Goal: Information Seeking & Learning: Learn about a topic

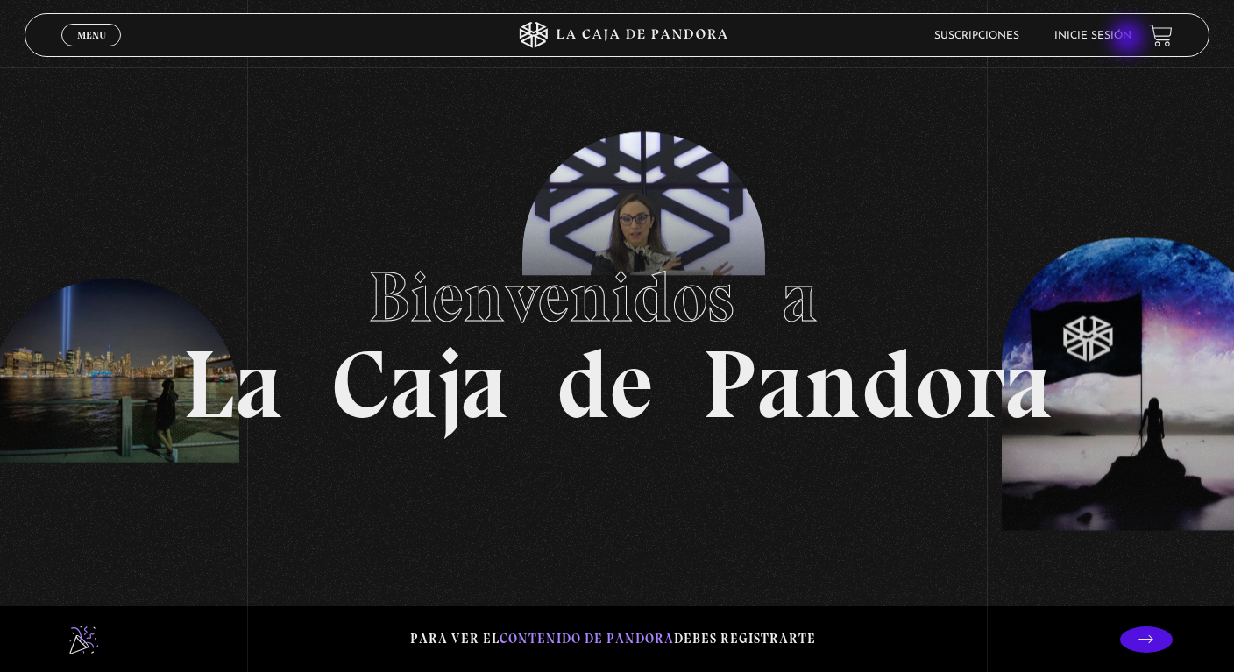
click at [1130, 39] on link "Inicie sesión" at bounding box center [1092, 36] width 77 height 11
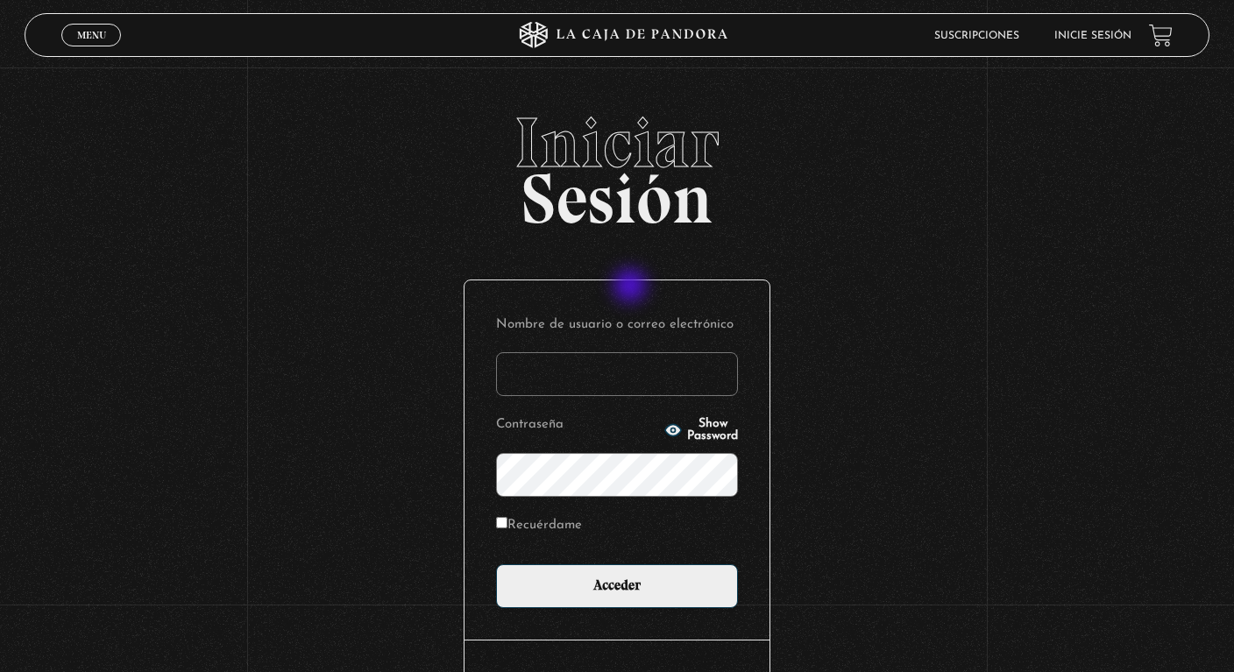
type input "arucha67@gmail.com"
click at [504, 522] on input "Recuérdame" at bounding box center [501, 522] width 11 height 11
checkbox input "true"
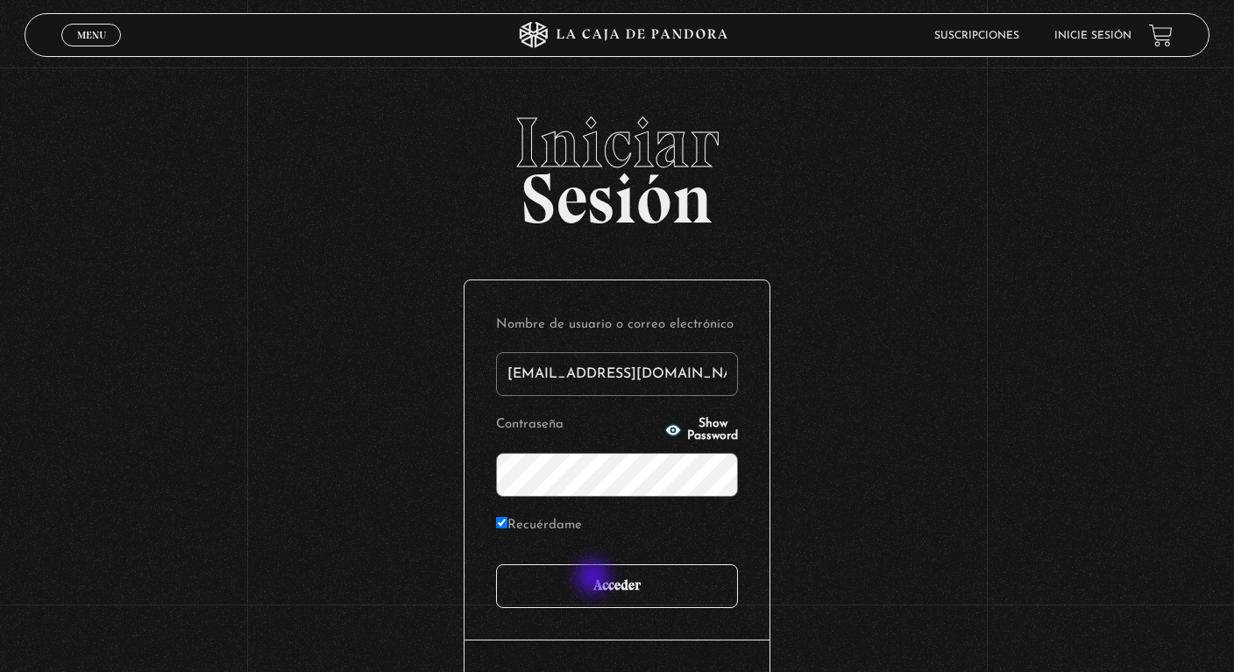
click at [595, 579] on input "Acceder" at bounding box center [617, 586] width 242 height 44
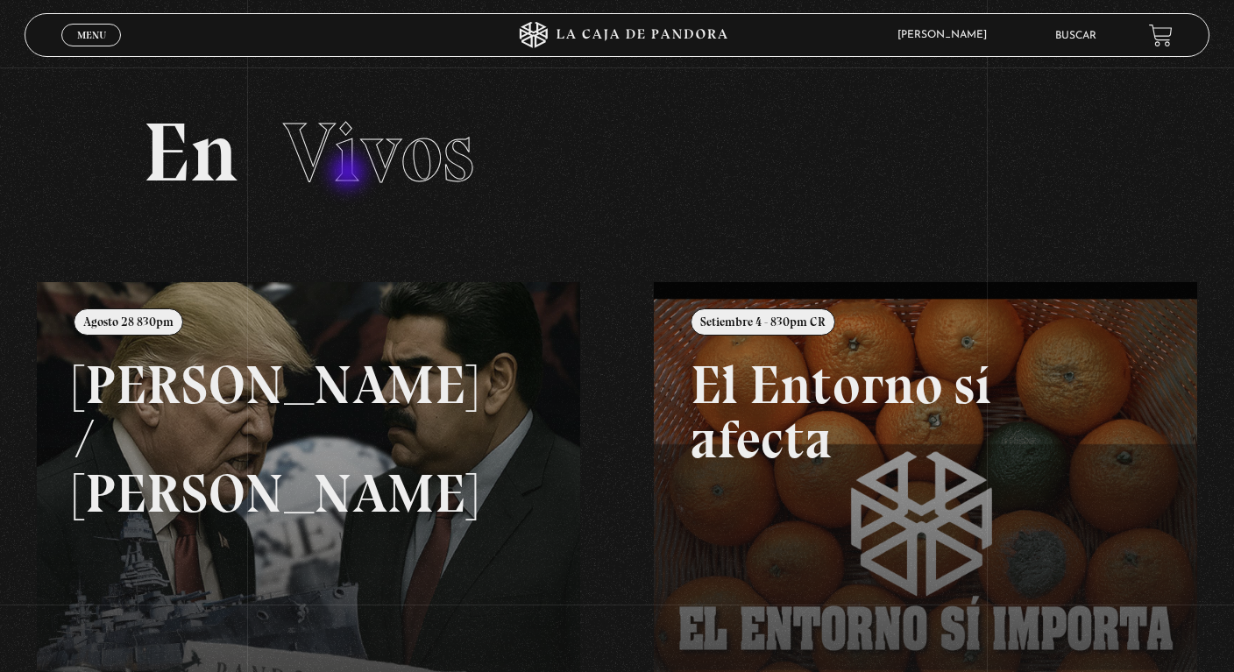
click at [350, 174] on span "Vivos" at bounding box center [378, 153] width 191 height 100
click at [106, 37] on link "Menu Cerrar" at bounding box center [91, 35] width 60 height 23
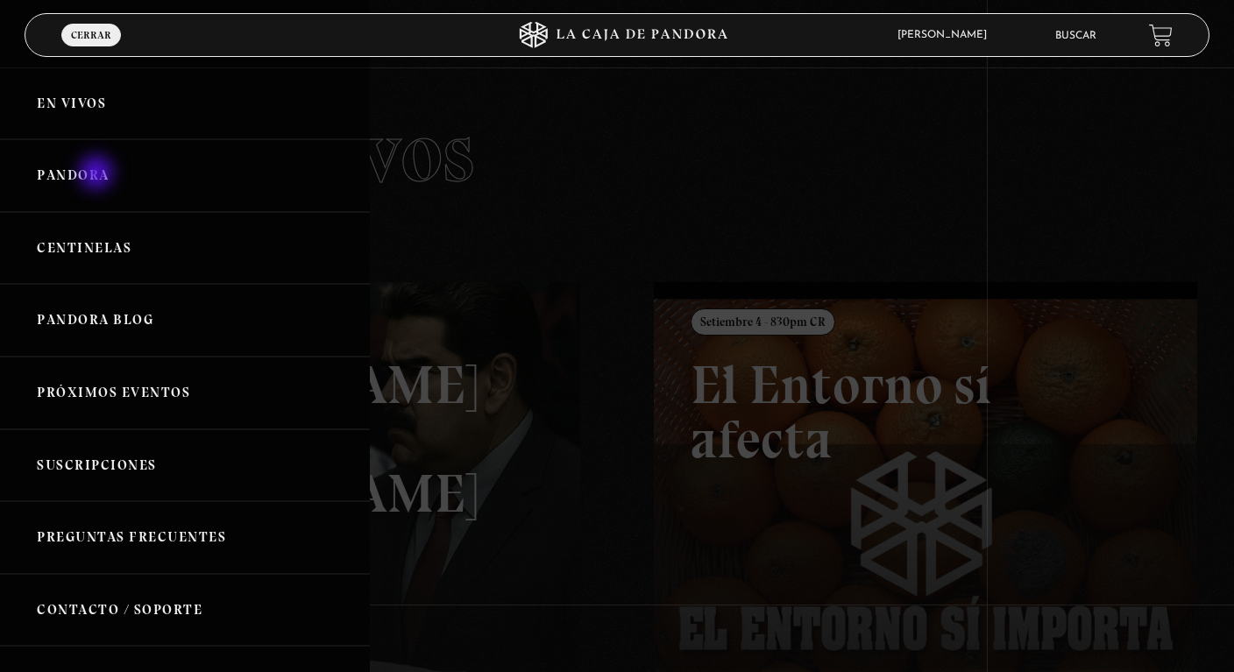
click at [98, 174] on link "Pandora" at bounding box center [185, 175] width 370 height 73
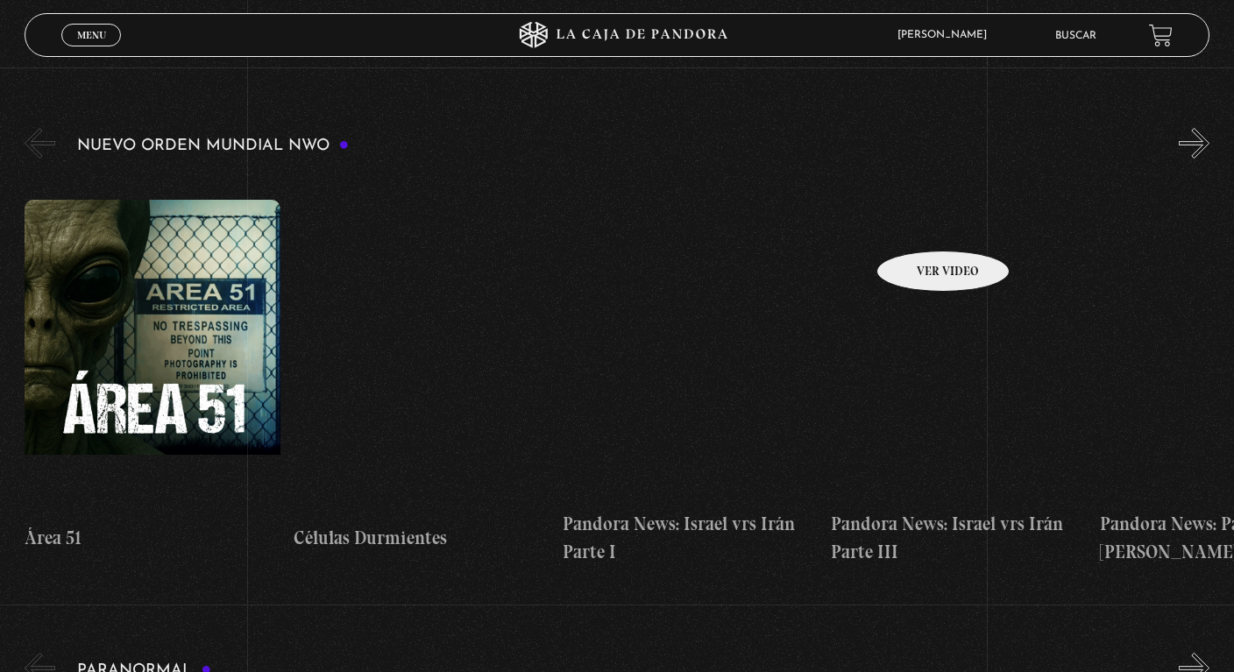
scroll to position [180, 0]
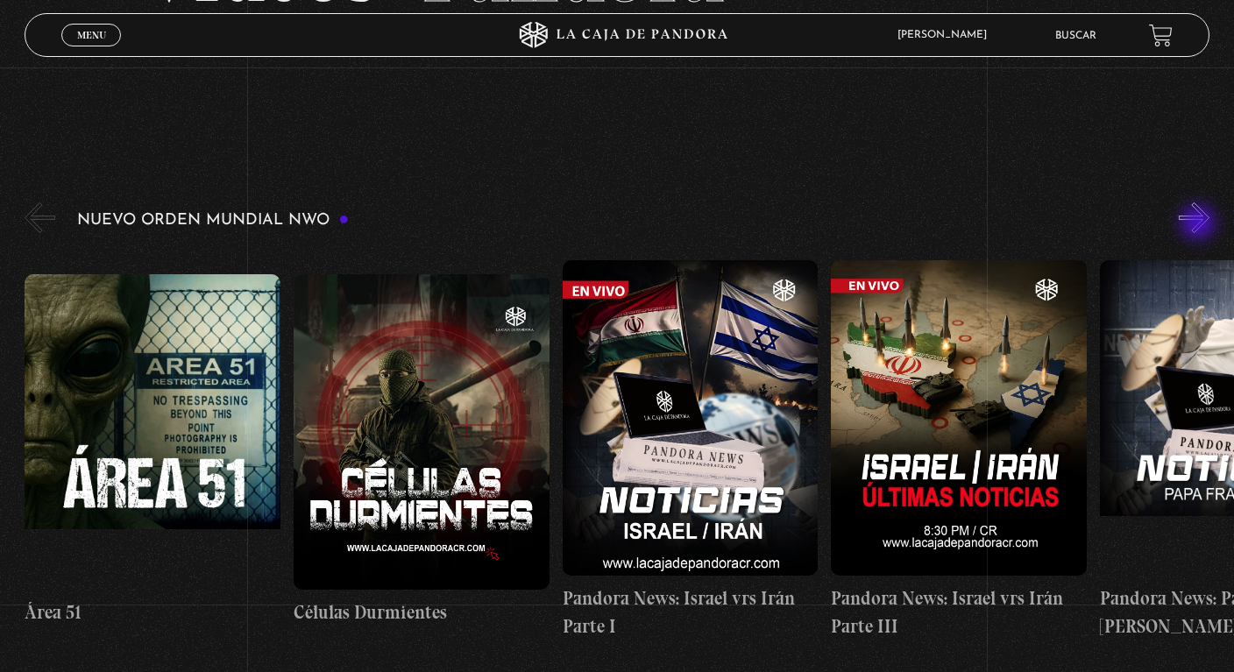
click at [1200, 224] on button "»" at bounding box center [1194, 217] width 31 height 31
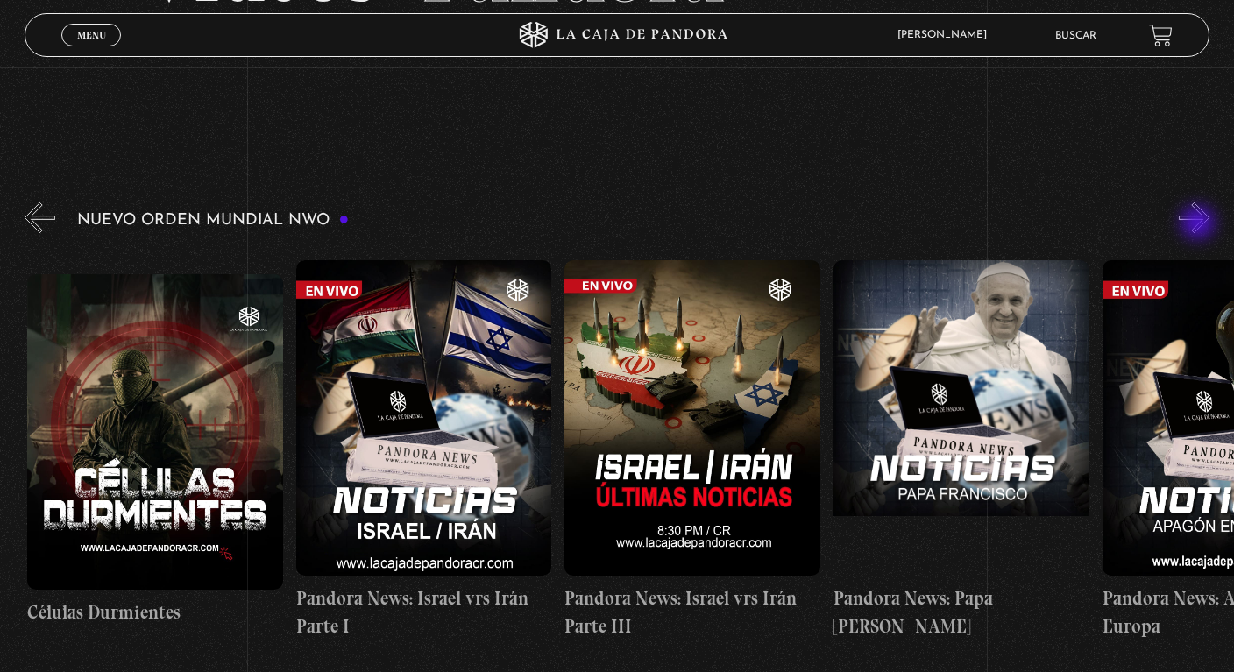
click at [1200, 224] on button "»" at bounding box center [1194, 217] width 31 height 31
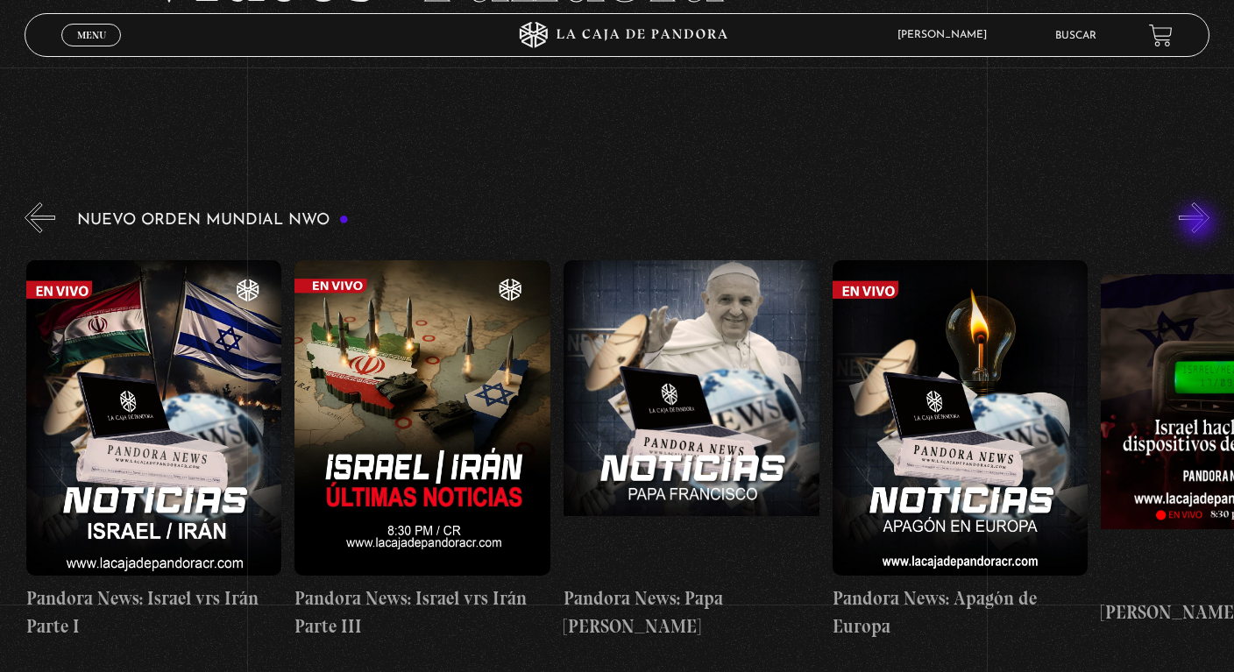
click at [1200, 224] on button "»" at bounding box center [1194, 217] width 31 height 31
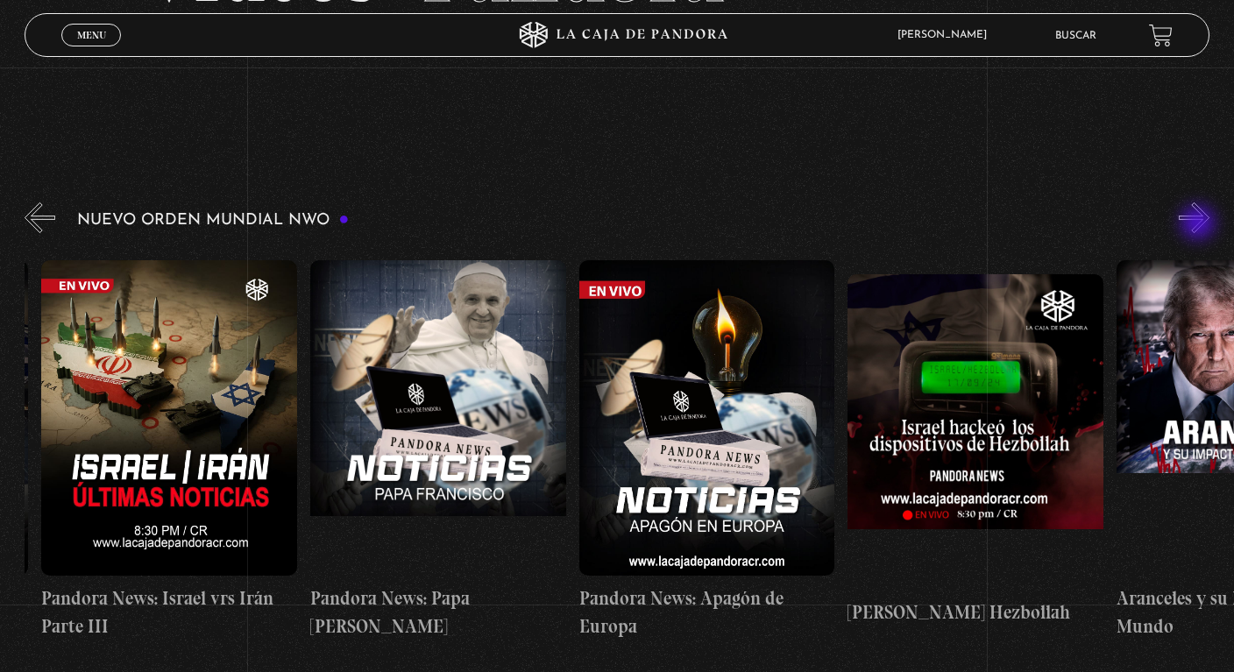
click at [1200, 224] on button "»" at bounding box center [1194, 217] width 31 height 31
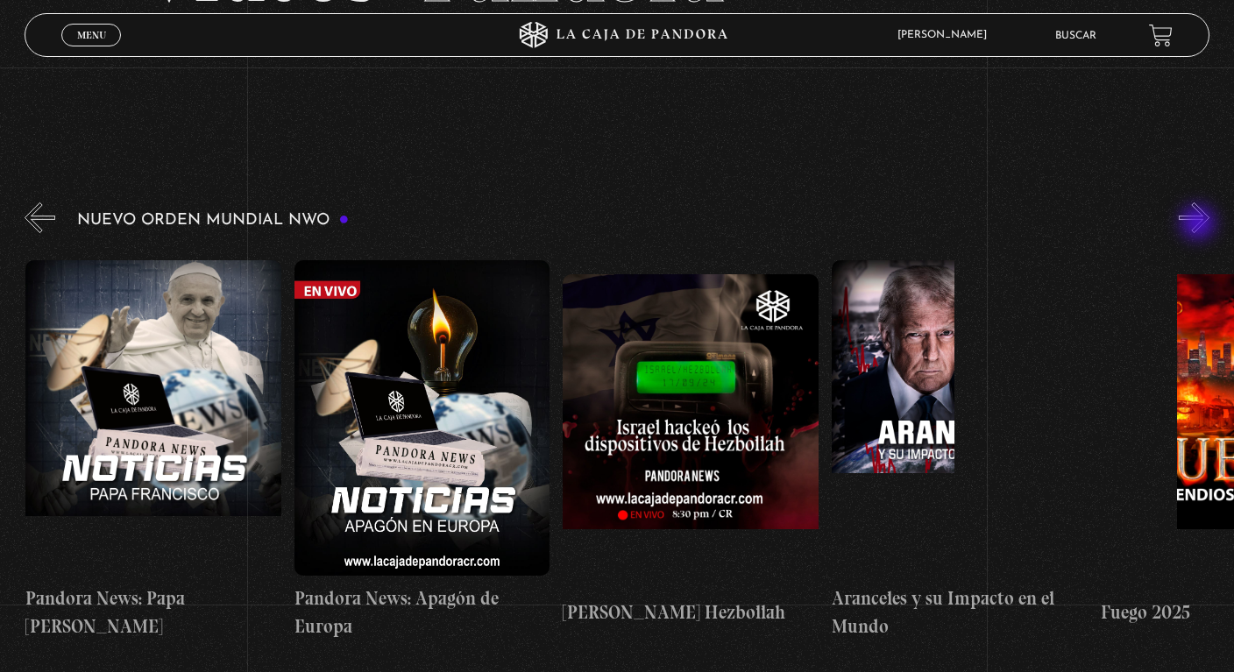
click at [1200, 224] on button "»" at bounding box center [1194, 217] width 31 height 31
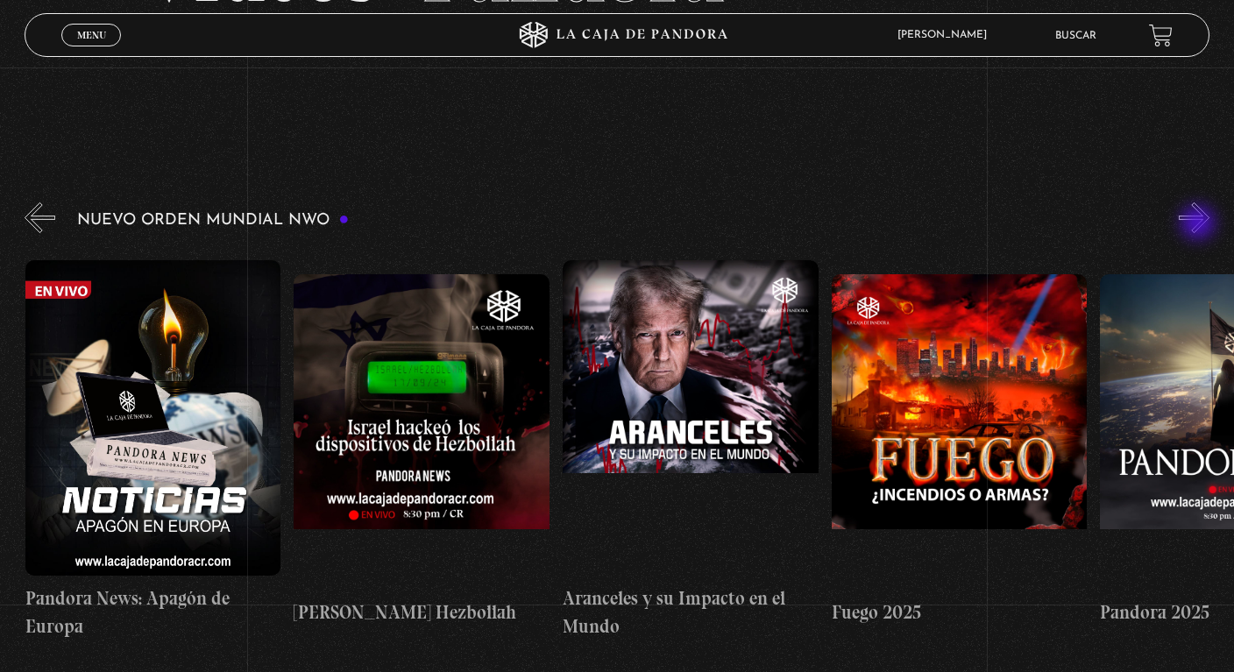
click at [1200, 224] on button "»" at bounding box center [1194, 217] width 31 height 31
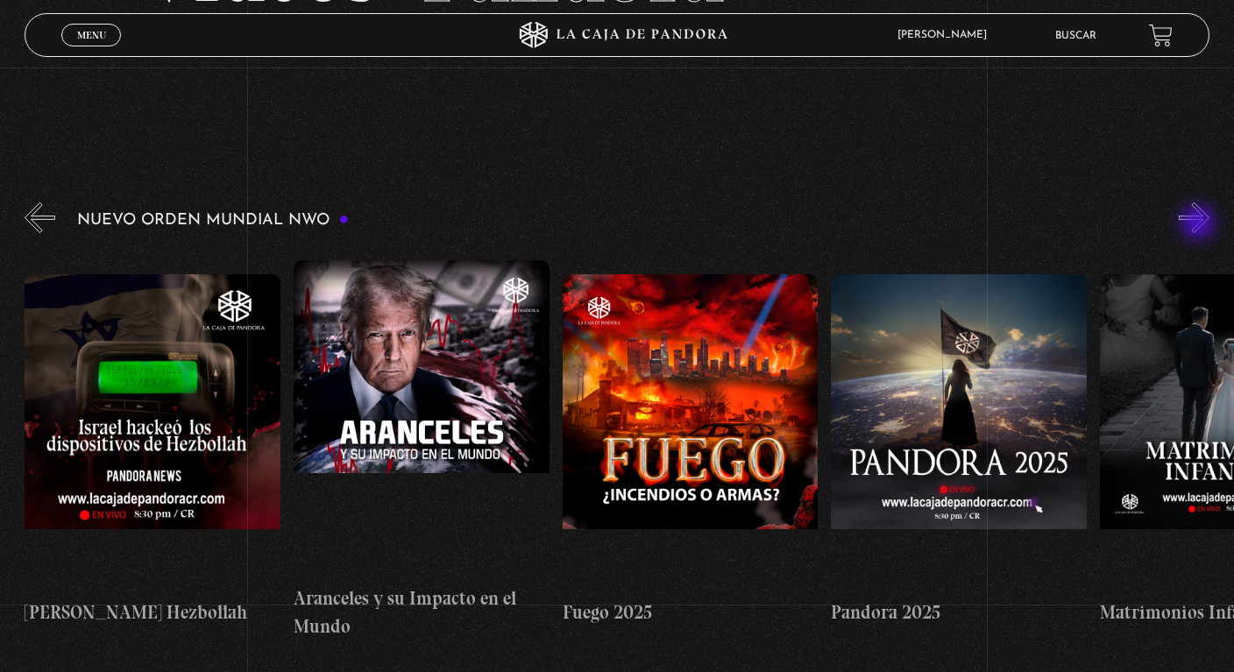
click at [1200, 224] on button "»" at bounding box center [1194, 217] width 31 height 31
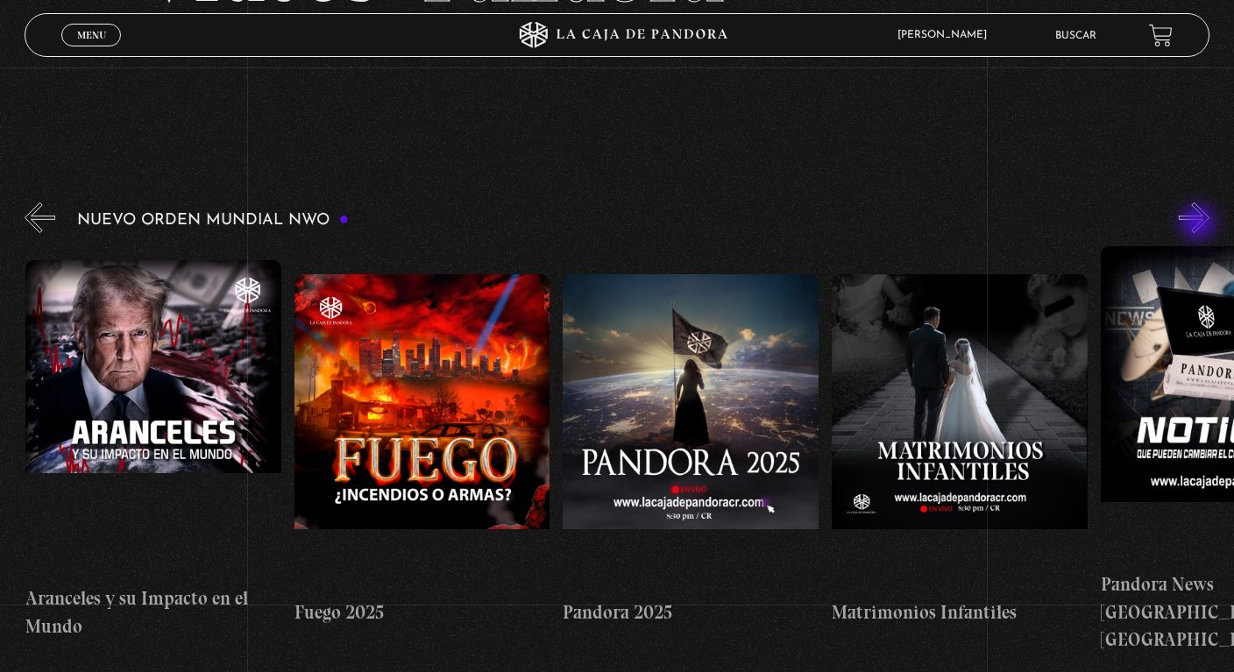
click at [1200, 224] on button "»" at bounding box center [1194, 217] width 31 height 31
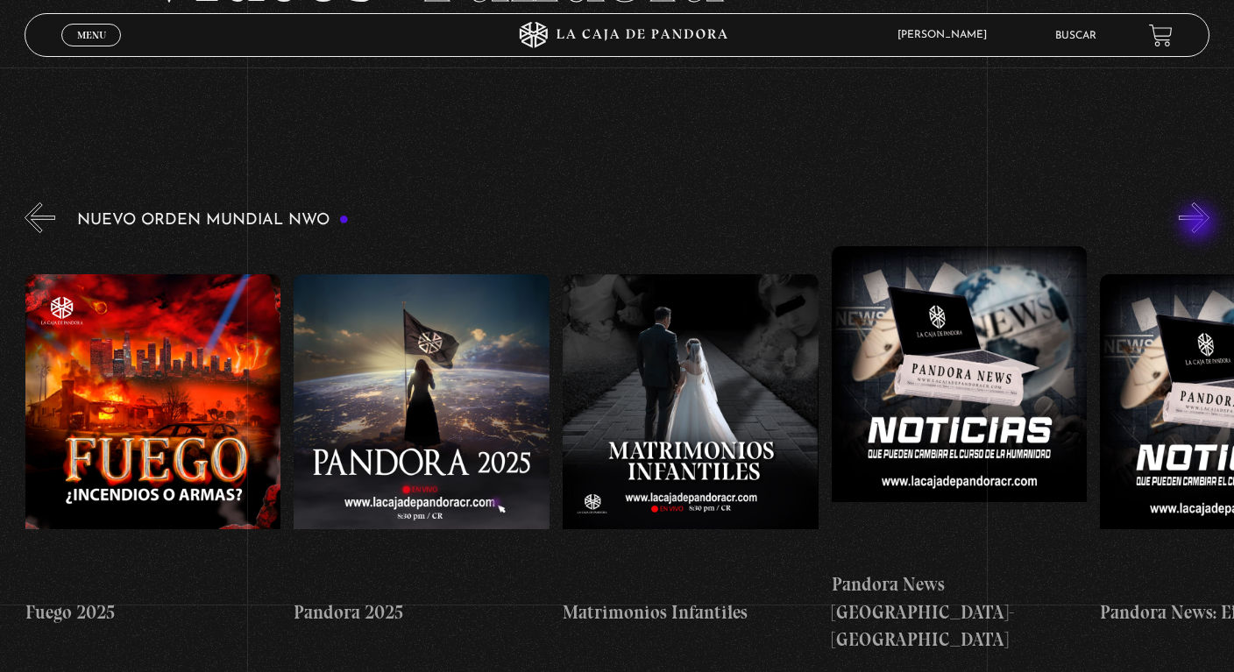
scroll to position [0, 2150]
click at [1200, 224] on button "»" at bounding box center [1194, 217] width 31 height 31
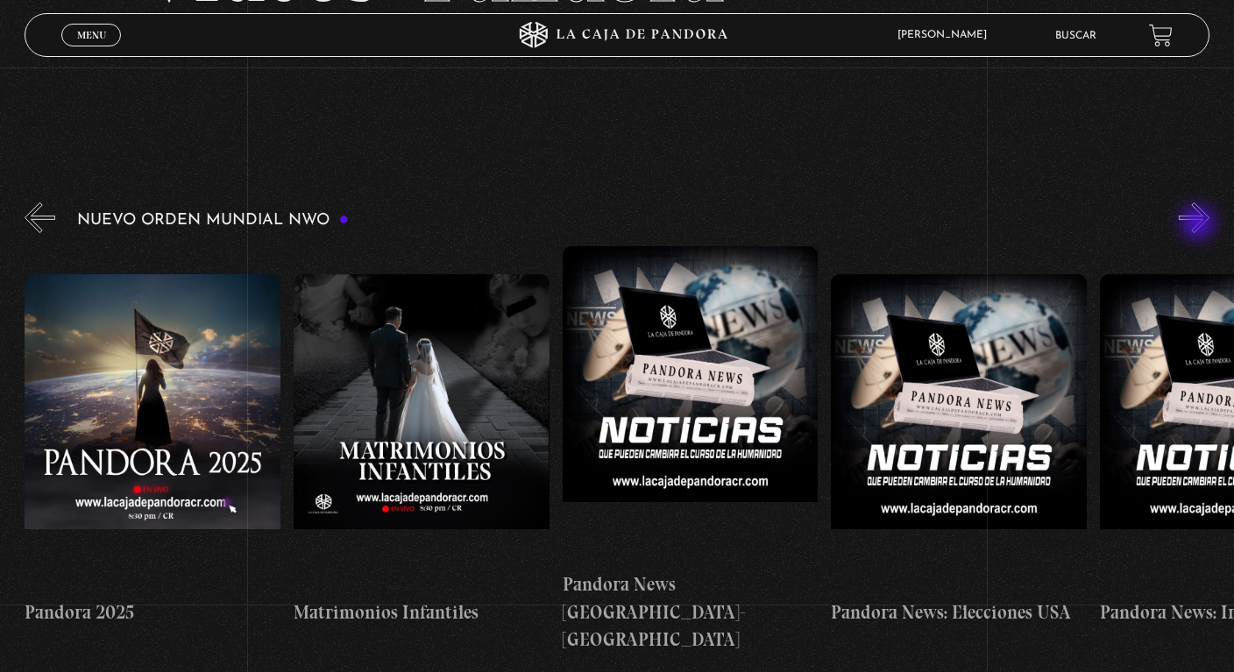
click at [1200, 224] on button "»" at bounding box center [1194, 217] width 31 height 31
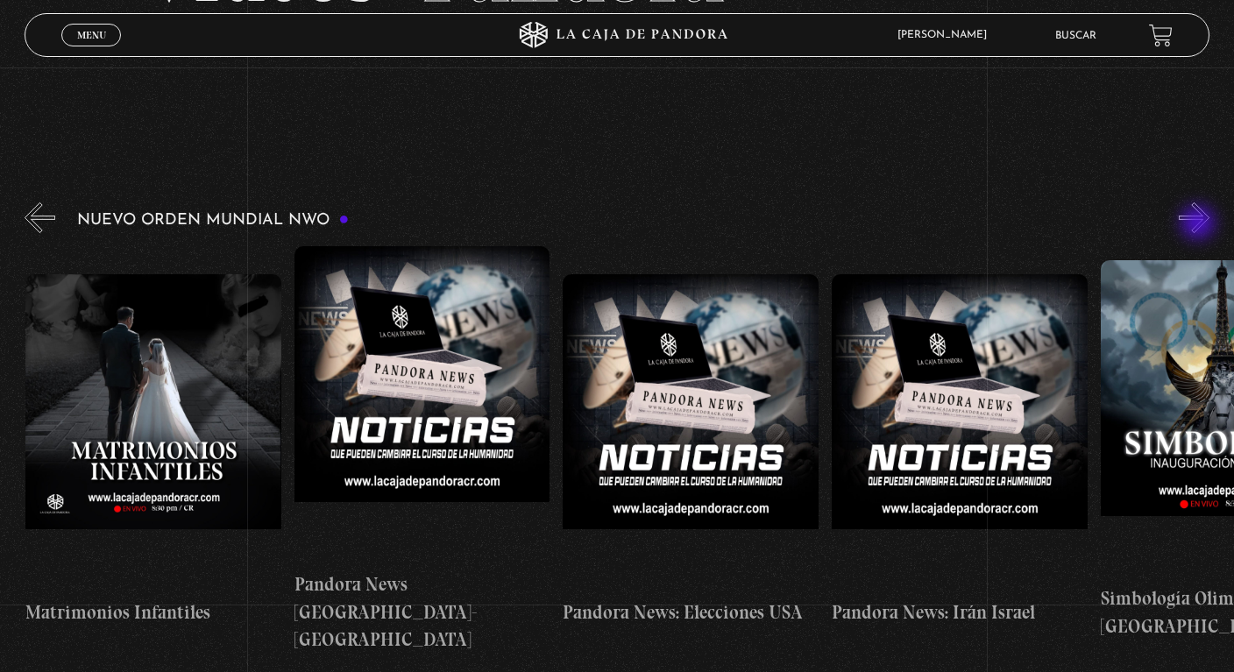
click at [1200, 224] on button "»" at bounding box center [1194, 217] width 31 height 31
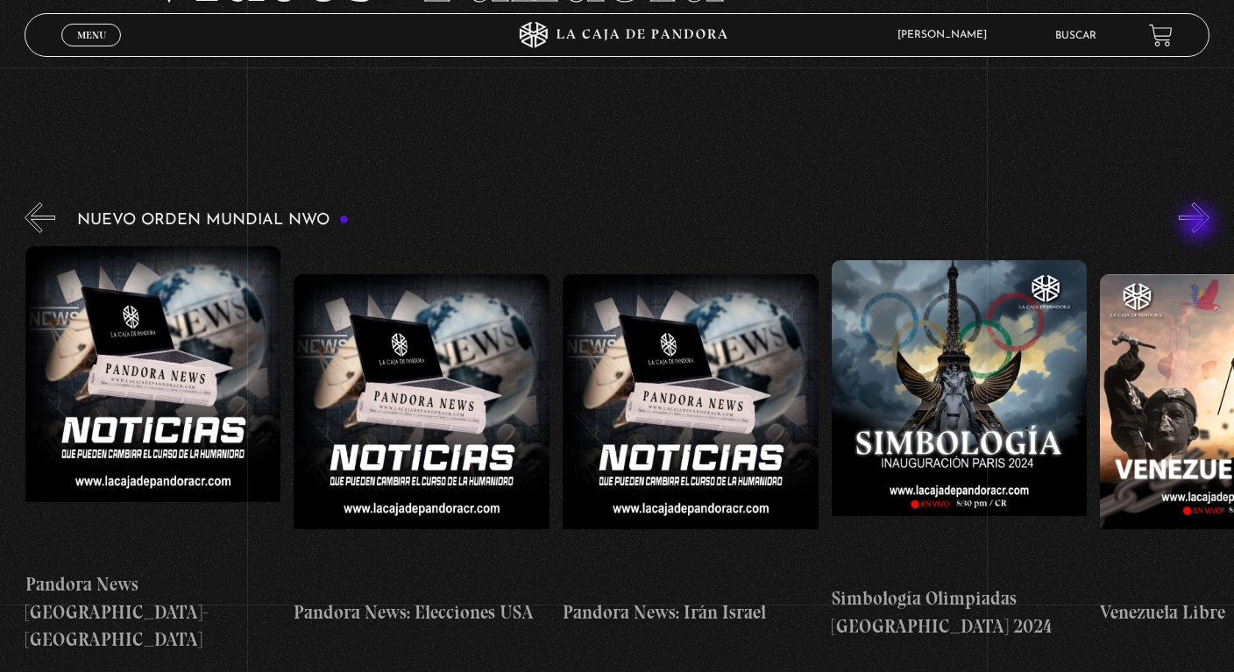
click at [1200, 224] on button "»" at bounding box center [1194, 217] width 31 height 31
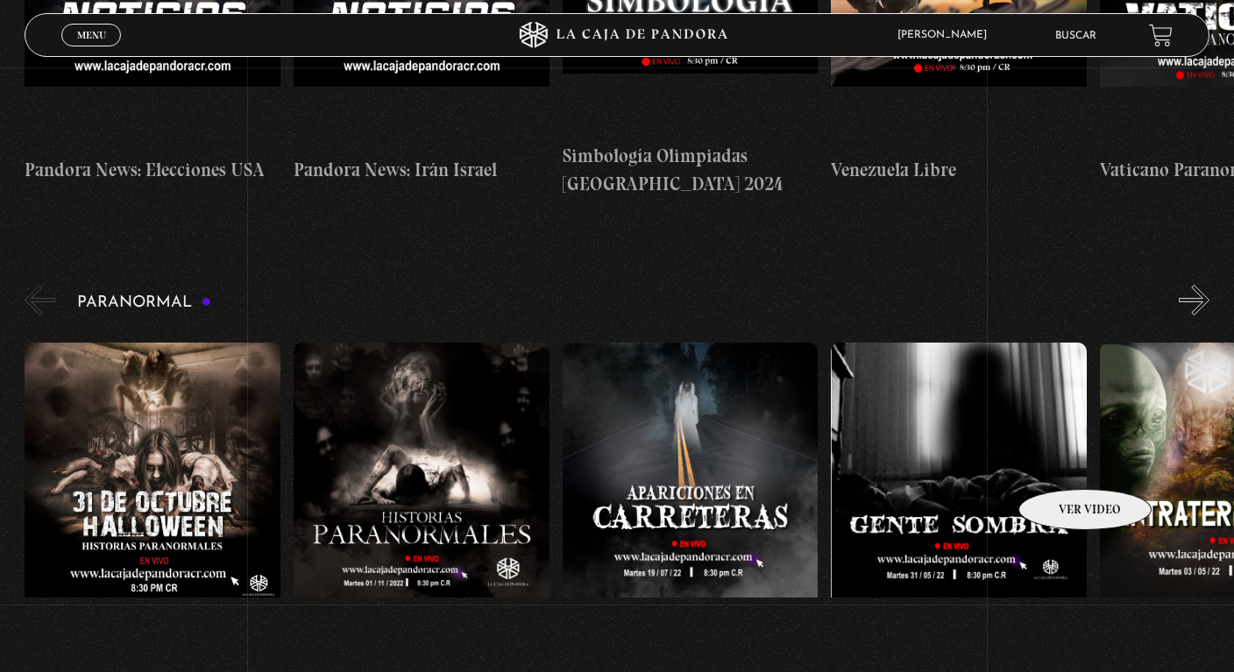
scroll to position [657, 0]
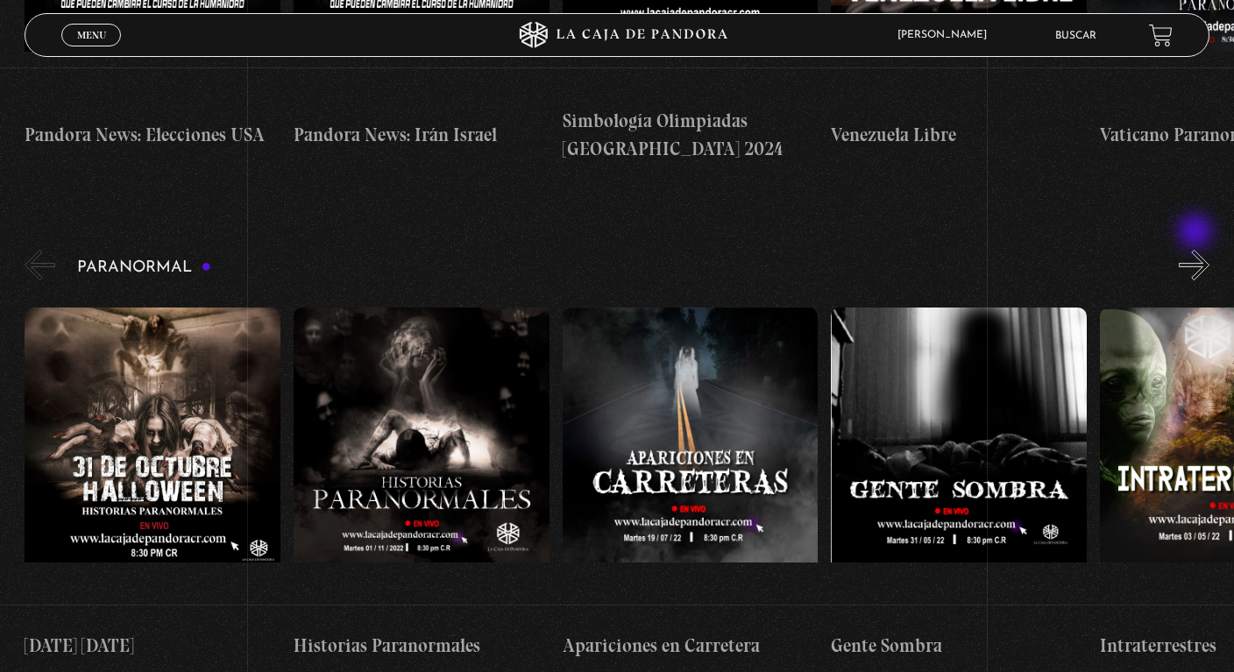
click at [1197, 250] on button "»" at bounding box center [1194, 265] width 31 height 31
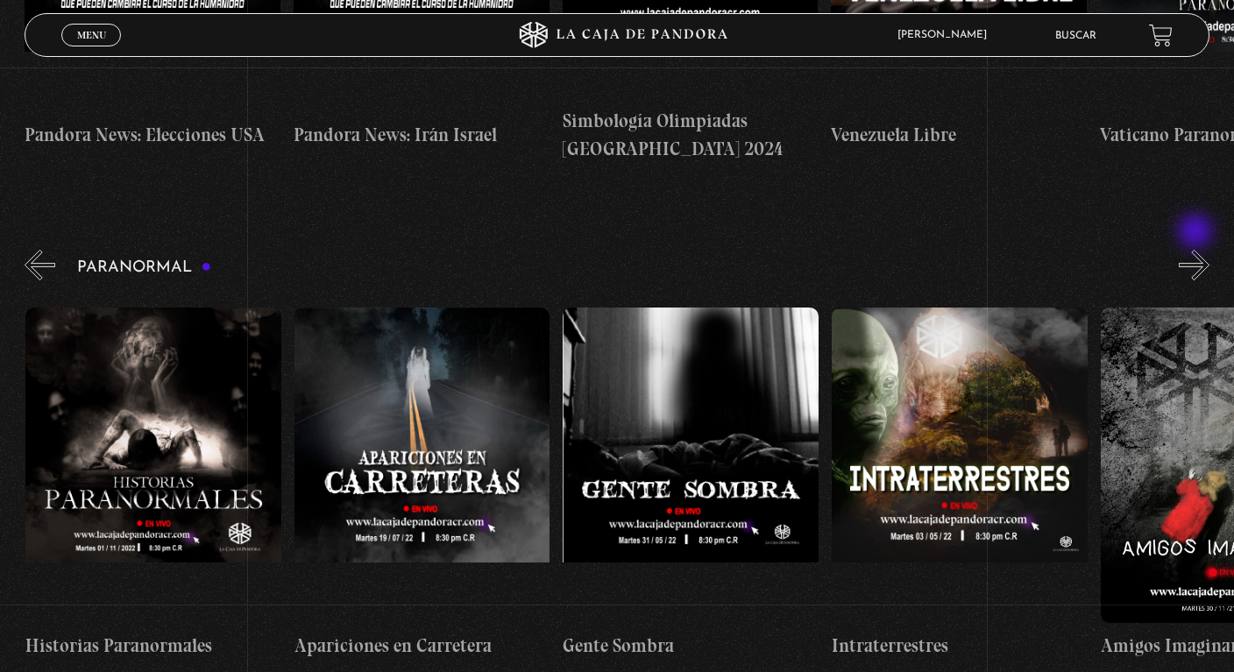
click at [1197, 250] on button "»" at bounding box center [1194, 265] width 31 height 31
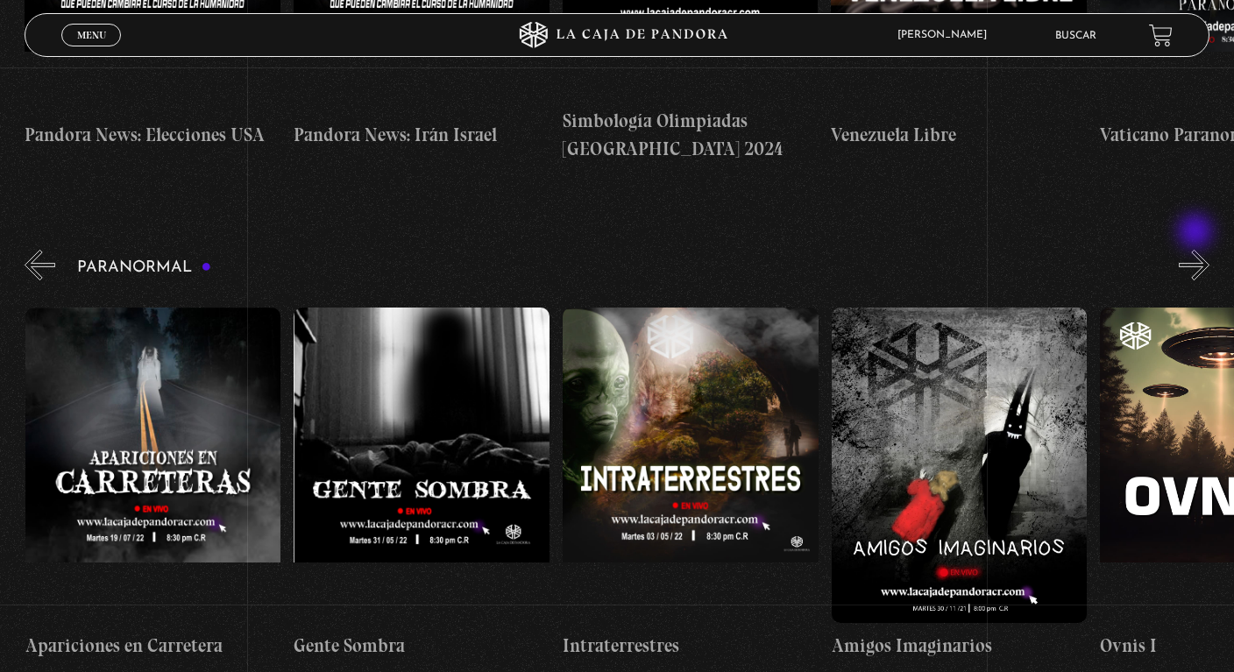
click at [1197, 250] on button "»" at bounding box center [1194, 265] width 31 height 31
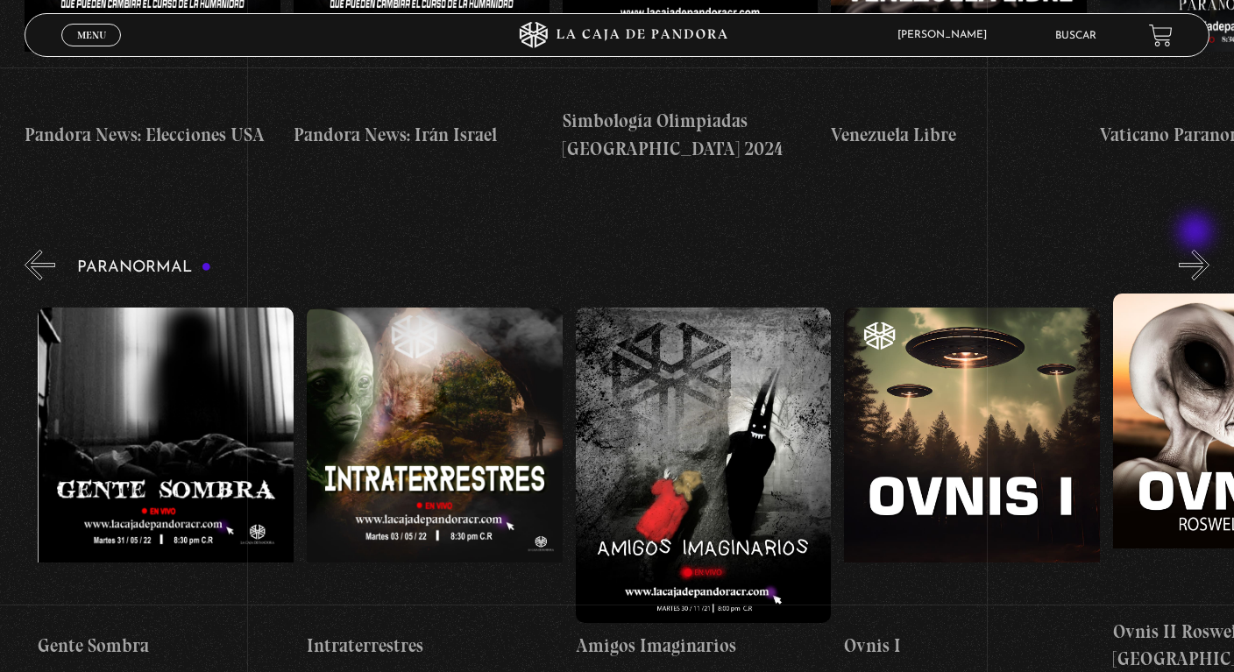
click at [1197, 250] on button "»" at bounding box center [1194, 265] width 31 height 31
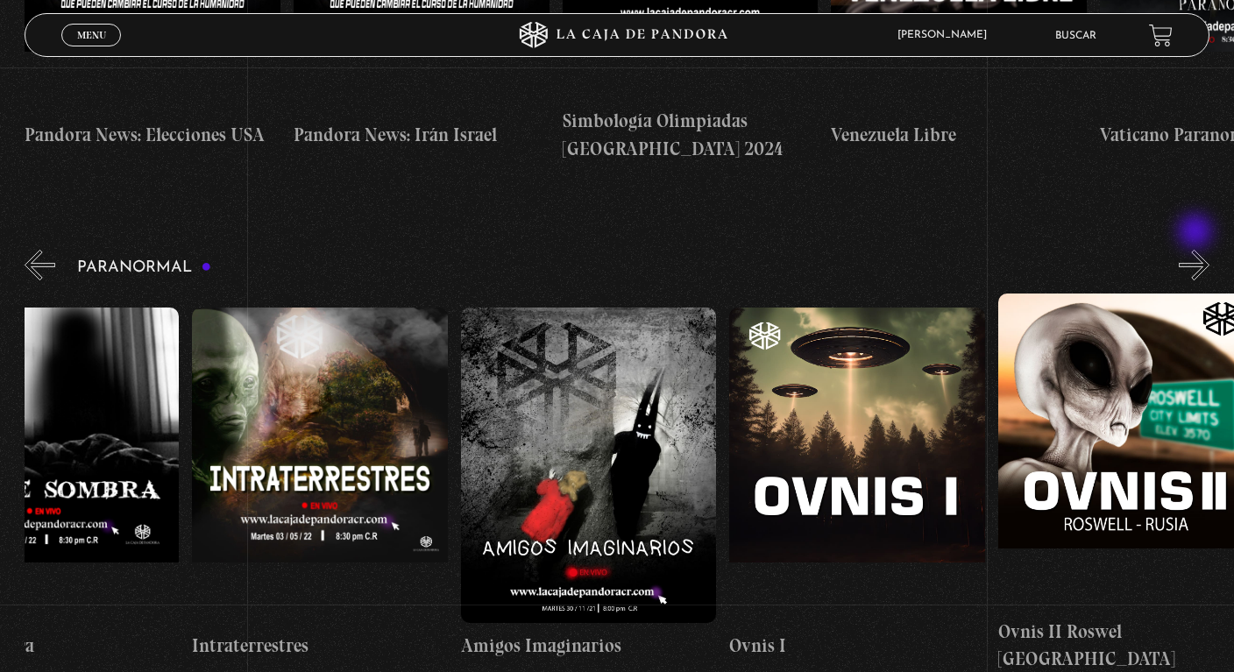
click at [1197, 250] on button "»" at bounding box center [1194, 265] width 31 height 31
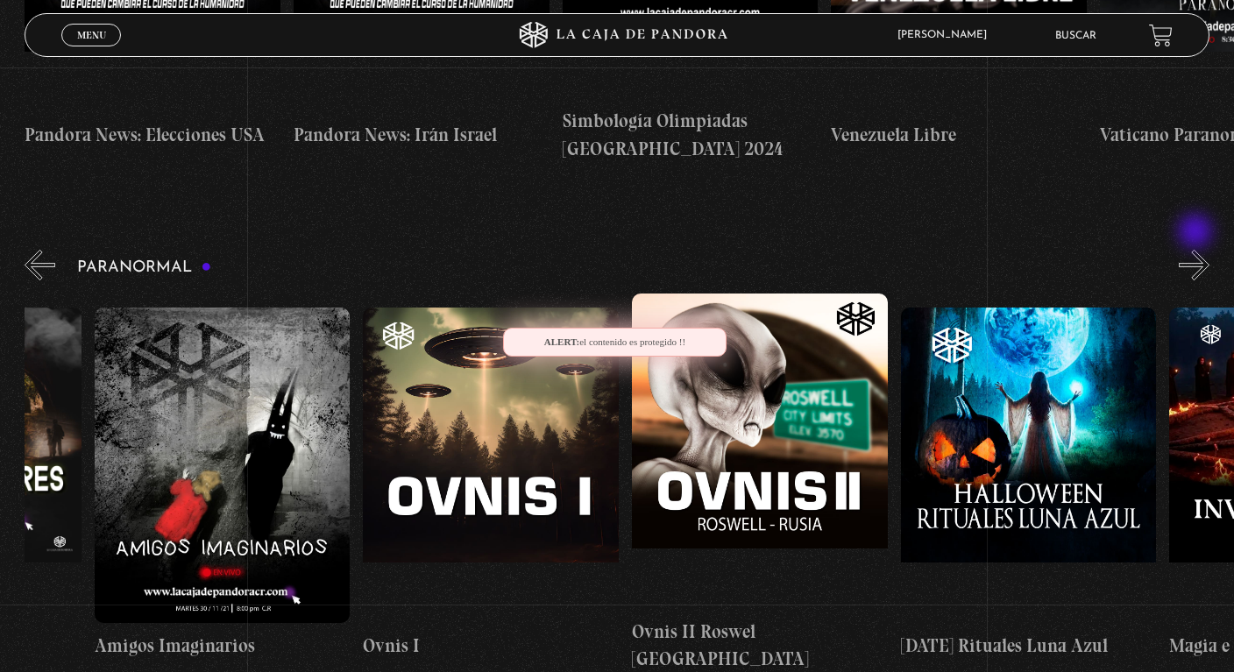
click at [1197, 250] on button "»" at bounding box center [1194, 265] width 31 height 31
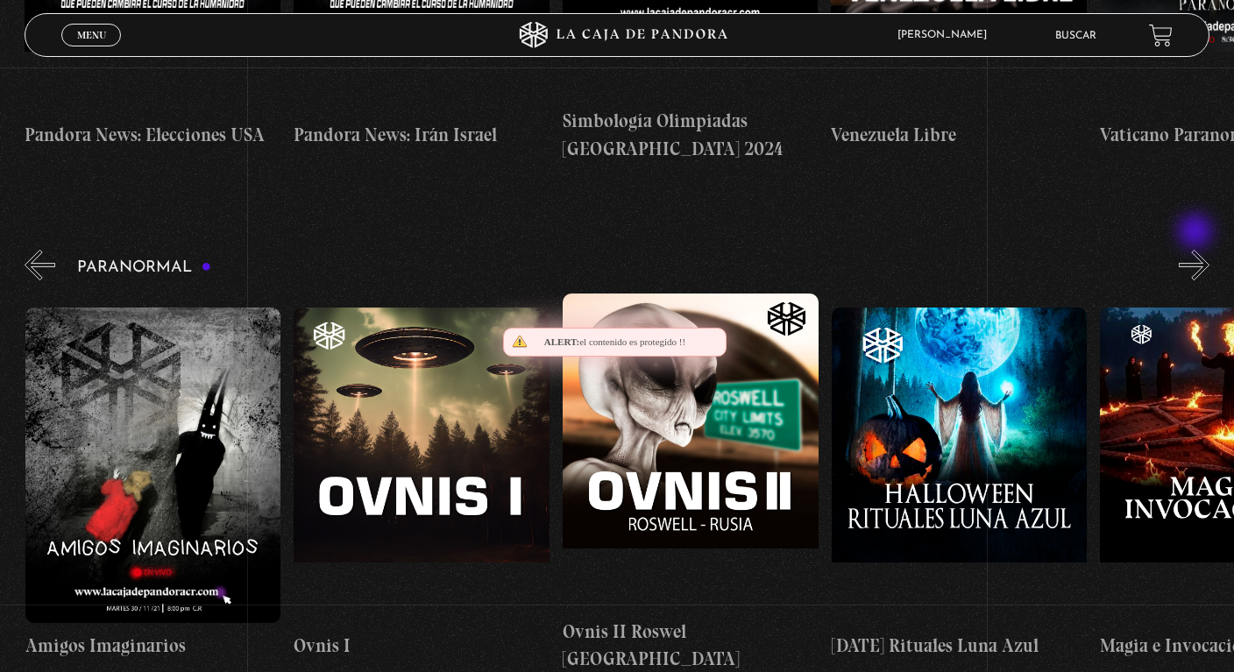
click at [1197, 250] on button "»" at bounding box center [1194, 265] width 31 height 31
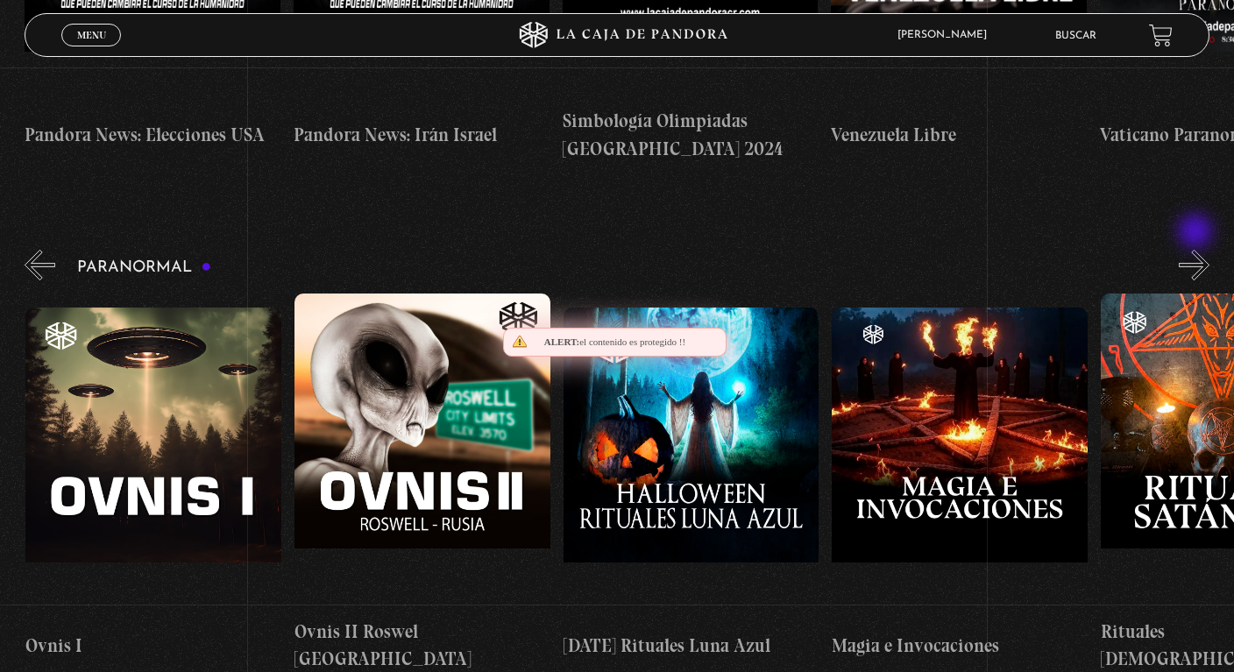
click at [1197, 250] on button "»" at bounding box center [1194, 265] width 31 height 31
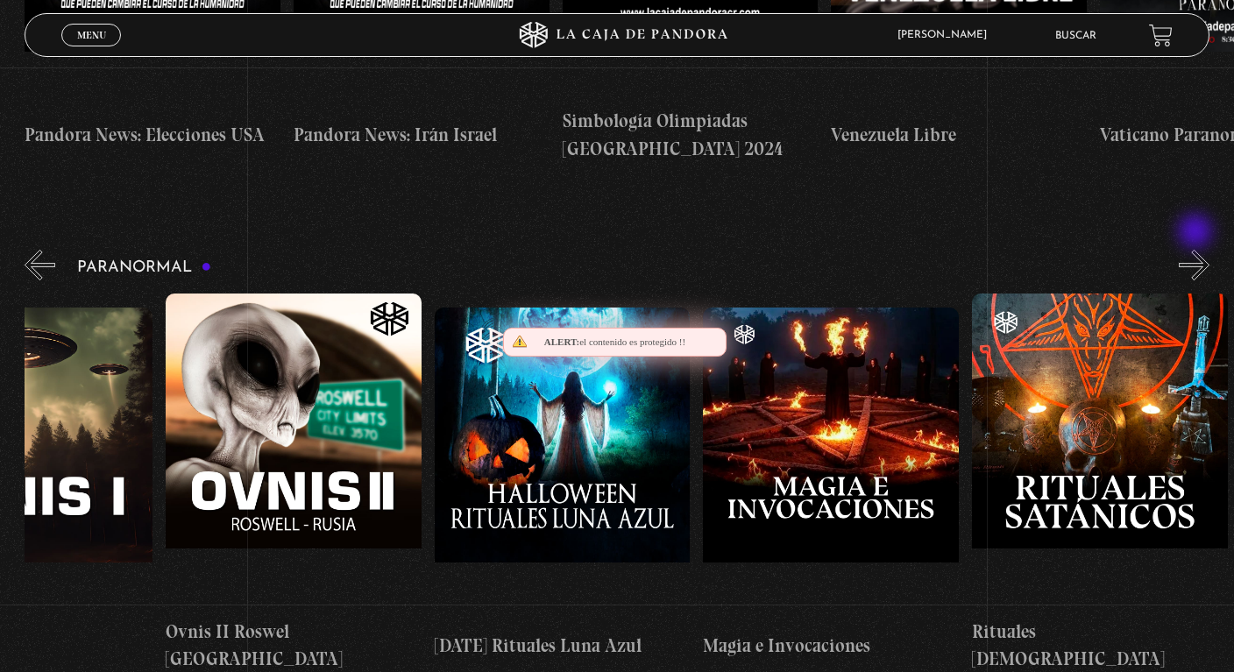
scroll to position [0, 1747]
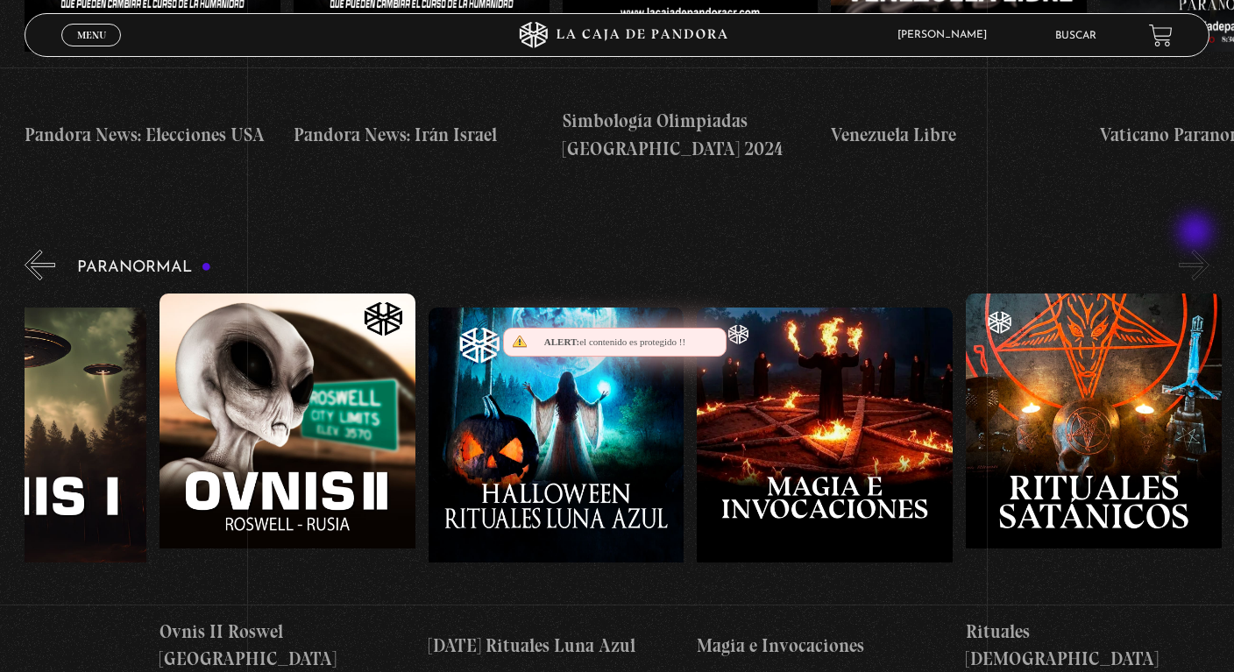
click at [1197, 250] on button "»" at bounding box center [1194, 265] width 31 height 31
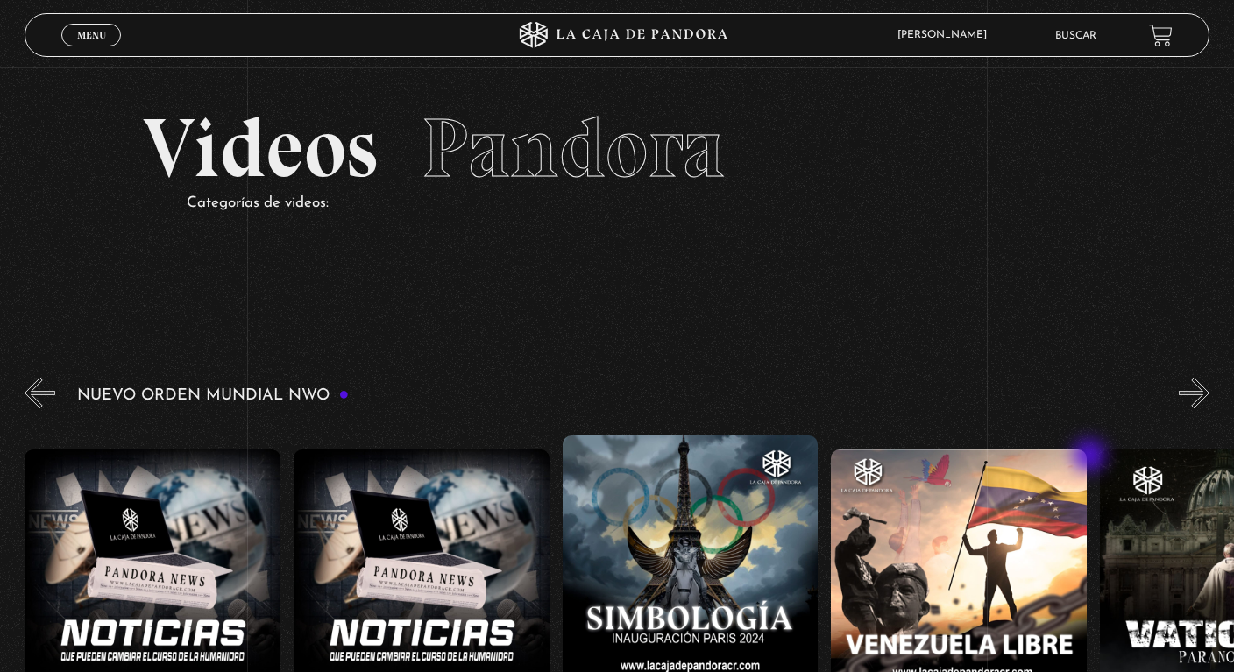
scroll to position [0, 0]
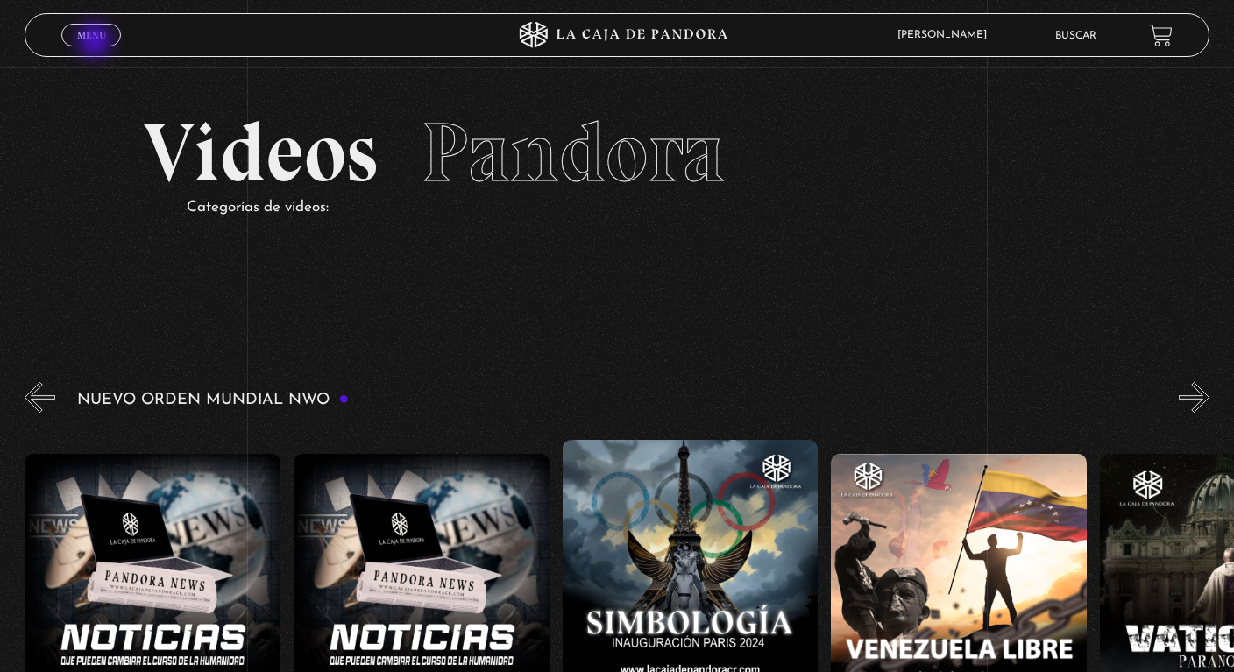
click at [96, 42] on link "Menu Cerrar" at bounding box center [91, 35] width 60 height 23
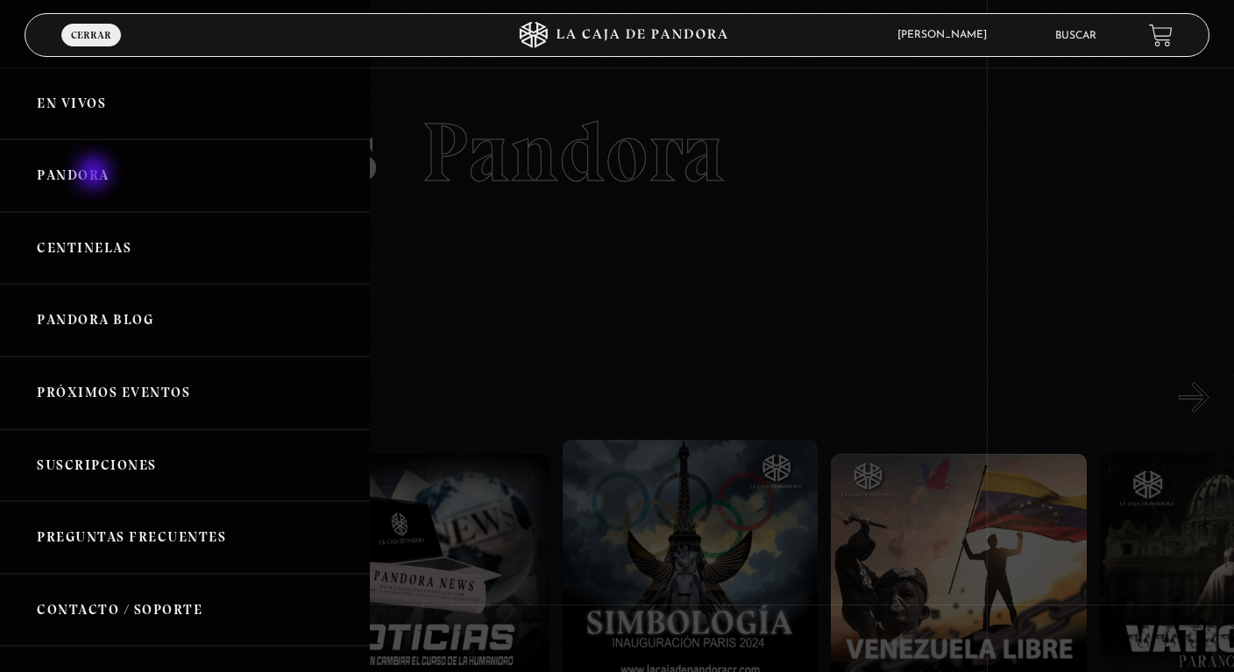
click at [96, 174] on link "Pandora" at bounding box center [185, 175] width 370 height 73
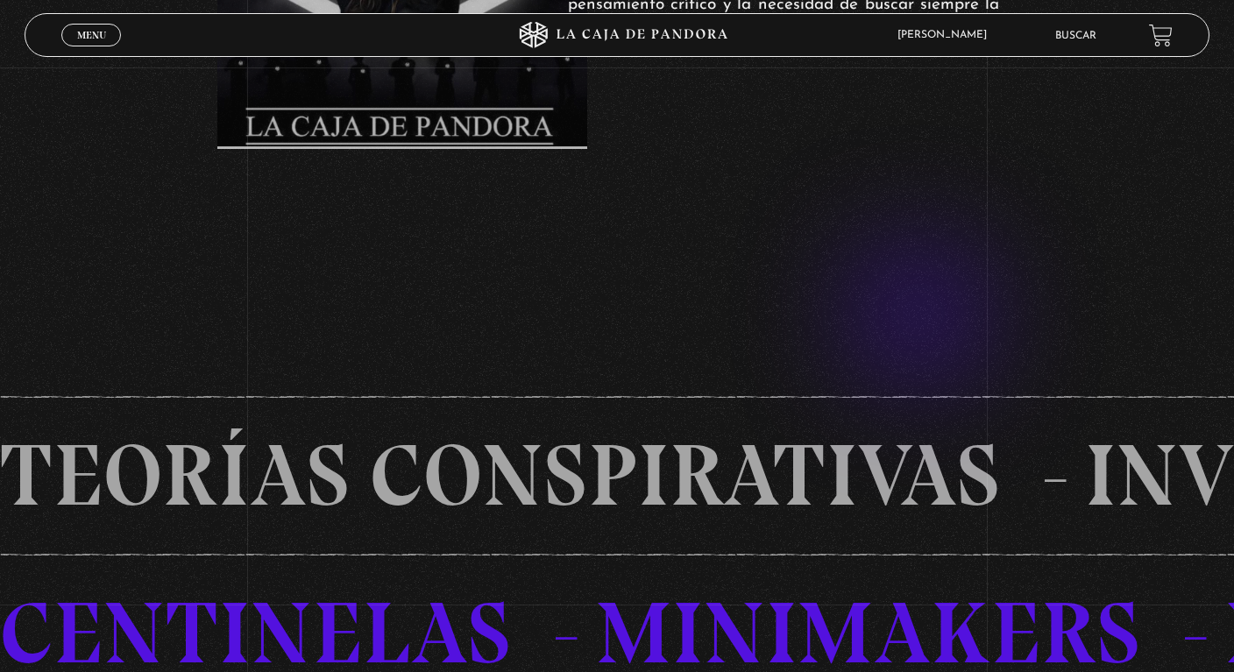
scroll to position [647, 0]
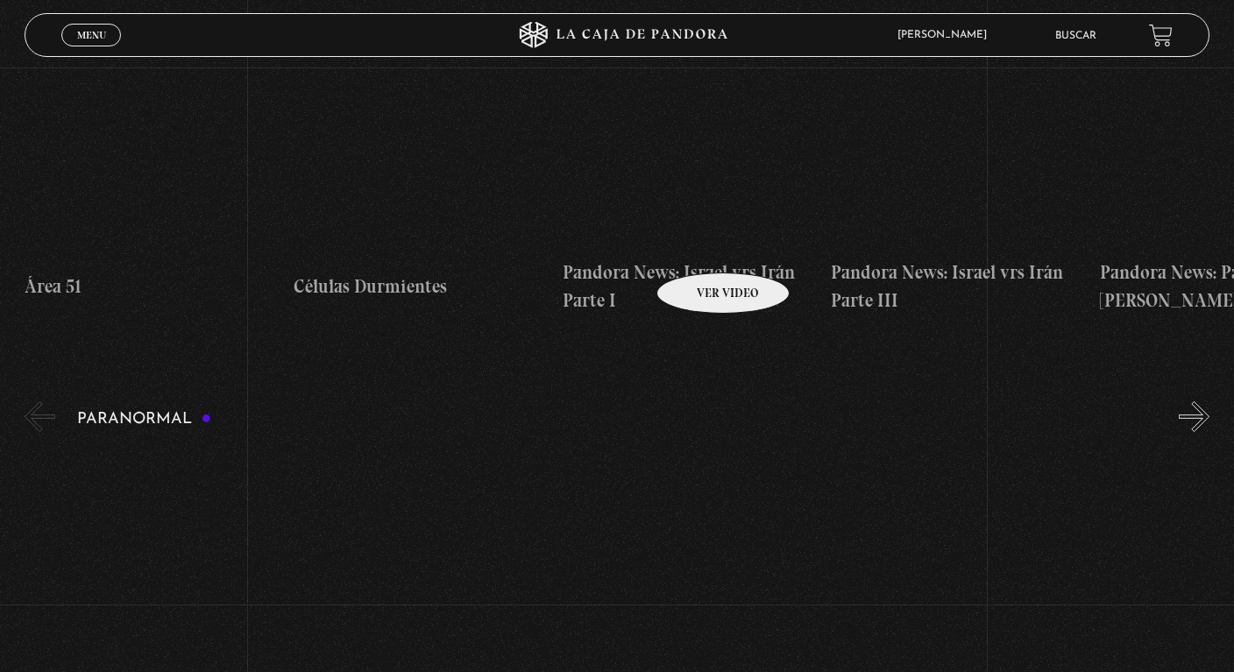
scroll to position [514, 0]
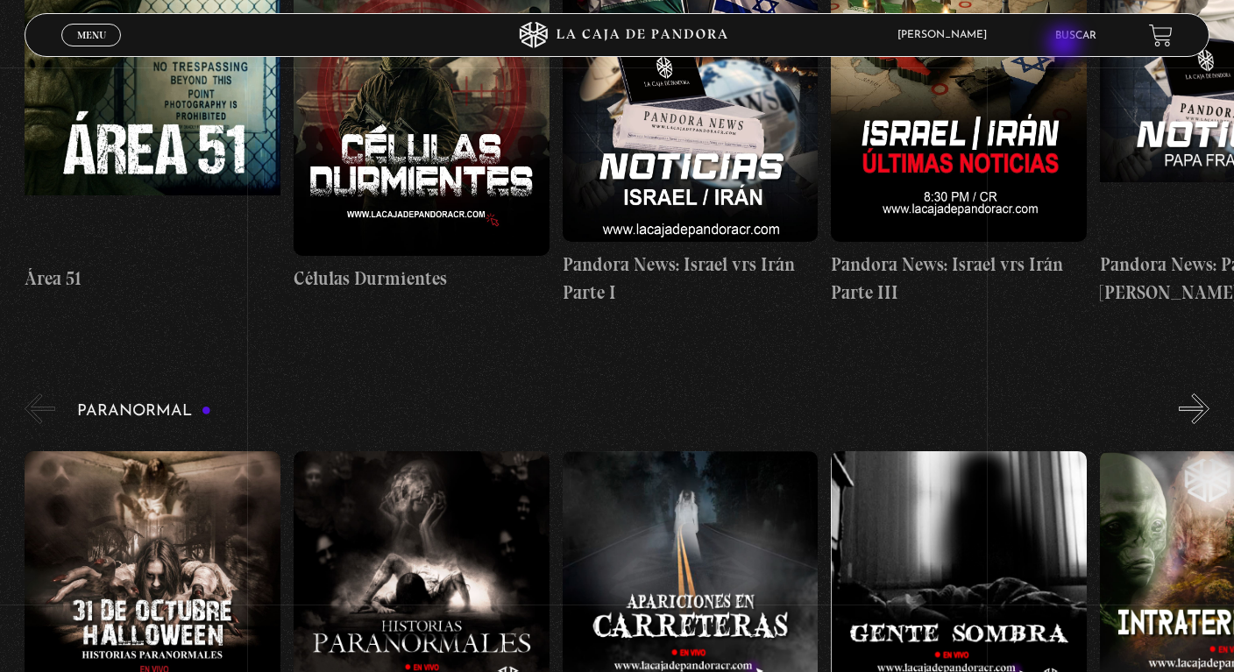
click at [1066, 45] on li "Buscar" at bounding box center [1075, 35] width 41 height 27
click at [1069, 34] on link "Buscar" at bounding box center [1075, 36] width 41 height 11
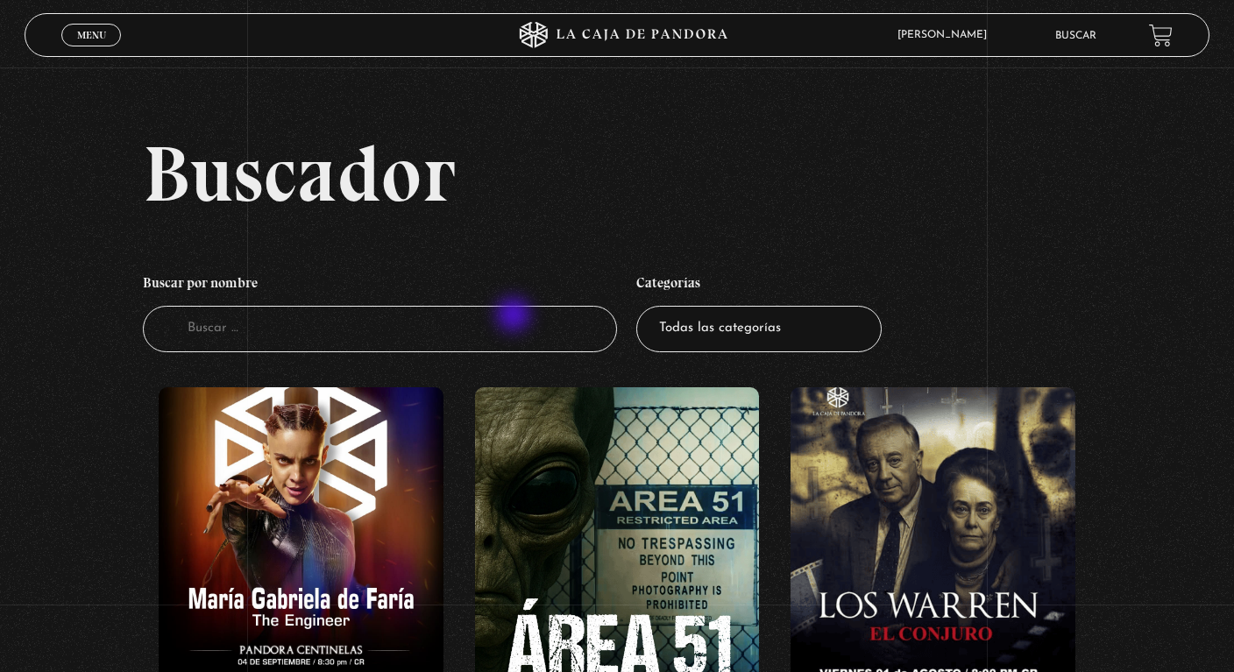
click at [515, 316] on input "Buscador" at bounding box center [380, 329] width 474 height 46
type input "el vampiro energet"
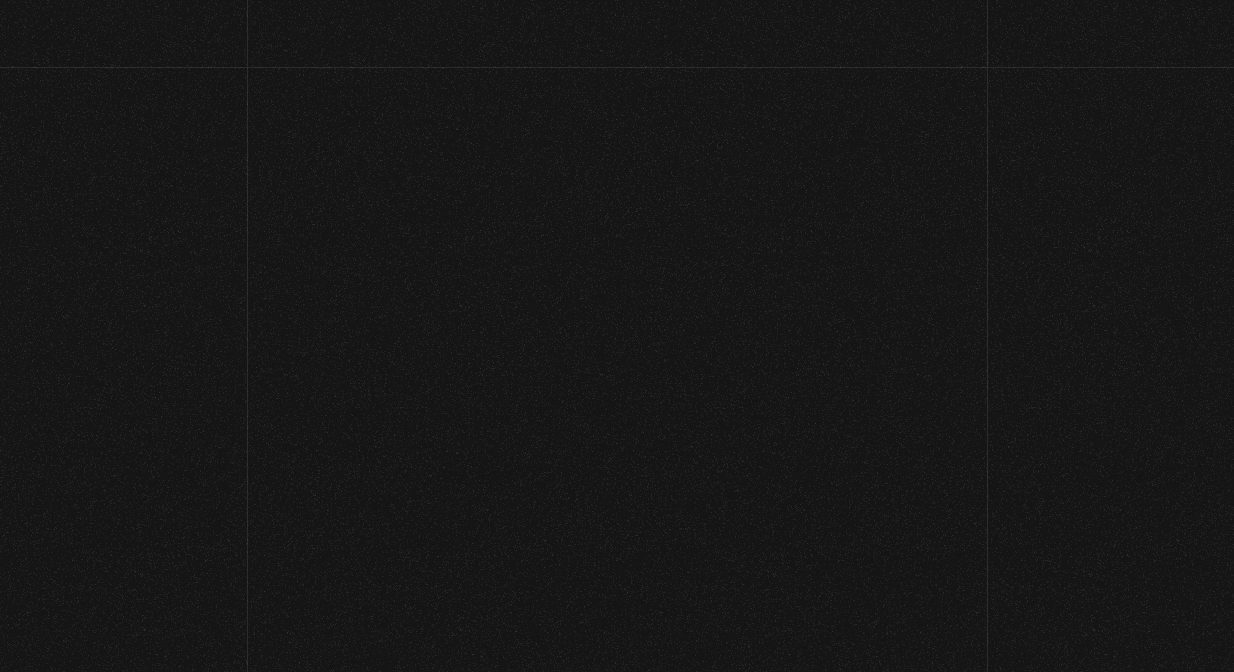
scroll to position [246, 0]
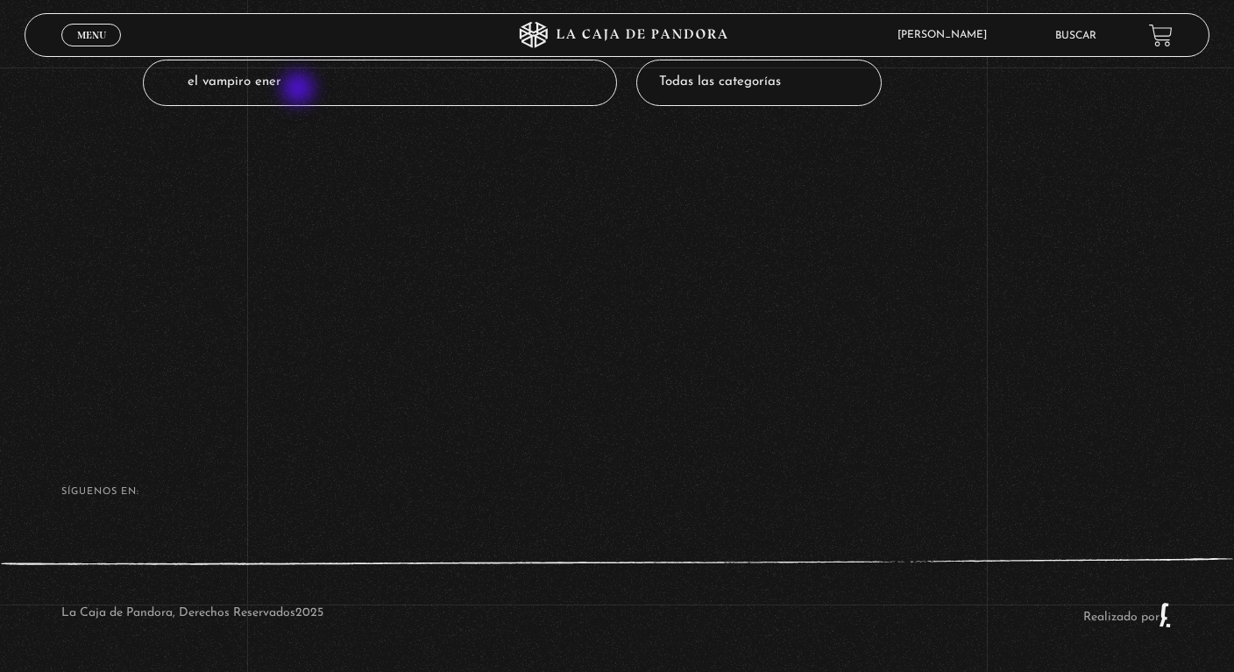
click at [300, 90] on input "el vampiro ener" at bounding box center [380, 83] width 474 height 46
type input "el vampiro energetico"
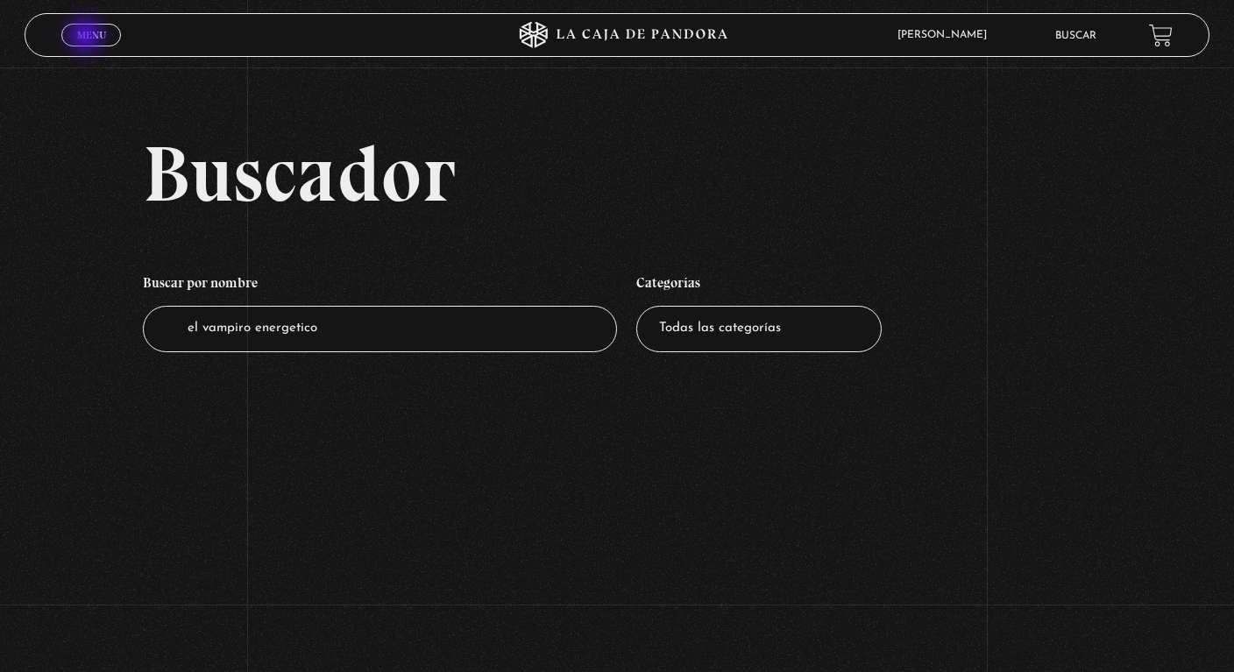
click at [87, 37] on span "Menu" at bounding box center [91, 35] width 29 height 11
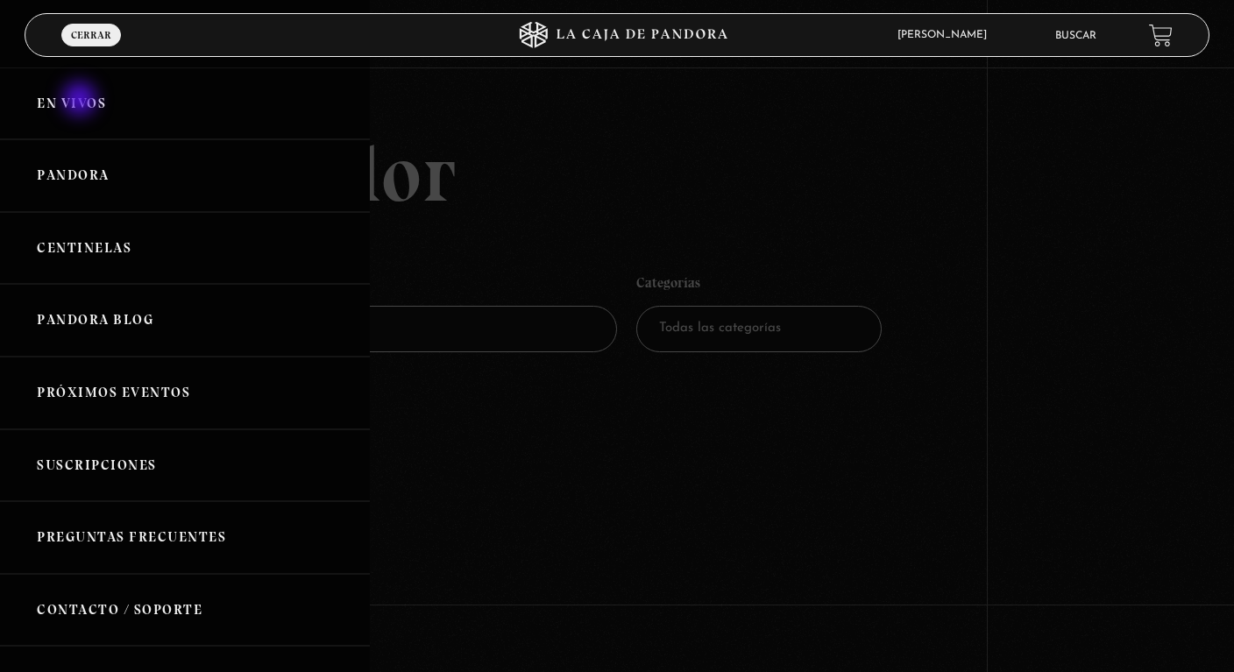
click at [82, 101] on link "En vivos" at bounding box center [185, 103] width 370 height 73
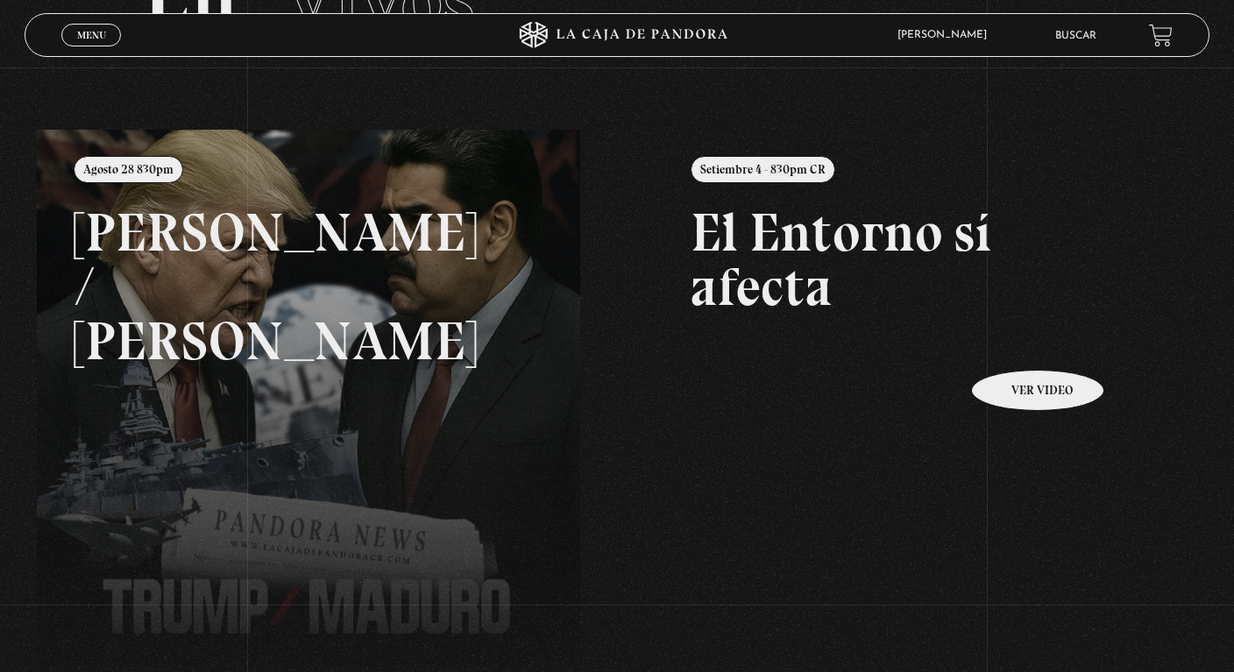
scroll to position [12, 0]
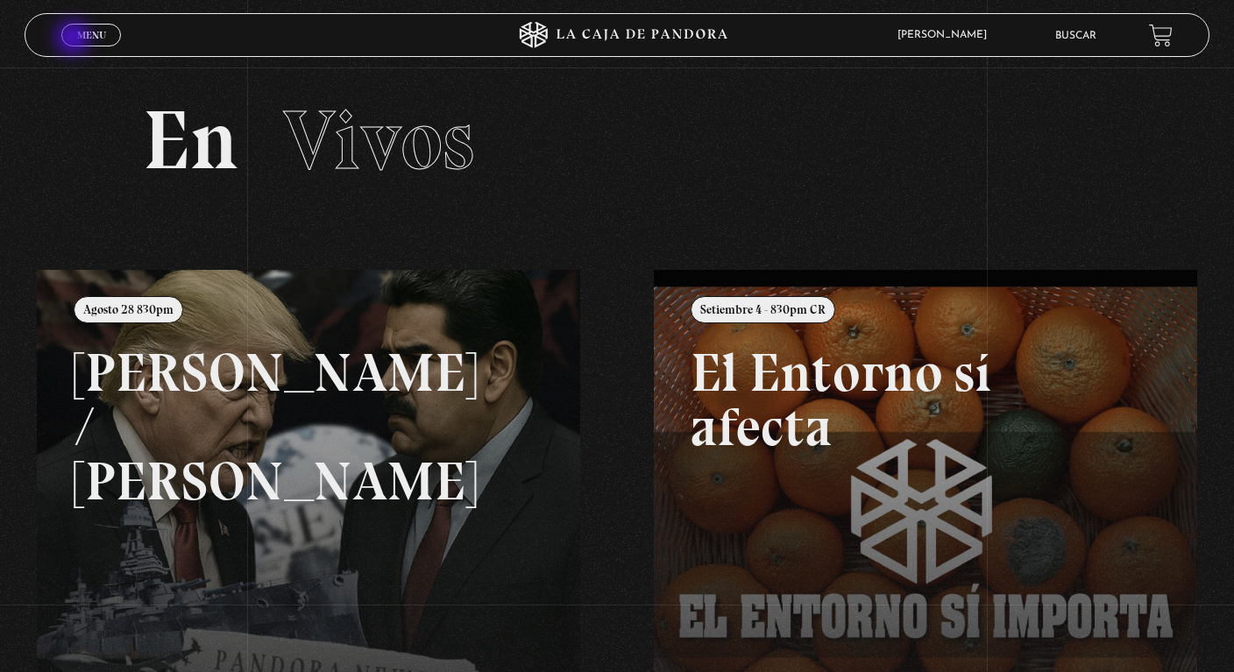
click at [75, 39] on link "Menu Cerrar" at bounding box center [91, 35] width 60 height 23
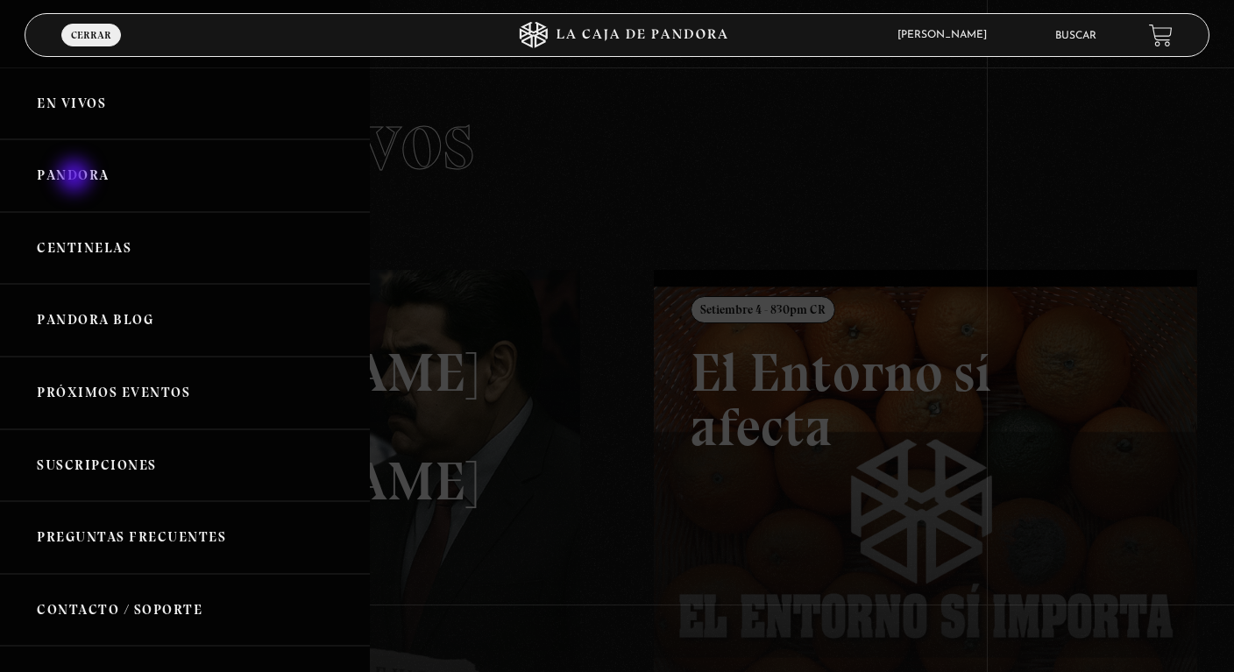
click at [76, 178] on link "Pandora" at bounding box center [185, 175] width 370 height 73
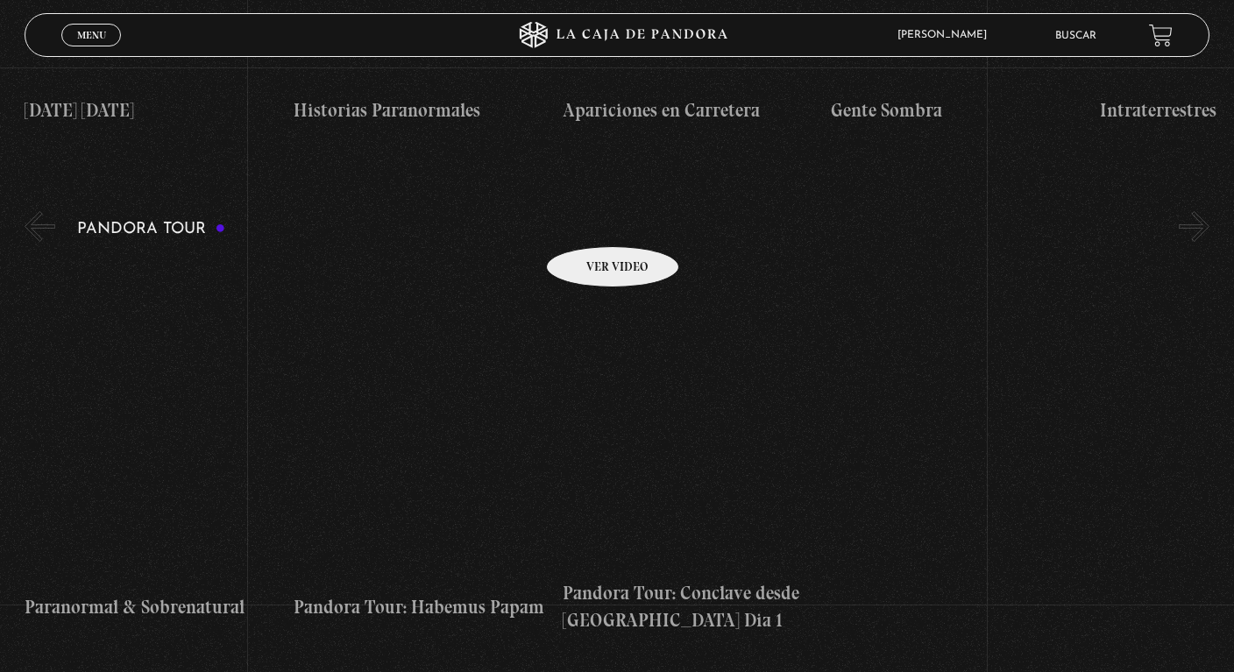
scroll to position [1189, 0]
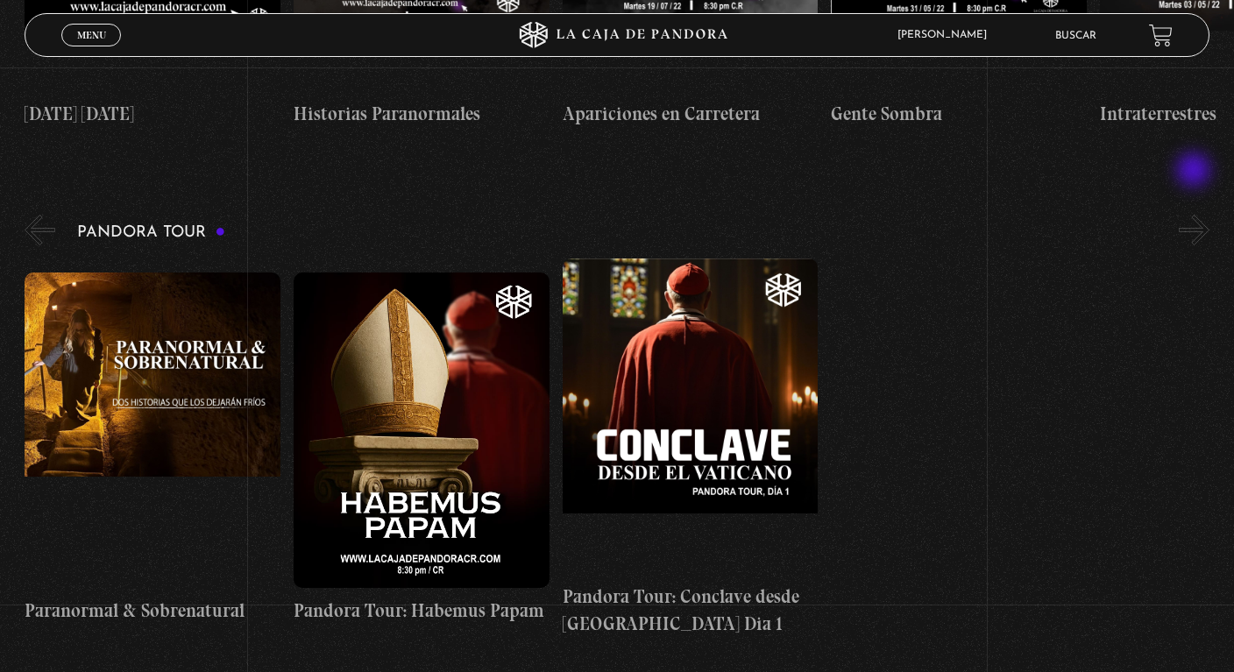
click at [1196, 215] on button "»" at bounding box center [1194, 230] width 31 height 31
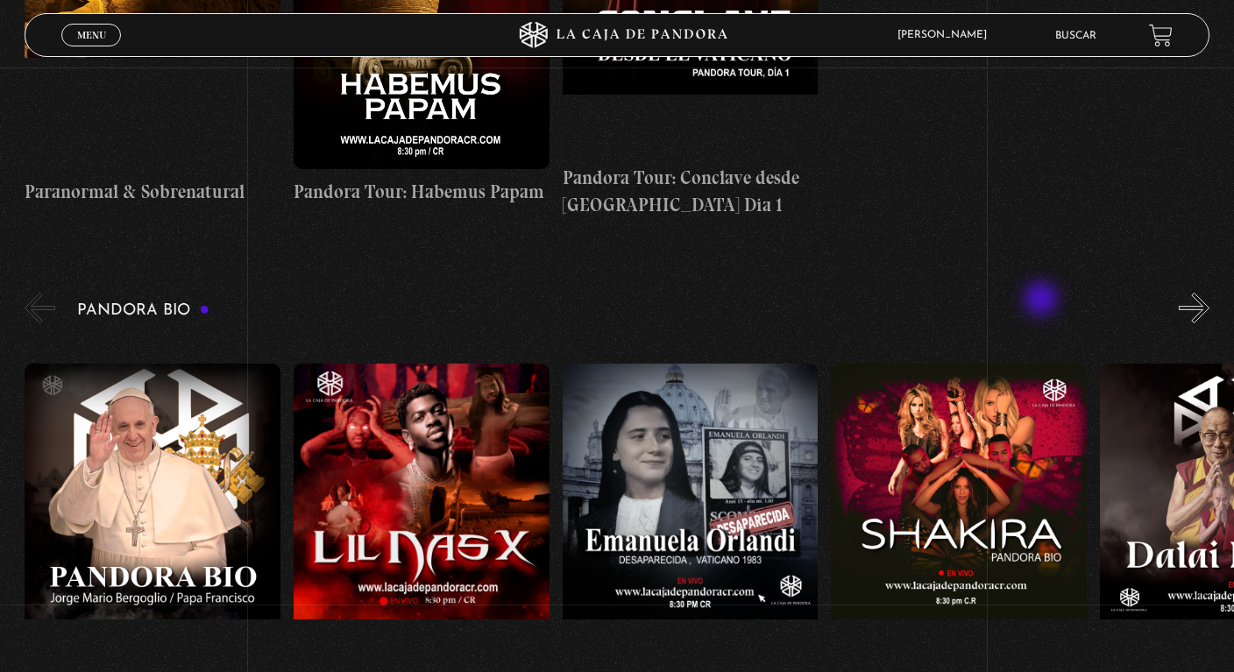
scroll to position [1609, 0]
click at [1201, 292] on button "»" at bounding box center [1194, 307] width 31 height 31
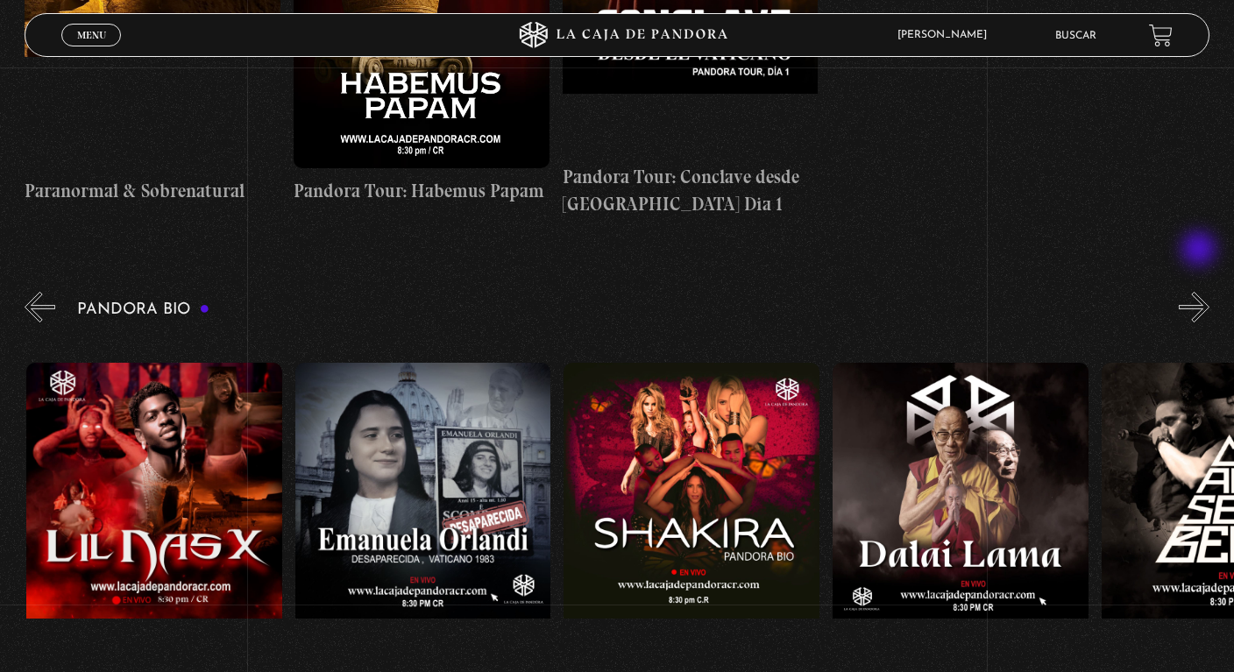
click at [1201, 292] on button "»" at bounding box center [1194, 307] width 31 height 31
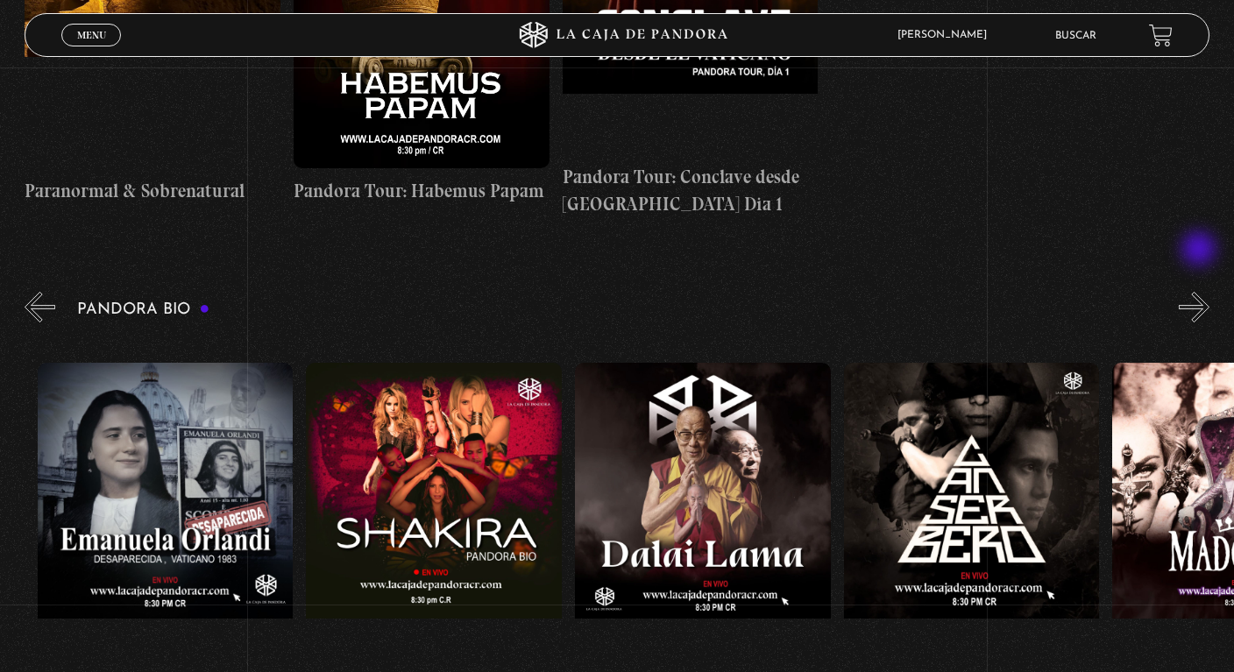
click at [1201, 292] on button "»" at bounding box center [1194, 307] width 31 height 31
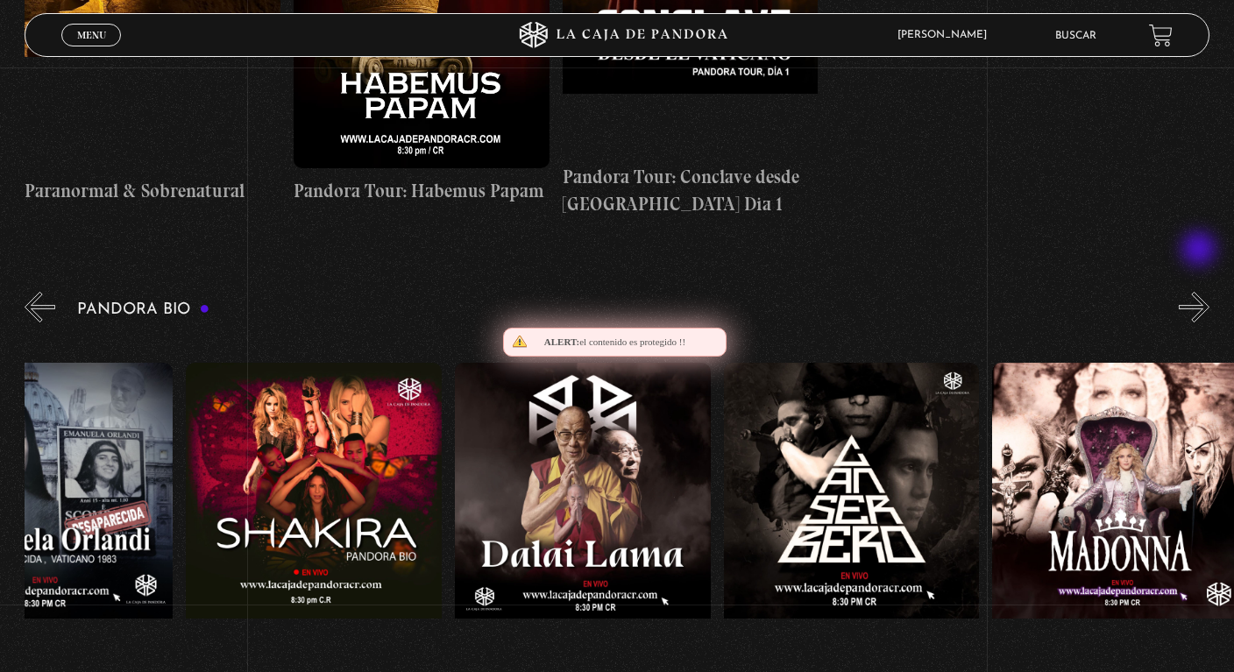
click at [1201, 292] on button "»" at bounding box center [1194, 307] width 31 height 31
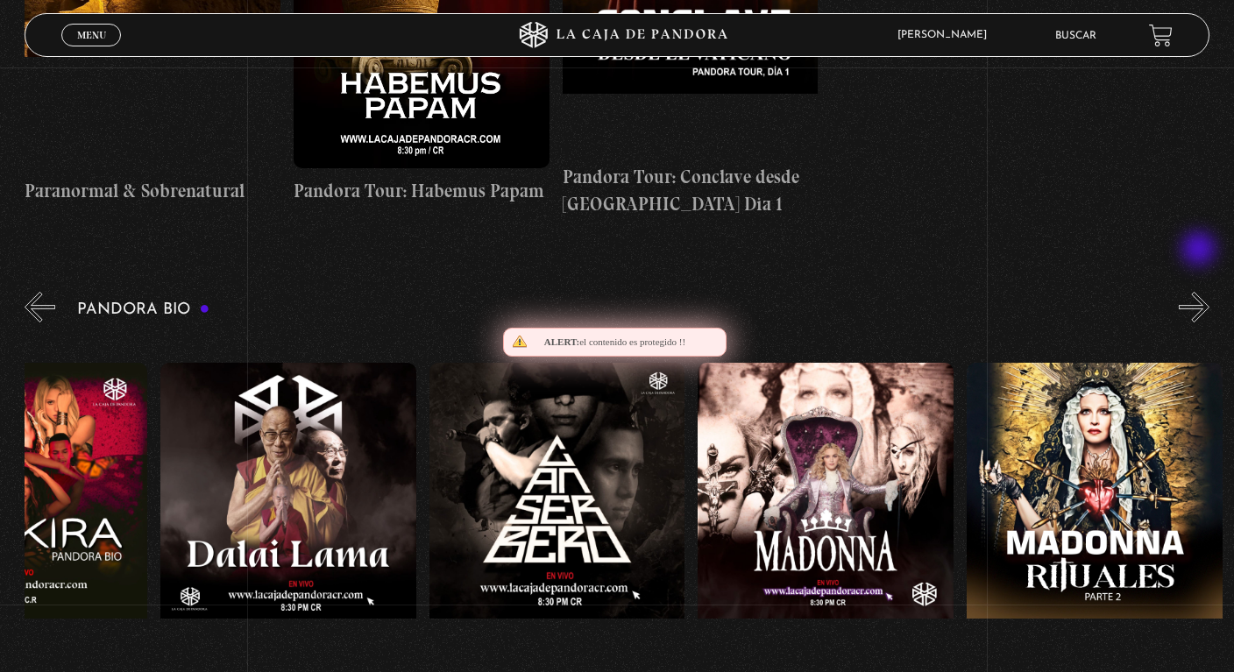
click at [1201, 292] on button "»" at bounding box center [1194, 307] width 31 height 31
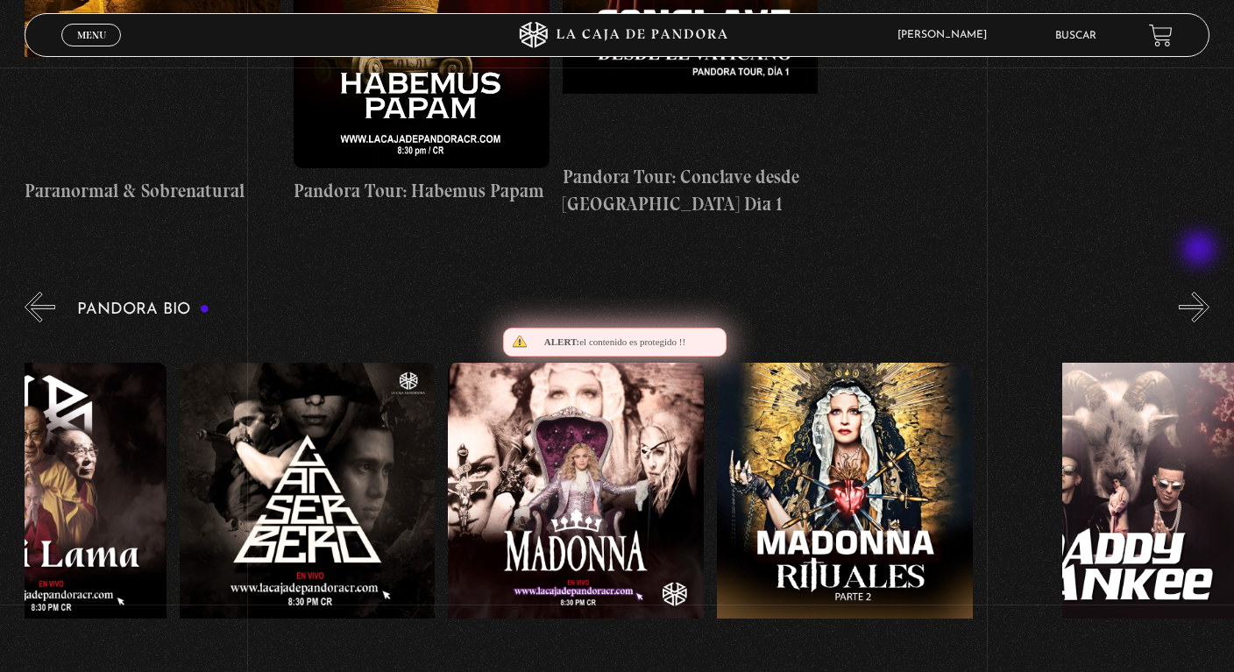
click at [1201, 292] on button "»" at bounding box center [1194, 307] width 31 height 31
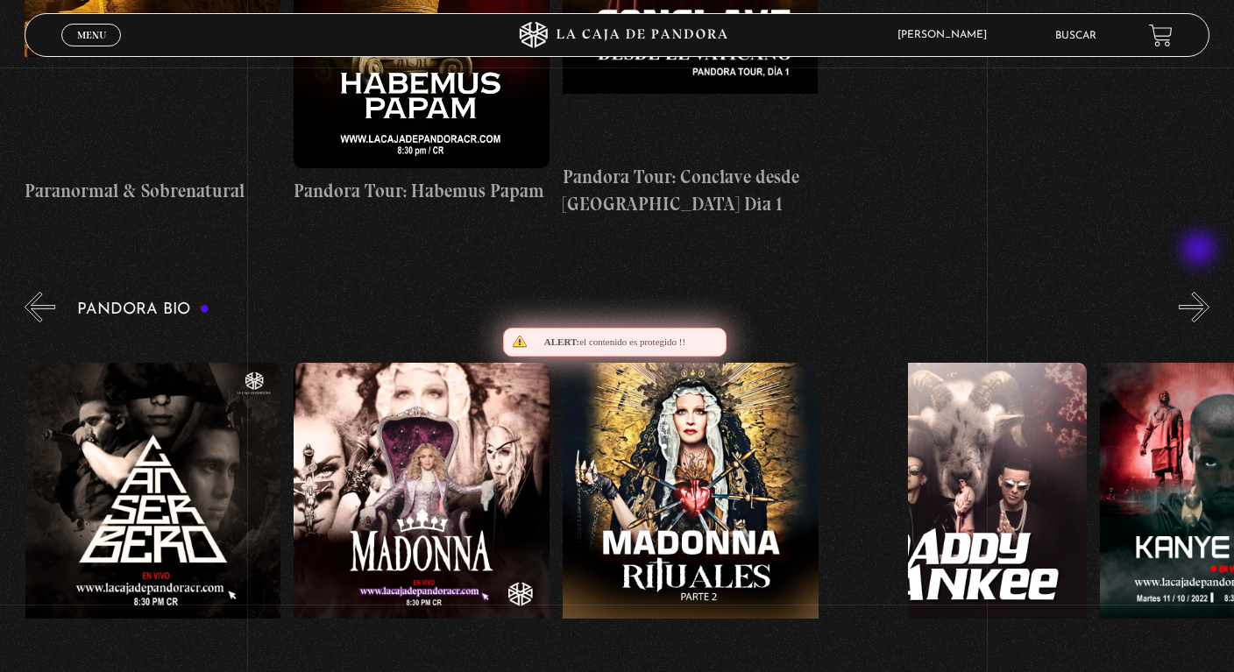
click at [1201, 292] on button "»" at bounding box center [1194, 307] width 31 height 31
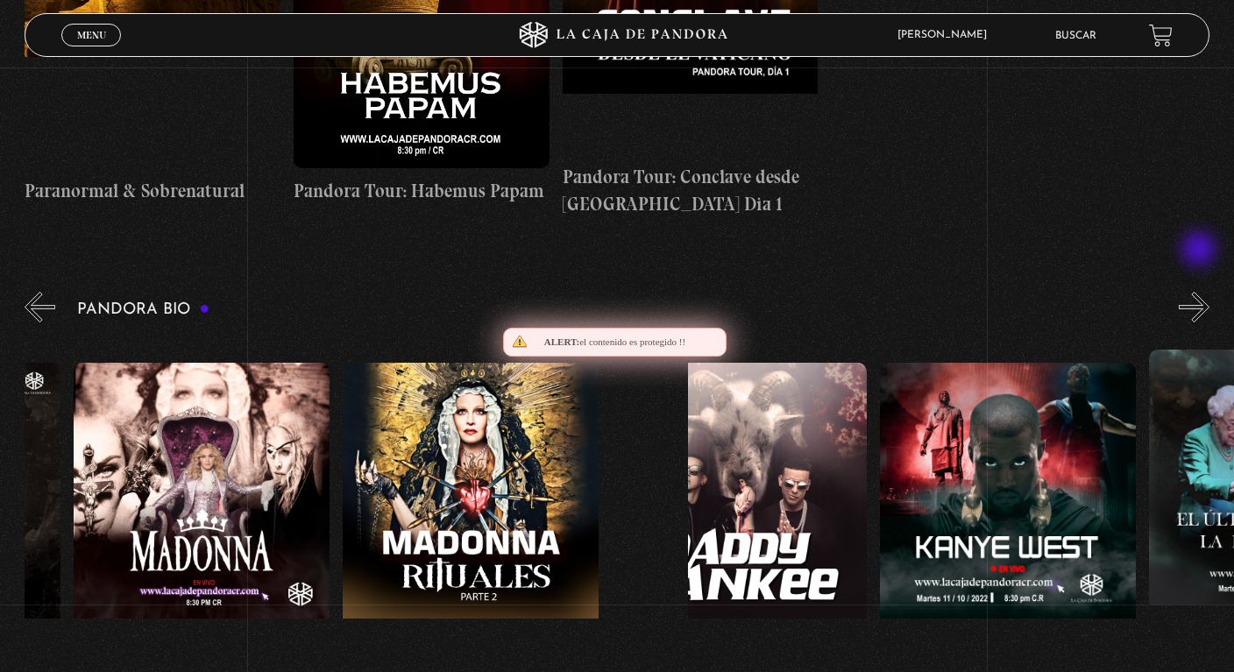
click at [1201, 292] on button "»" at bounding box center [1194, 307] width 31 height 31
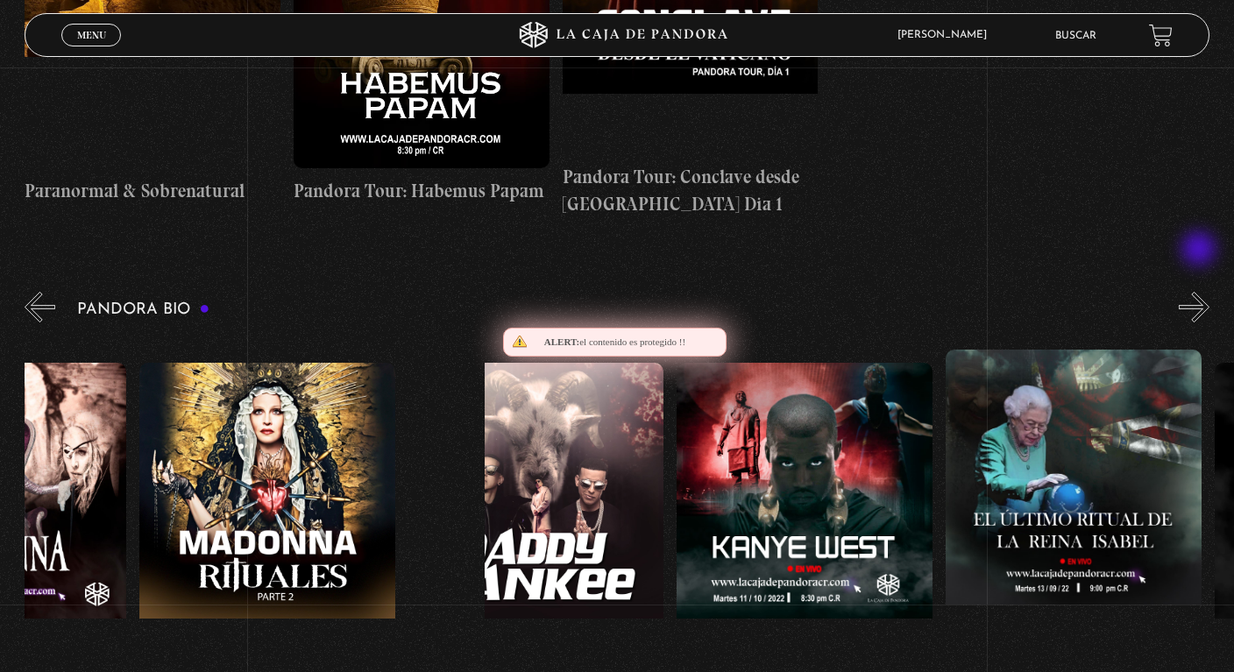
click at [1201, 292] on button "»" at bounding box center [1194, 307] width 31 height 31
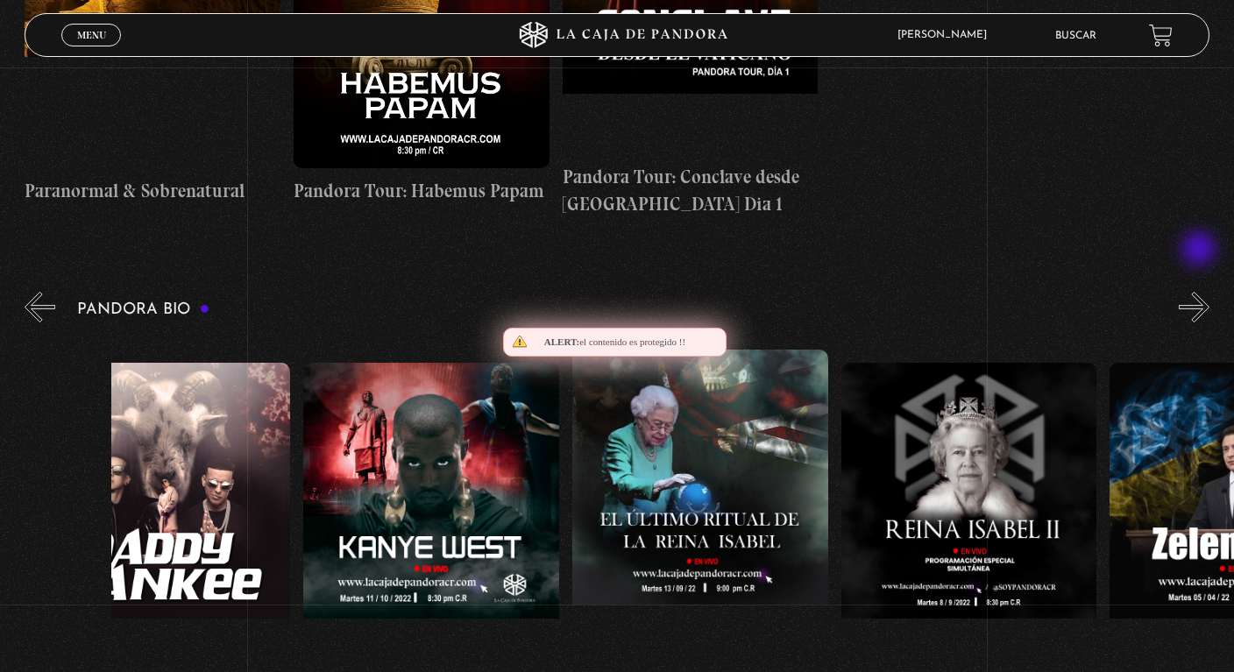
click at [1201, 292] on button "»" at bounding box center [1194, 307] width 31 height 31
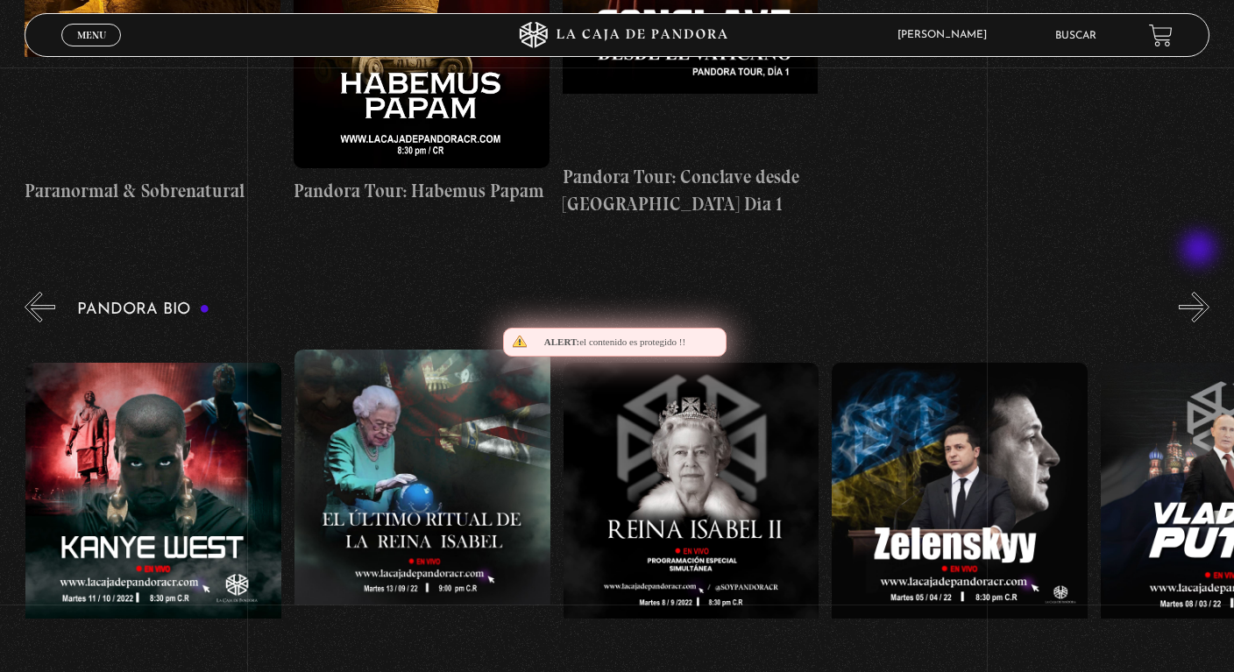
click at [1201, 292] on button "»" at bounding box center [1194, 307] width 31 height 31
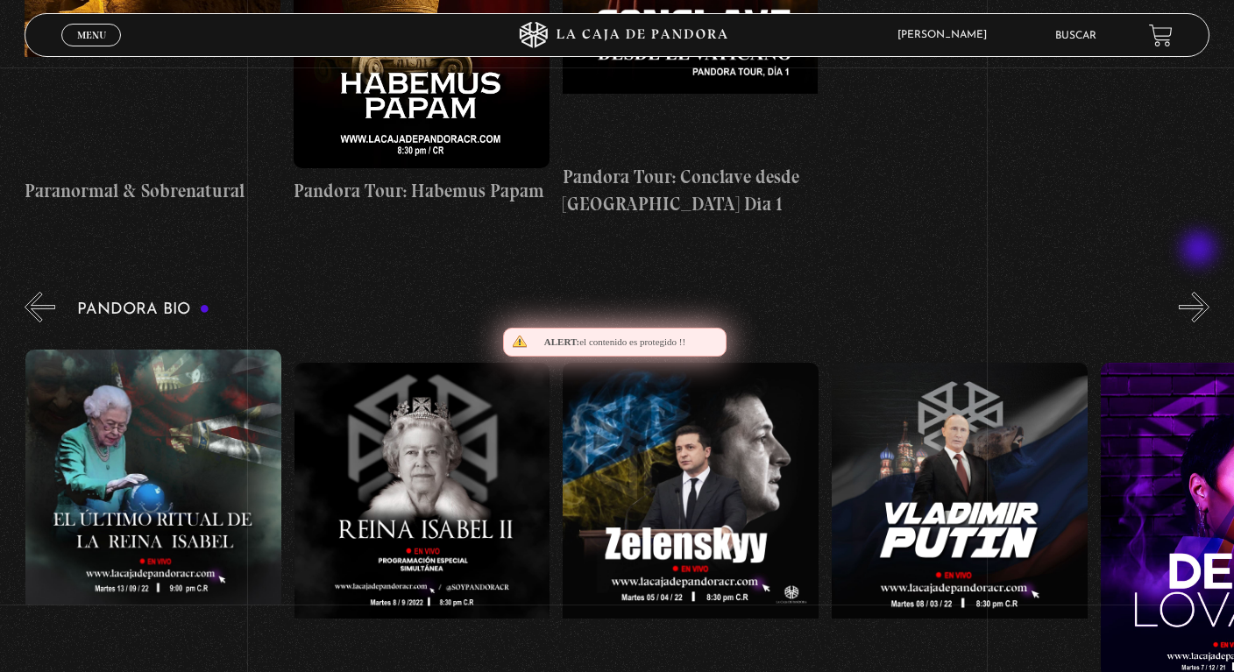
click at [1201, 292] on button "»" at bounding box center [1194, 307] width 31 height 31
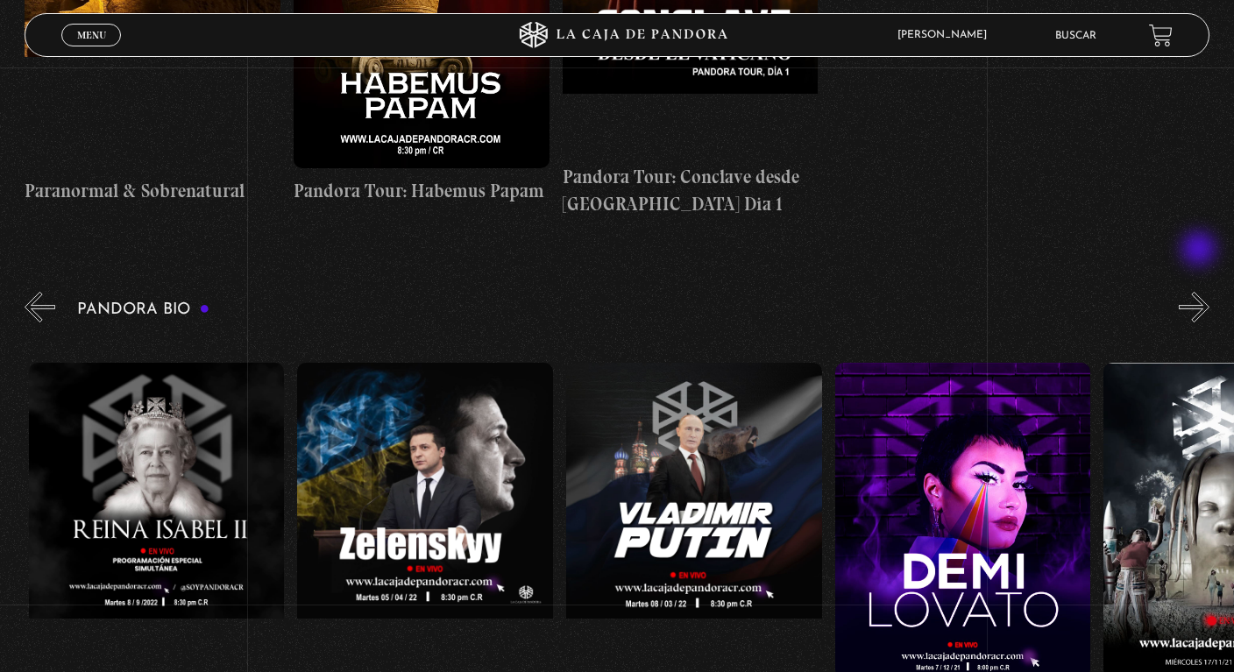
click at [1201, 292] on button "»" at bounding box center [1194, 307] width 31 height 31
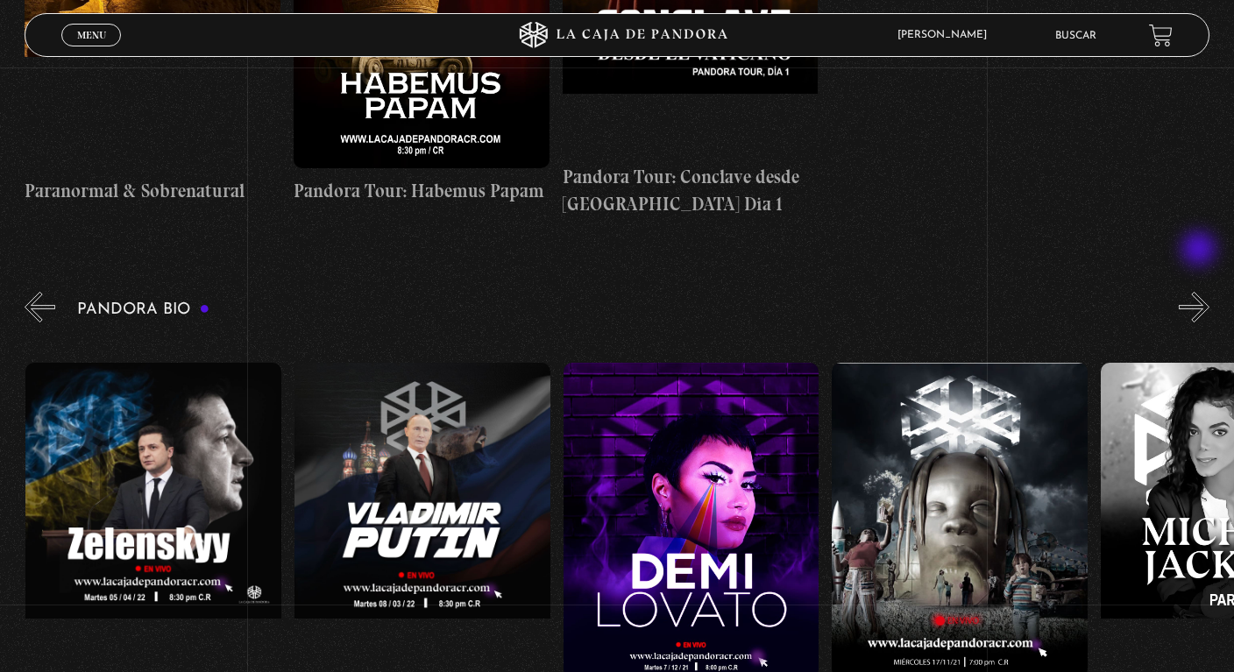
click at [1201, 292] on button "»" at bounding box center [1194, 307] width 31 height 31
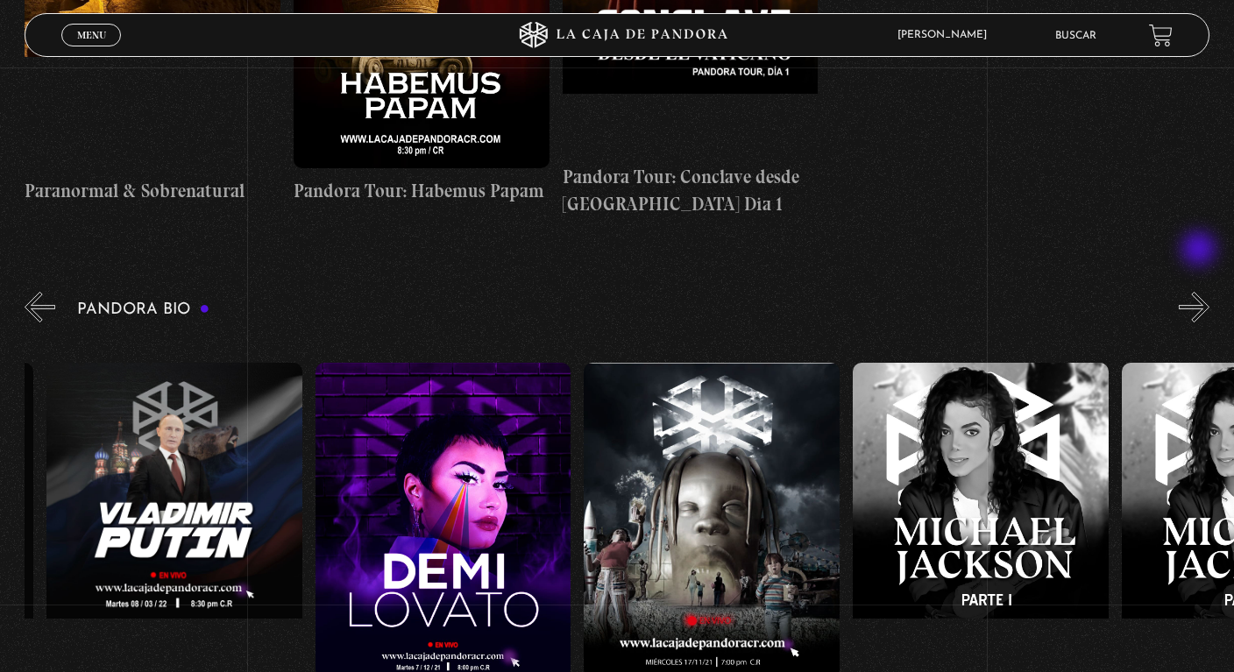
click at [1201, 292] on button "»" at bounding box center [1194, 307] width 31 height 31
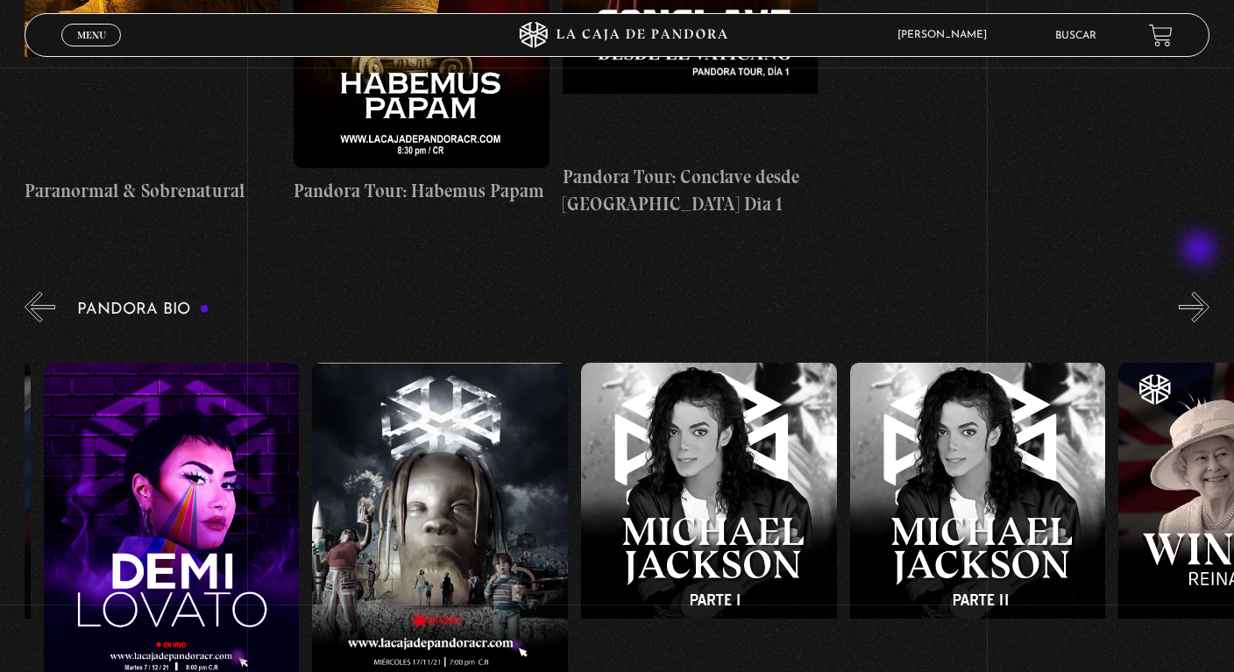
click at [1201, 292] on button "»" at bounding box center [1194, 307] width 31 height 31
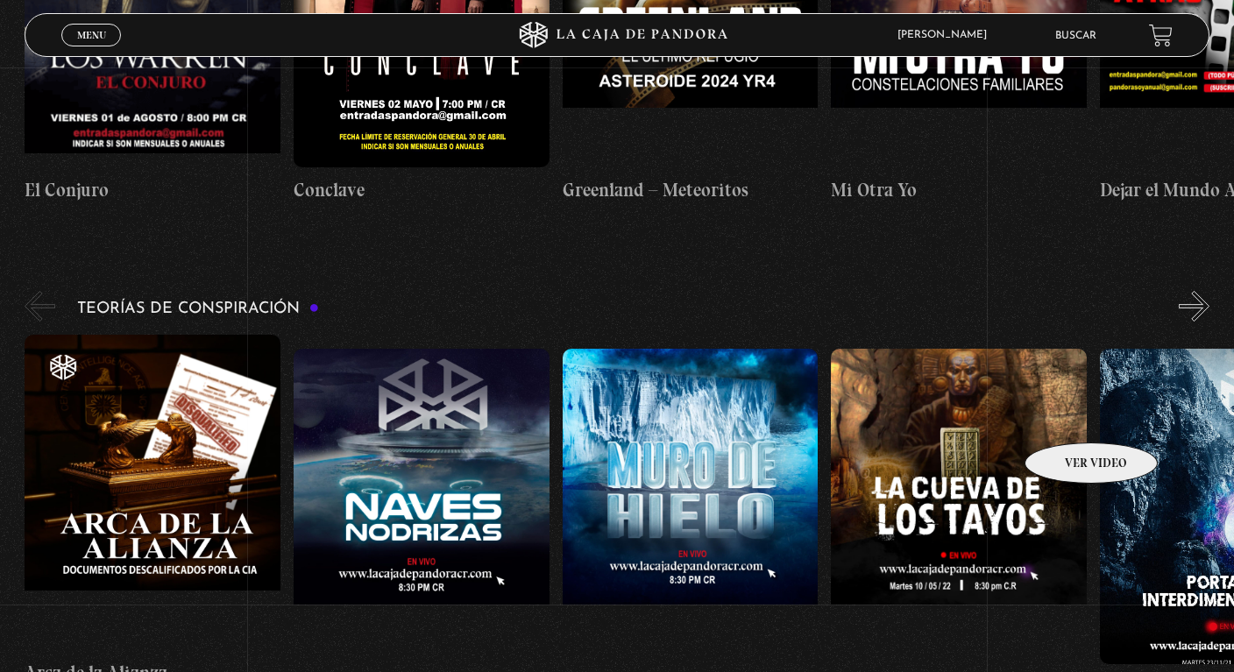
scroll to position [2634, 0]
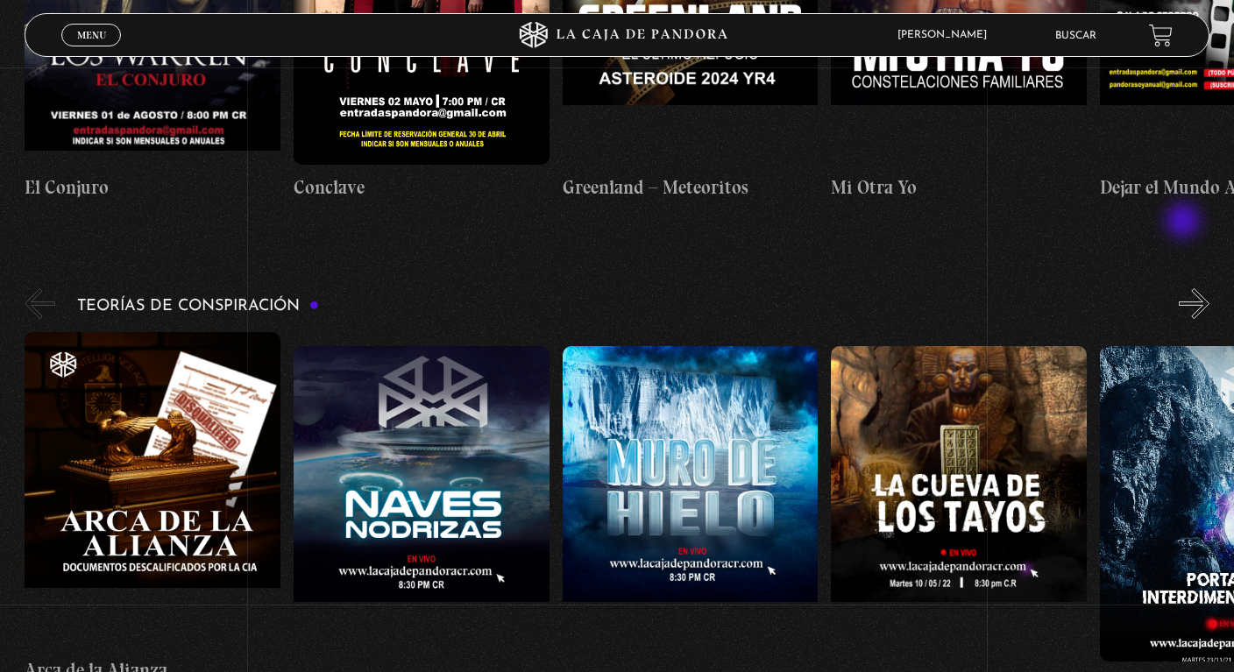
click at [1185, 288] on button "»" at bounding box center [1194, 303] width 31 height 31
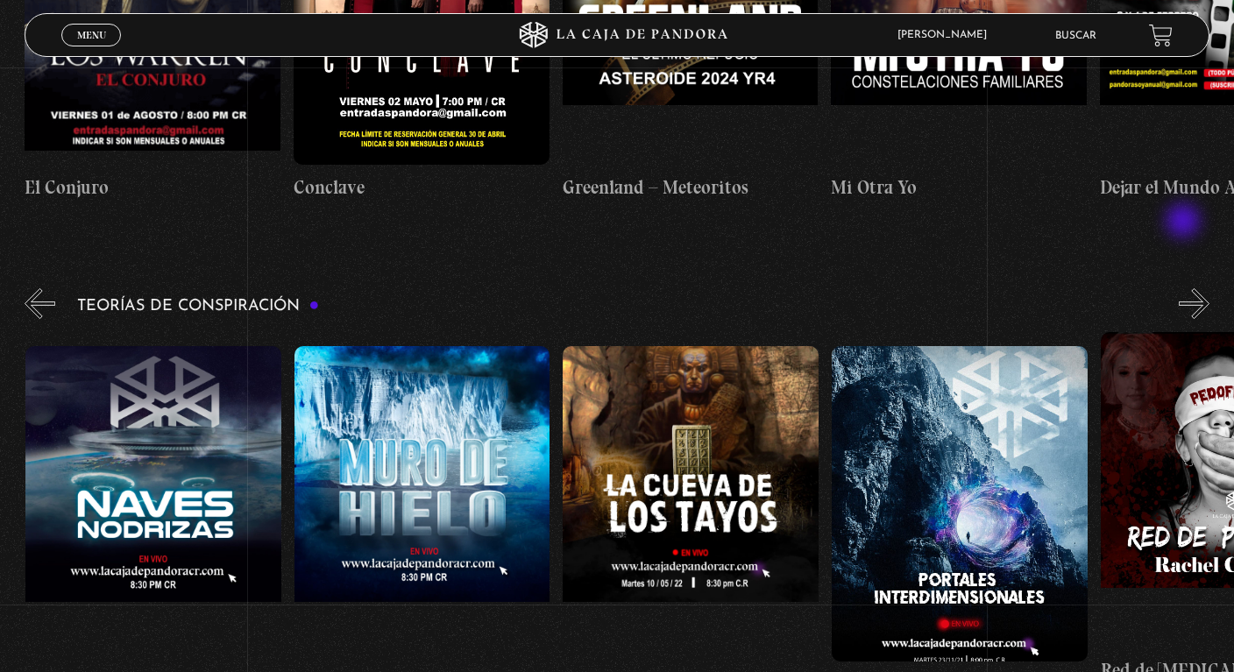
click at [1185, 288] on button "»" at bounding box center [1194, 303] width 31 height 31
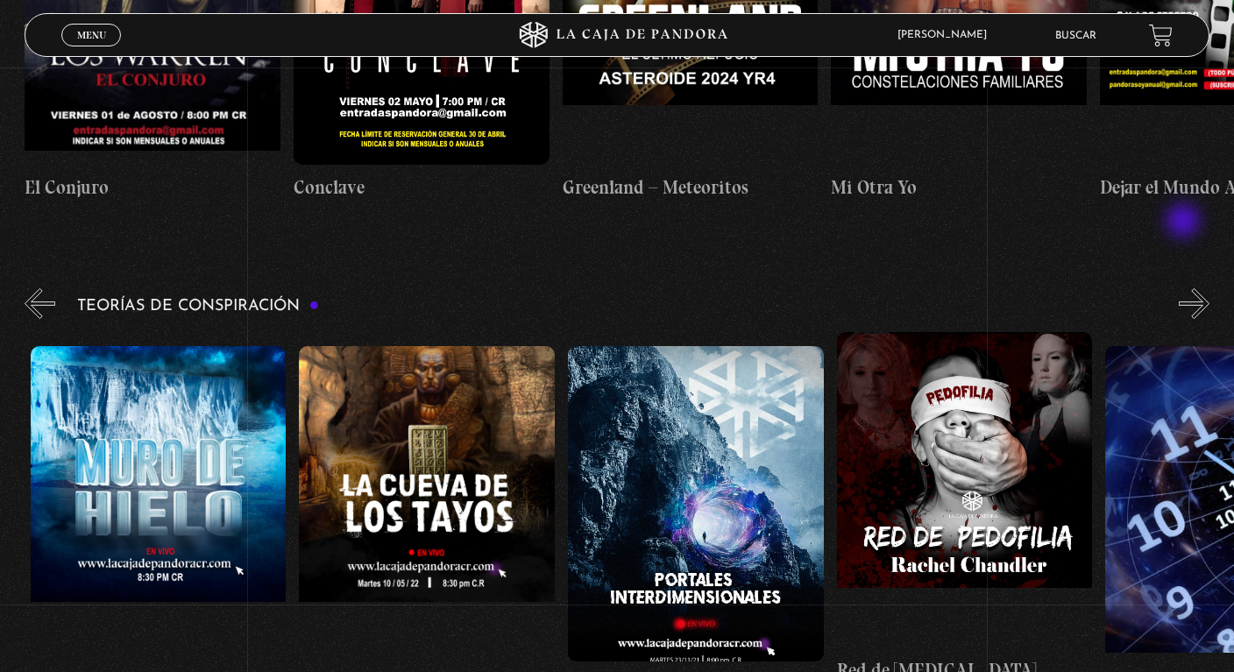
click at [1185, 288] on button "»" at bounding box center [1194, 303] width 31 height 31
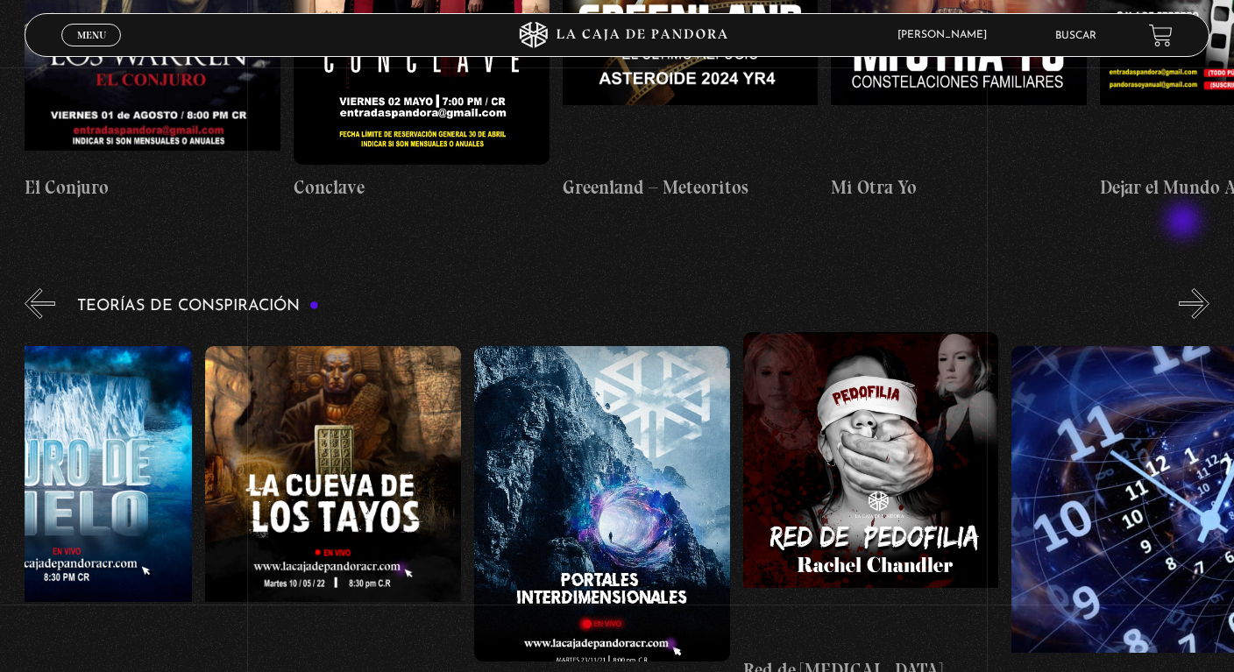
scroll to position [0, 671]
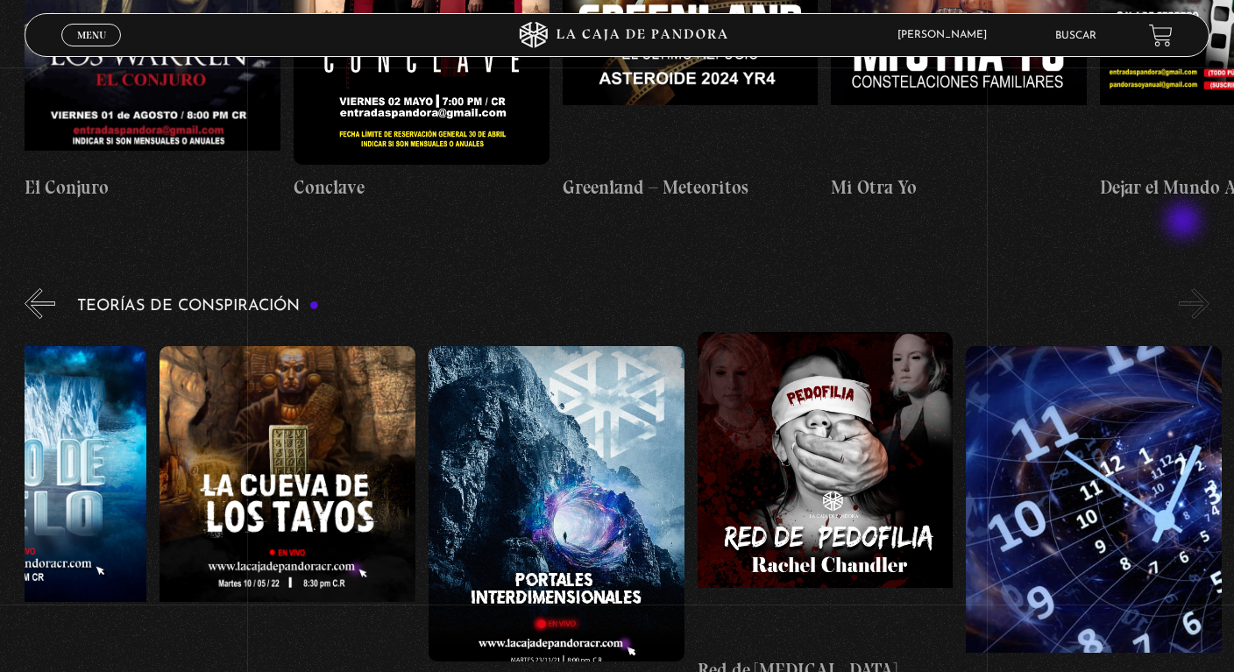
click at [1185, 288] on button "»" at bounding box center [1194, 303] width 31 height 31
click at [1204, 288] on button "»" at bounding box center [1194, 303] width 31 height 31
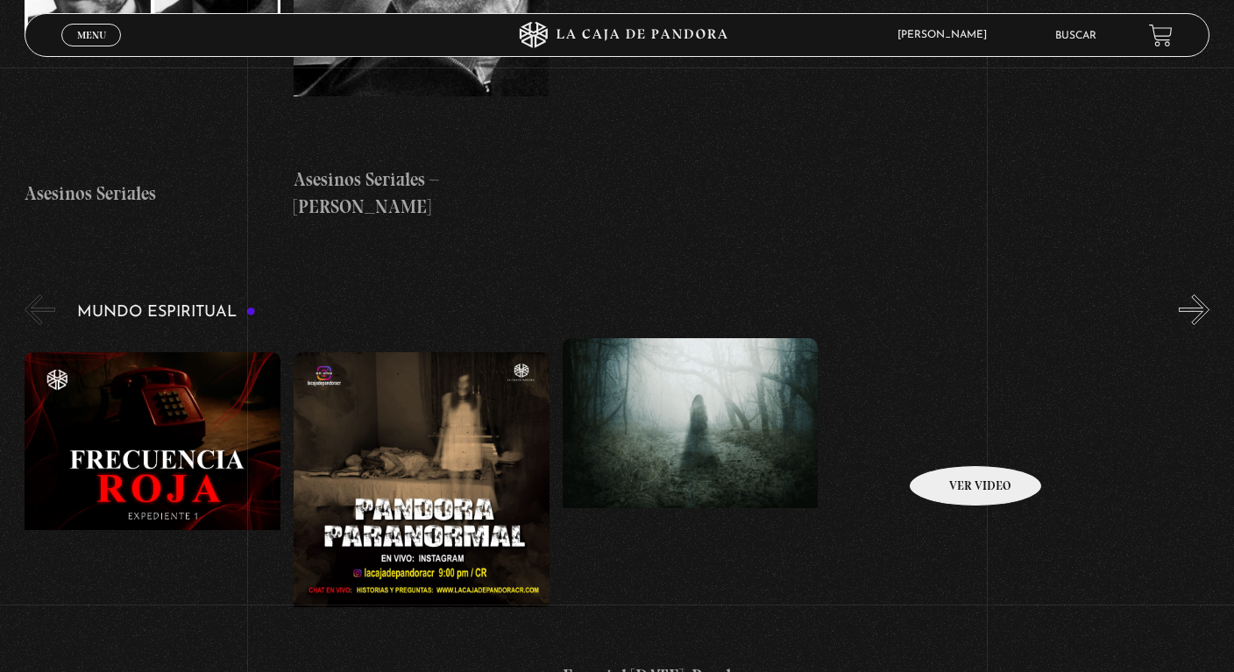
scroll to position [5136, 0]
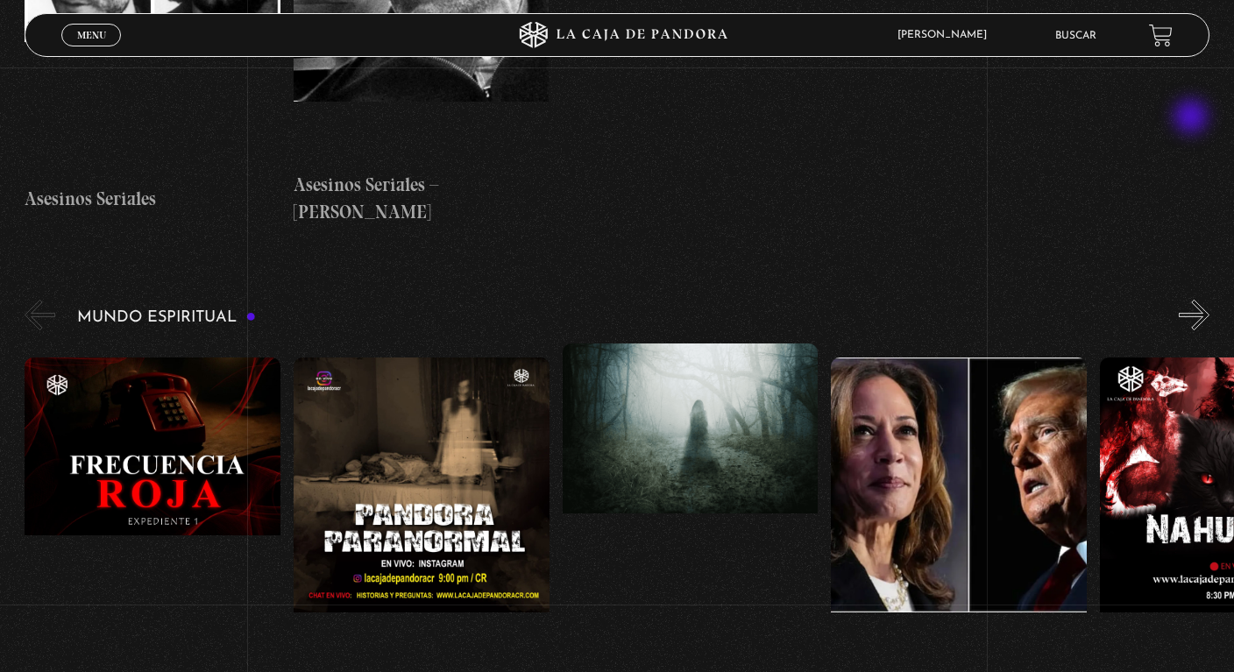
click at [1193, 300] on button "»" at bounding box center [1194, 315] width 31 height 31
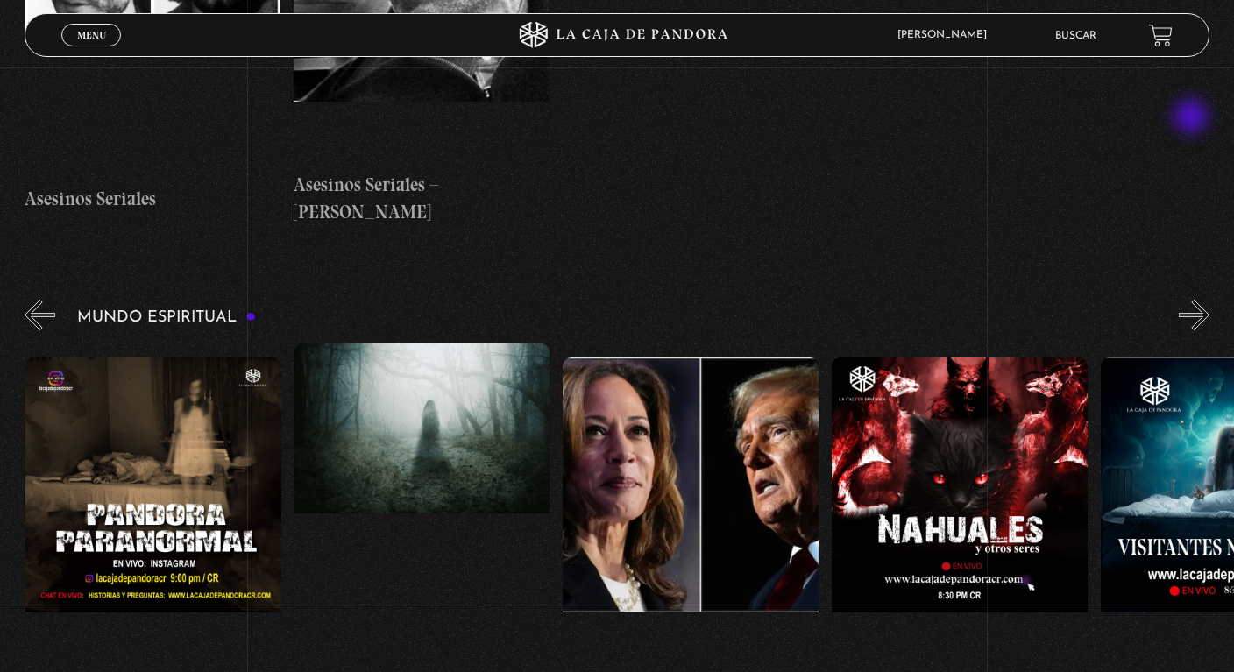
click at [1193, 300] on button "»" at bounding box center [1194, 315] width 31 height 31
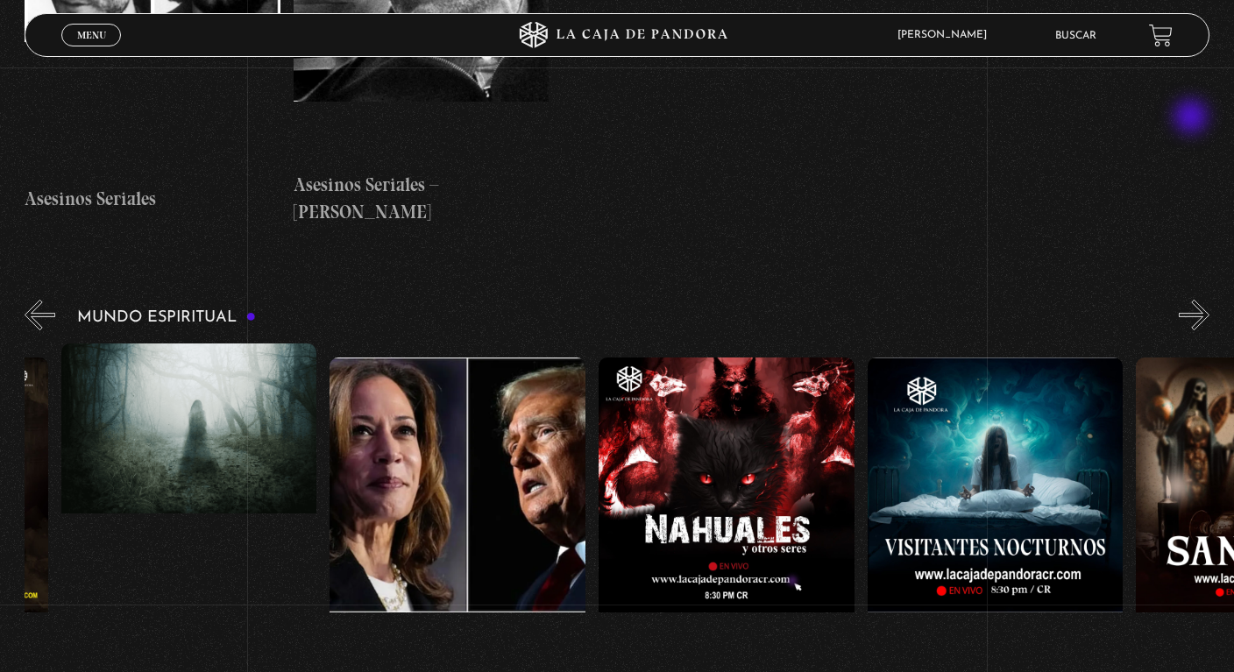
click at [1193, 300] on button "»" at bounding box center [1194, 315] width 31 height 31
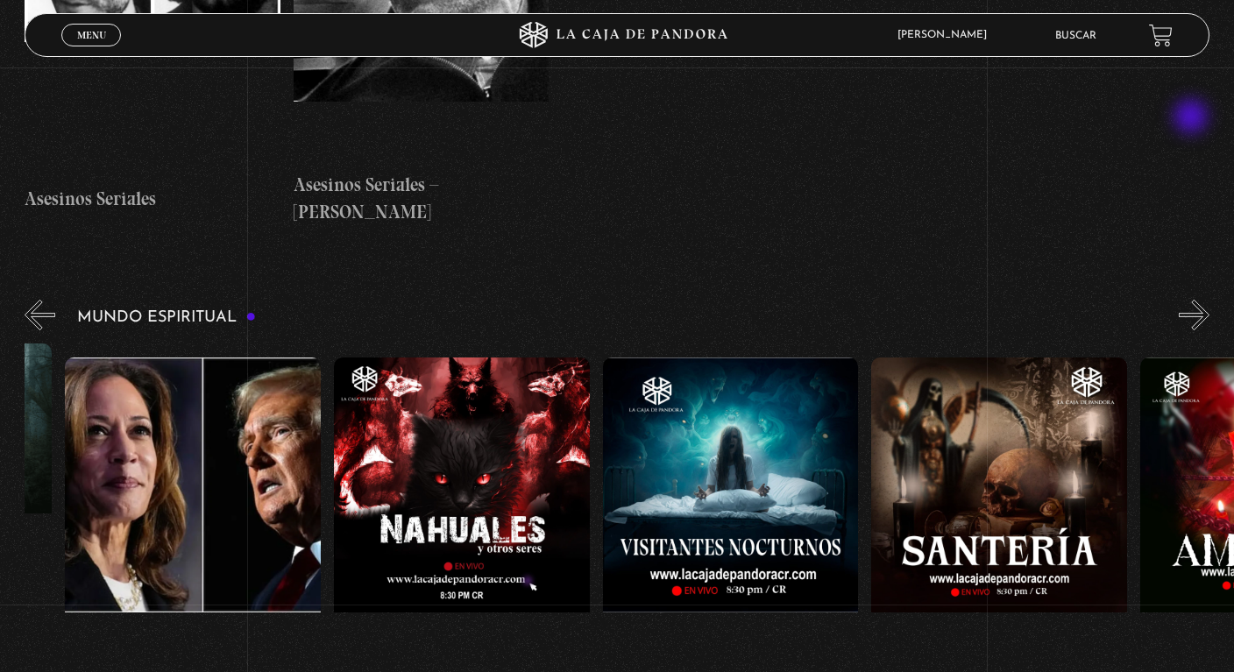
click at [1193, 300] on button "»" at bounding box center [1194, 315] width 31 height 31
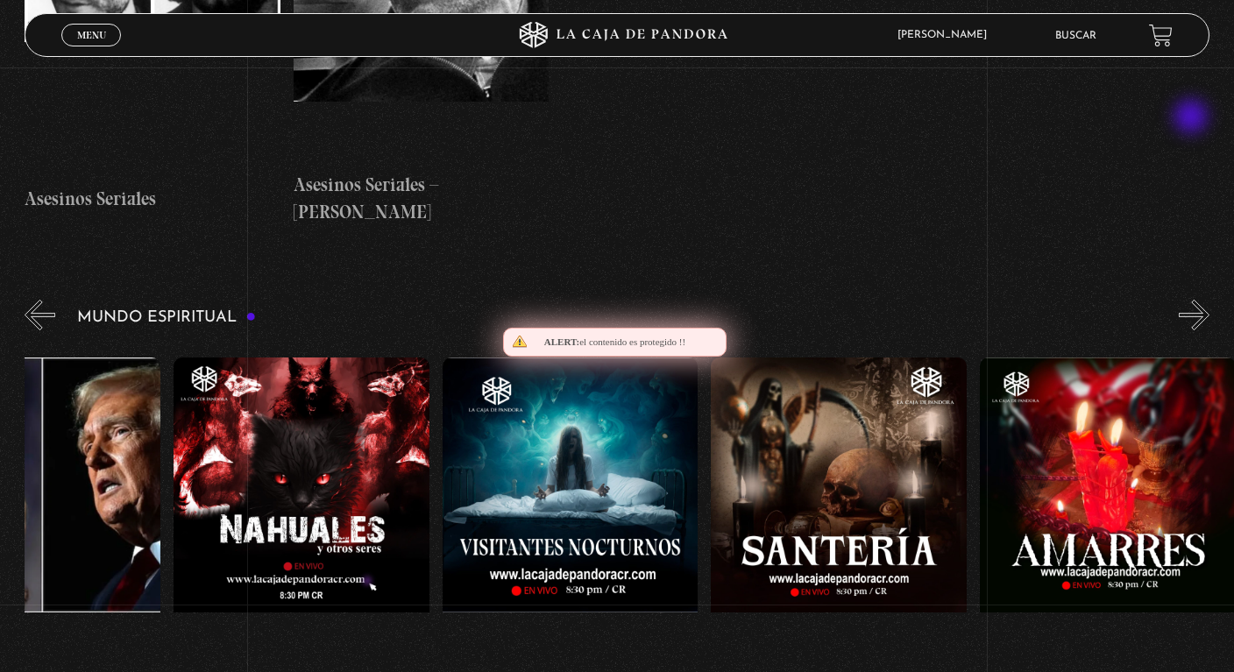
click at [1193, 300] on button "»" at bounding box center [1194, 315] width 31 height 31
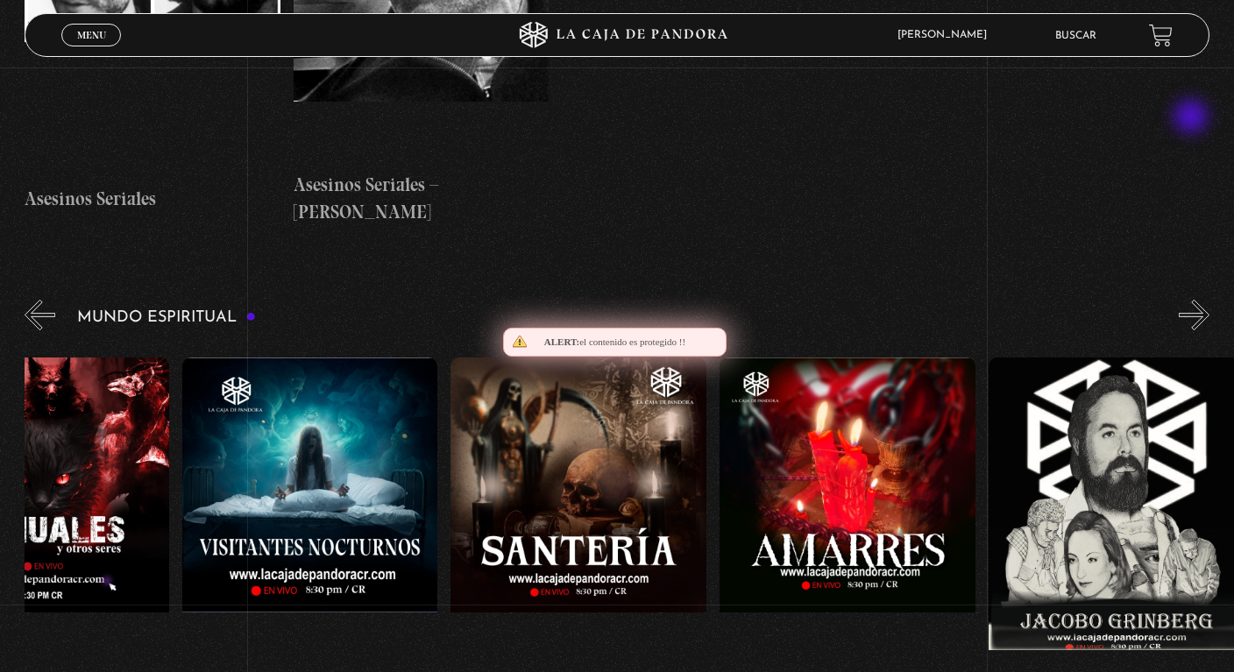
click at [1193, 300] on button "»" at bounding box center [1194, 315] width 31 height 31
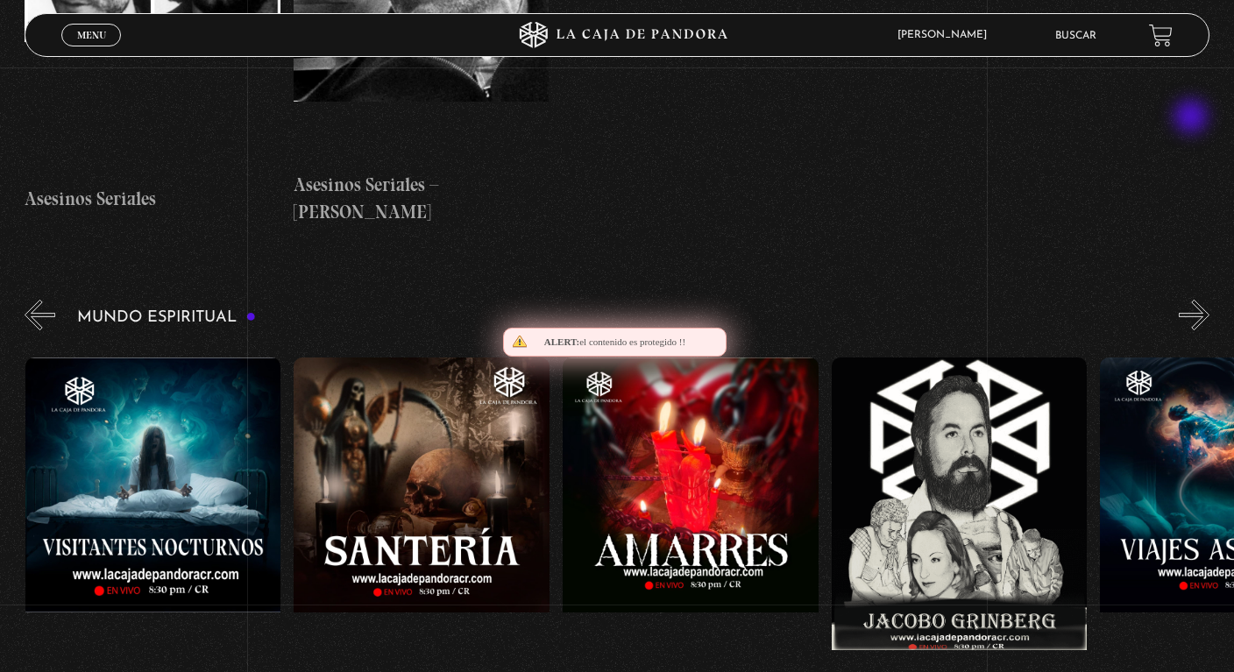
click at [1193, 300] on button "»" at bounding box center [1194, 315] width 31 height 31
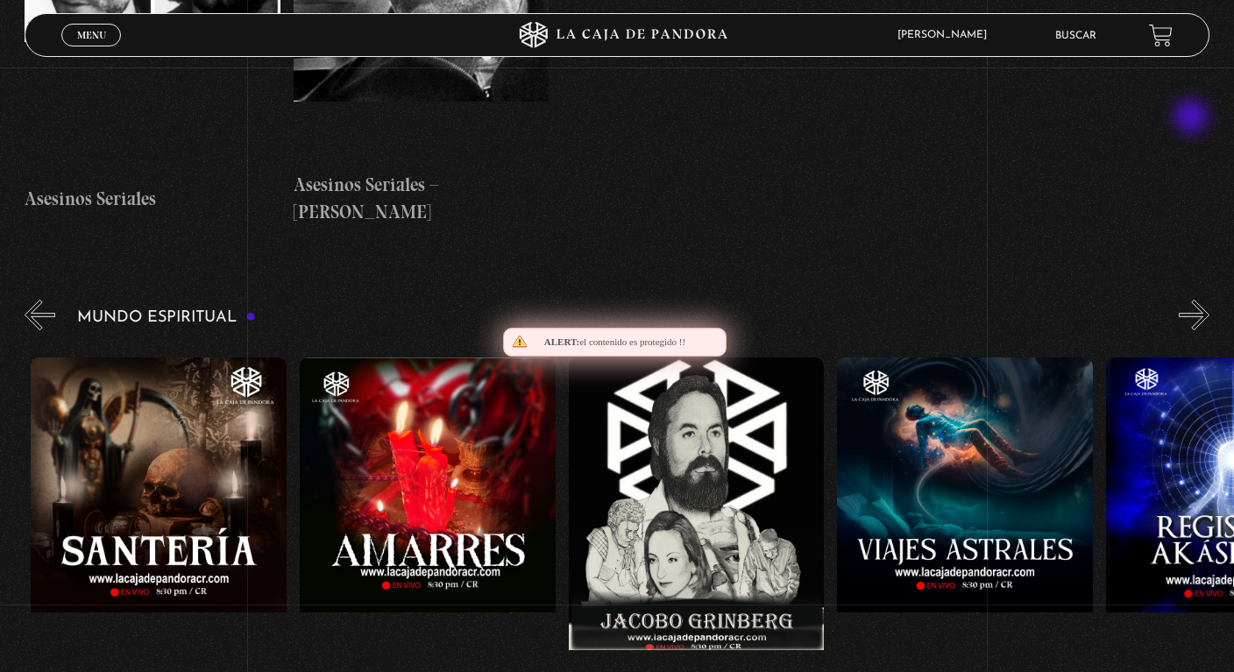
click at [1193, 300] on button "»" at bounding box center [1194, 315] width 31 height 31
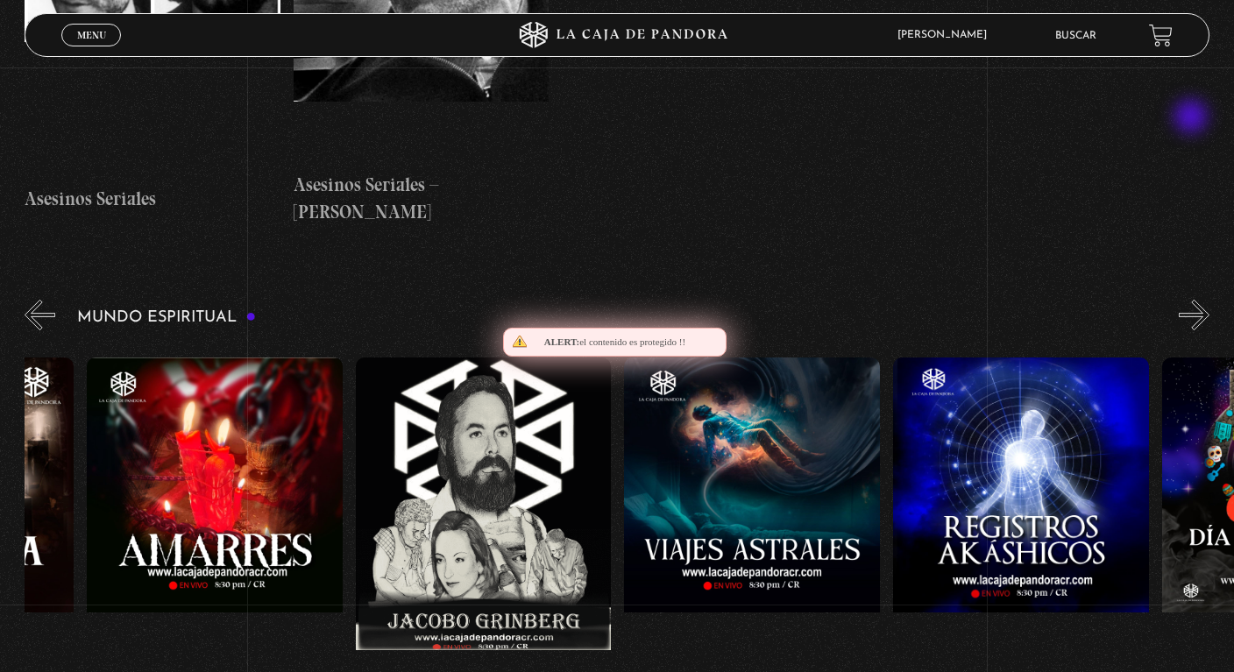
click at [1193, 300] on button "»" at bounding box center [1194, 315] width 31 height 31
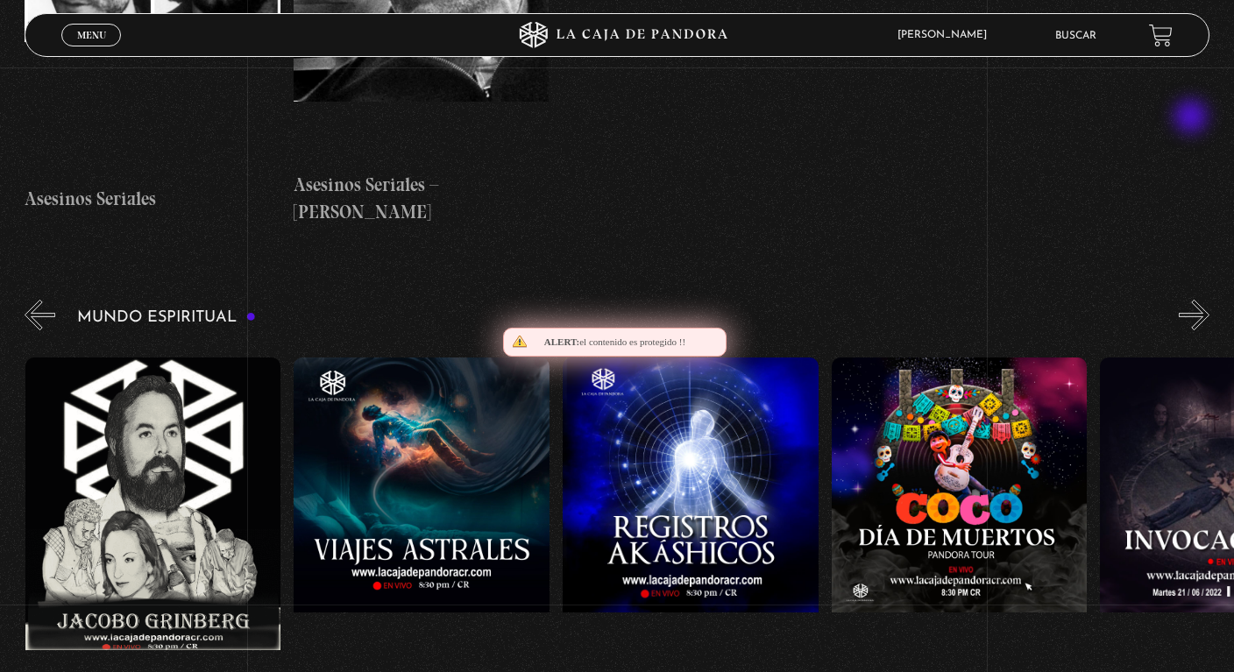
click at [1193, 300] on button "»" at bounding box center [1194, 315] width 31 height 31
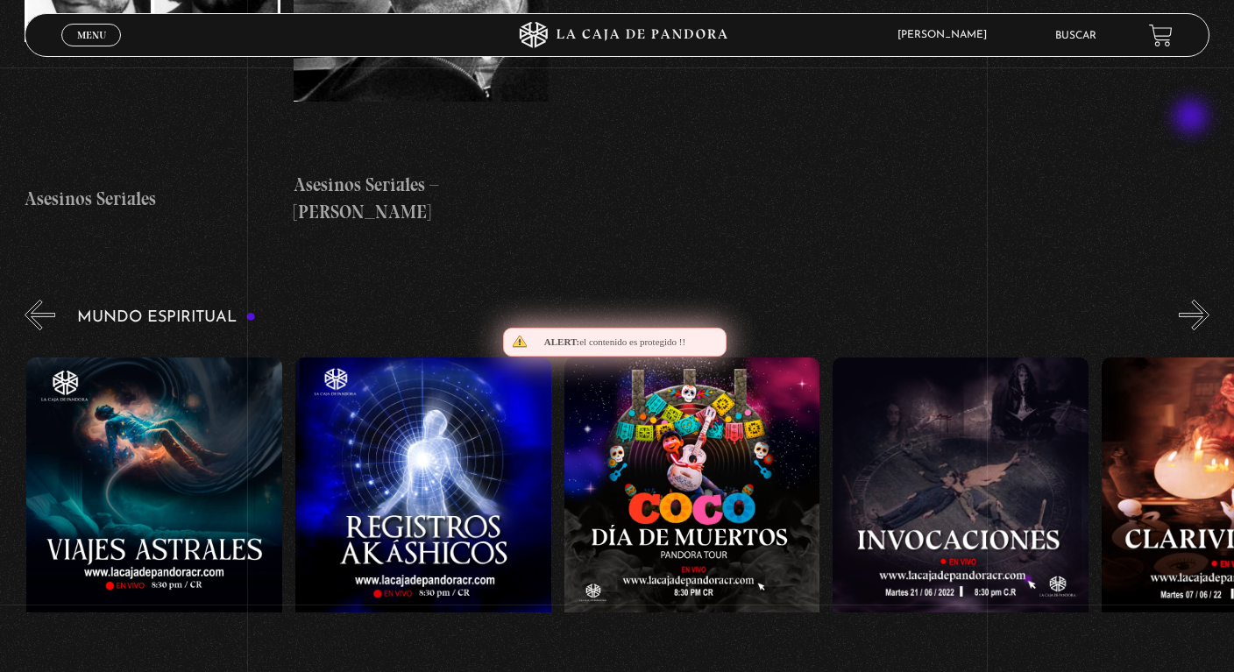
click at [1193, 300] on button "»" at bounding box center [1194, 315] width 31 height 31
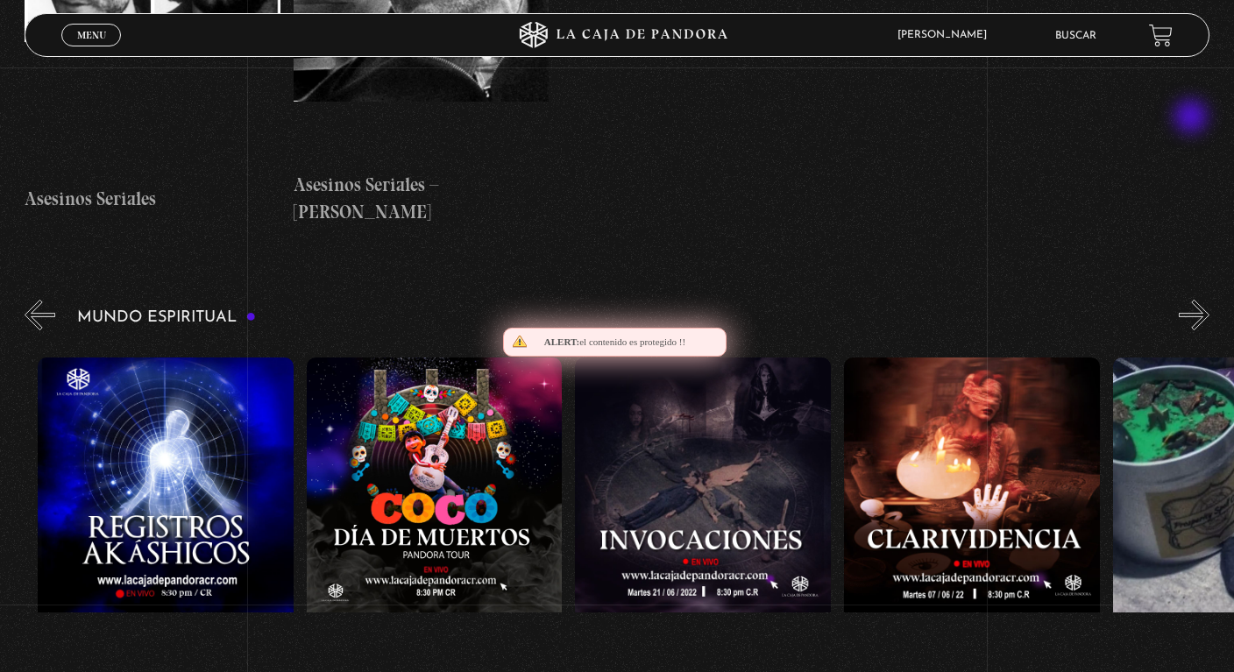
click at [1193, 300] on button "»" at bounding box center [1194, 315] width 31 height 31
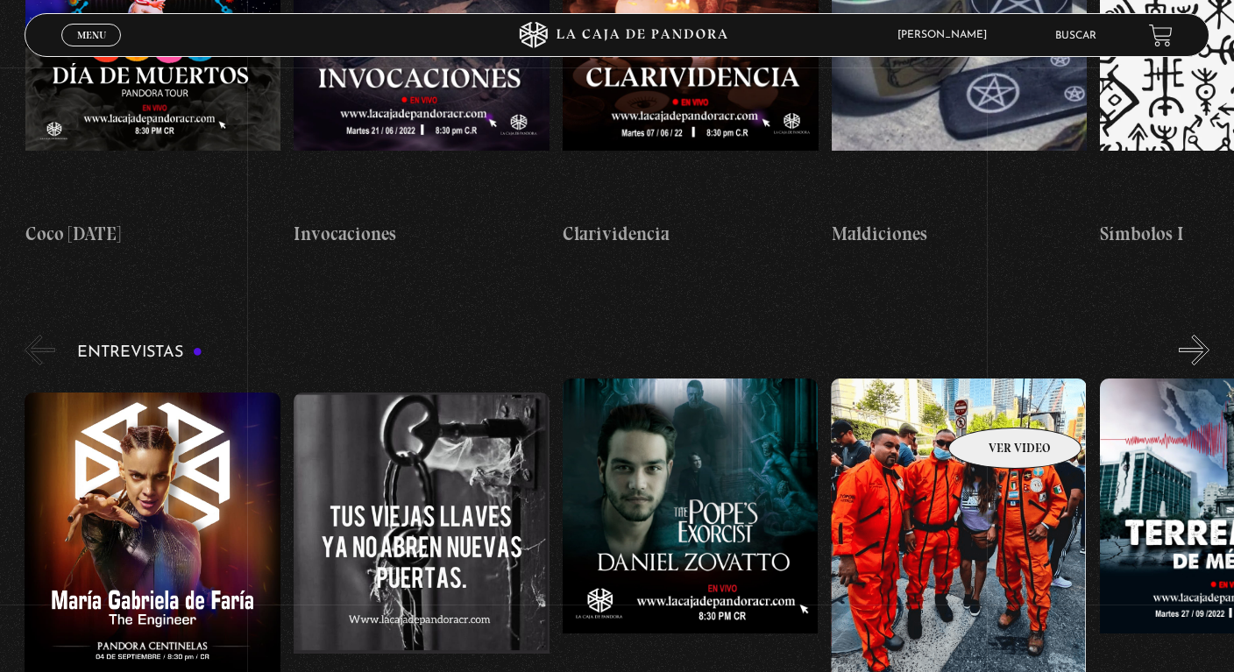
scroll to position [5601, 0]
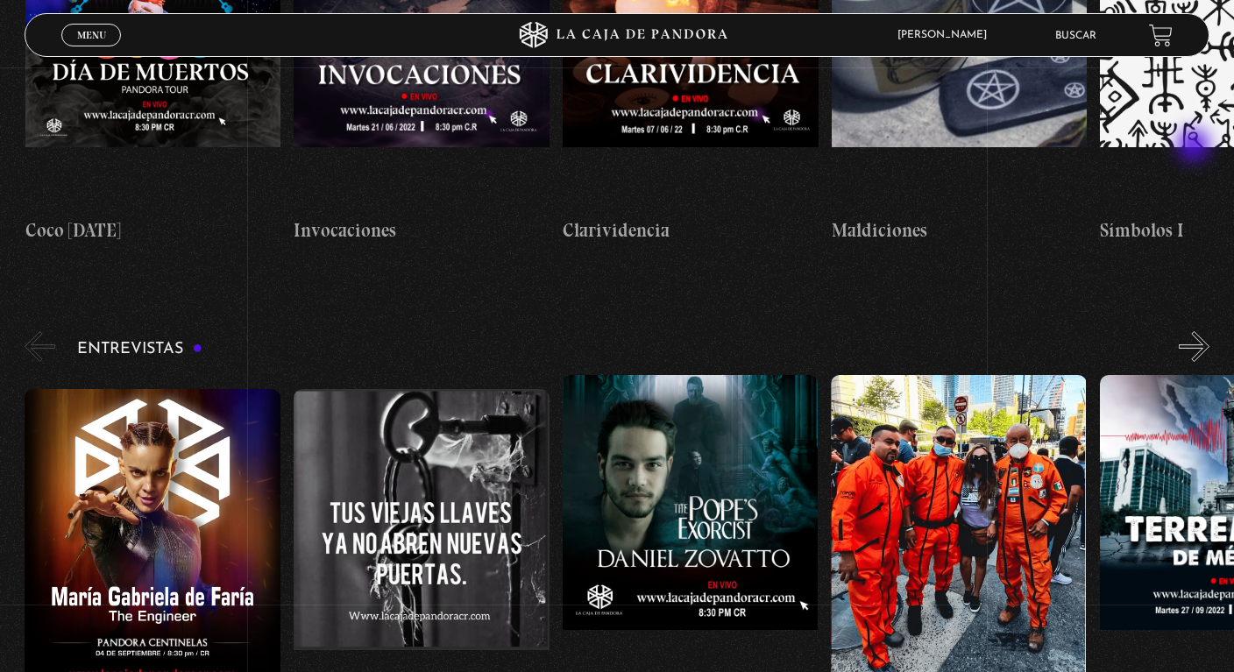
click at [1196, 331] on button "»" at bounding box center [1194, 346] width 31 height 31
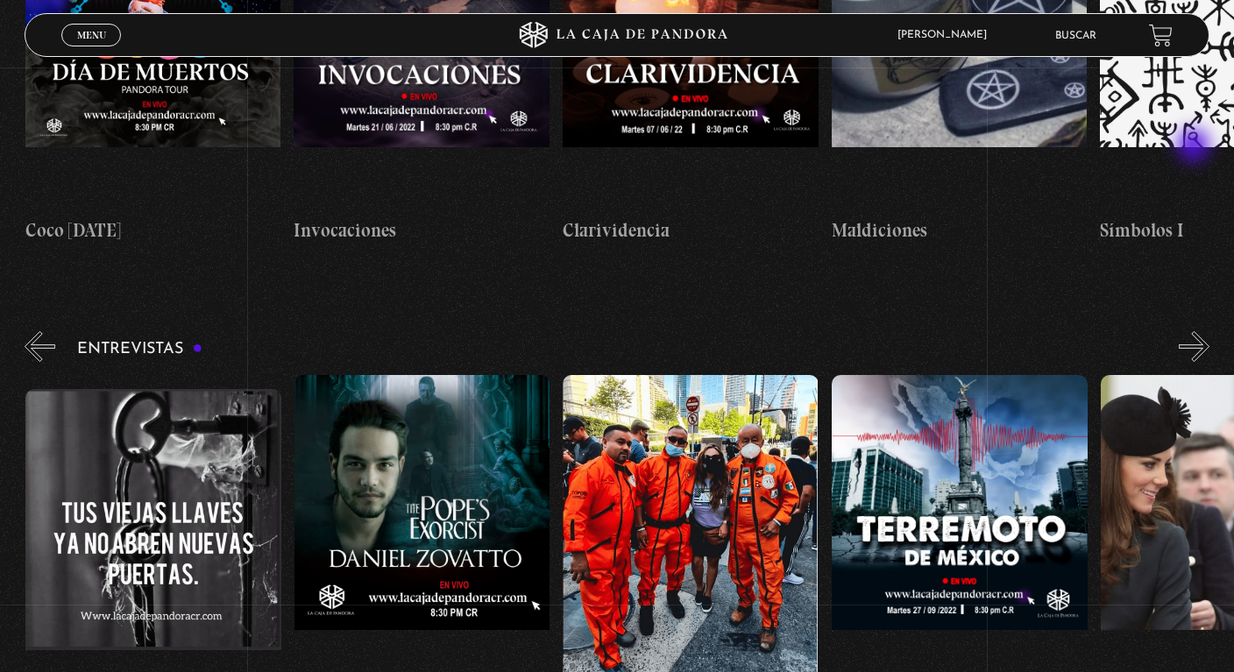
click at [1196, 331] on button "»" at bounding box center [1194, 346] width 31 height 31
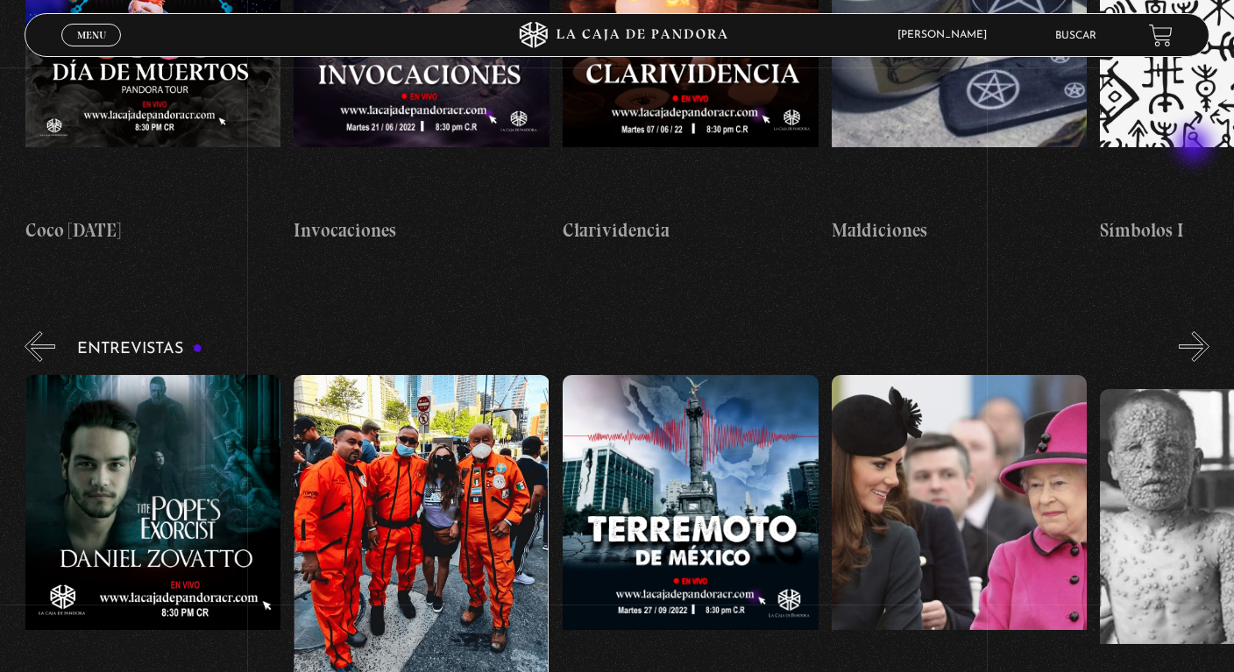
click at [1196, 331] on button "»" at bounding box center [1194, 346] width 31 height 31
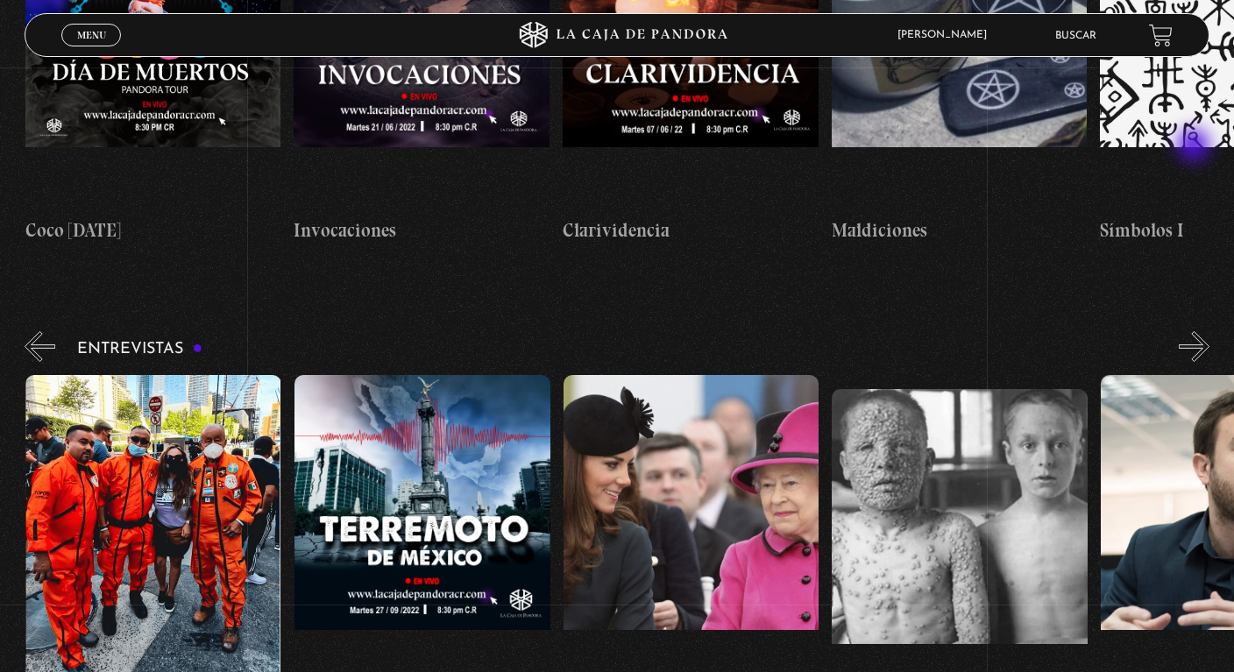
scroll to position [0, 806]
click at [1196, 331] on button "»" at bounding box center [1194, 346] width 31 height 31
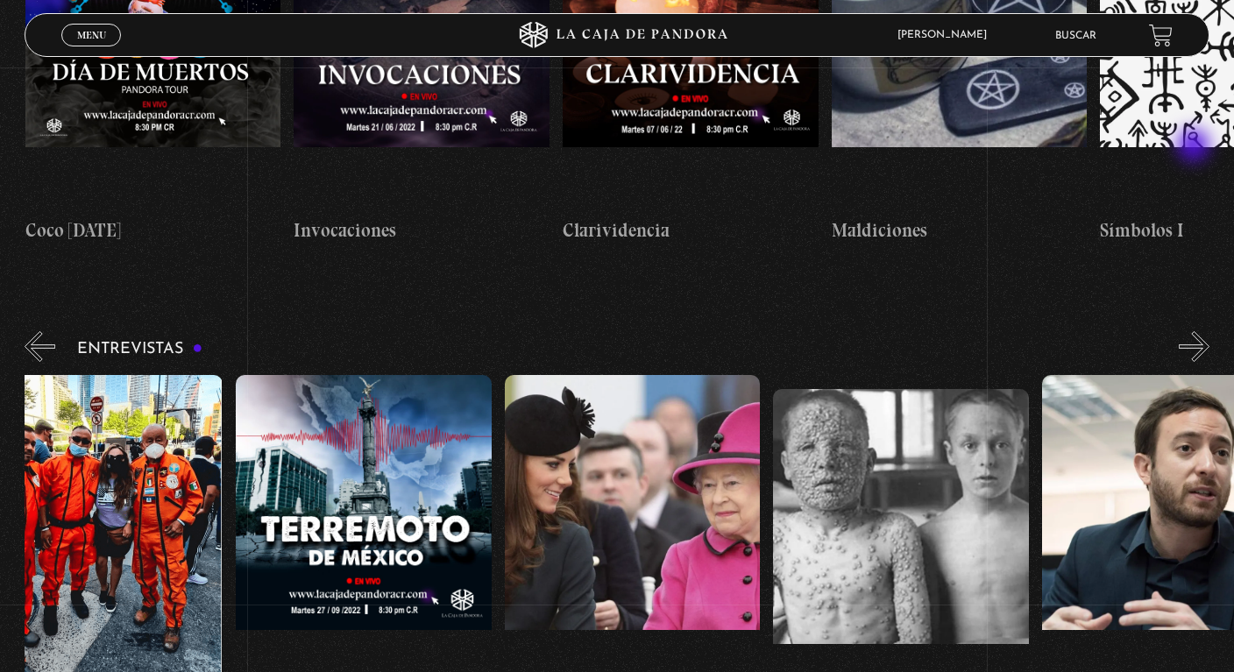
scroll to position [0, 941]
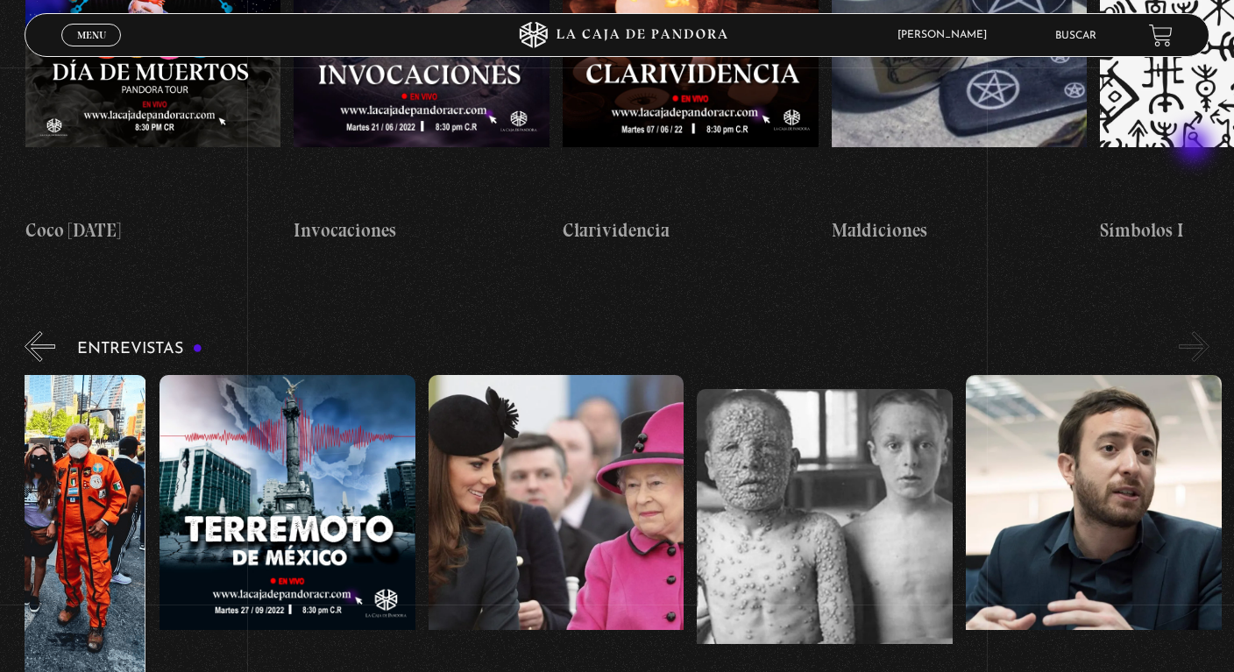
click at [1196, 331] on button "»" at bounding box center [1194, 346] width 31 height 31
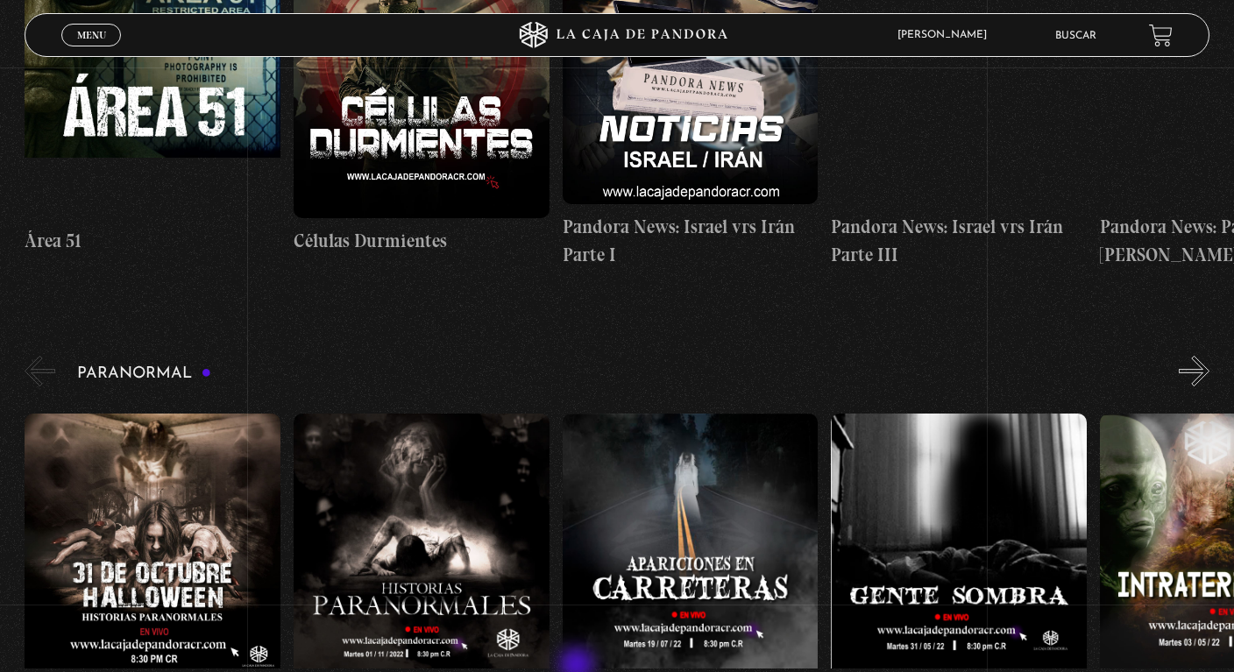
scroll to position [0, 0]
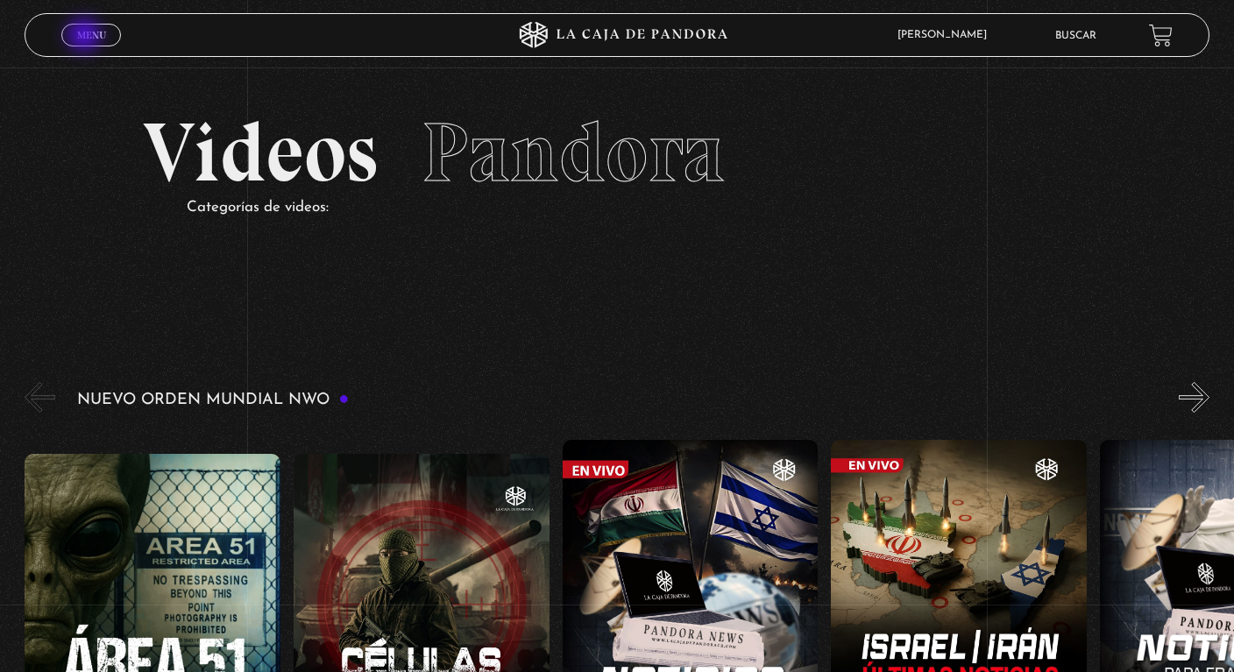
click at [86, 37] on span "Menu" at bounding box center [91, 35] width 29 height 11
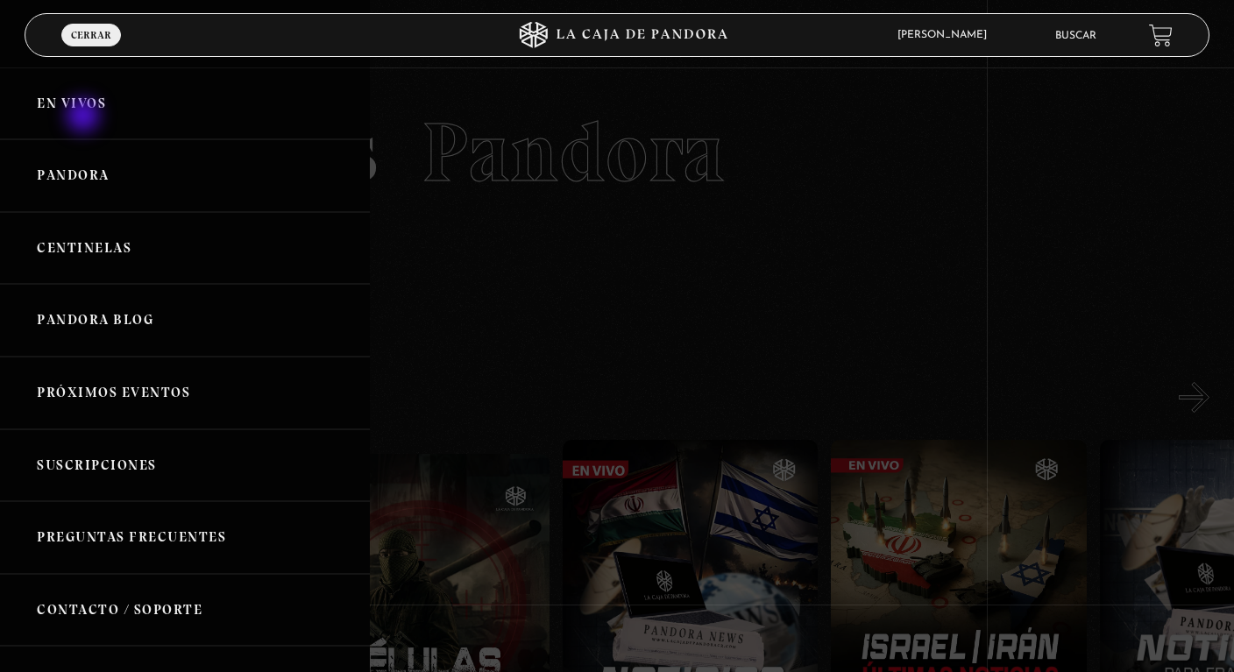
click at [85, 117] on link "En vivos" at bounding box center [185, 103] width 370 height 73
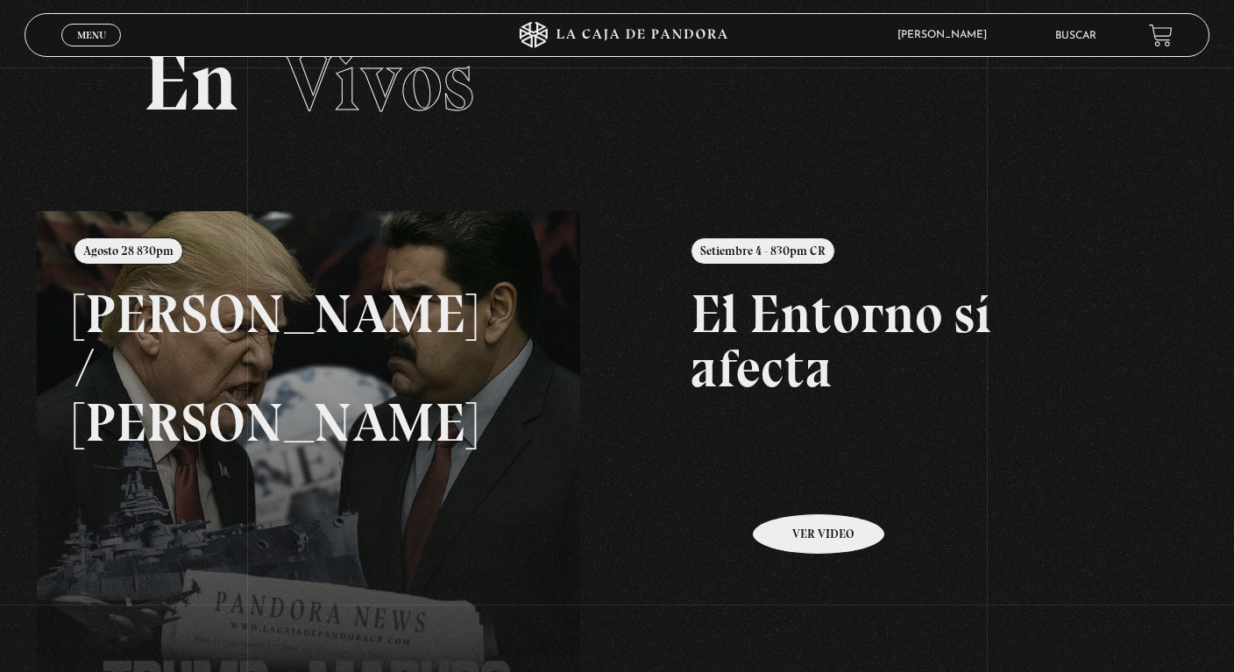
scroll to position [63, 0]
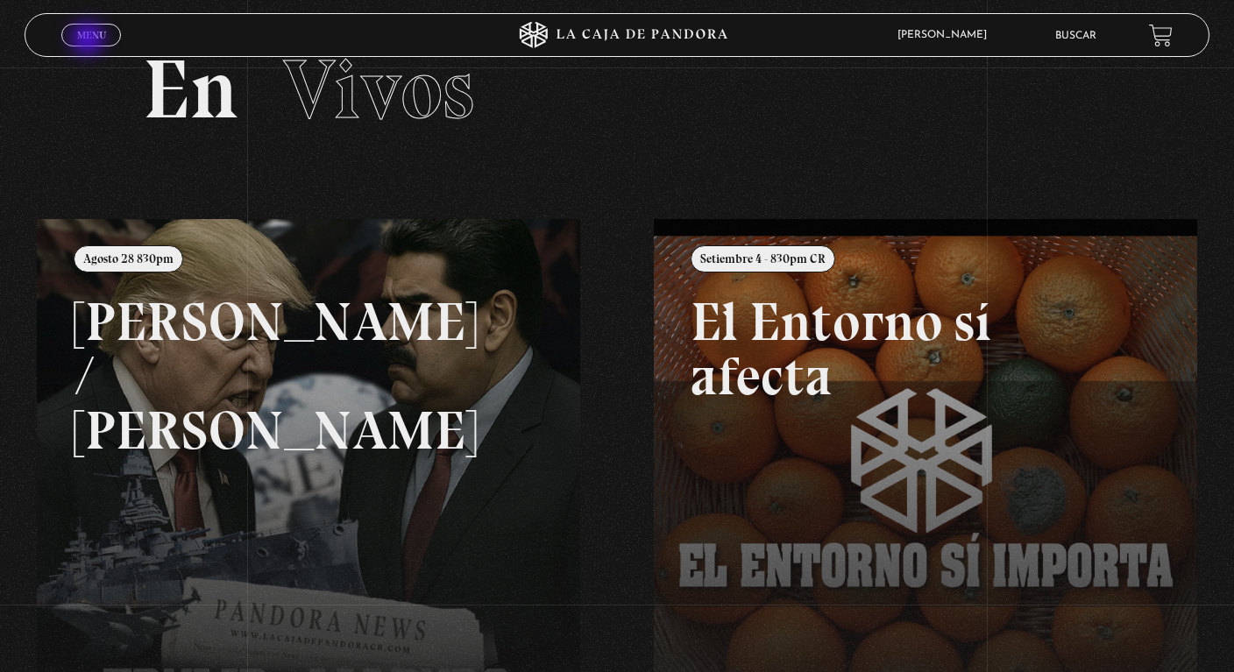
click at [89, 40] on span "Menu" at bounding box center [91, 35] width 29 height 11
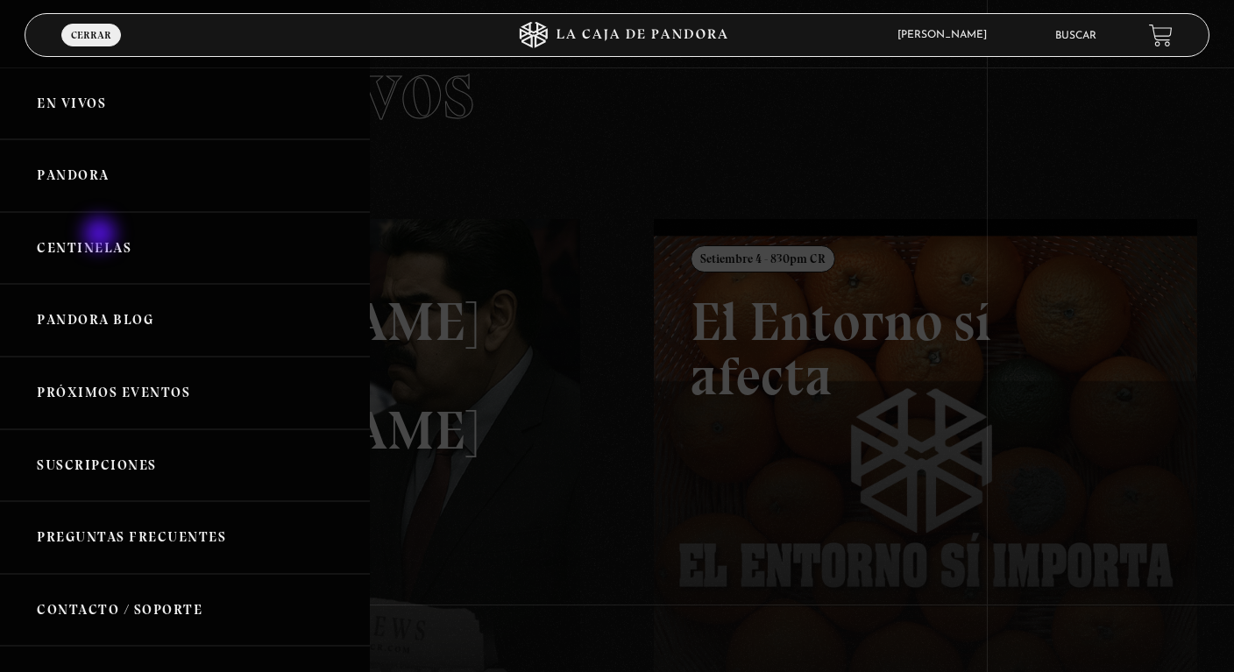
click at [102, 236] on link "Centinelas" at bounding box center [185, 248] width 370 height 73
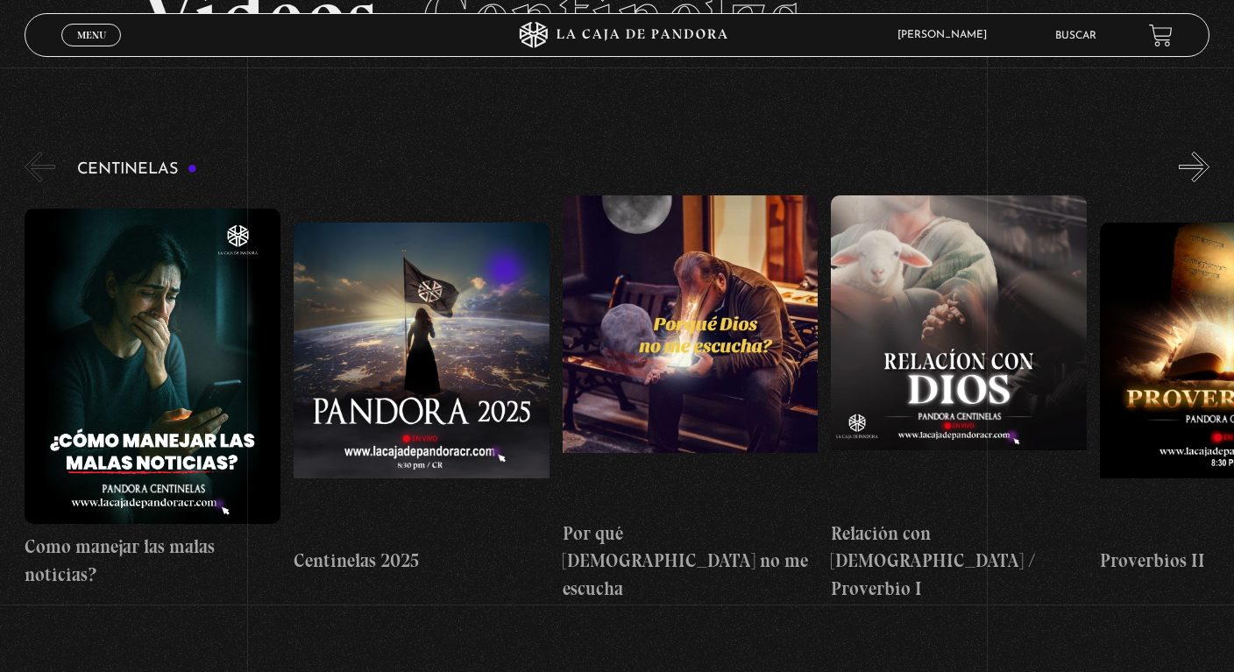
scroll to position [132, 0]
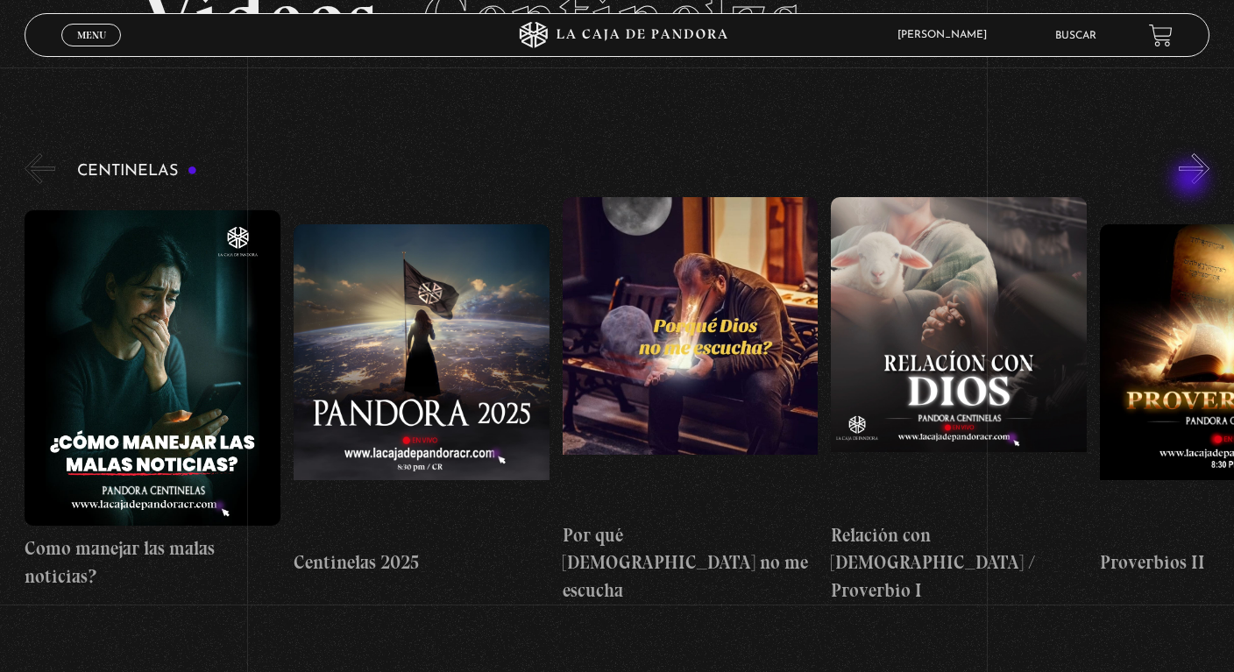
click at [1192, 181] on button "»" at bounding box center [1194, 168] width 31 height 31
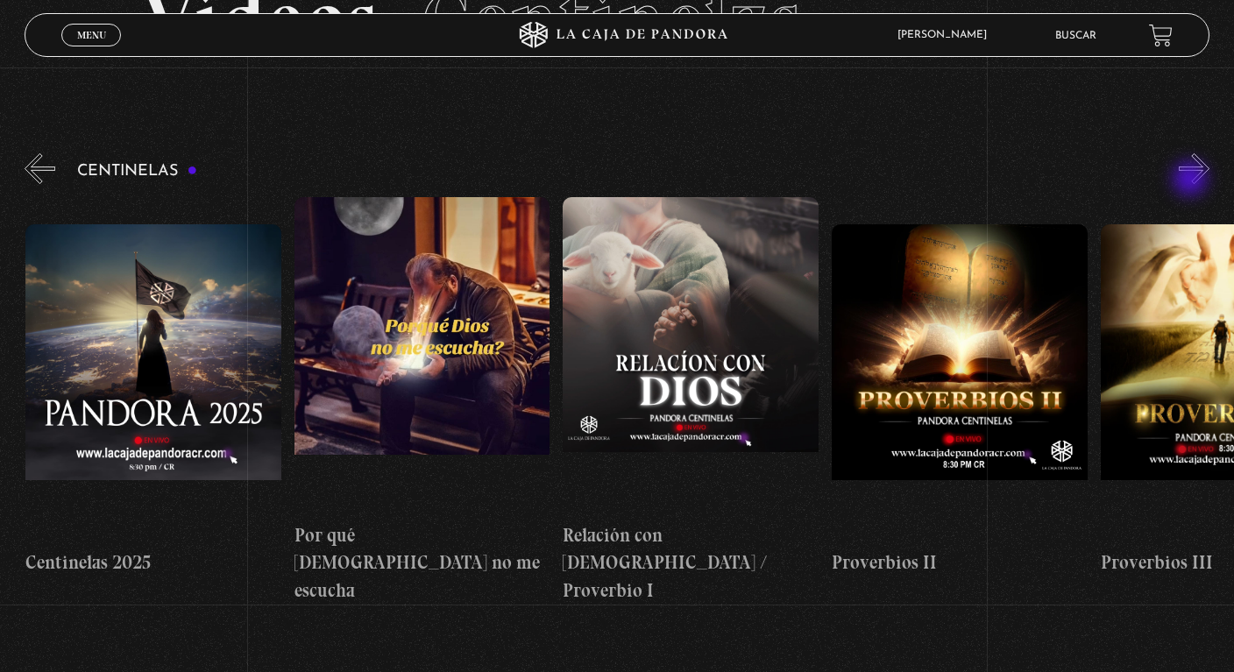
click at [1192, 181] on button "»" at bounding box center [1194, 168] width 31 height 31
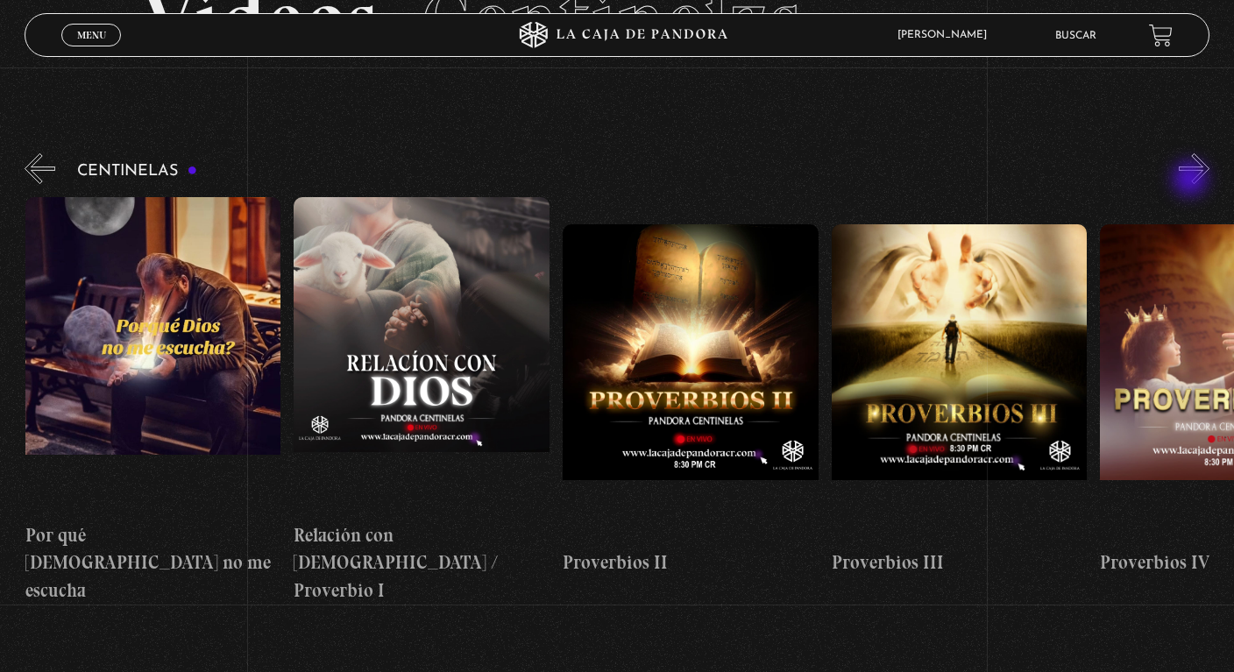
click at [1192, 181] on button "»" at bounding box center [1194, 168] width 31 height 31
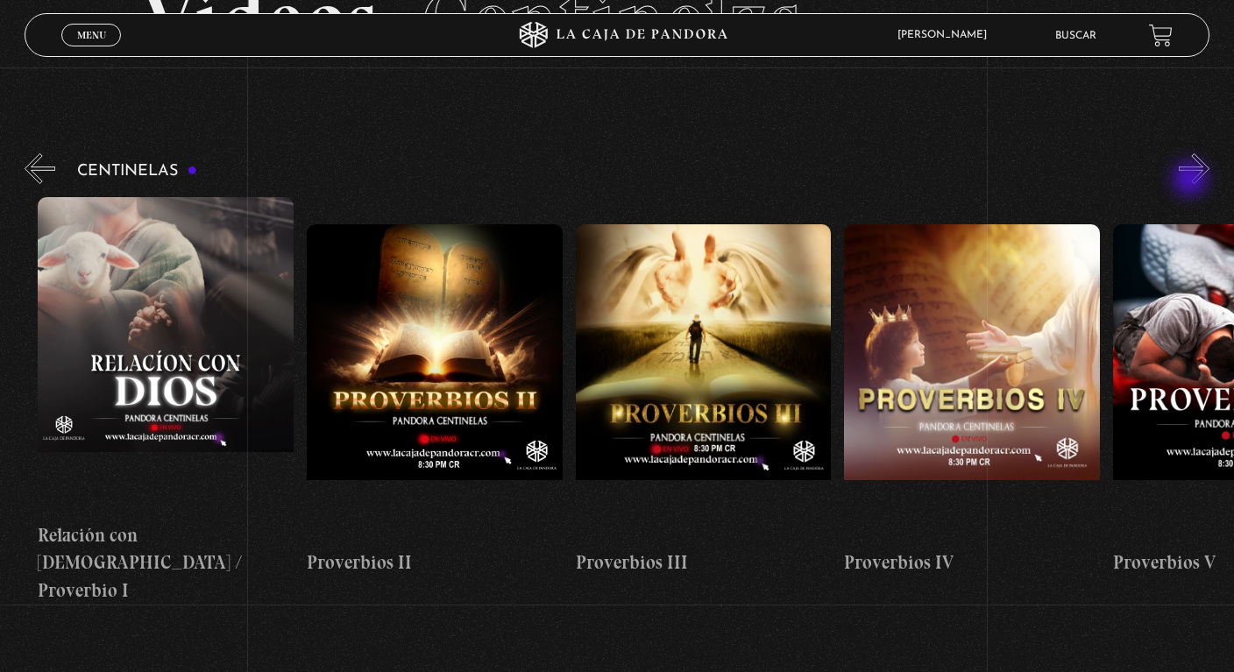
click at [1192, 181] on button "»" at bounding box center [1194, 168] width 31 height 31
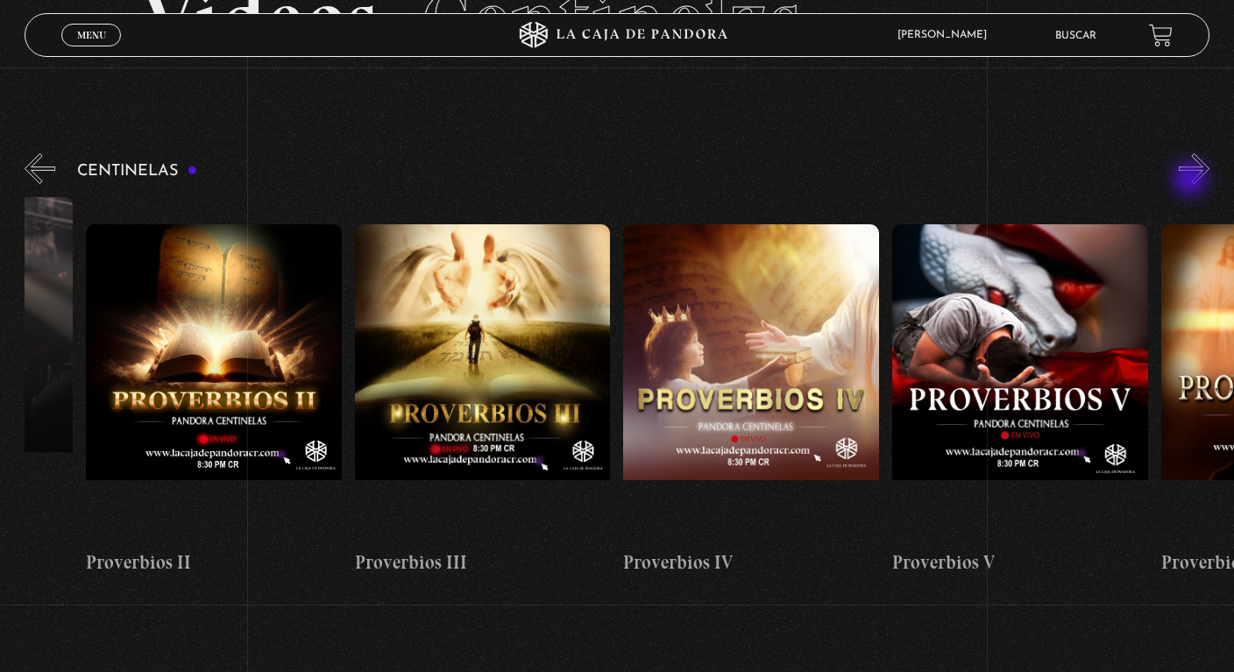
click at [1192, 181] on button "»" at bounding box center [1194, 168] width 31 height 31
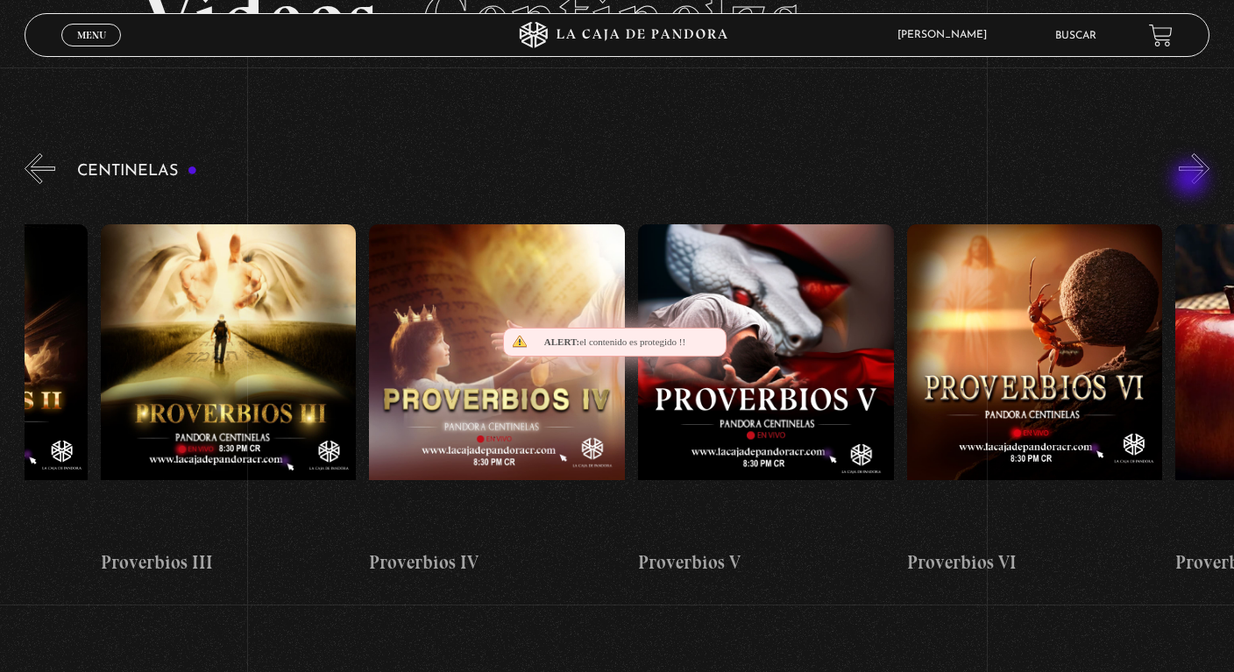
click at [1192, 181] on button "»" at bounding box center [1194, 168] width 31 height 31
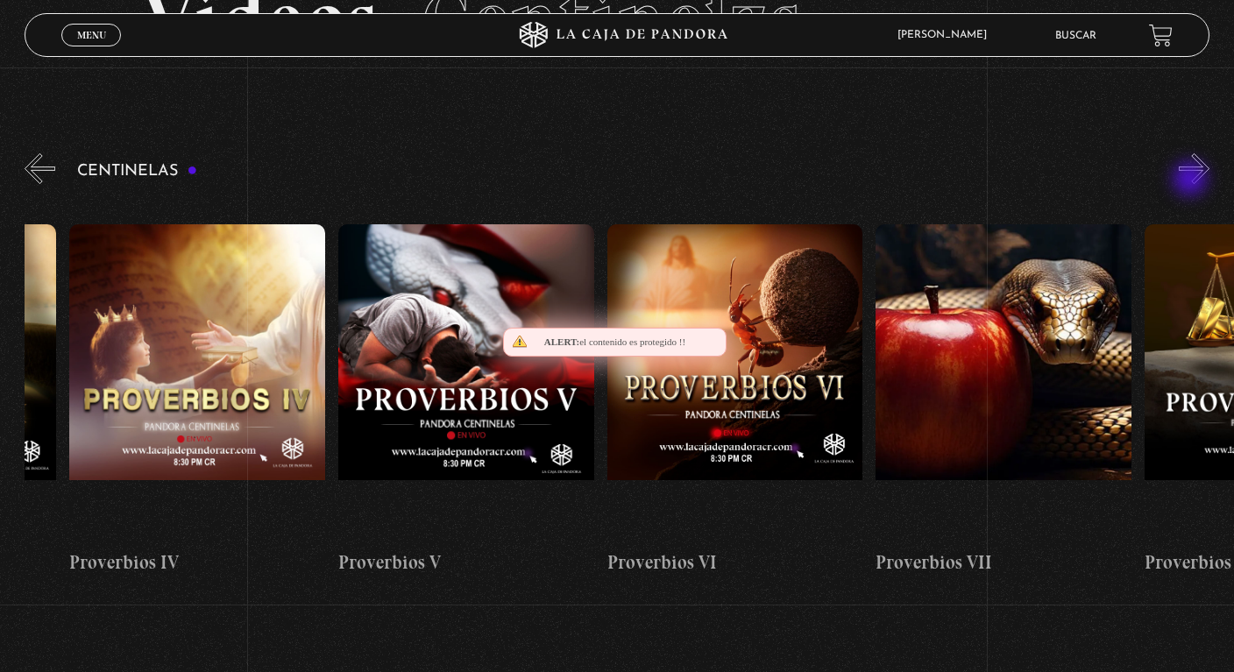
click at [1192, 181] on button "»" at bounding box center [1194, 168] width 31 height 31
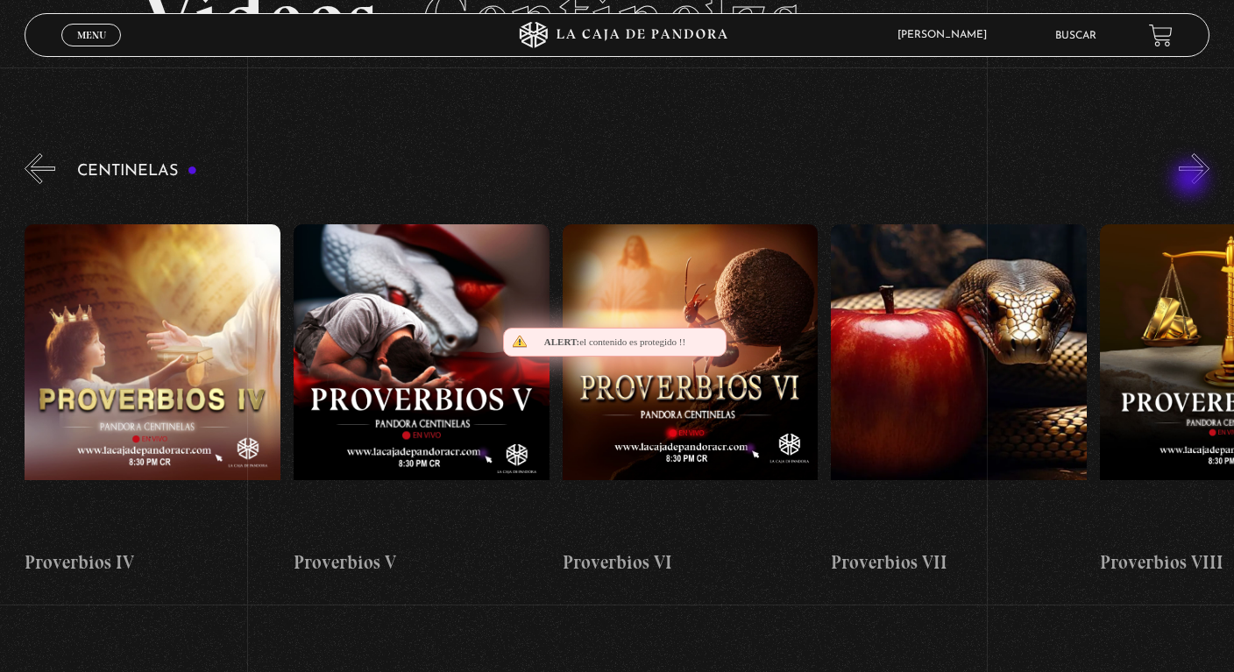
click at [1192, 181] on button "»" at bounding box center [1194, 168] width 31 height 31
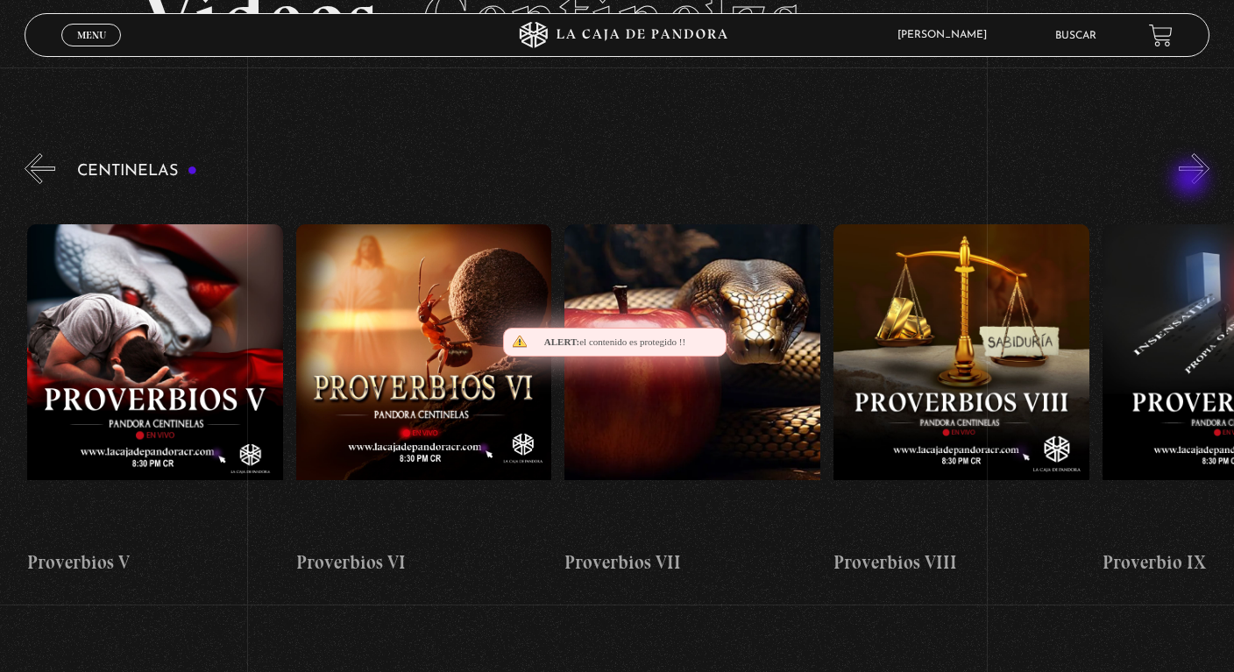
click at [1192, 181] on button "»" at bounding box center [1194, 168] width 31 height 31
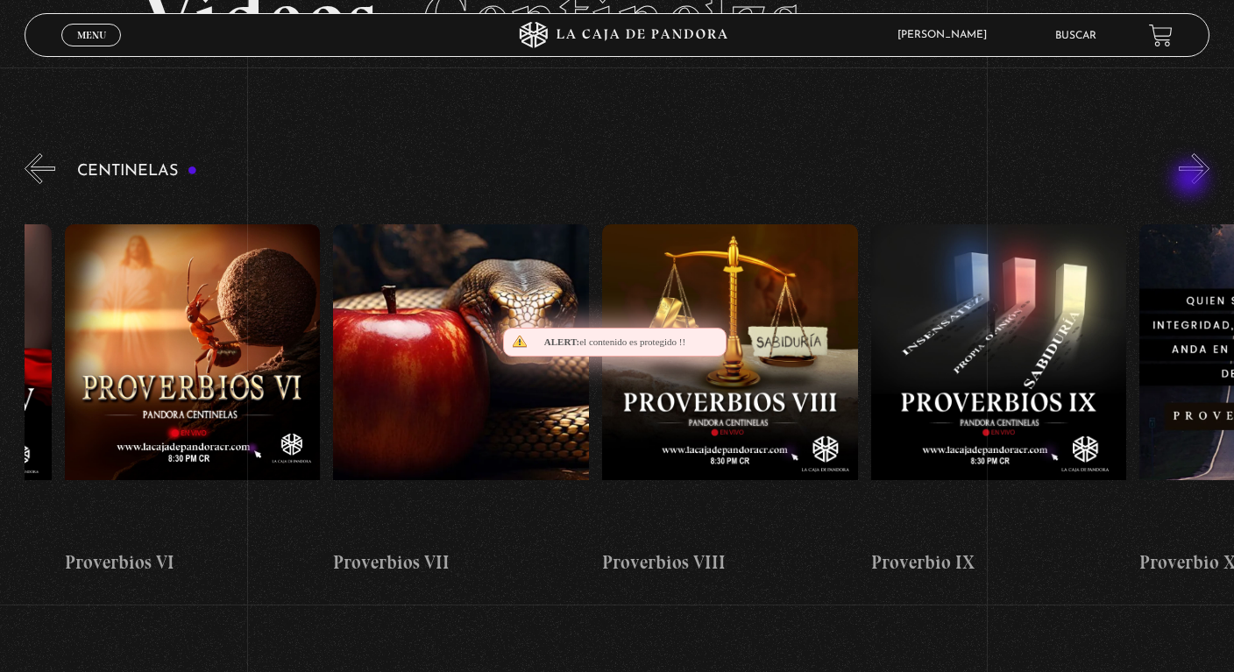
click at [1192, 181] on button "»" at bounding box center [1194, 168] width 31 height 31
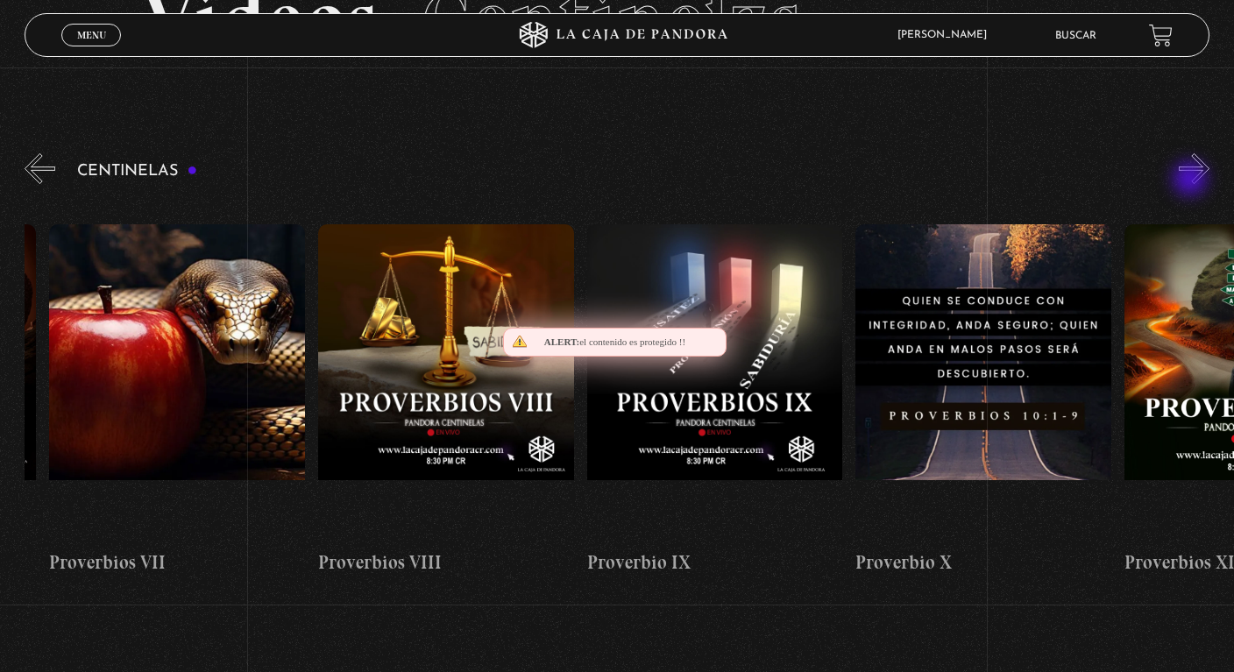
click at [1192, 181] on button "»" at bounding box center [1194, 168] width 31 height 31
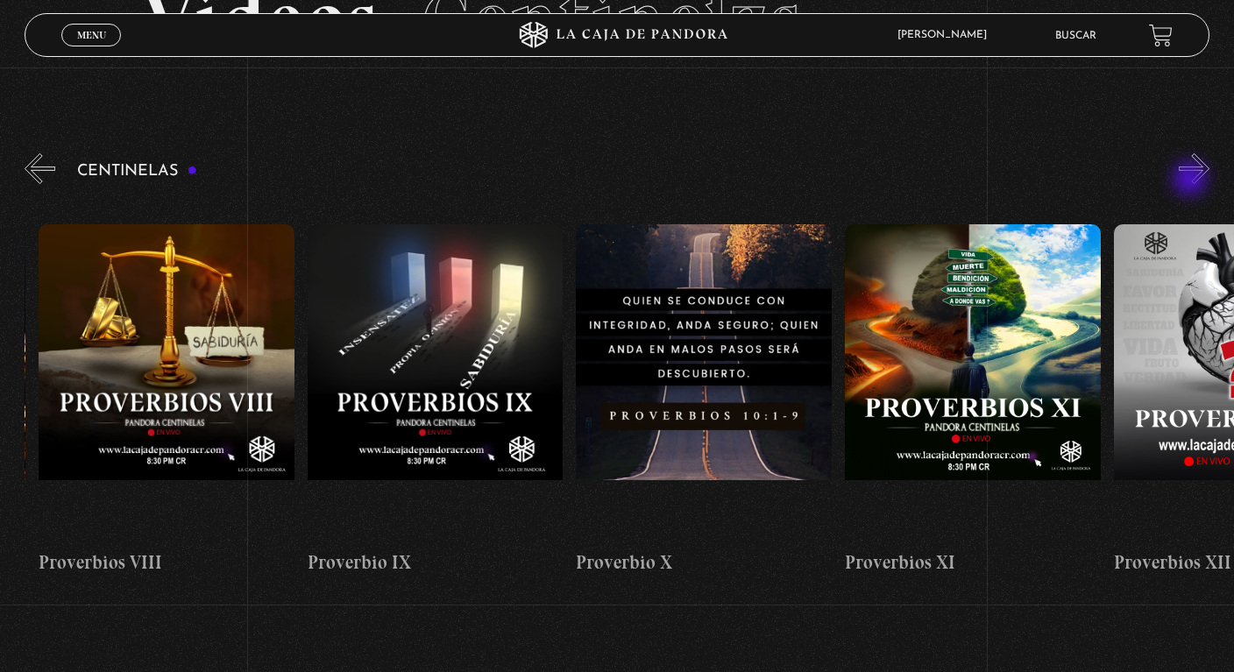
click at [1192, 181] on button "»" at bounding box center [1194, 168] width 31 height 31
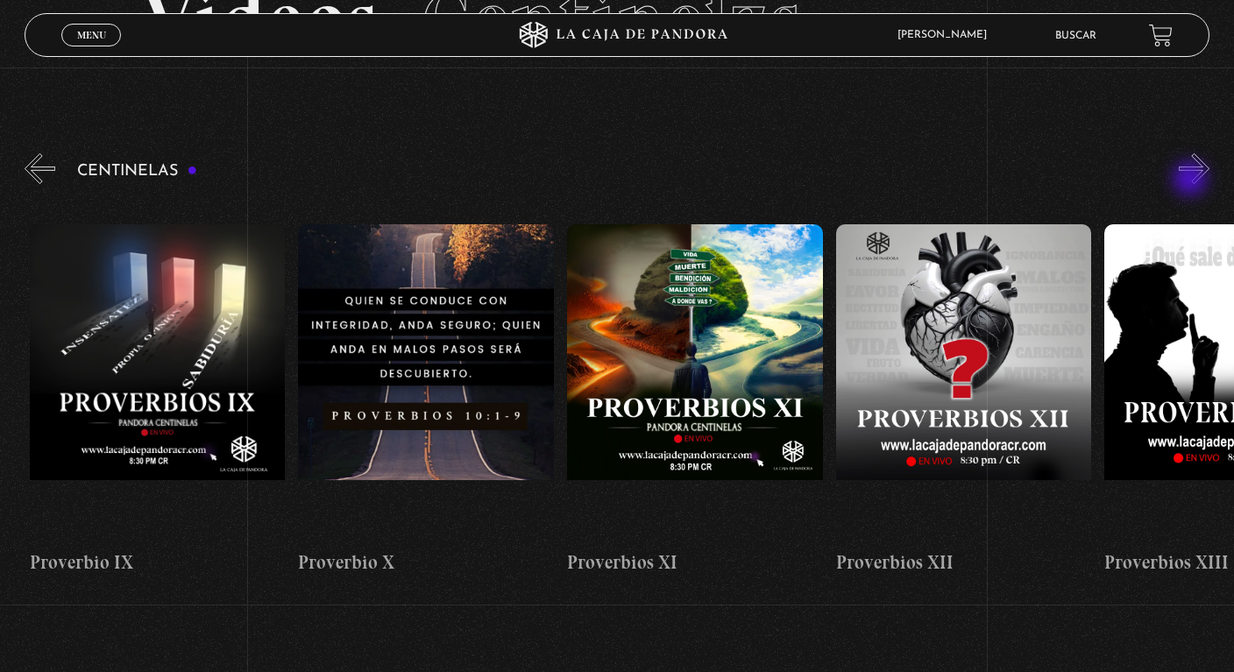
click at [1192, 181] on button "»" at bounding box center [1194, 168] width 31 height 31
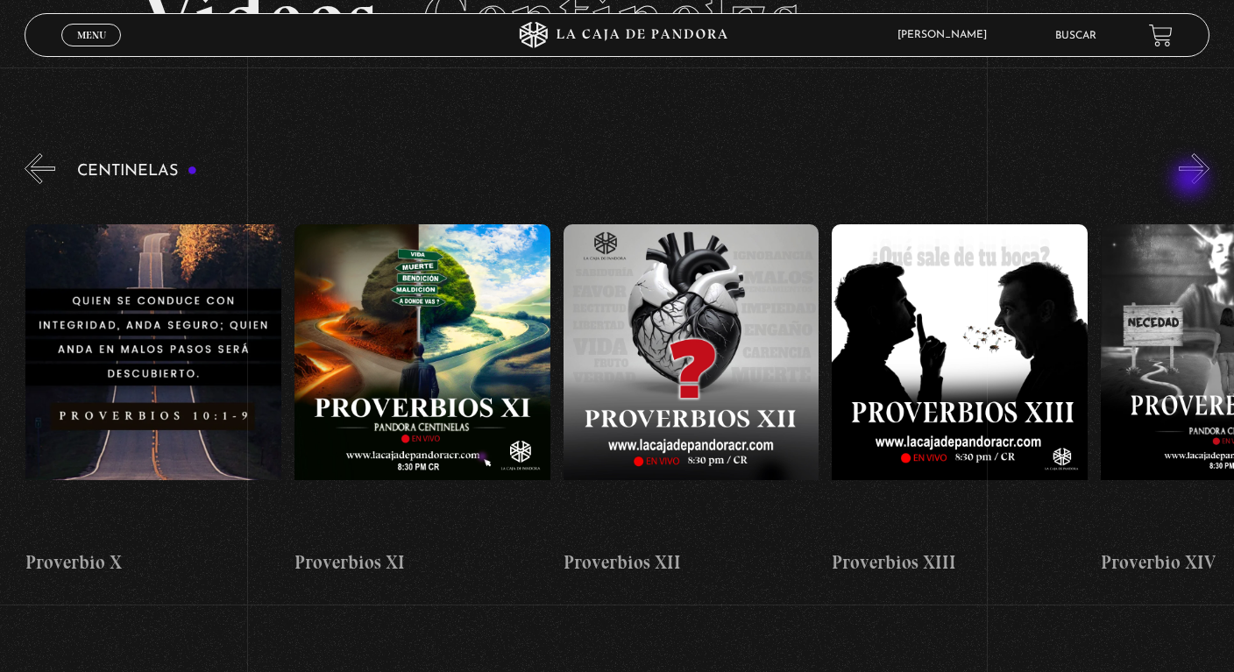
click at [1192, 181] on button "»" at bounding box center [1194, 168] width 31 height 31
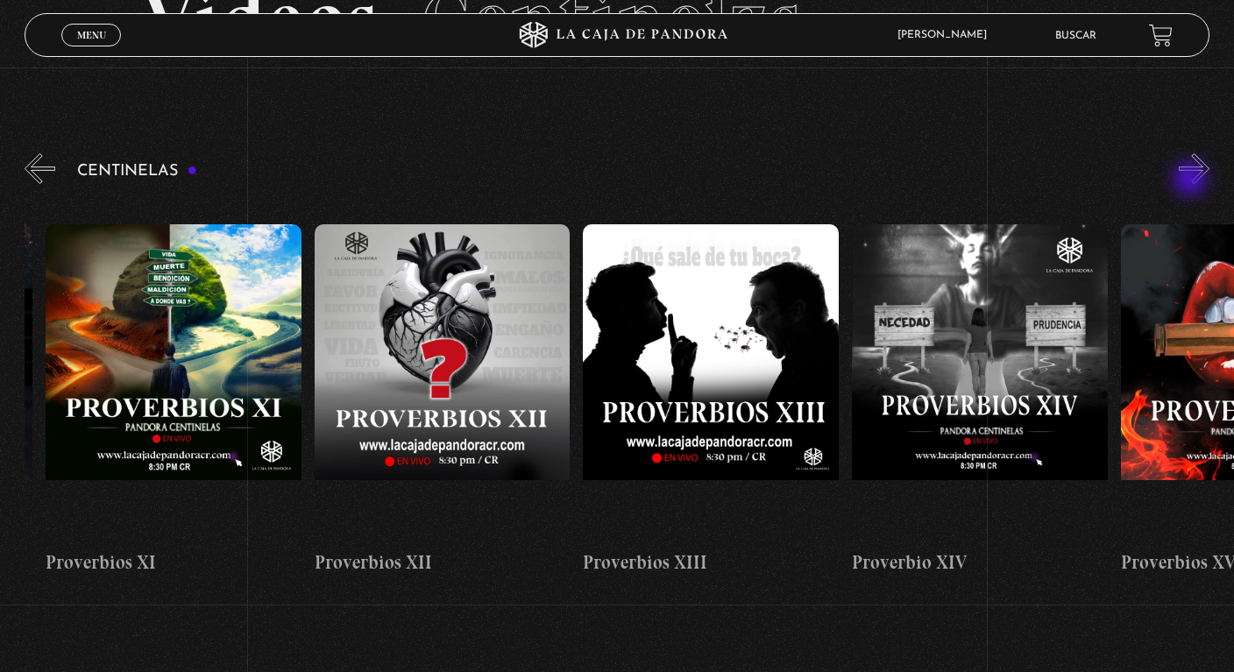
click at [1192, 181] on button "»" at bounding box center [1194, 168] width 31 height 31
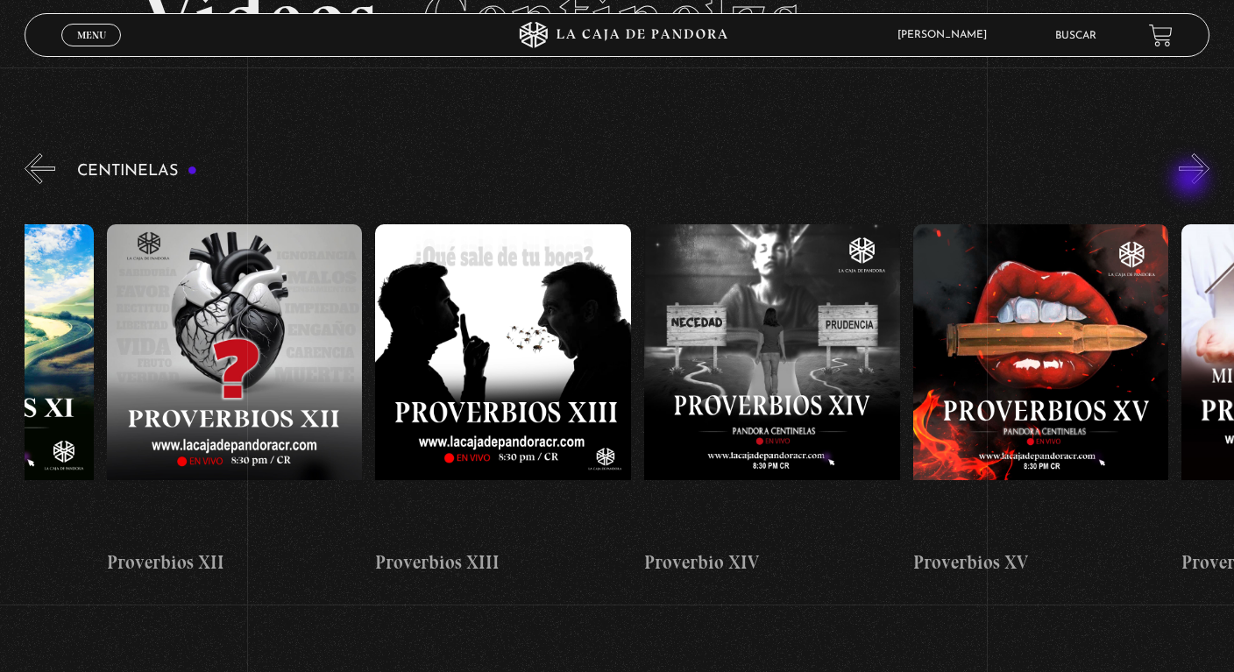
click at [1192, 181] on button "»" at bounding box center [1194, 168] width 31 height 31
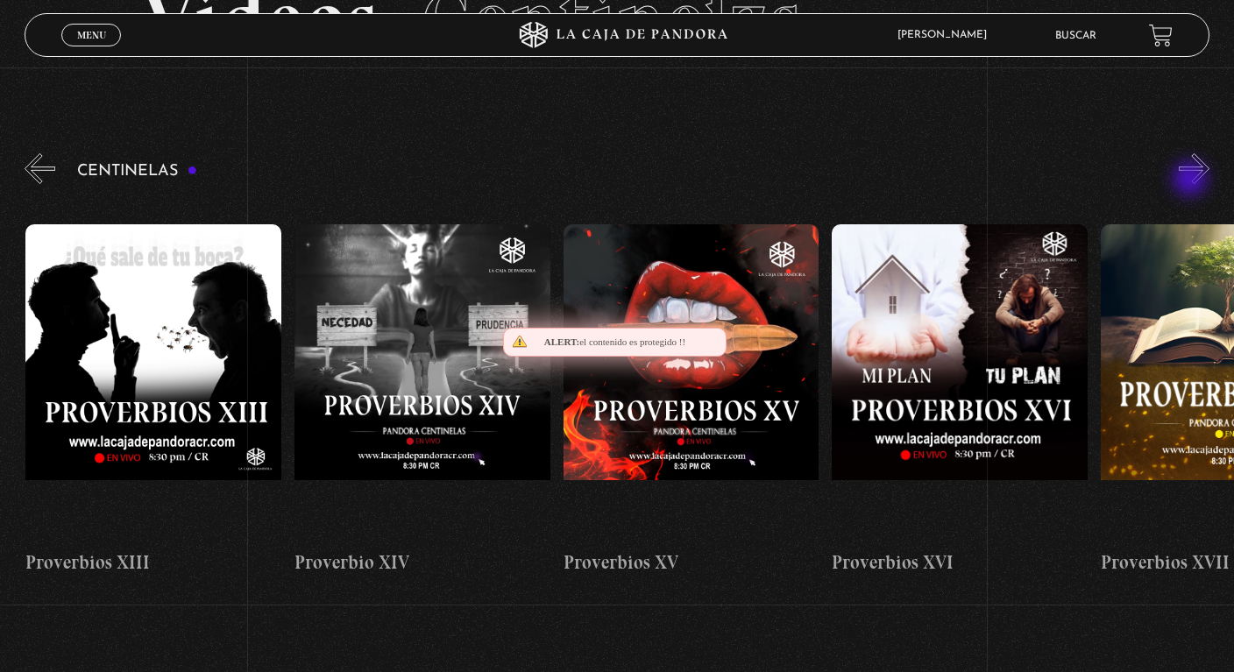
click at [1192, 181] on button "»" at bounding box center [1194, 168] width 31 height 31
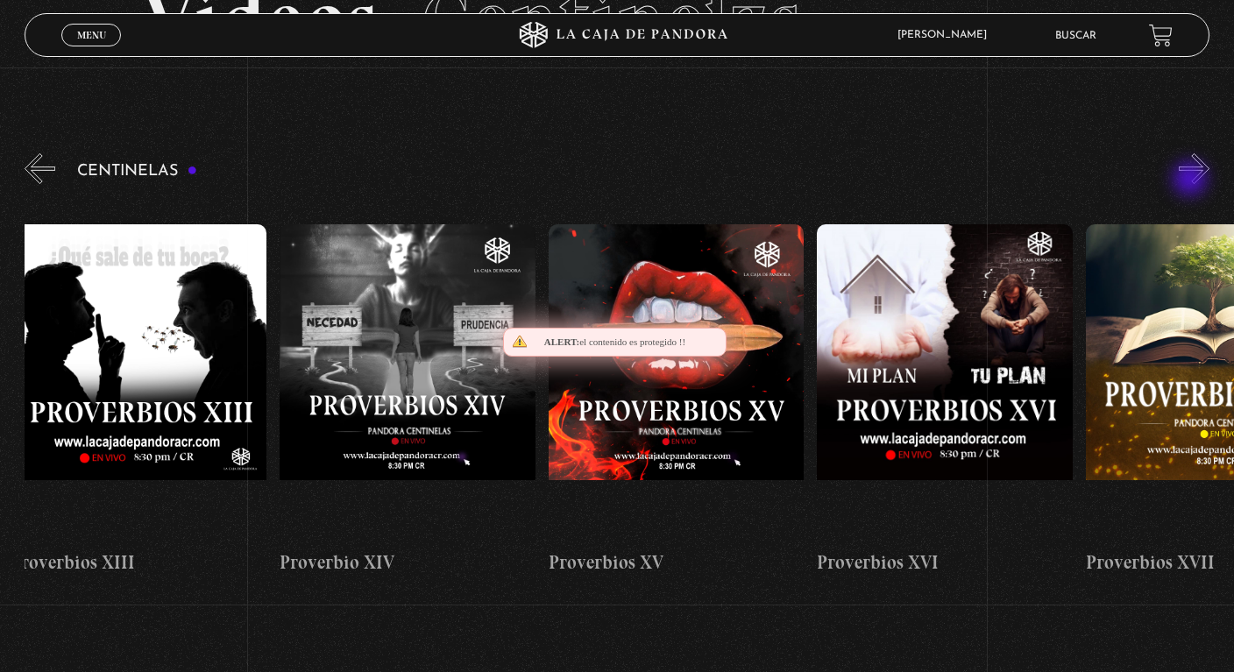
click at [1192, 181] on button "»" at bounding box center [1194, 168] width 31 height 31
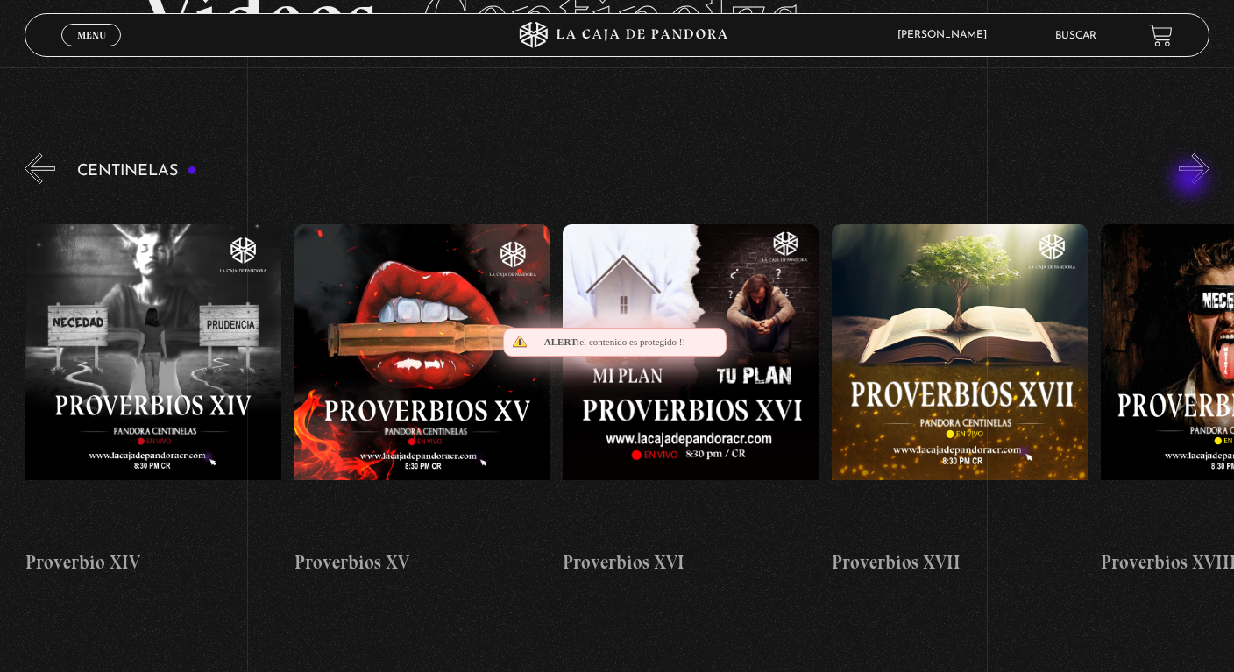
click at [1192, 181] on button "»" at bounding box center [1194, 168] width 31 height 31
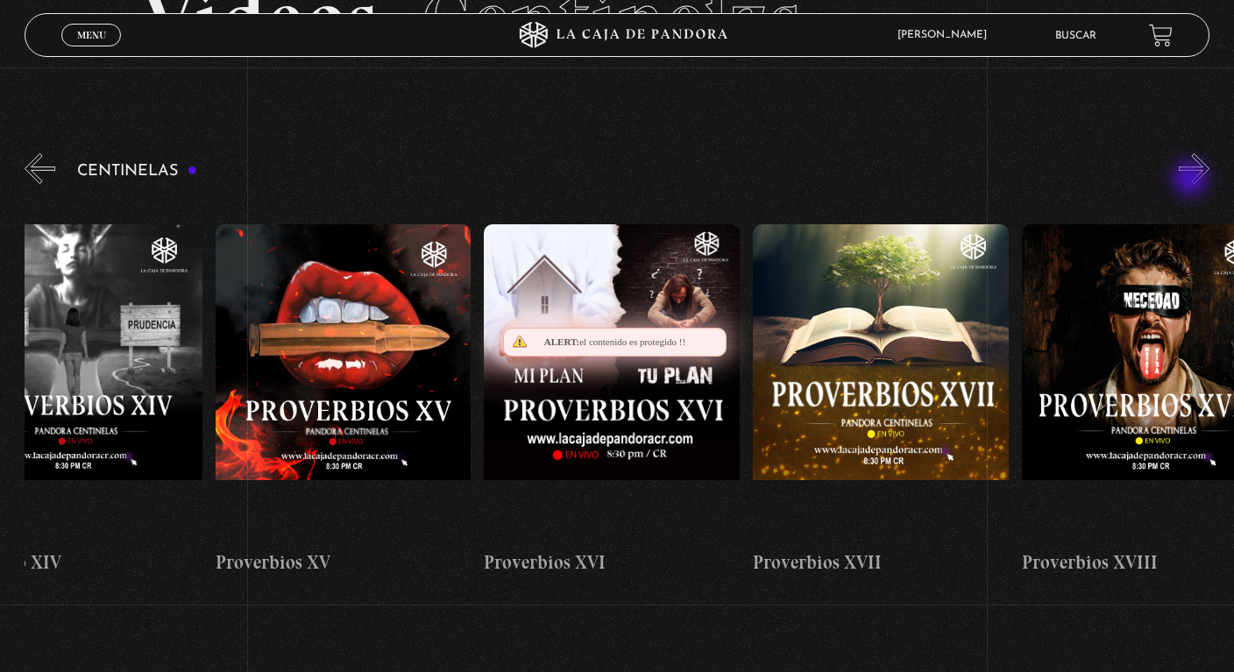
click at [1192, 181] on button "»" at bounding box center [1194, 168] width 31 height 31
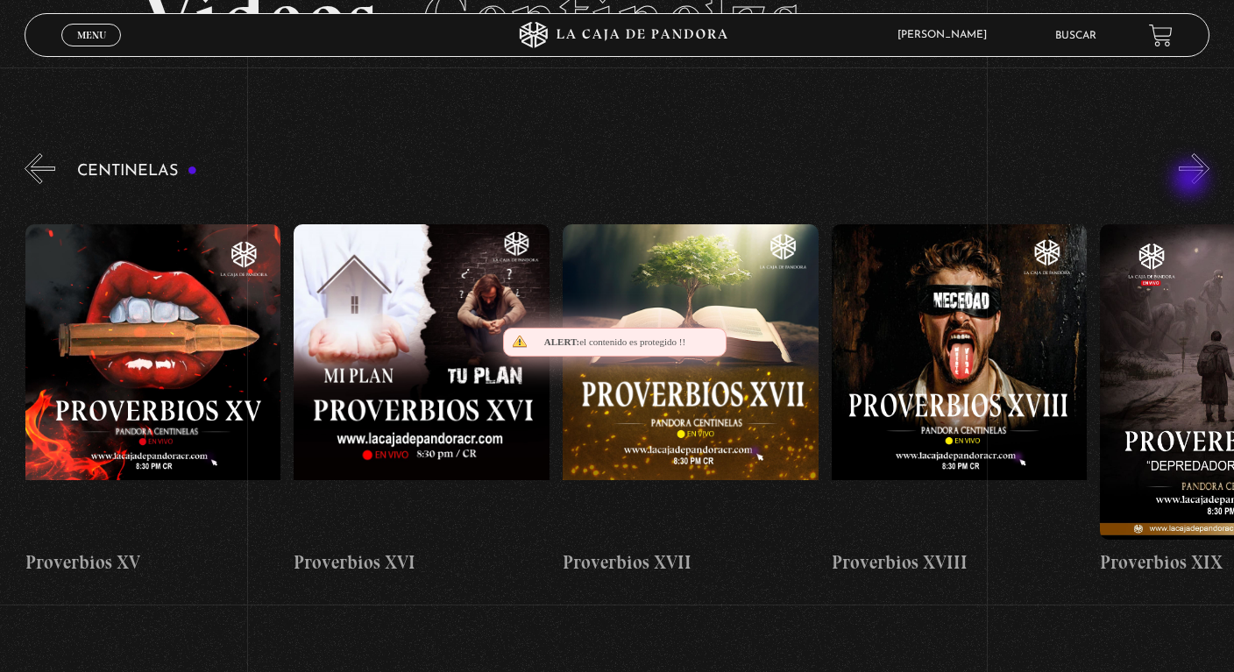
click at [1192, 181] on button "»" at bounding box center [1194, 168] width 31 height 31
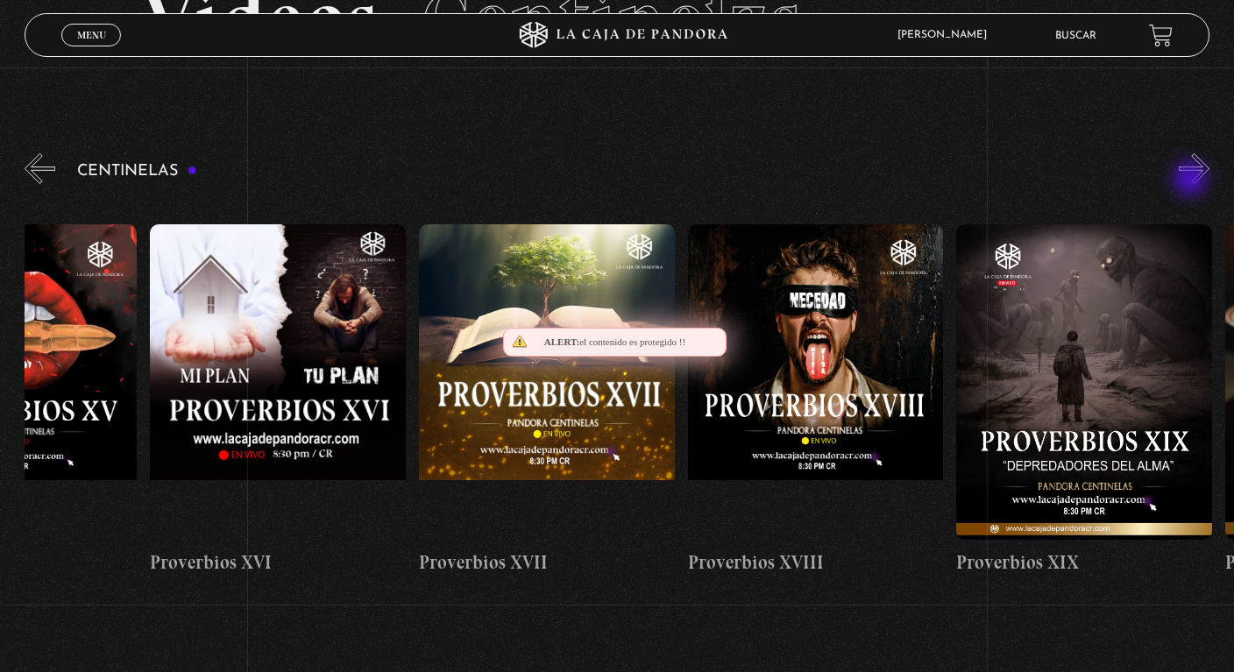
click at [1192, 181] on button "»" at bounding box center [1194, 168] width 31 height 31
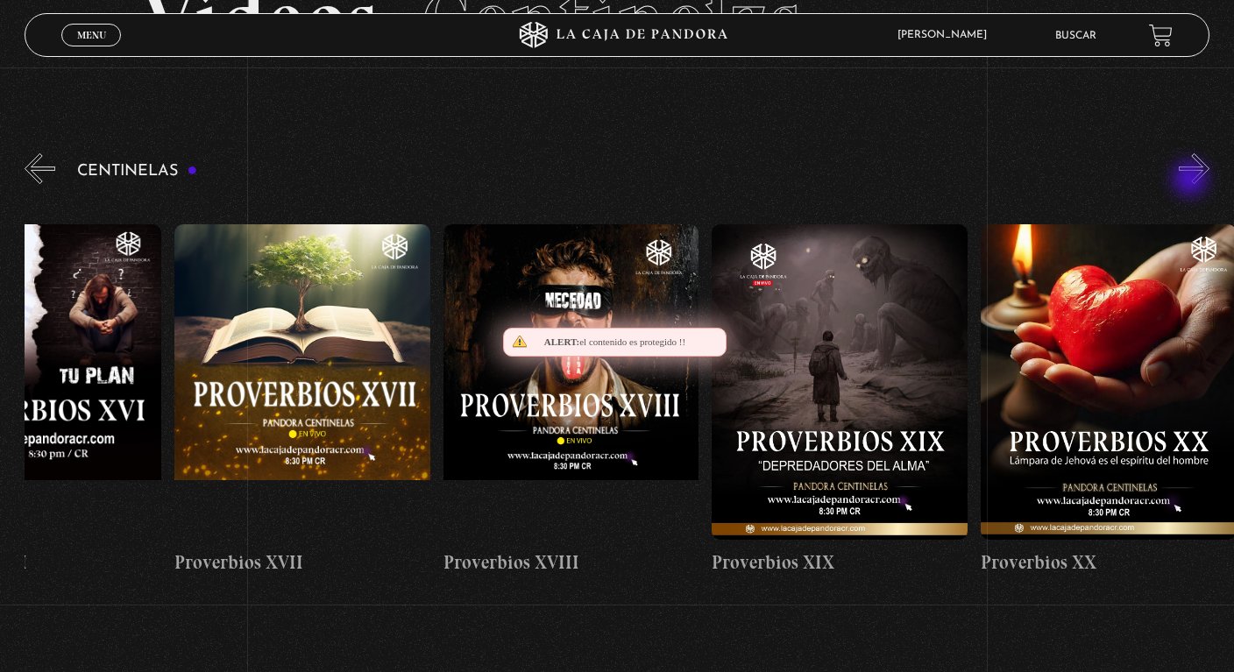
click at [1192, 181] on button "»" at bounding box center [1194, 168] width 31 height 31
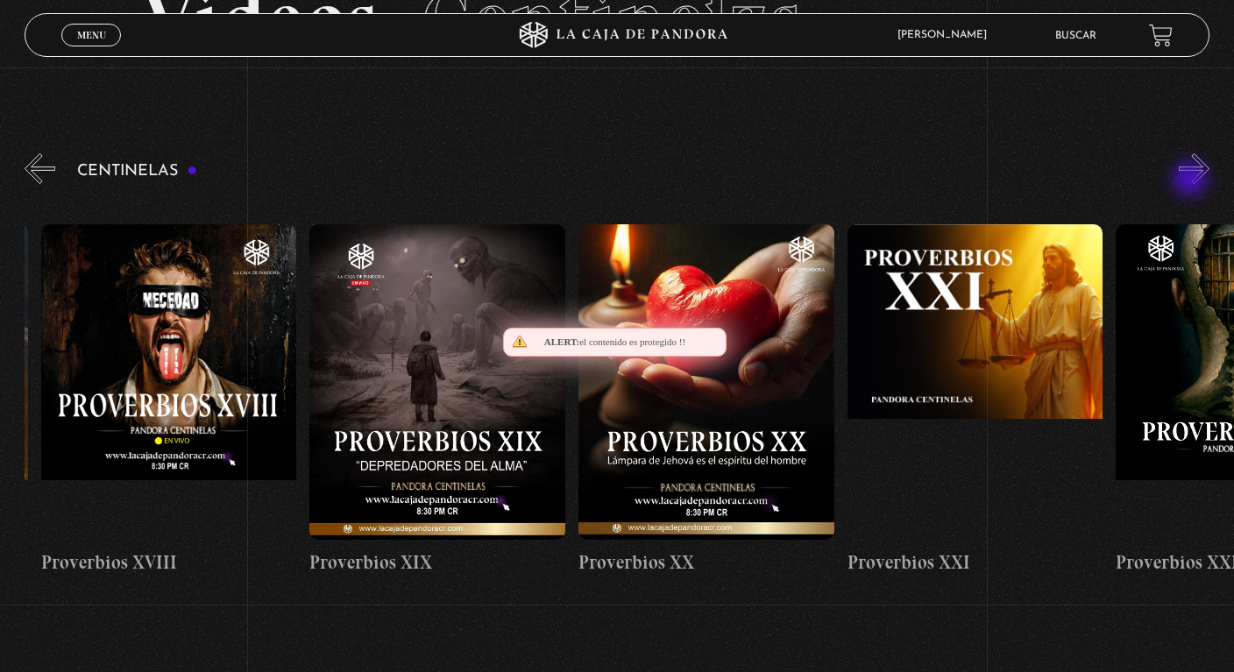
click at [1192, 181] on button "»" at bounding box center [1194, 168] width 31 height 31
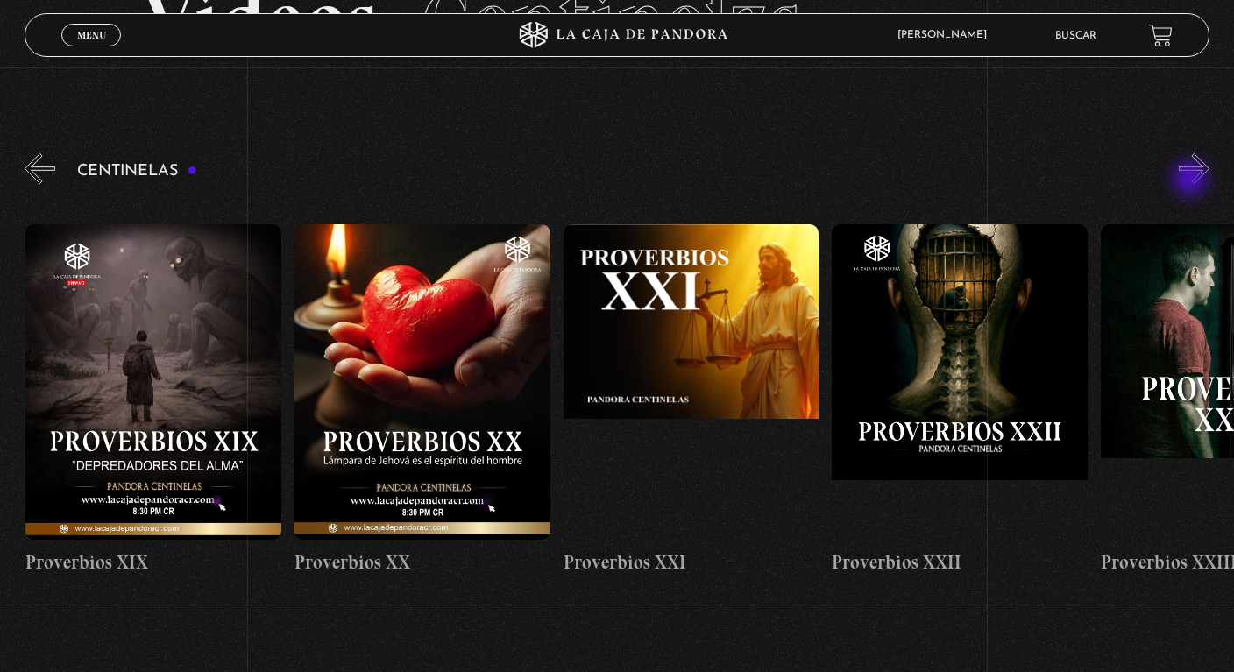
click at [1192, 181] on button "»" at bounding box center [1194, 168] width 31 height 31
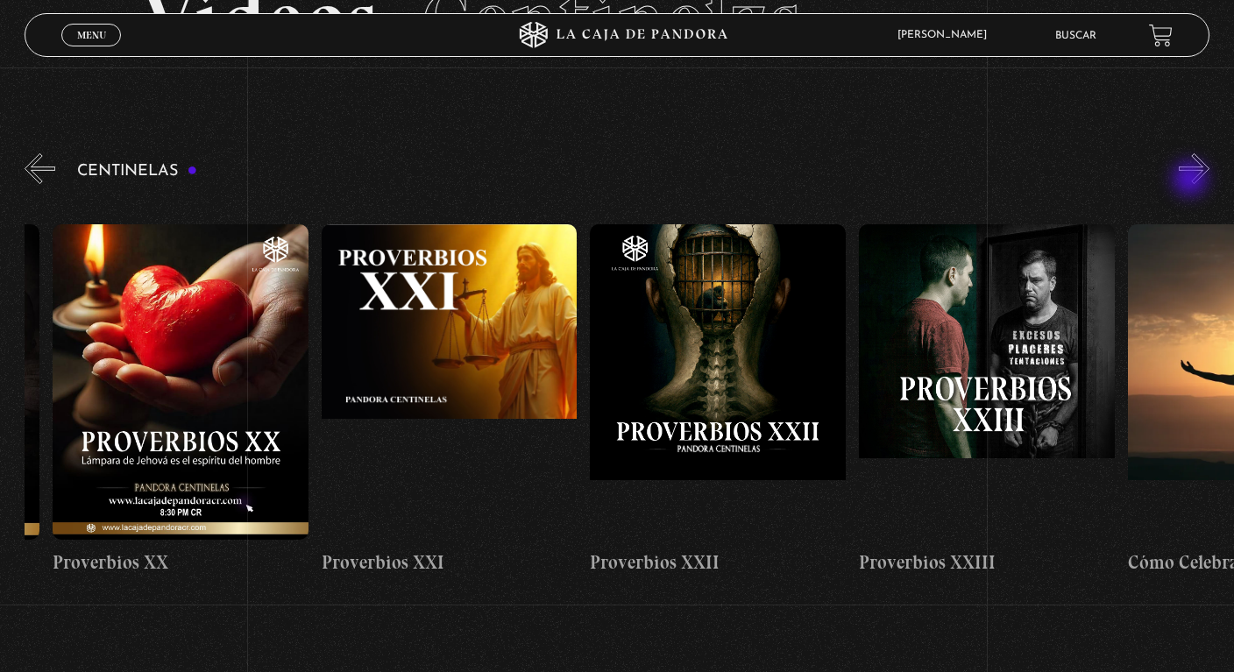
click at [1192, 181] on button "»" at bounding box center [1194, 168] width 31 height 31
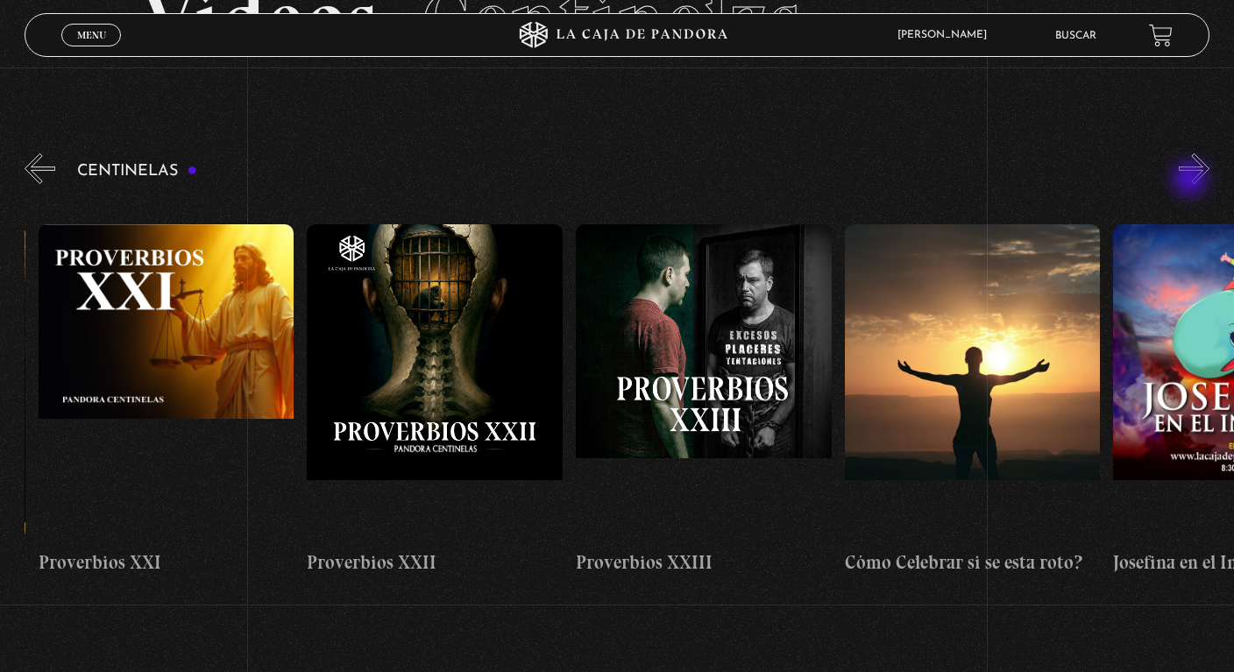
click at [1192, 181] on button "»" at bounding box center [1194, 168] width 31 height 31
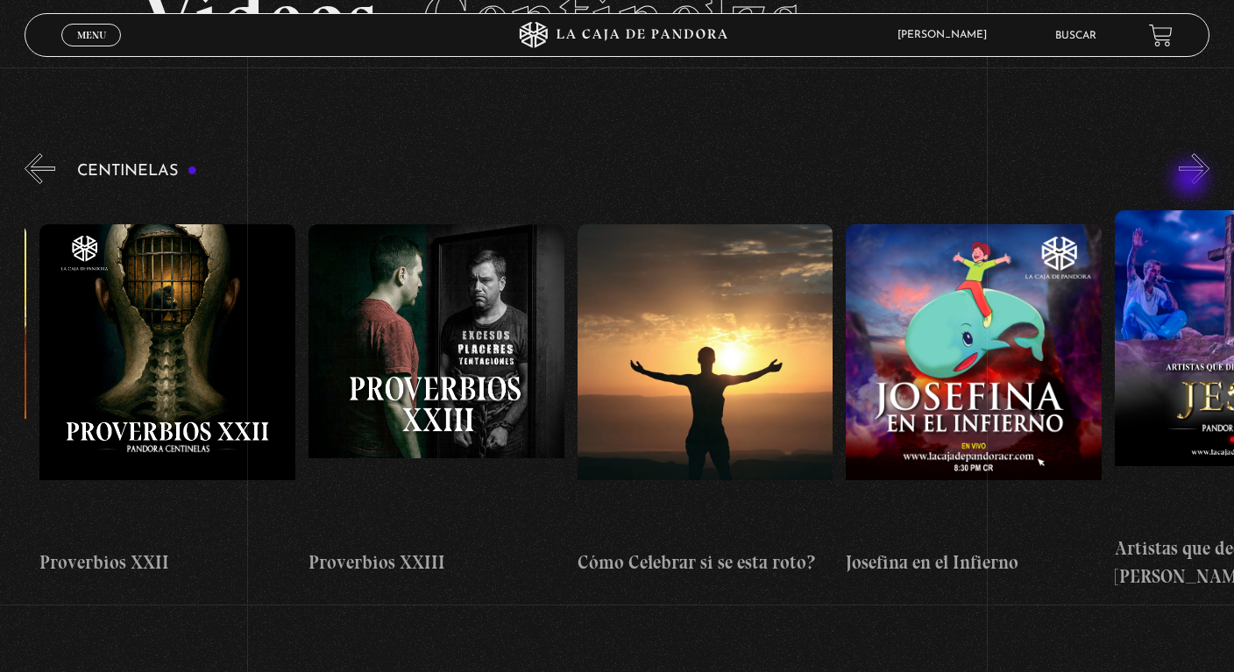
click at [1192, 181] on button "»" at bounding box center [1194, 168] width 31 height 31
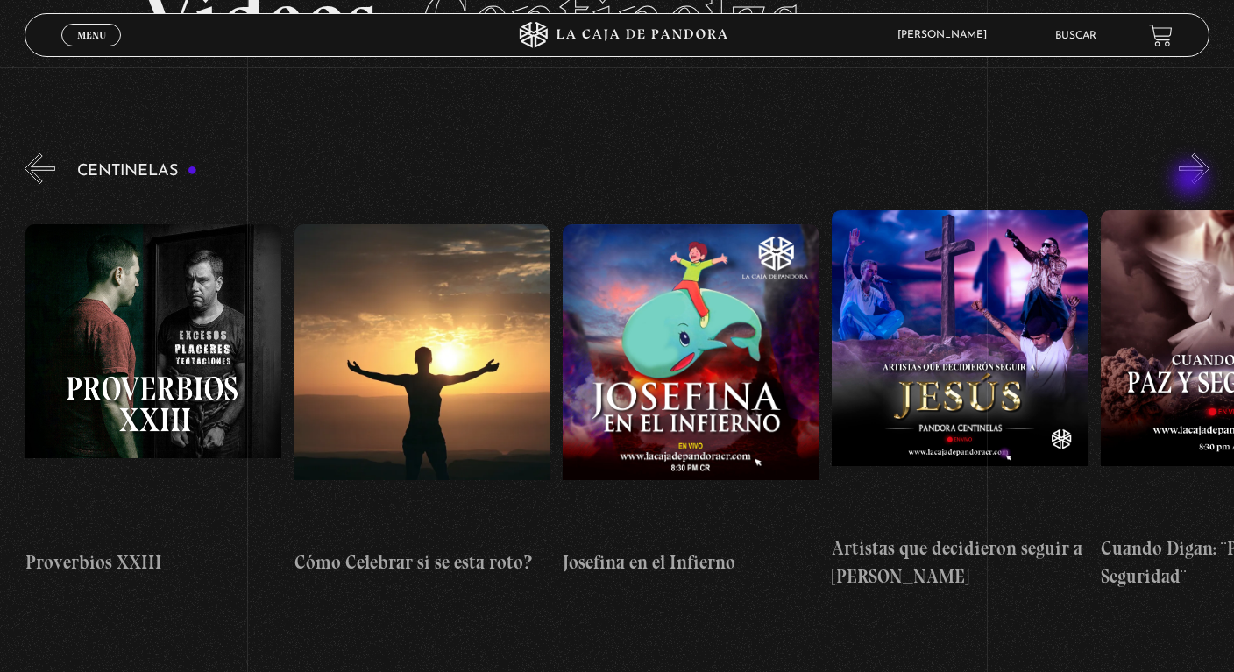
click at [1192, 181] on button "»" at bounding box center [1194, 168] width 31 height 31
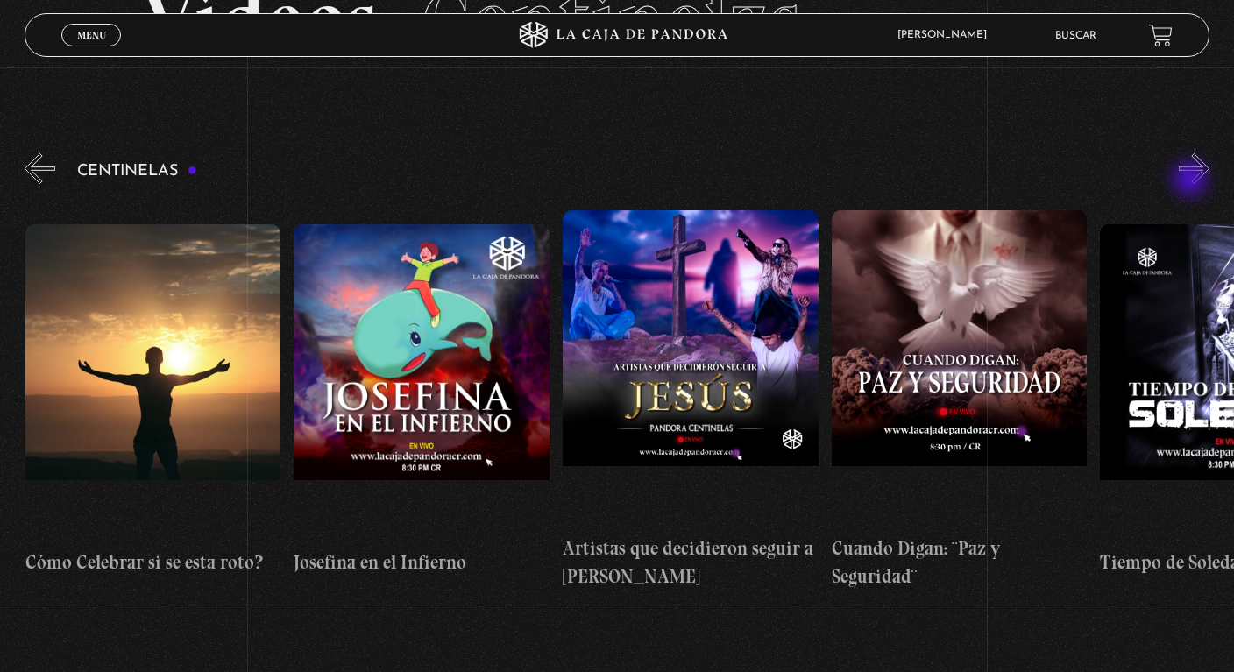
click at [1192, 181] on button "»" at bounding box center [1194, 168] width 31 height 31
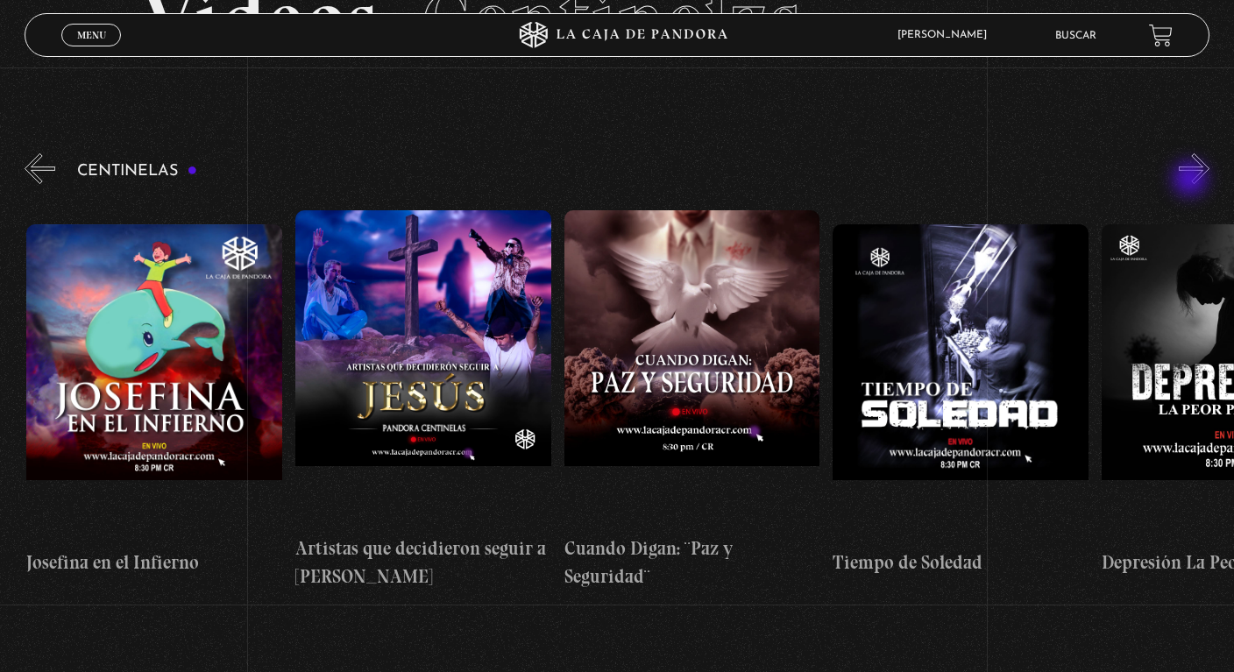
click at [1192, 181] on button "»" at bounding box center [1194, 168] width 31 height 31
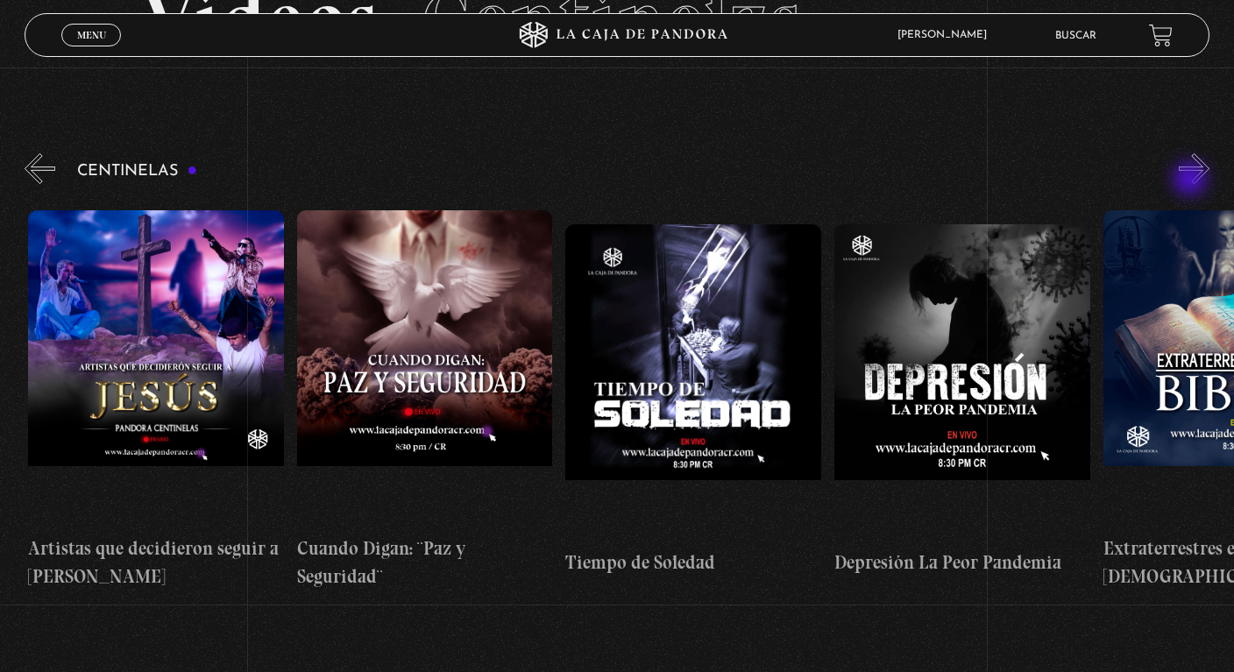
scroll to position [0, 7526]
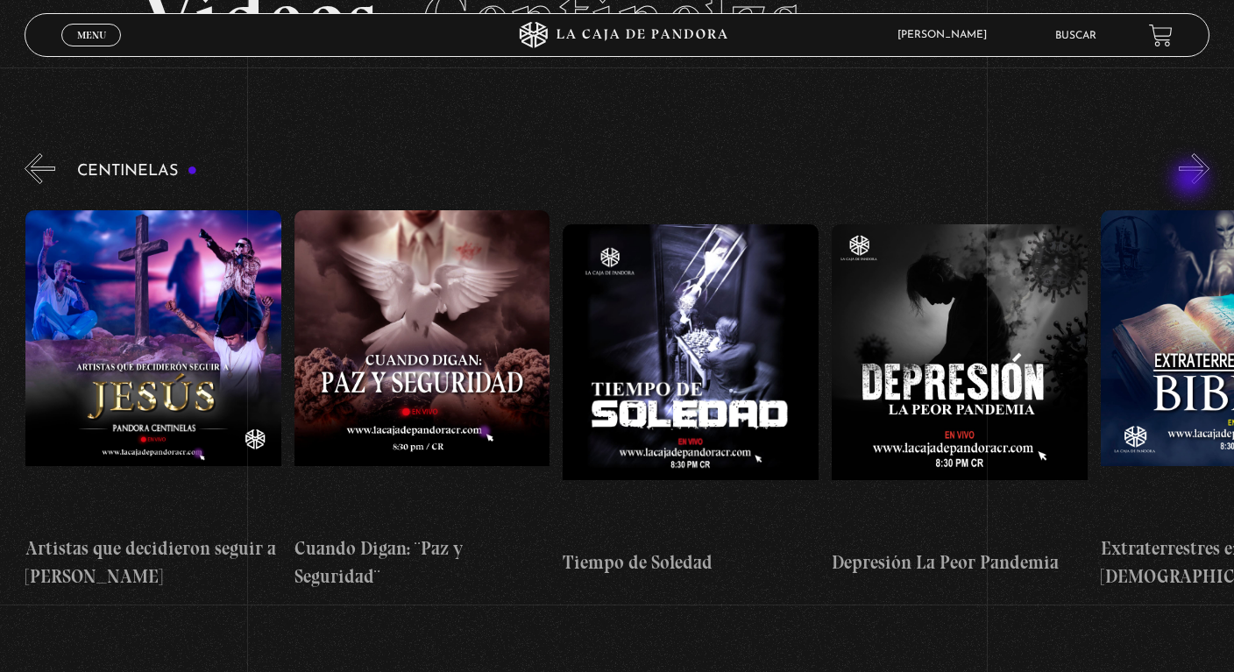
click at [1192, 181] on button "»" at bounding box center [1194, 168] width 31 height 31
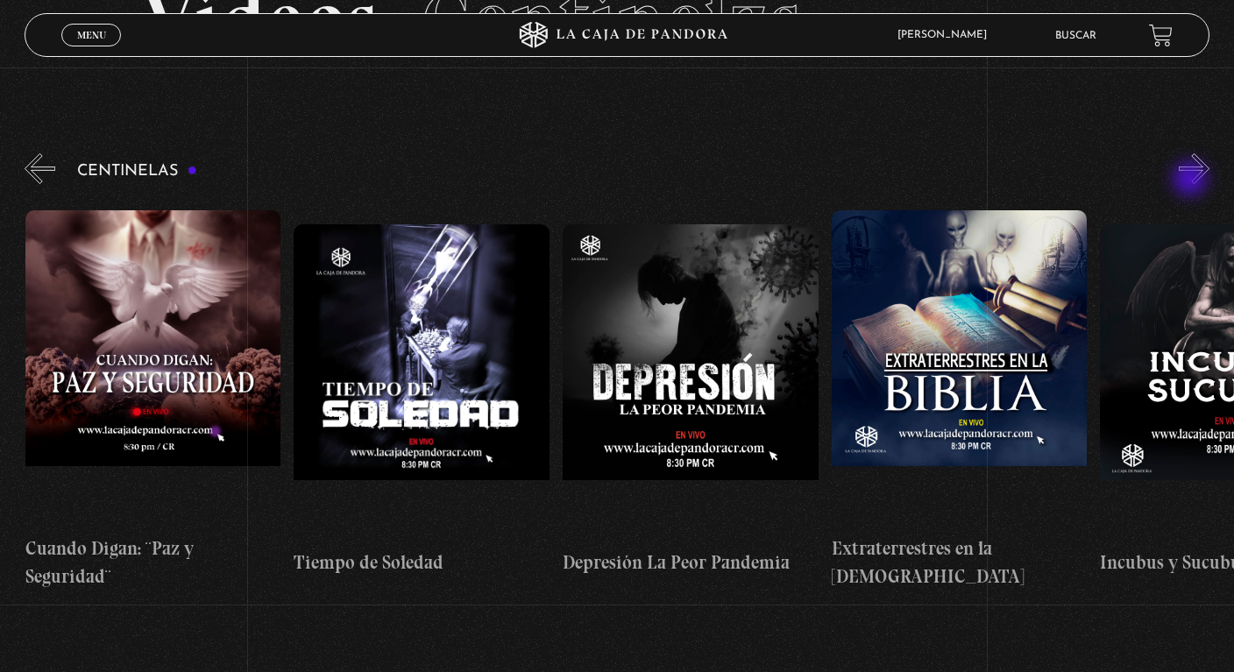
click at [1192, 181] on button "»" at bounding box center [1194, 168] width 31 height 31
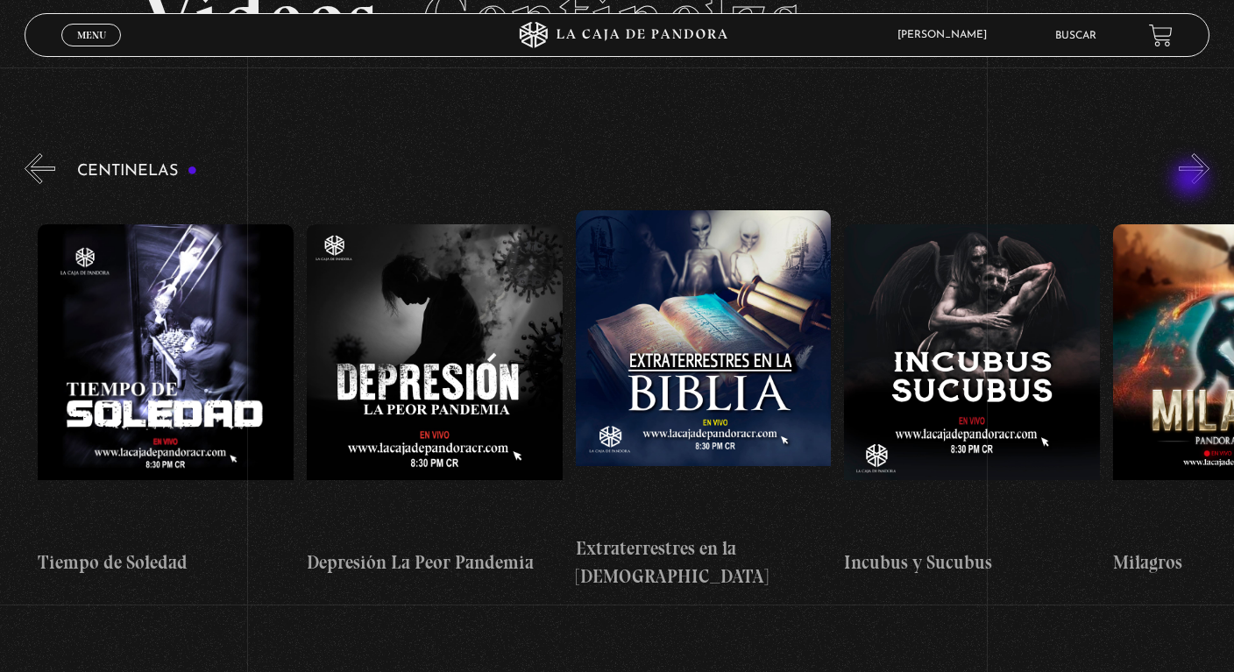
click at [1192, 181] on button "»" at bounding box center [1194, 168] width 31 height 31
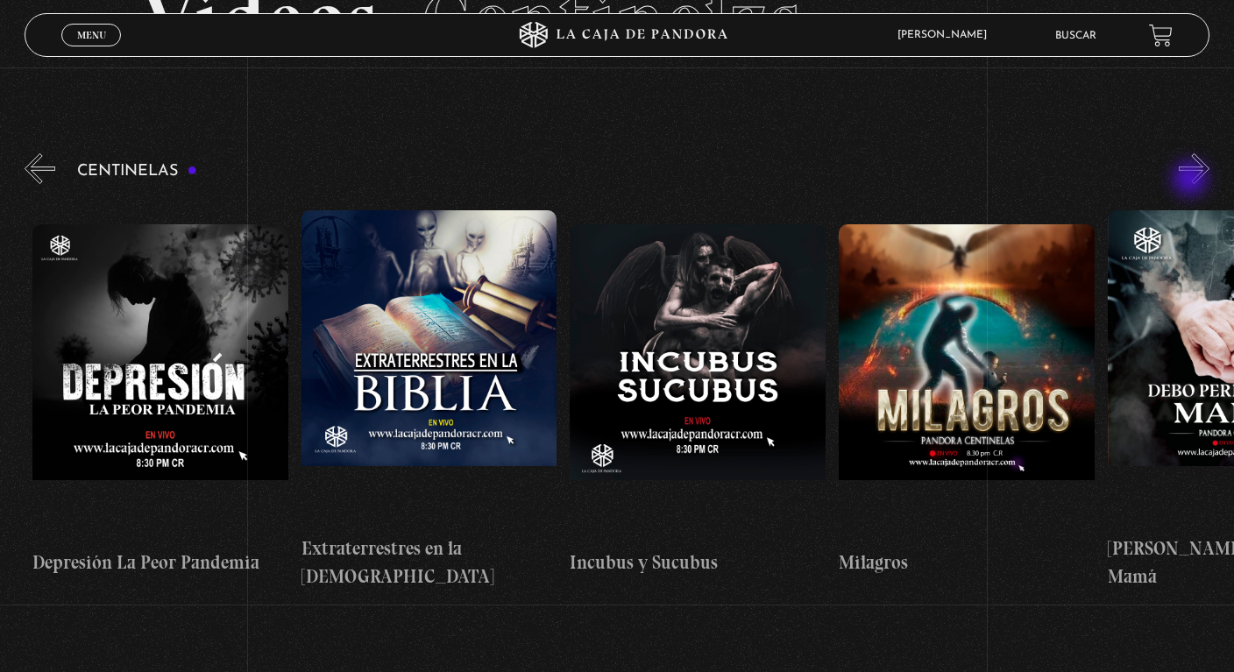
click at [1192, 181] on button "»" at bounding box center [1194, 168] width 31 height 31
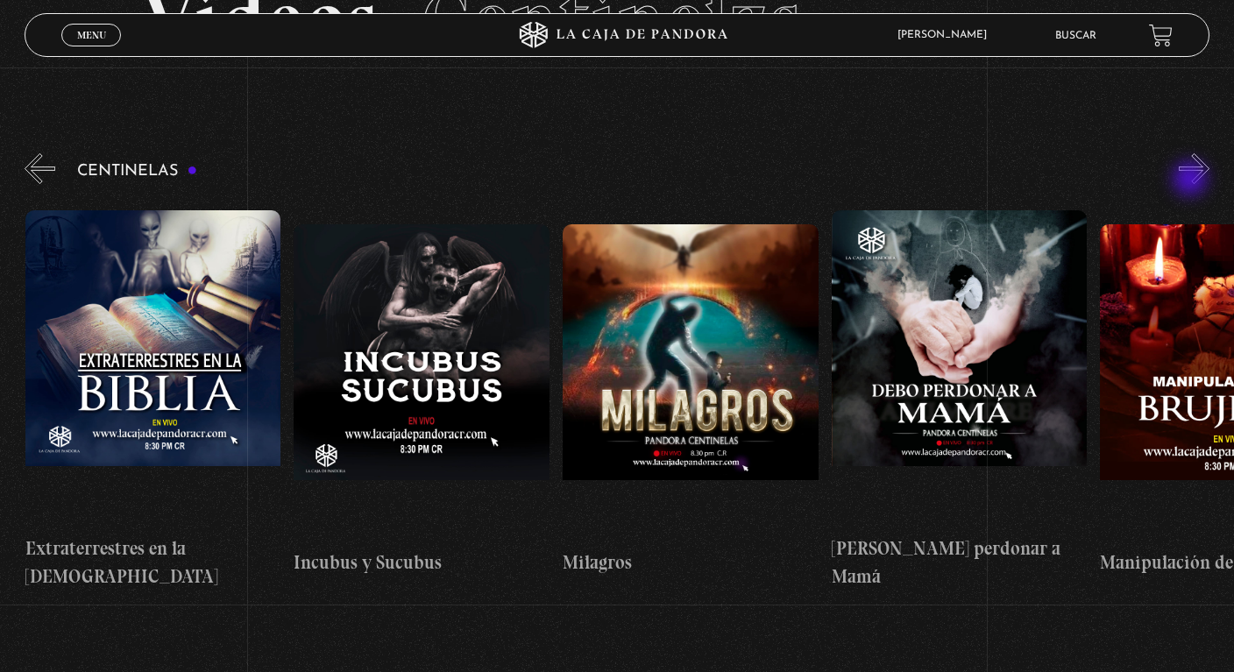
click at [1192, 181] on button "»" at bounding box center [1194, 168] width 31 height 31
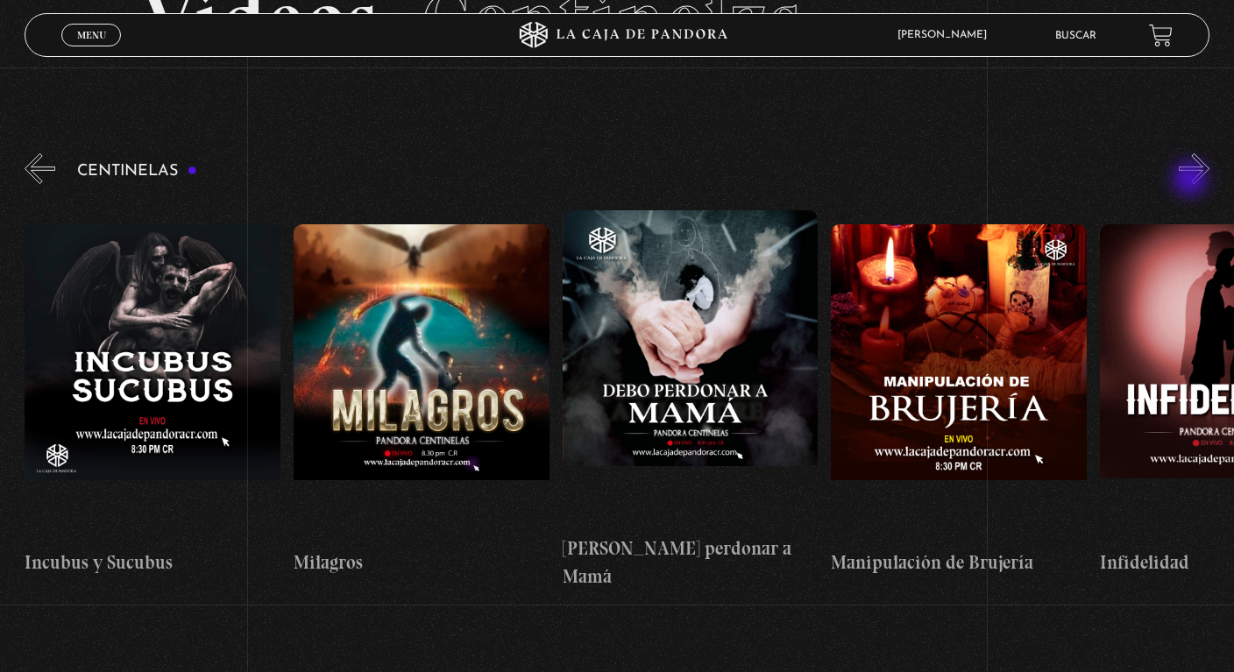
click at [1192, 181] on button "»" at bounding box center [1194, 168] width 31 height 31
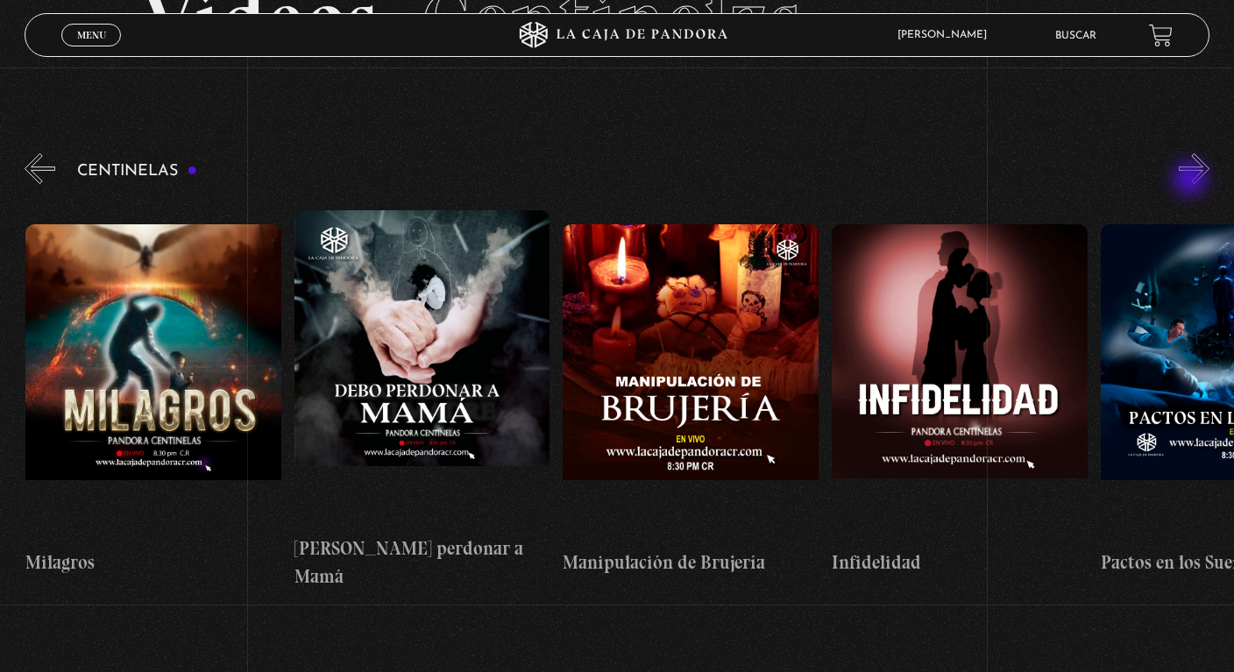
click at [1192, 181] on button "»" at bounding box center [1194, 168] width 31 height 31
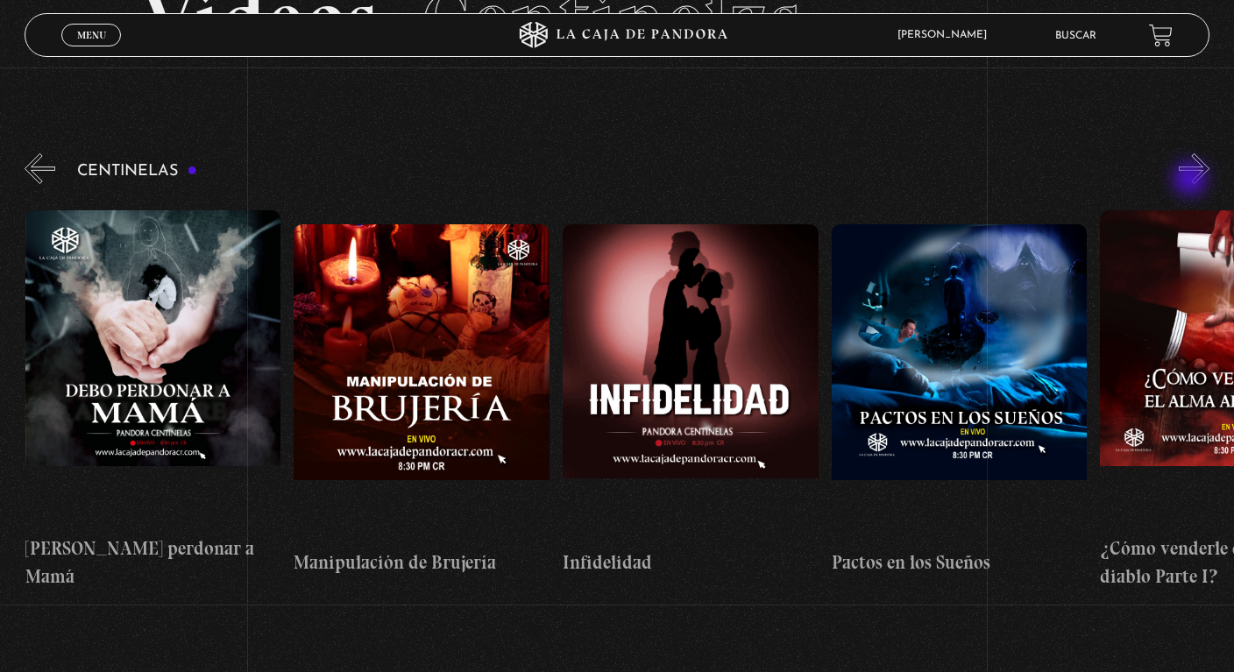
click at [1192, 181] on button "»" at bounding box center [1194, 168] width 31 height 31
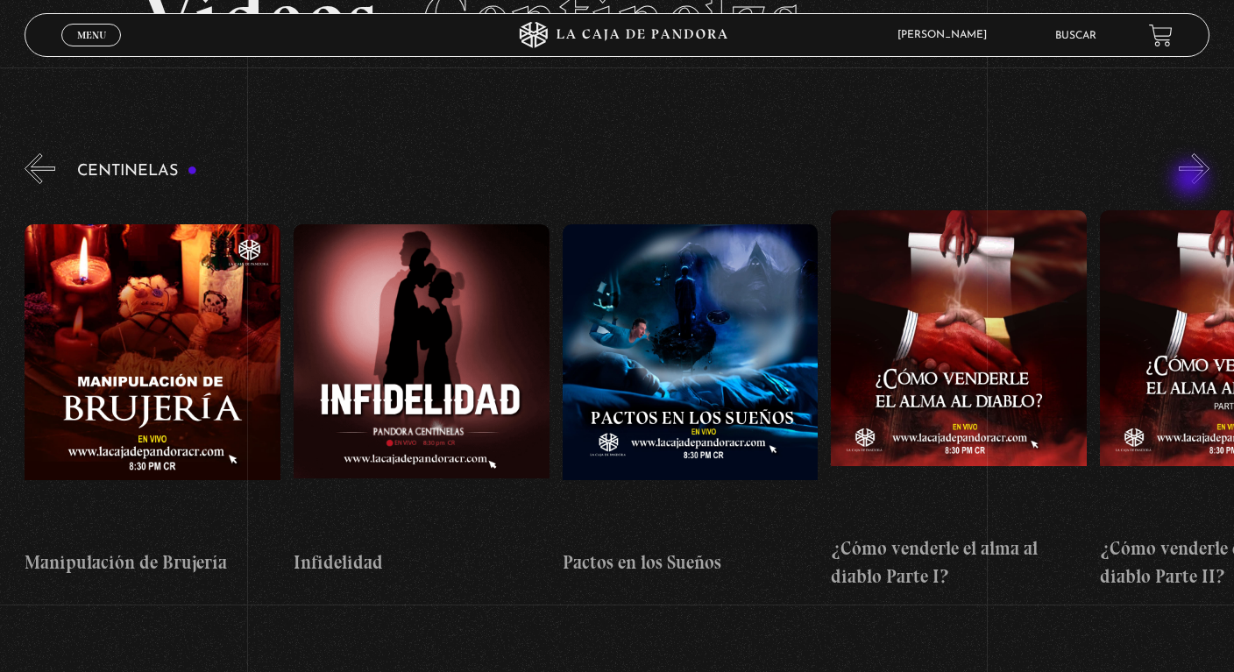
click at [1192, 181] on button "»" at bounding box center [1194, 168] width 31 height 31
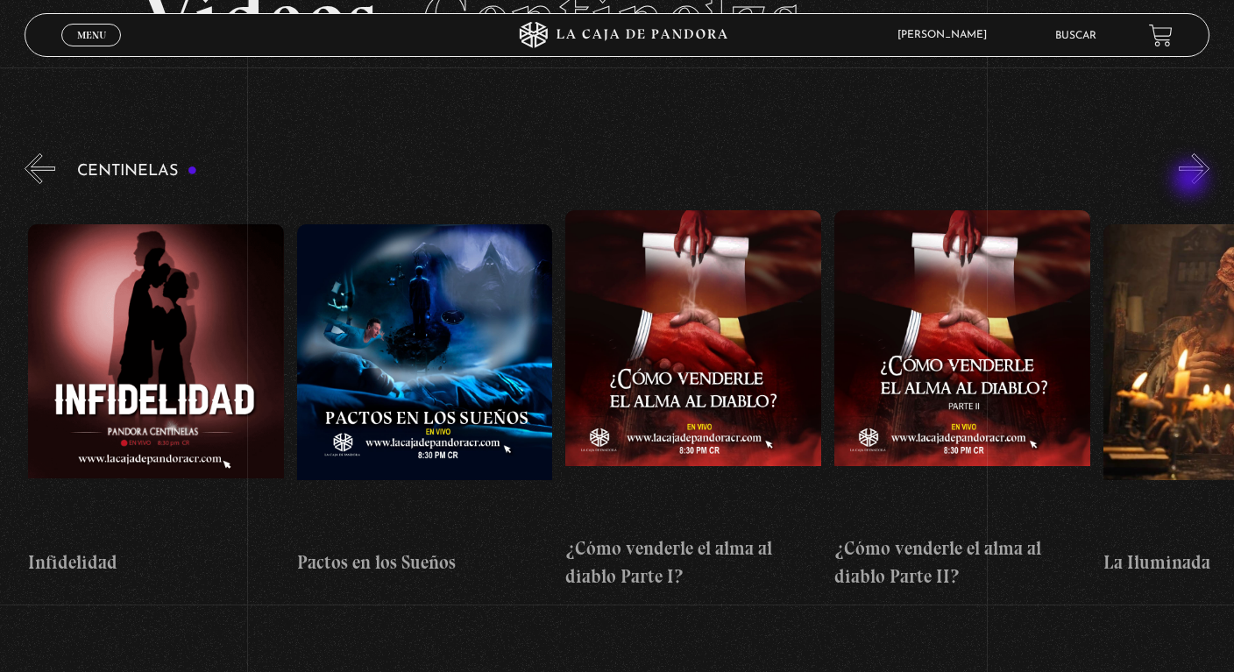
click at [1192, 181] on button "»" at bounding box center [1194, 168] width 31 height 31
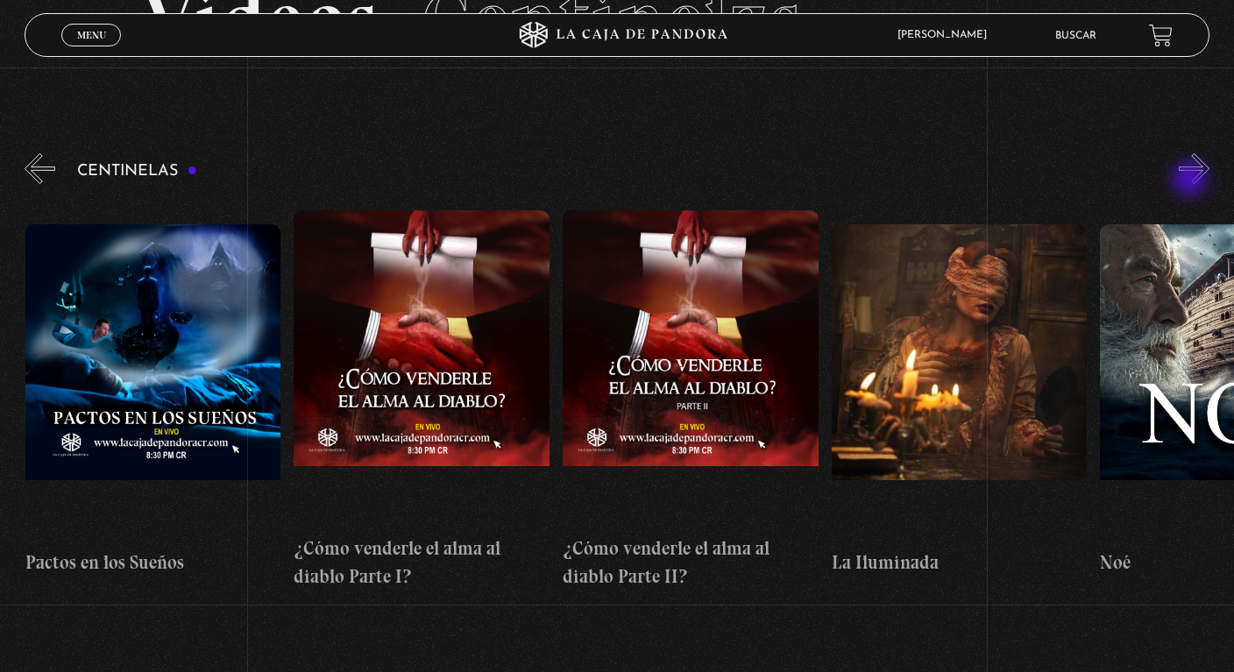
click at [1192, 181] on button "»" at bounding box center [1194, 168] width 31 height 31
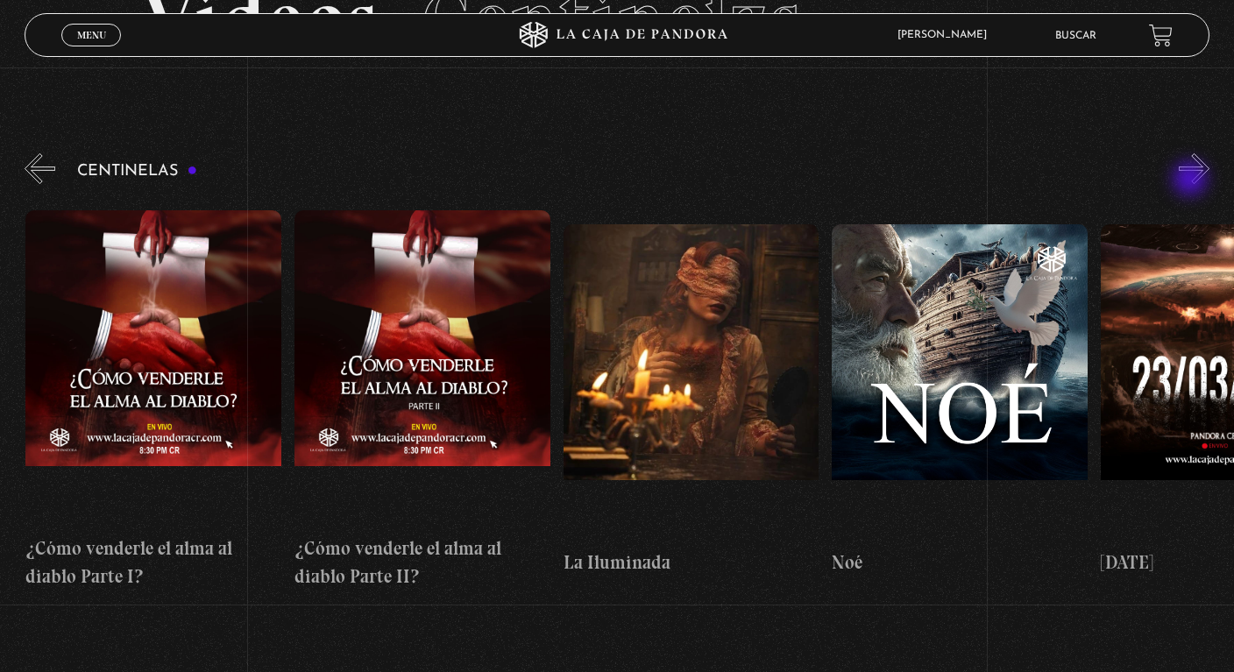
click at [1192, 181] on button "»" at bounding box center [1194, 168] width 31 height 31
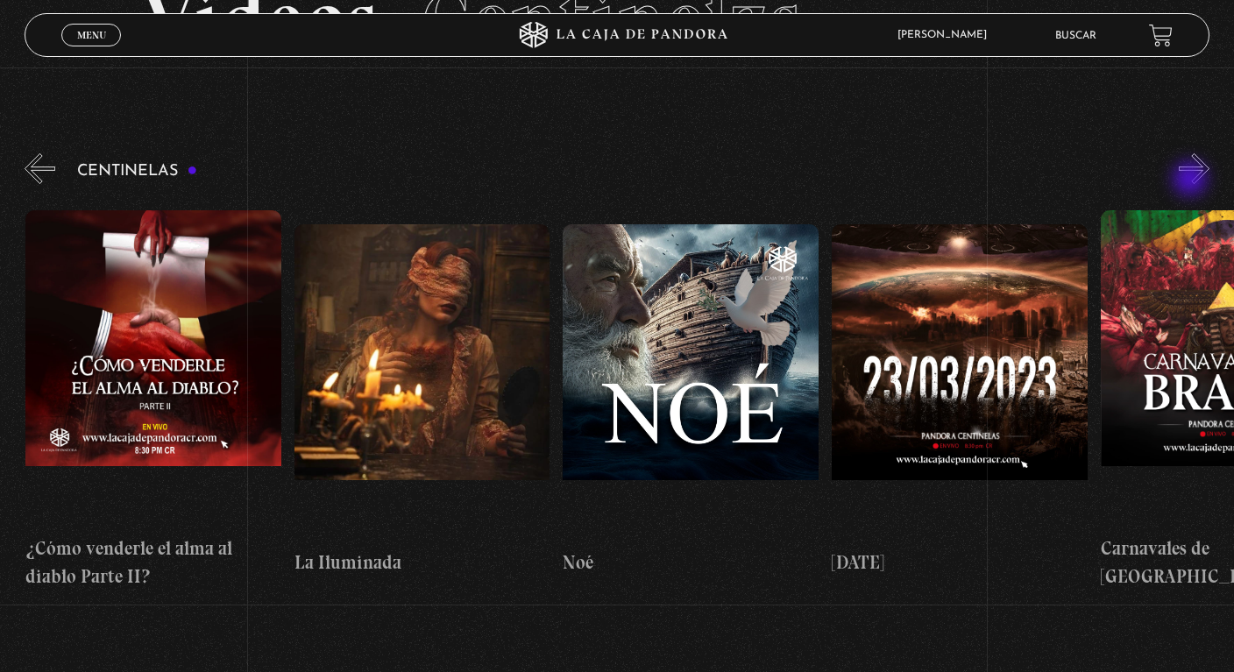
click at [1192, 181] on button "»" at bounding box center [1194, 168] width 31 height 31
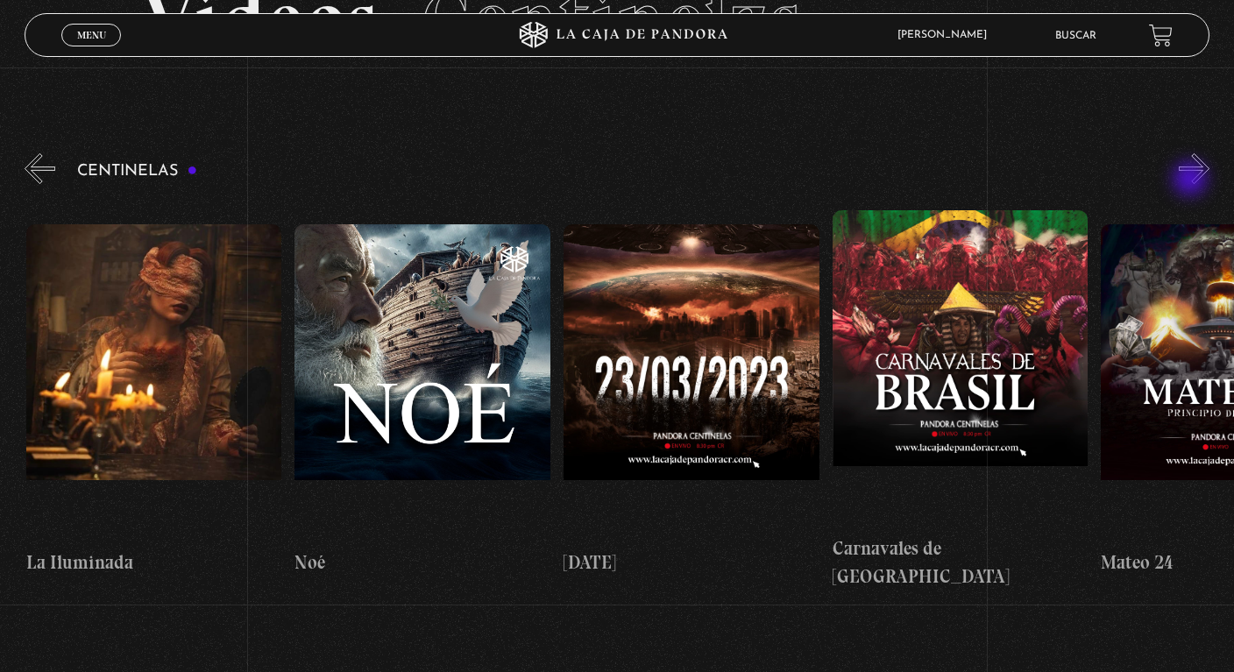
click at [1192, 181] on button "»" at bounding box center [1194, 168] width 31 height 31
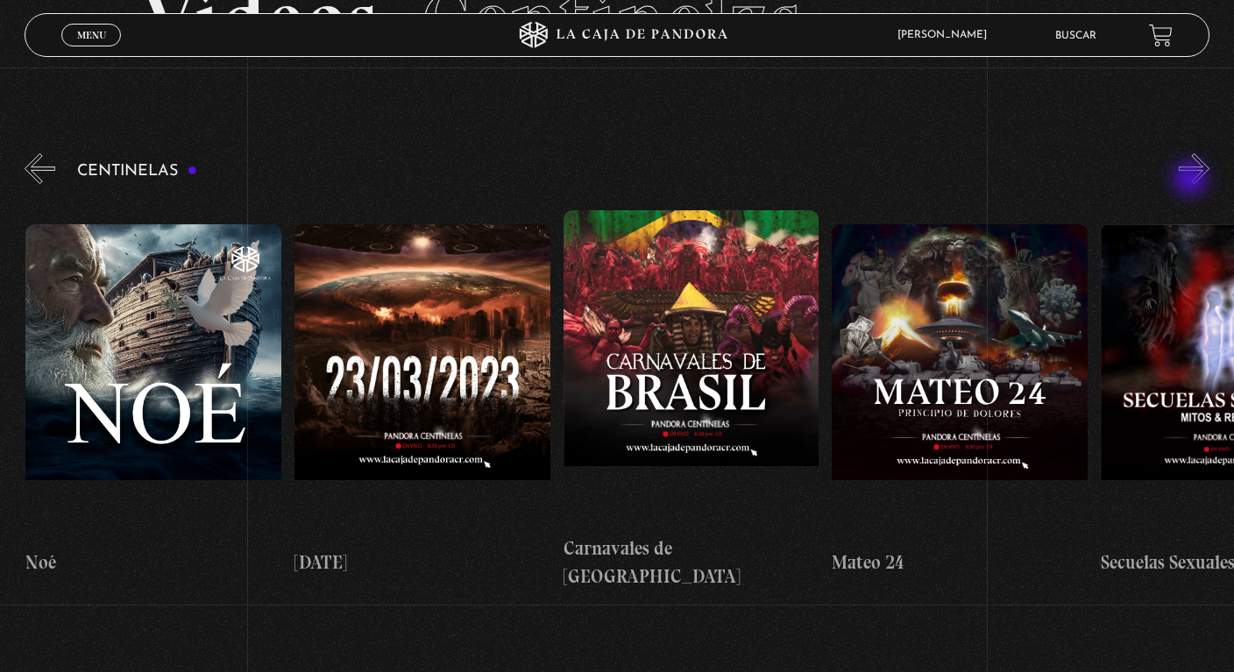
click at [1192, 181] on button "»" at bounding box center [1194, 168] width 31 height 31
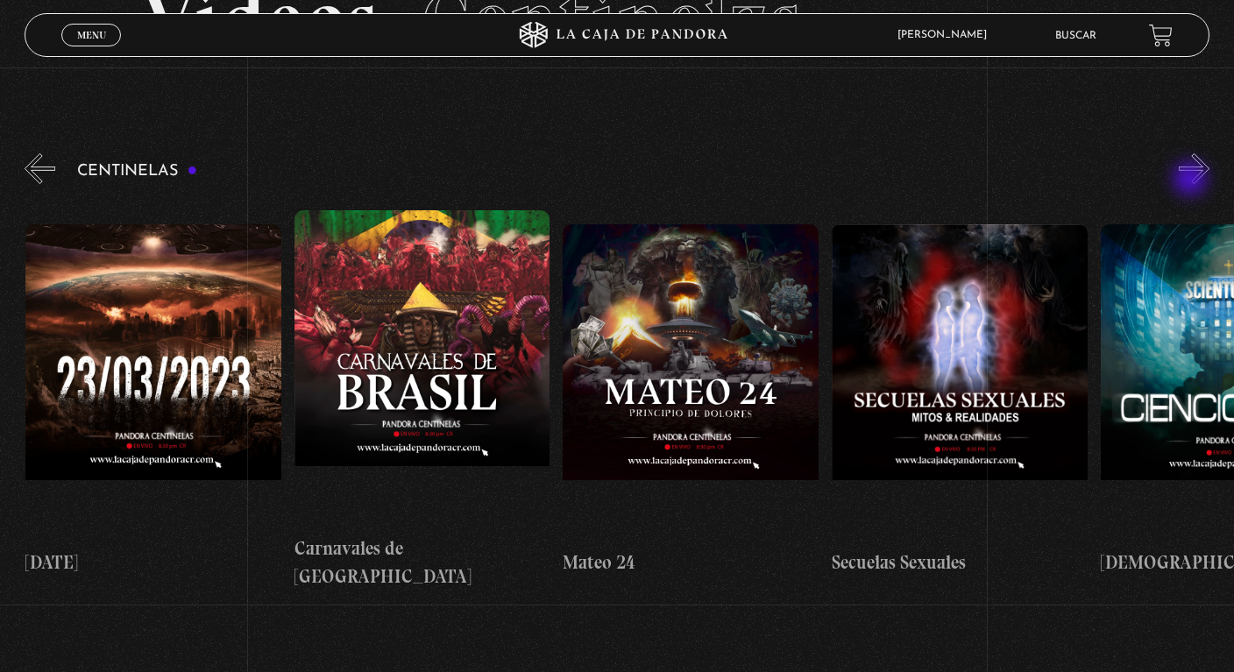
click at [1192, 181] on button "»" at bounding box center [1194, 168] width 31 height 31
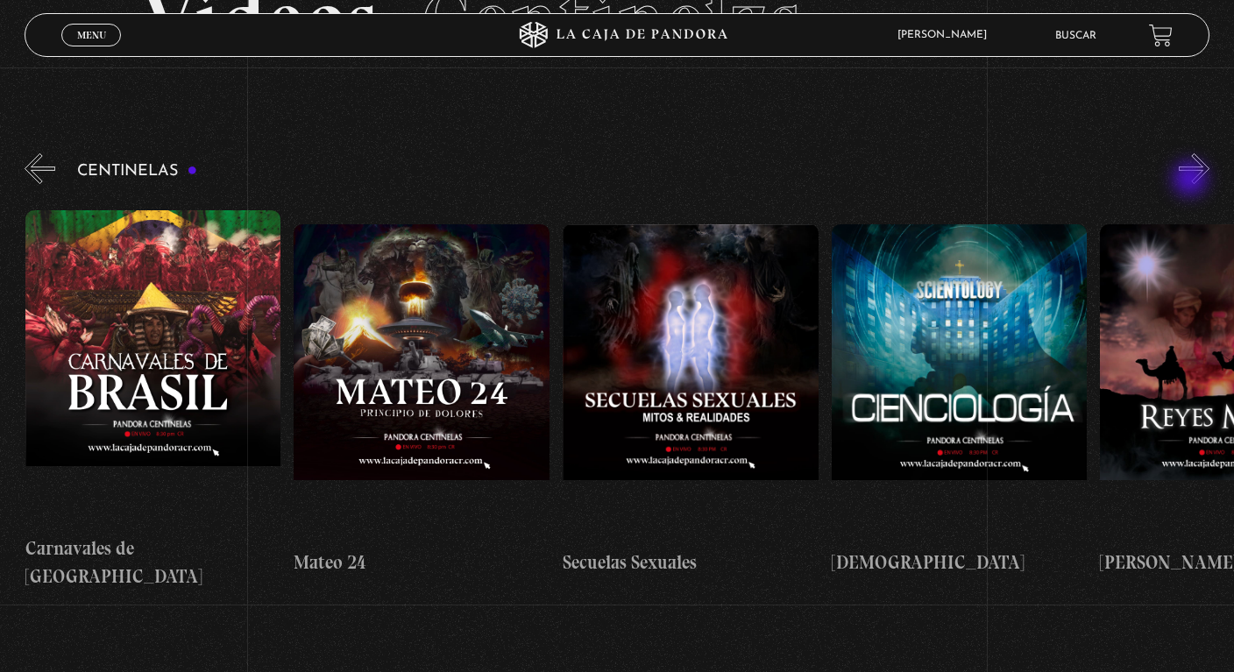
click at [1192, 181] on button "»" at bounding box center [1194, 168] width 31 height 31
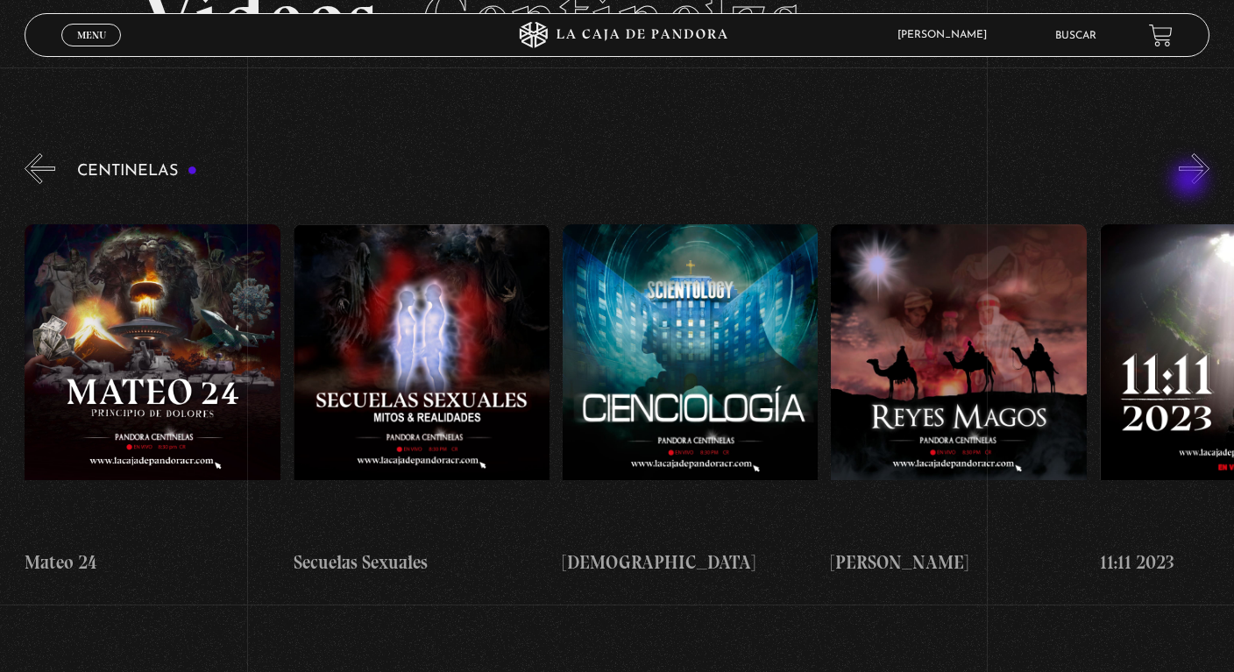
click at [1191, 181] on button "»" at bounding box center [1194, 168] width 31 height 31
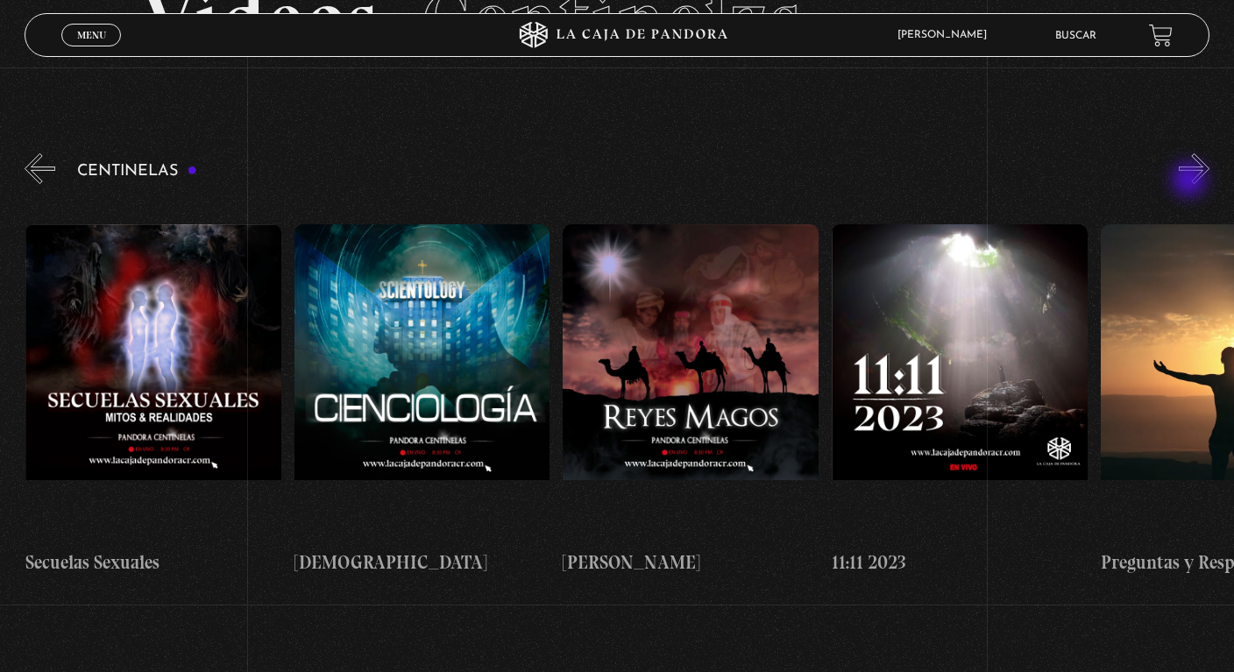
click at [1191, 181] on button "»" at bounding box center [1194, 168] width 31 height 31
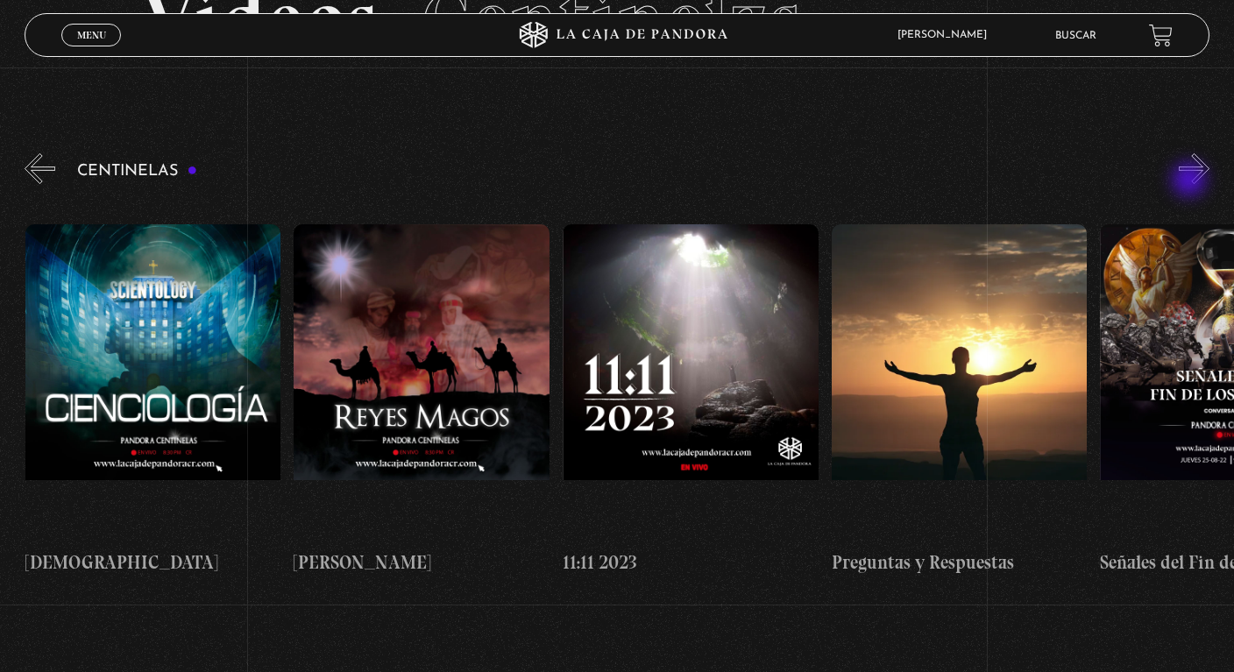
click at [1191, 181] on button "»" at bounding box center [1194, 168] width 31 height 31
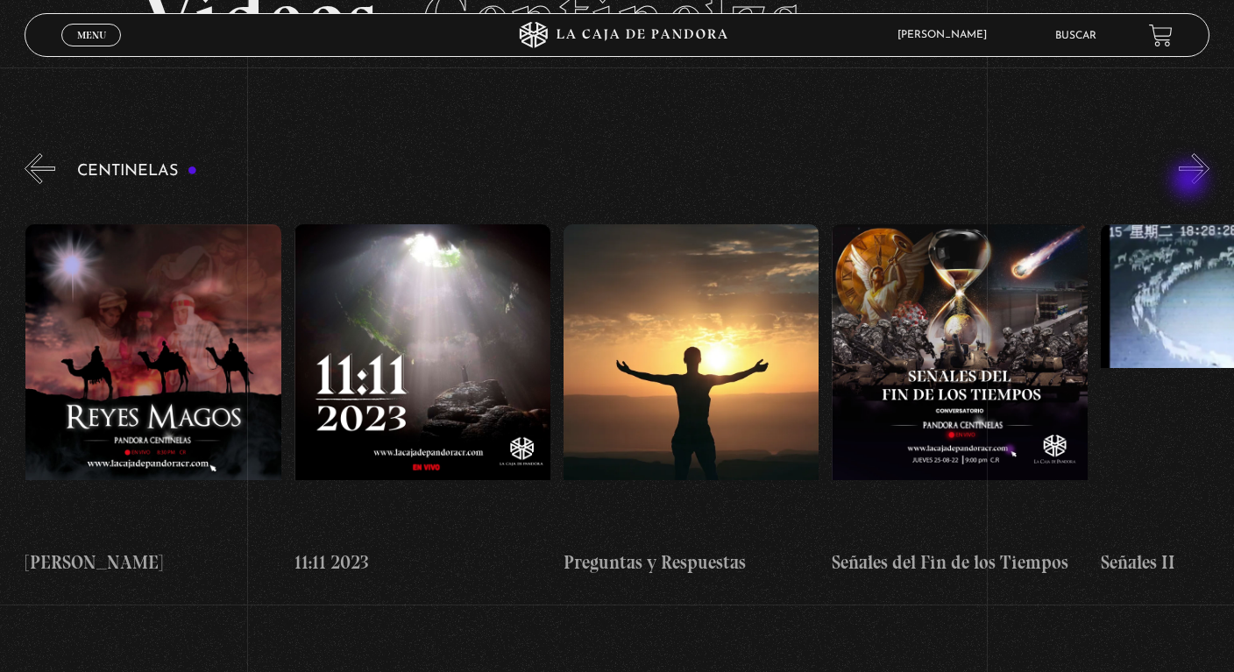
scroll to position [0, 12903]
click at [1191, 181] on button "»" at bounding box center [1194, 168] width 31 height 31
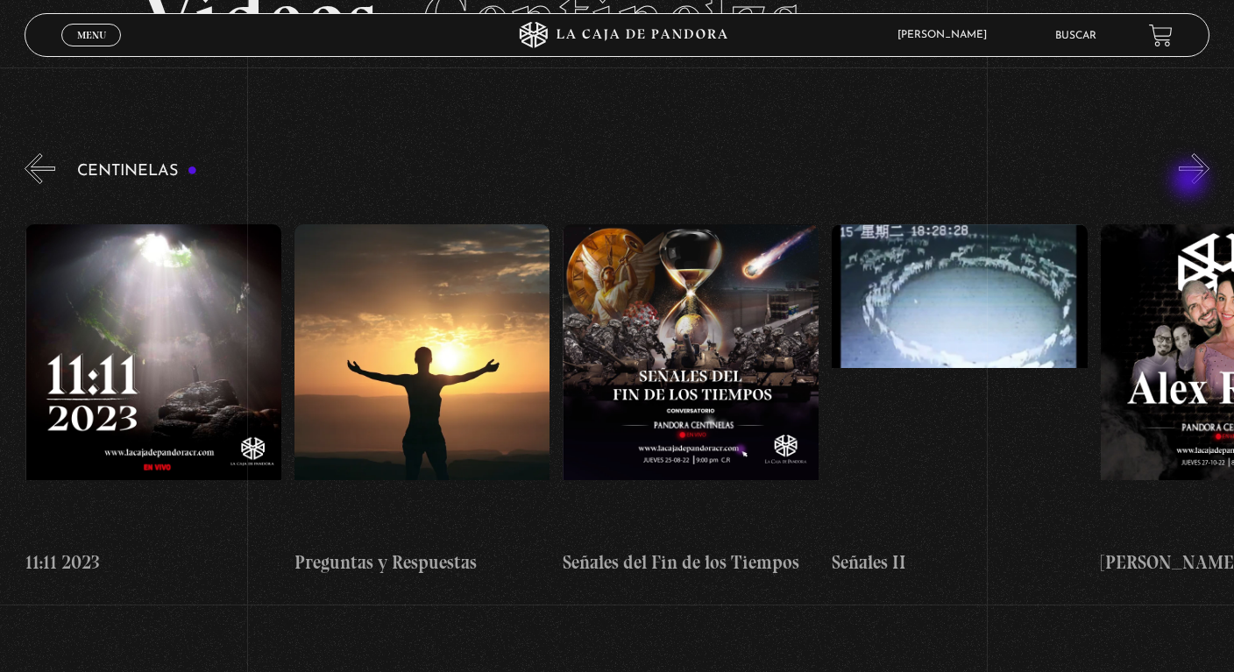
click at [1191, 181] on button "»" at bounding box center [1194, 168] width 31 height 31
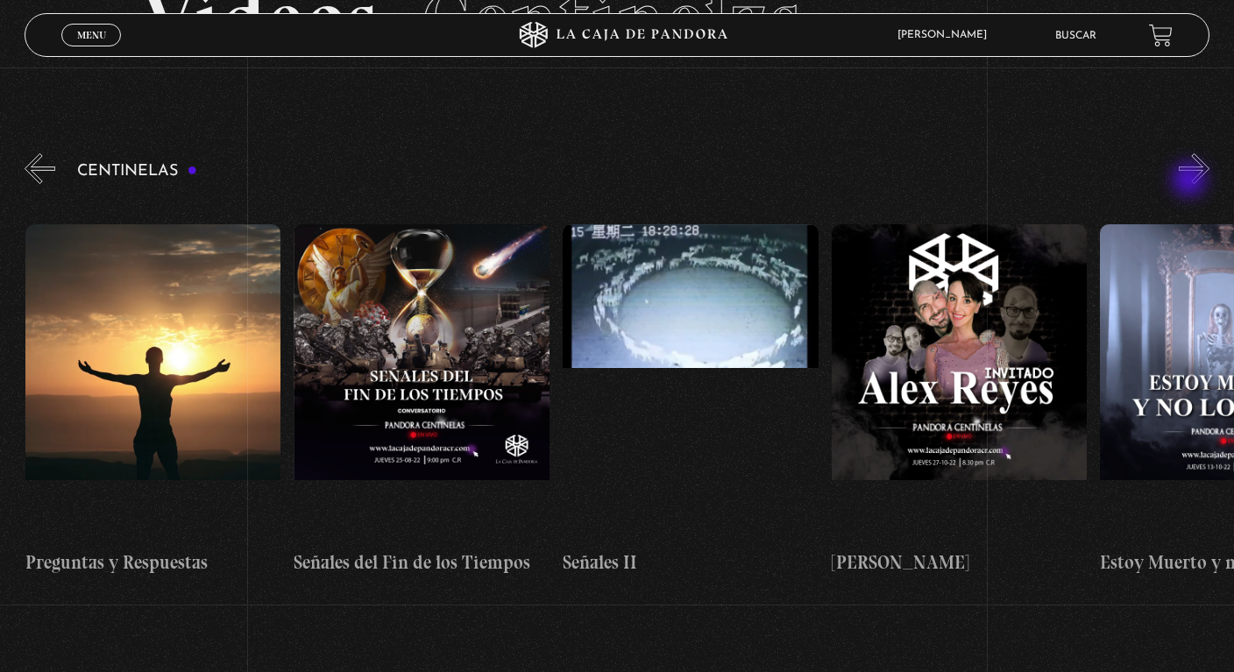
click at [1191, 181] on button "»" at bounding box center [1194, 168] width 31 height 31
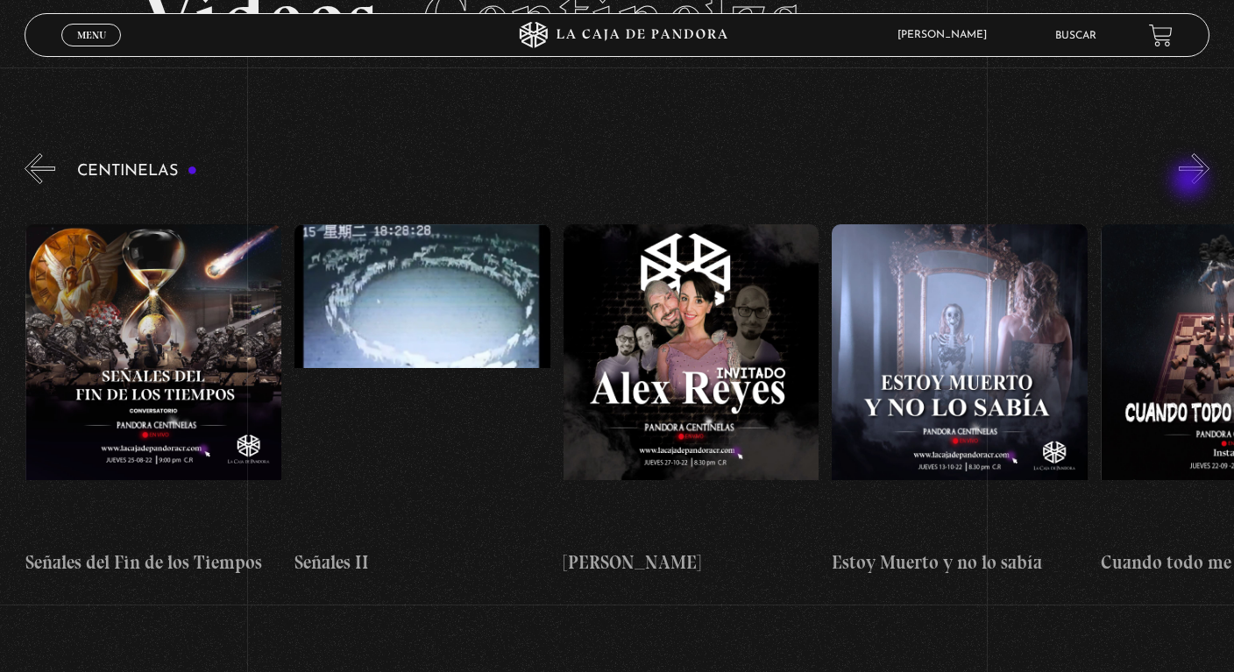
scroll to position [0, 13709]
click at [1191, 181] on button "»" at bounding box center [1194, 168] width 31 height 31
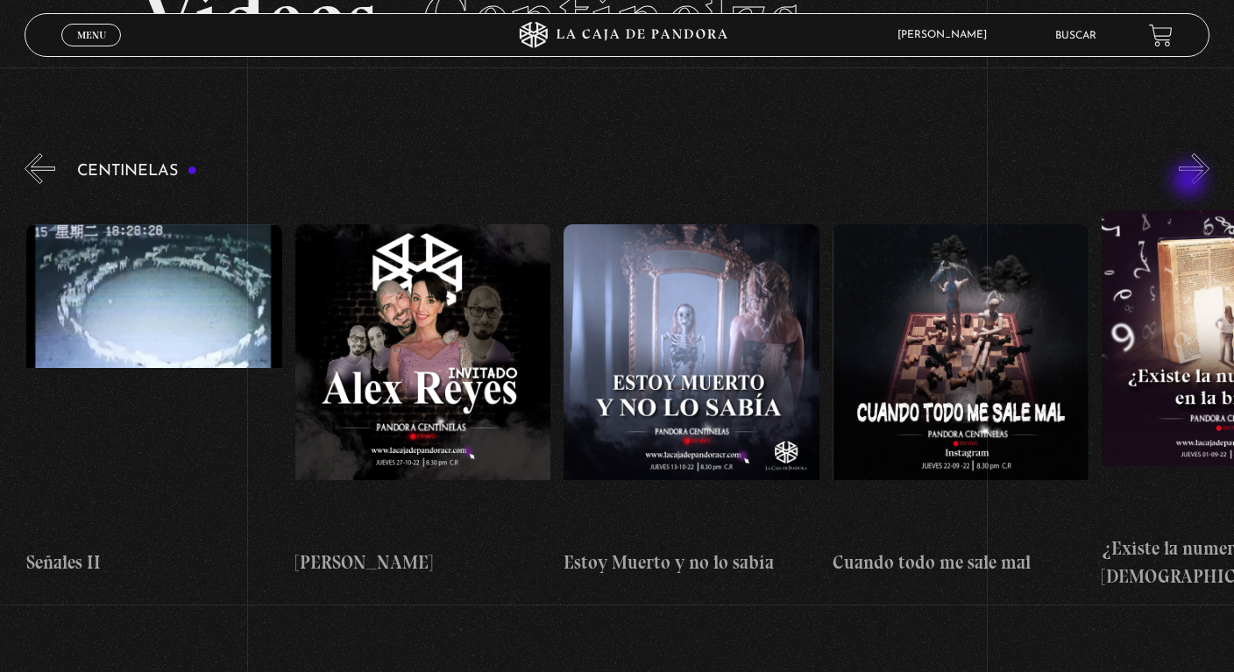
scroll to position [0, 13977]
click at [1191, 181] on button "»" at bounding box center [1194, 168] width 31 height 31
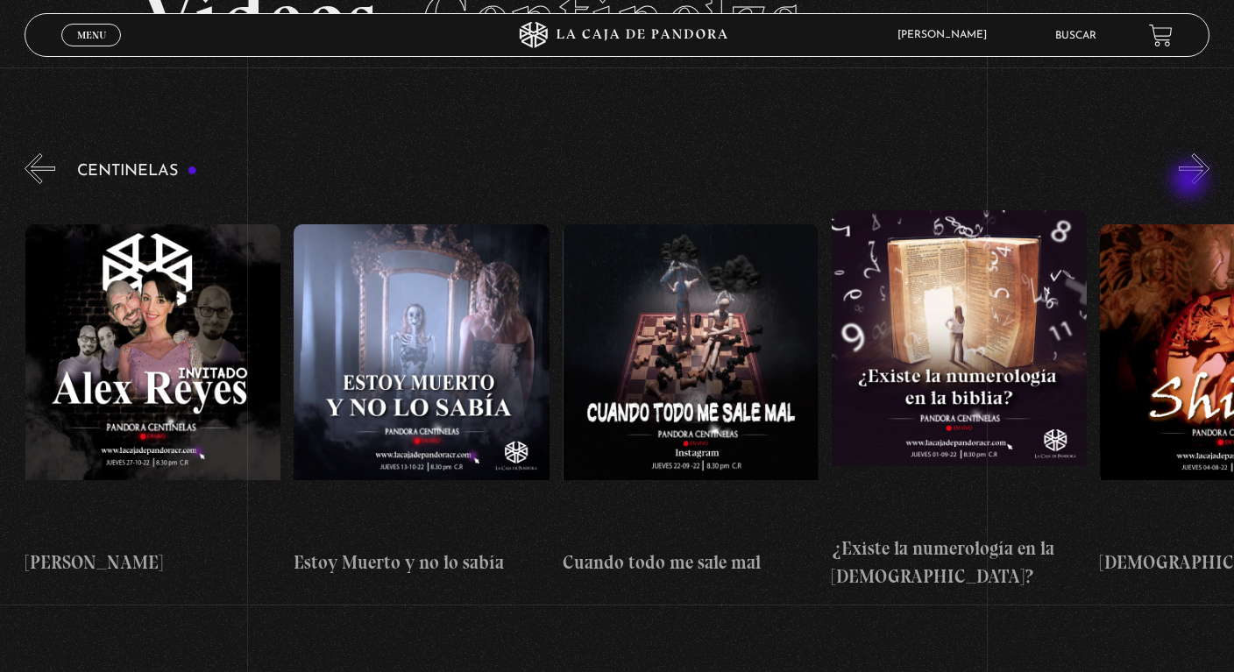
scroll to position [0, 14247]
click at [1191, 181] on button "»" at bounding box center [1194, 168] width 31 height 31
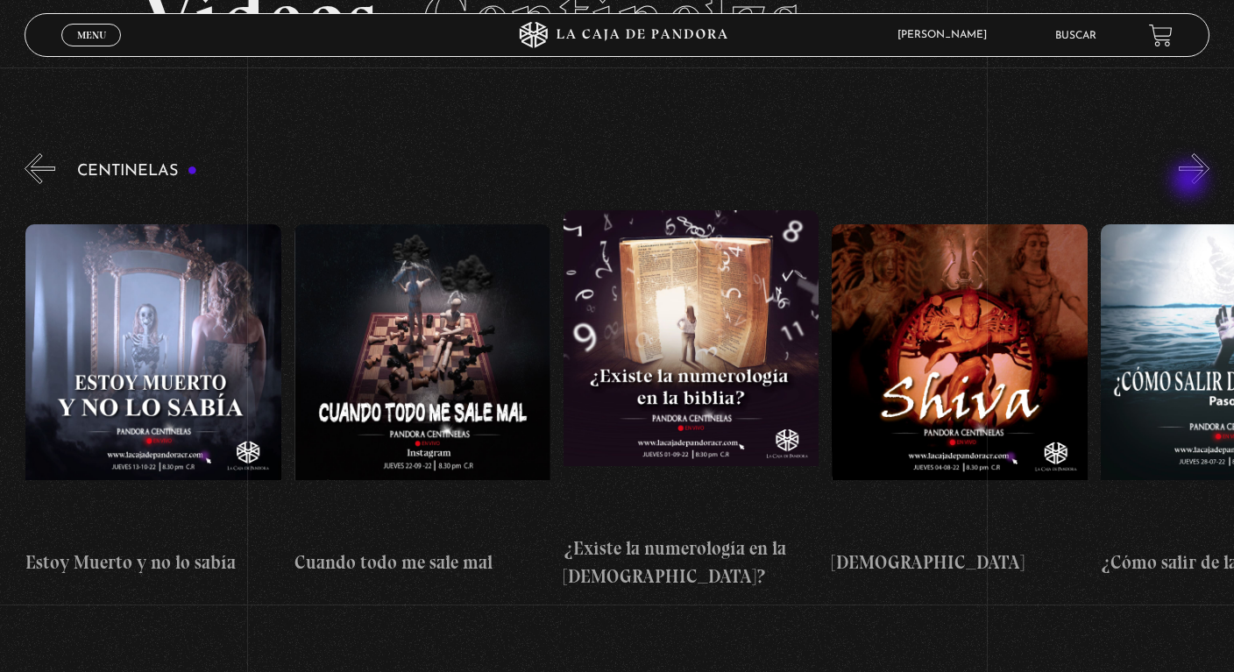
click at [1191, 181] on button "»" at bounding box center [1194, 168] width 31 height 31
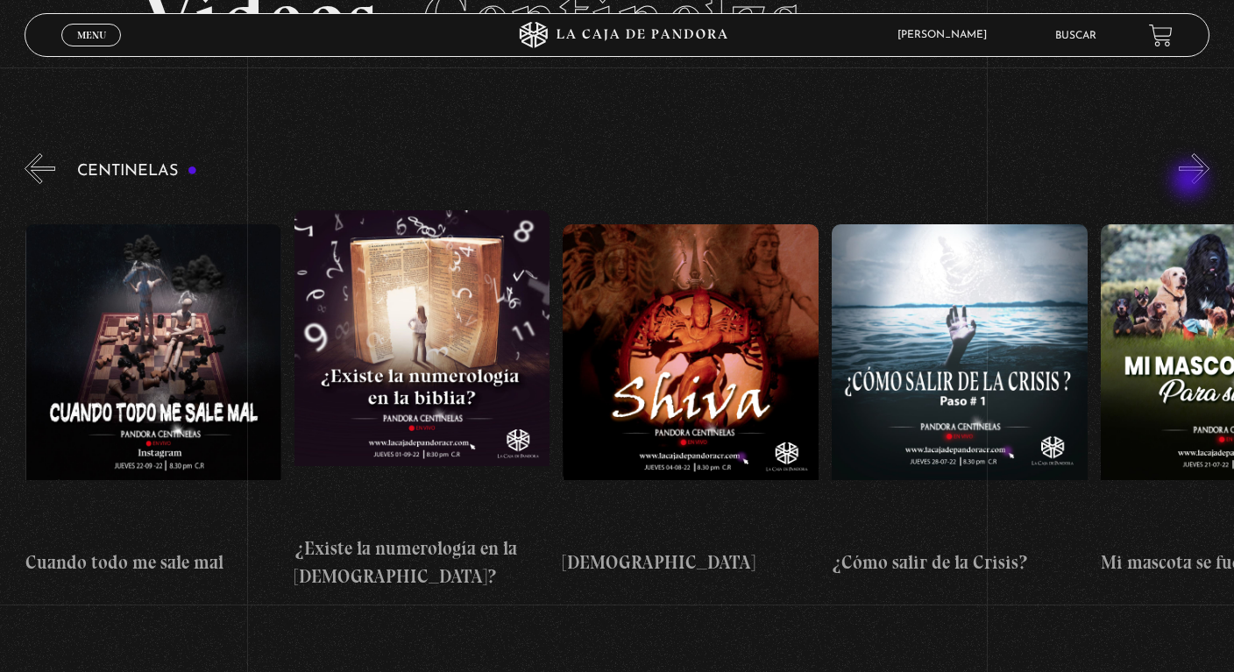
scroll to position [0, 14784]
click at [1191, 181] on button "»" at bounding box center [1194, 168] width 31 height 31
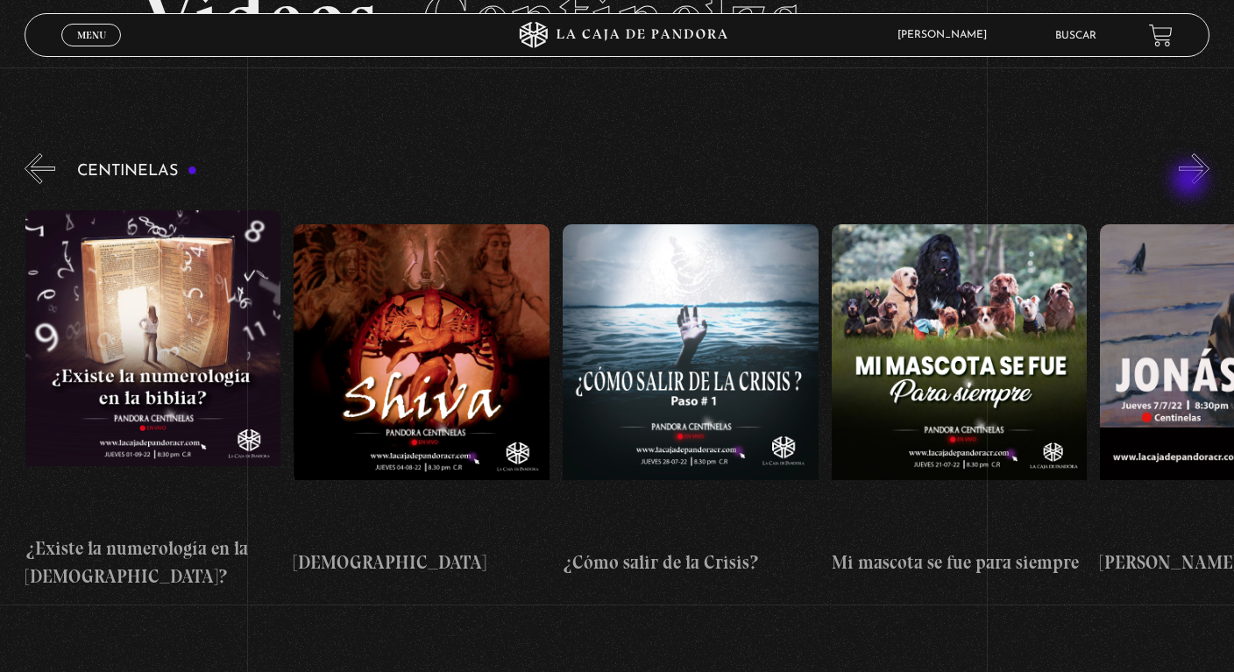
click at [1191, 181] on button "»" at bounding box center [1194, 168] width 31 height 31
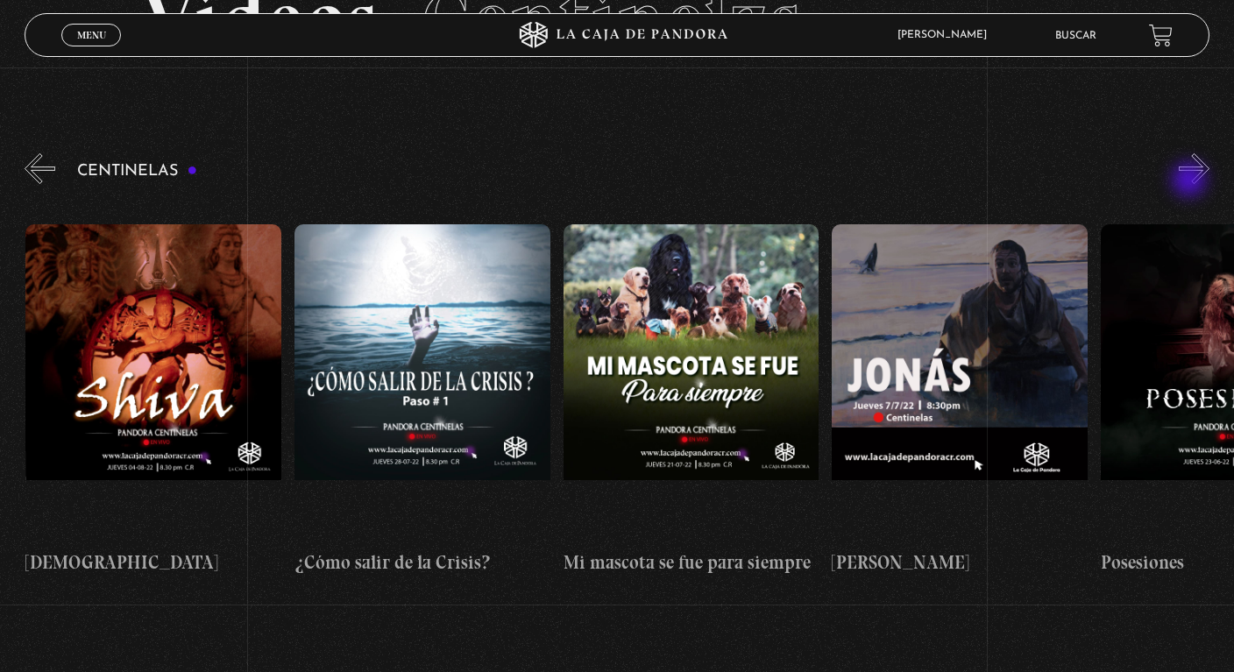
click at [1191, 181] on button "»" at bounding box center [1194, 168] width 31 height 31
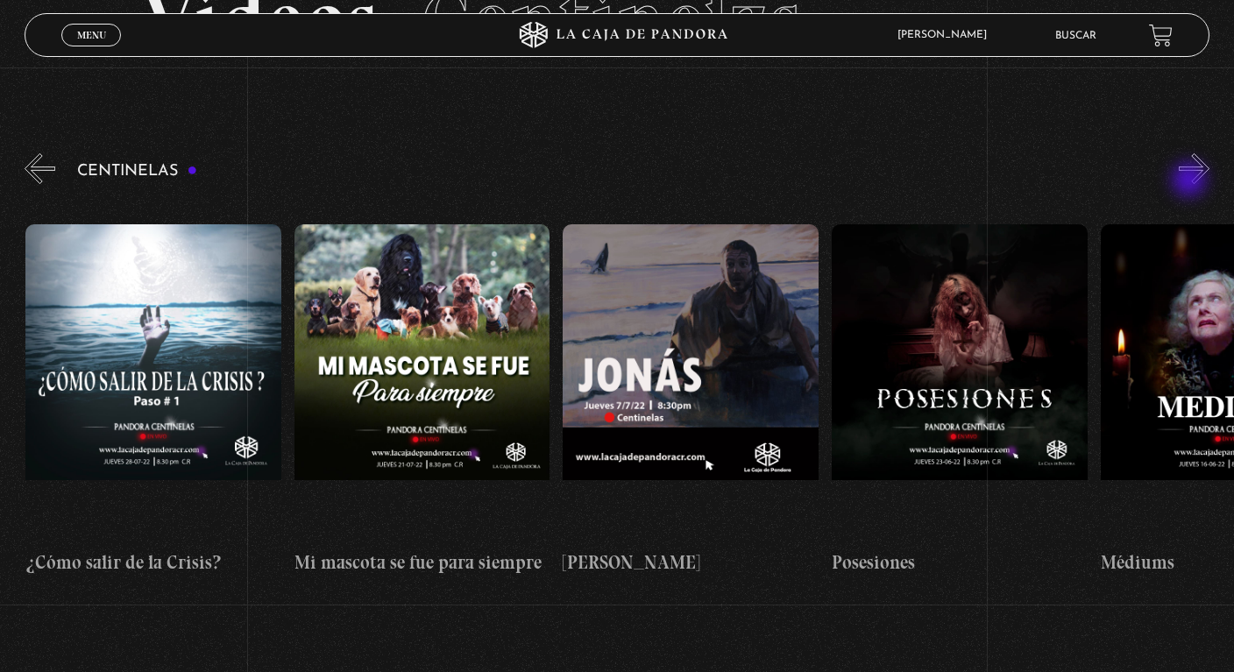
click at [1191, 181] on button "»" at bounding box center [1194, 168] width 31 height 31
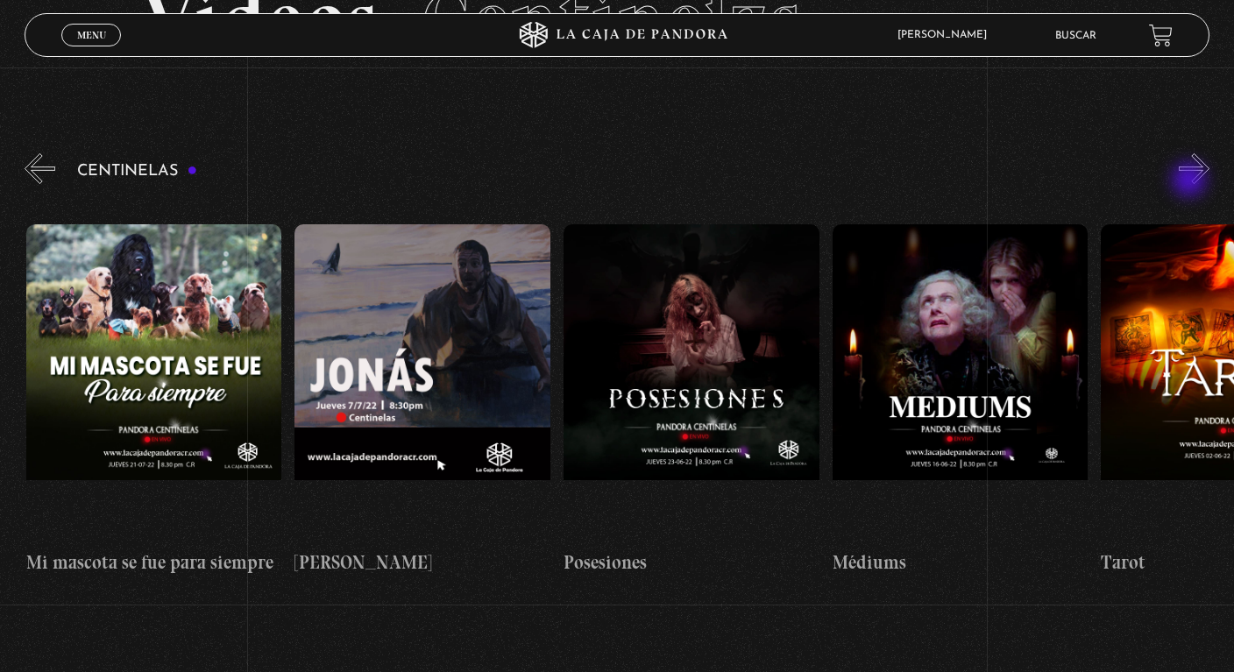
click at [1191, 181] on button "»" at bounding box center [1194, 168] width 31 height 31
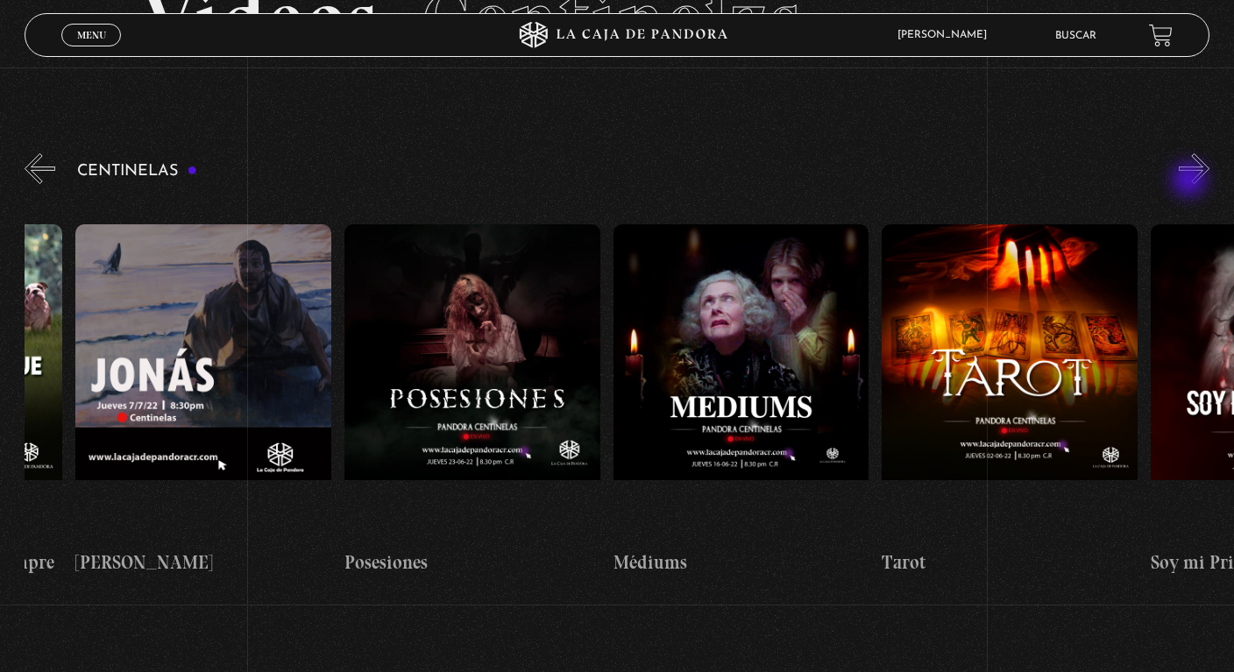
click at [1191, 181] on button "»" at bounding box center [1194, 168] width 31 height 31
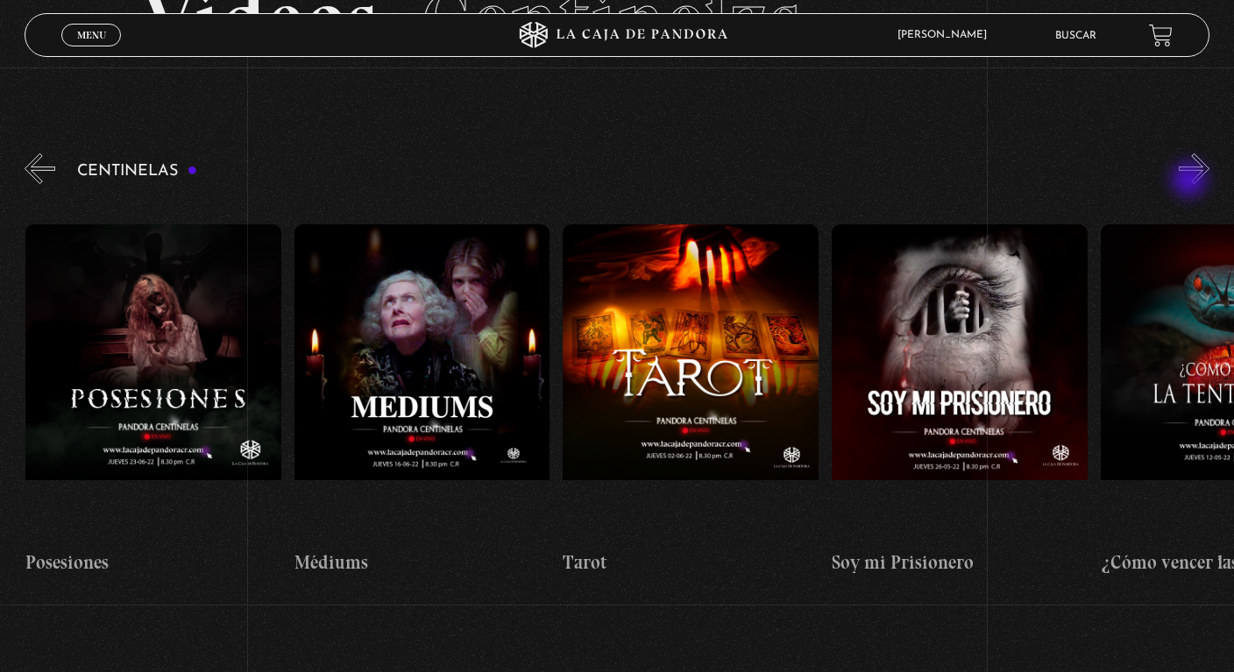
click at [1191, 181] on button "»" at bounding box center [1194, 168] width 31 height 31
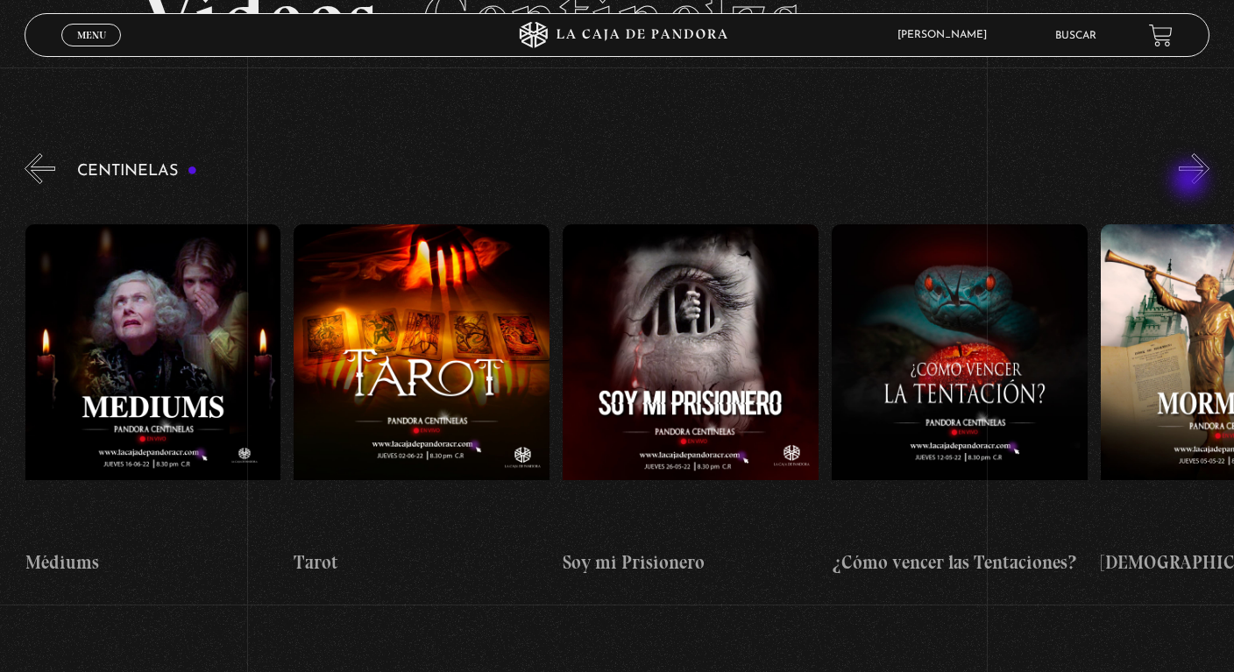
click at [1191, 181] on button "»" at bounding box center [1194, 168] width 31 height 31
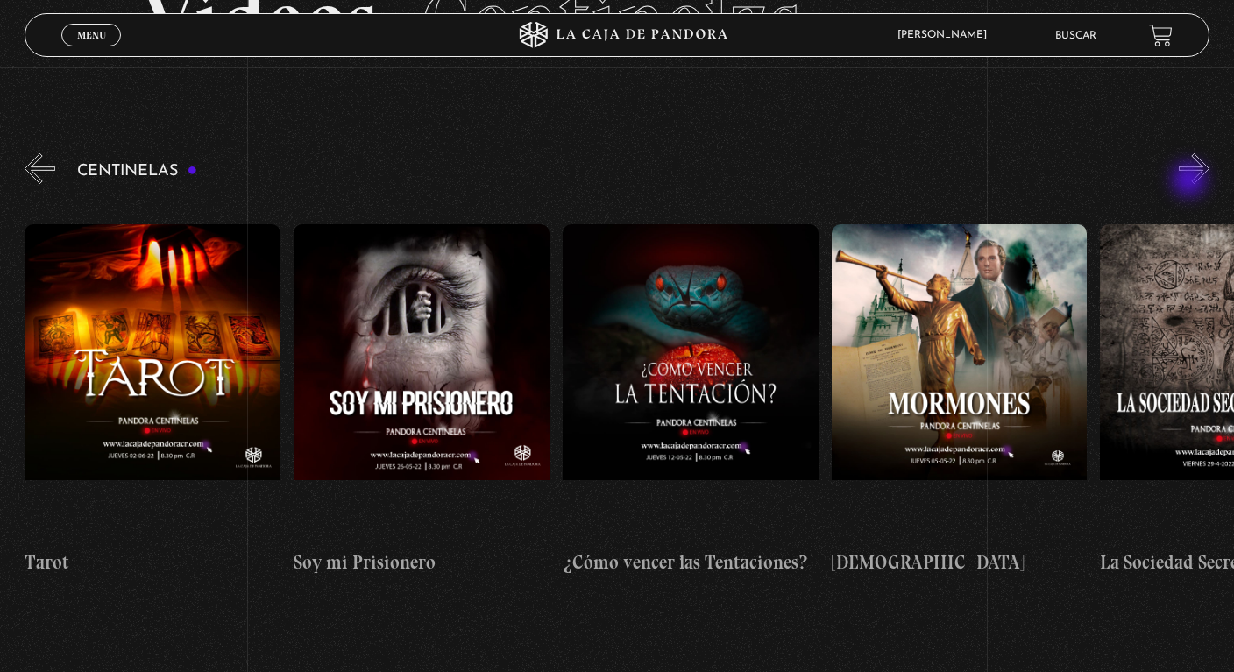
click at [1191, 181] on button "»" at bounding box center [1194, 168] width 31 height 31
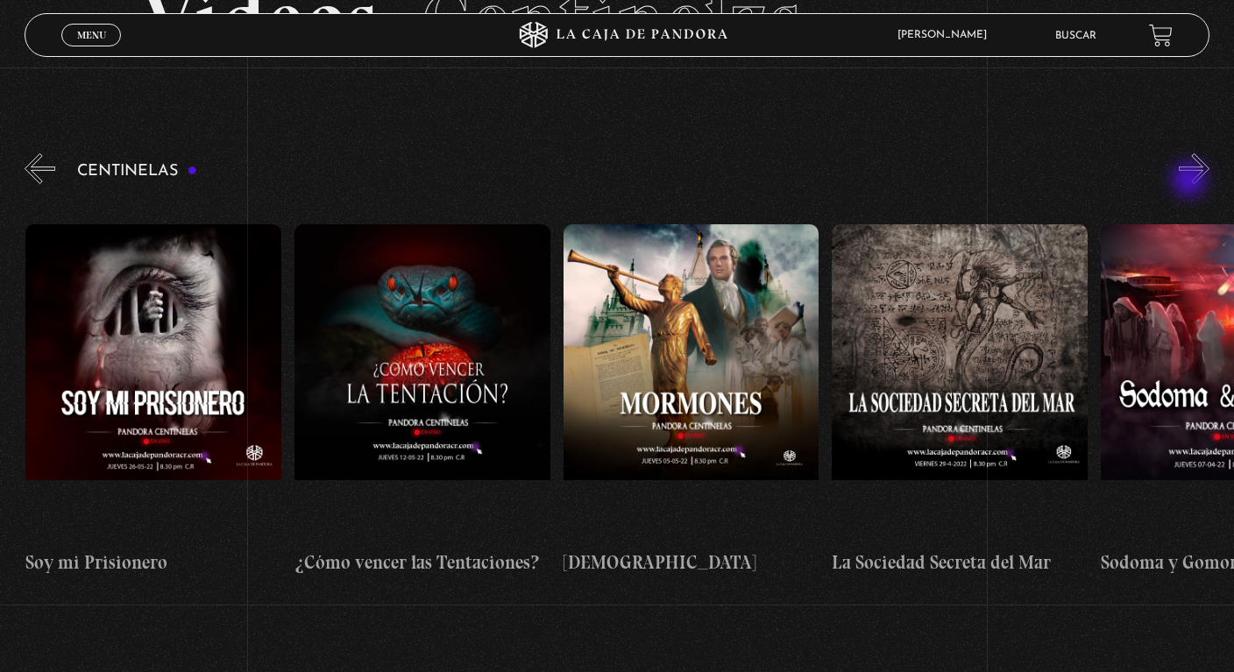
click at [1191, 181] on button "»" at bounding box center [1194, 168] width 31 height 31
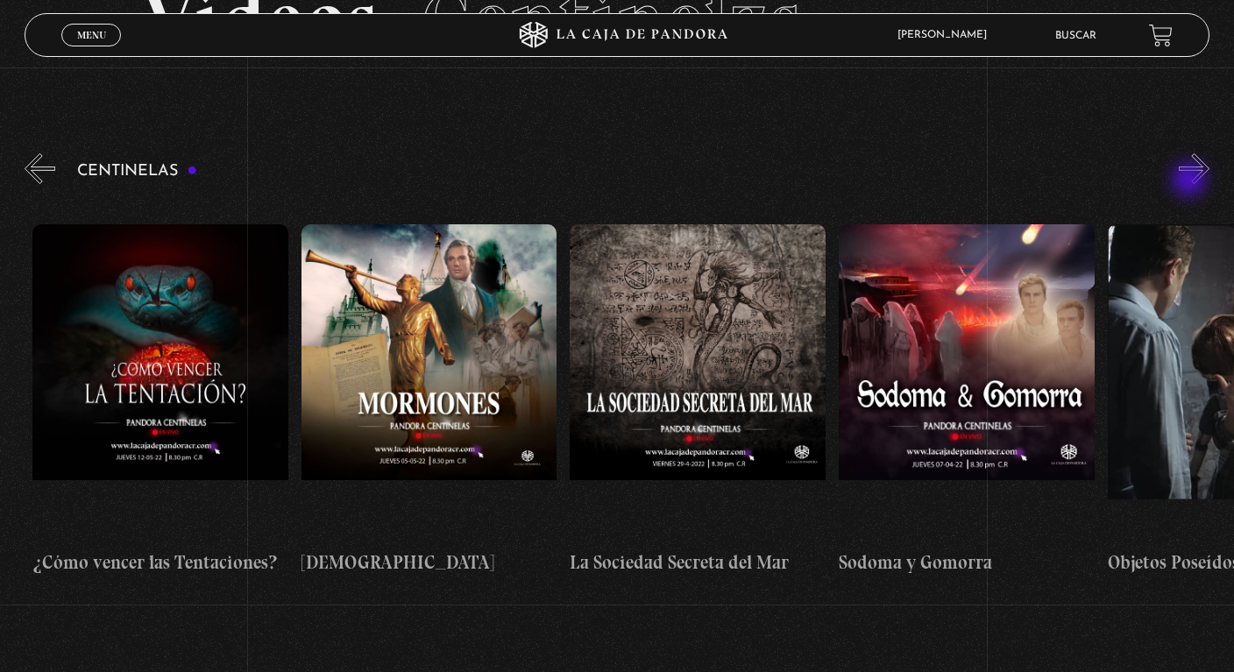
click at [1191, 181] on button "»" at bounding box center [1194, 168] width 31 height 31
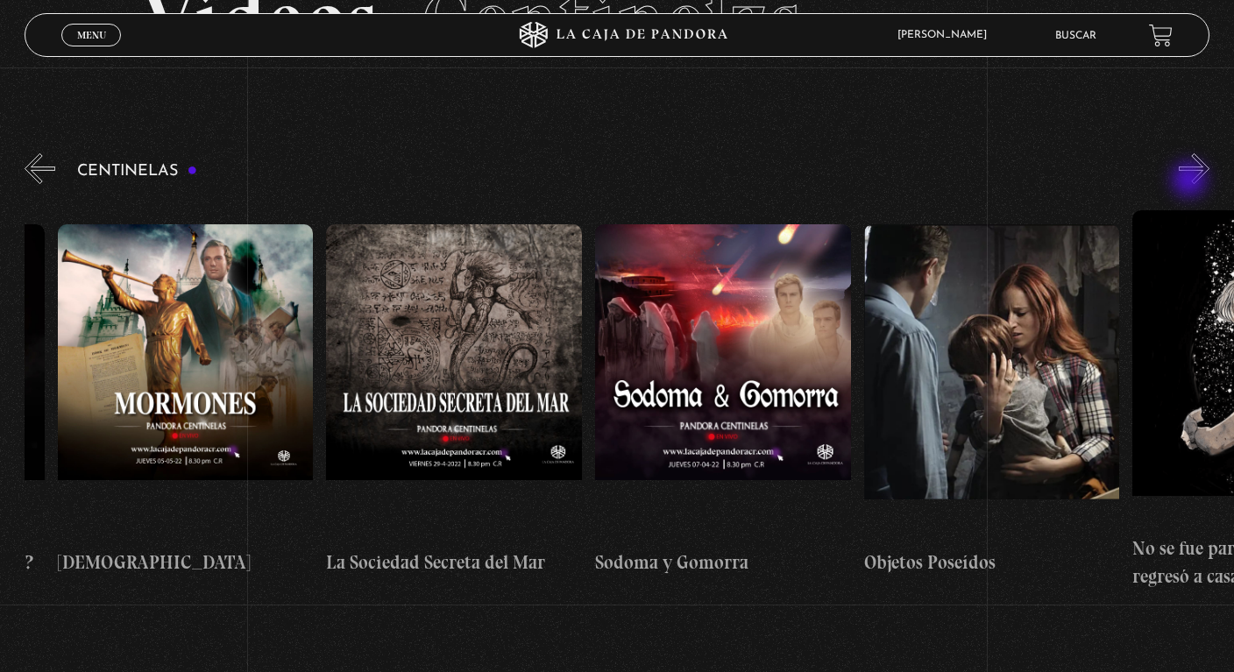
click at [1191, 181] on button "»" at bounding box center [1194, 168] width 31 height 31
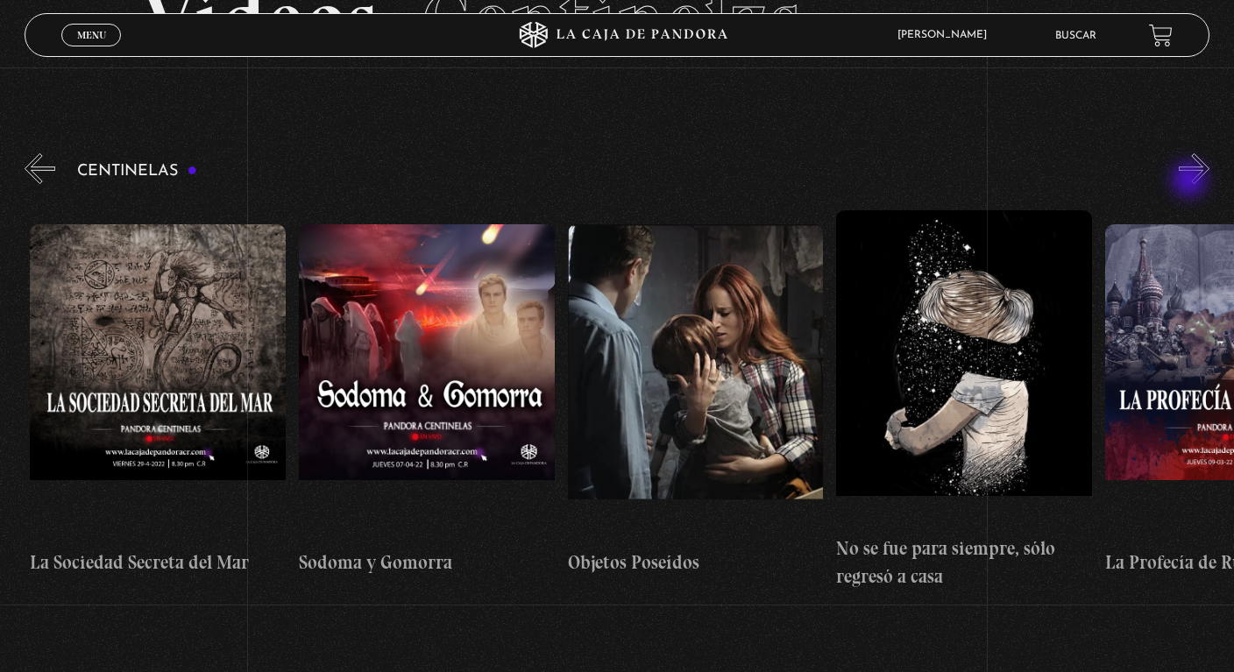
click at [1191, 181] on button "»" at bounding box center [1194, 168] width 31 height 31
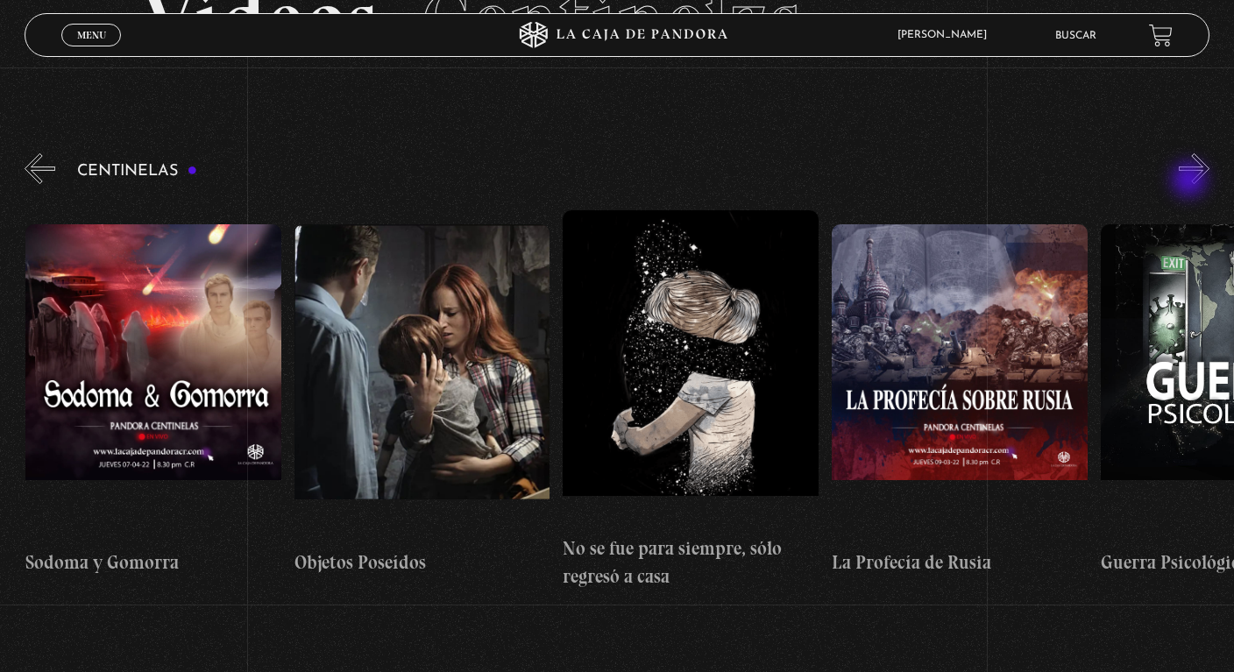
click at [1191, 181] on button "»" at bounding box center [1194, 168] width 31 height 31
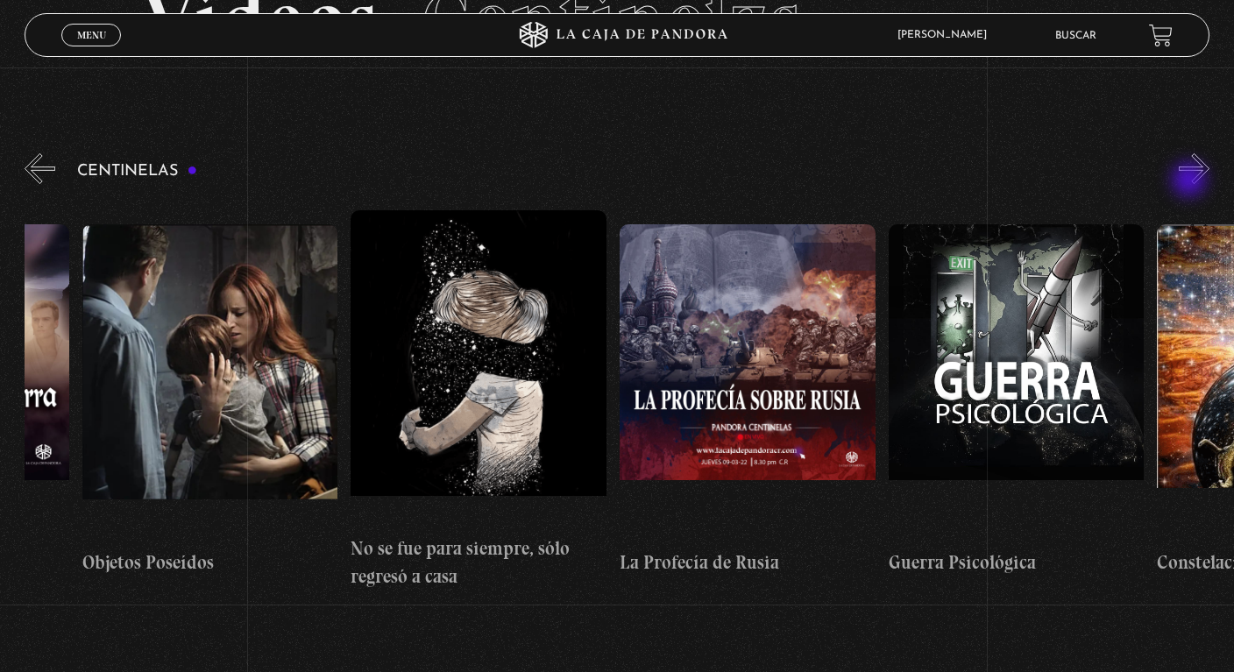
click at [1191, 181] on button "»" at bounding box center [1194, 168] width 31 height 31
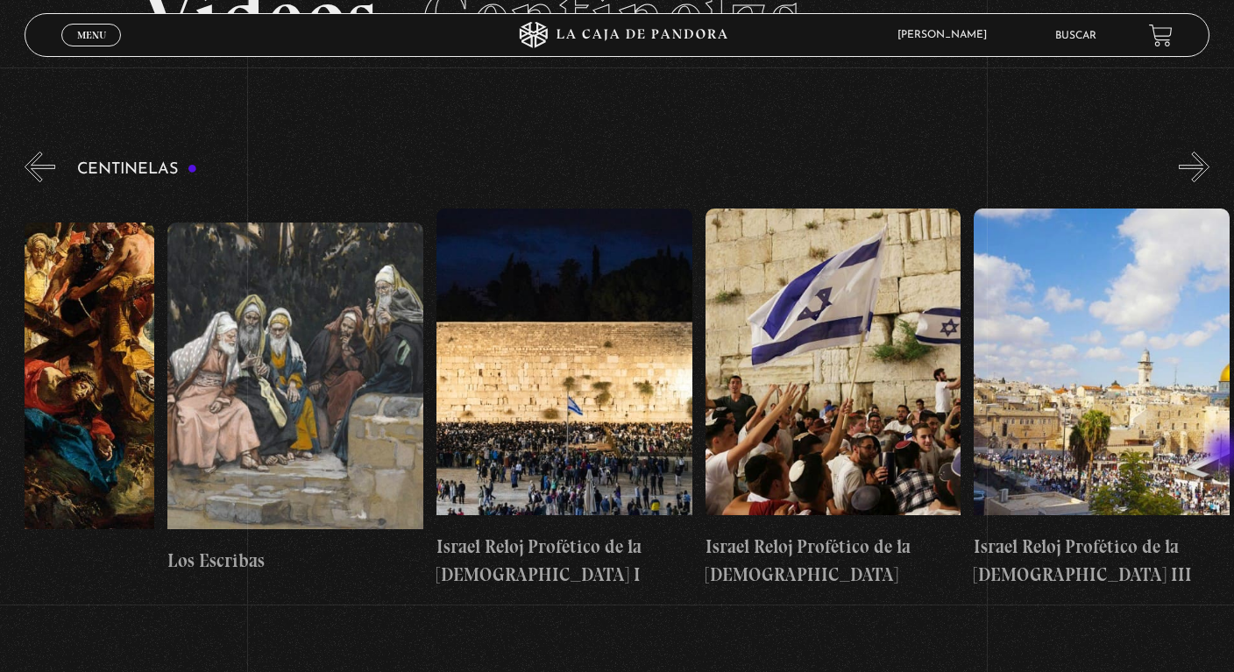
scroll to position [0, 29972]
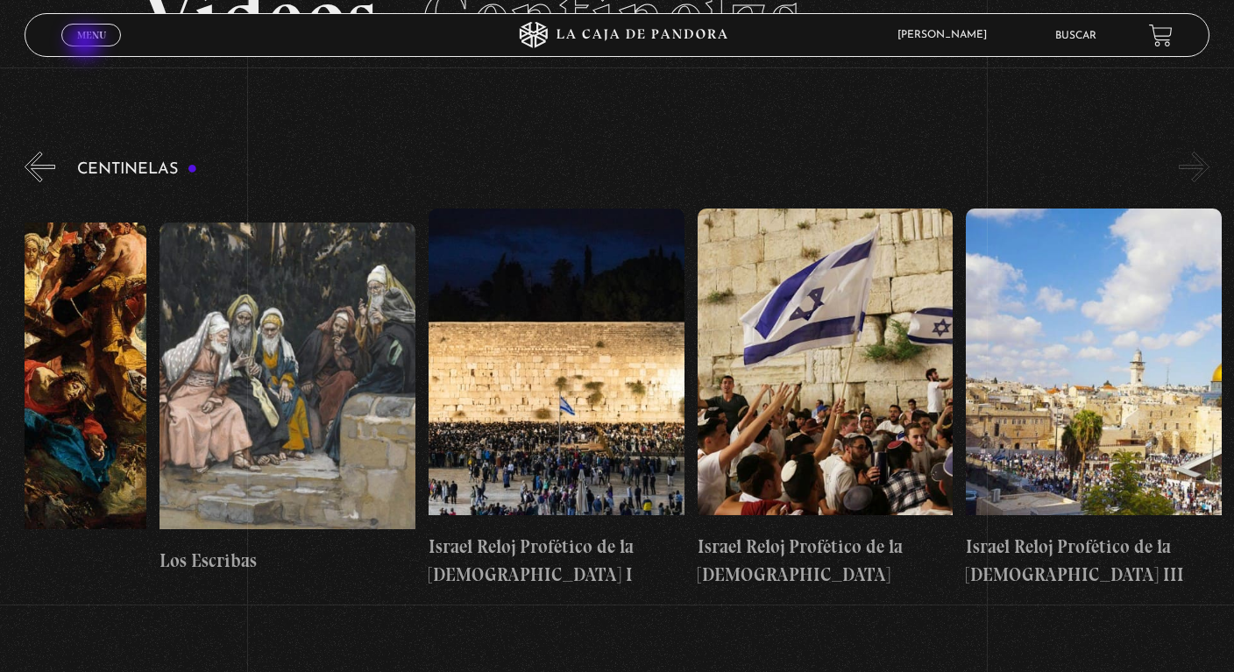
click at [87, 44] on link "Menu Cerrar" at bounding box center [91, 35] width 60 height 23
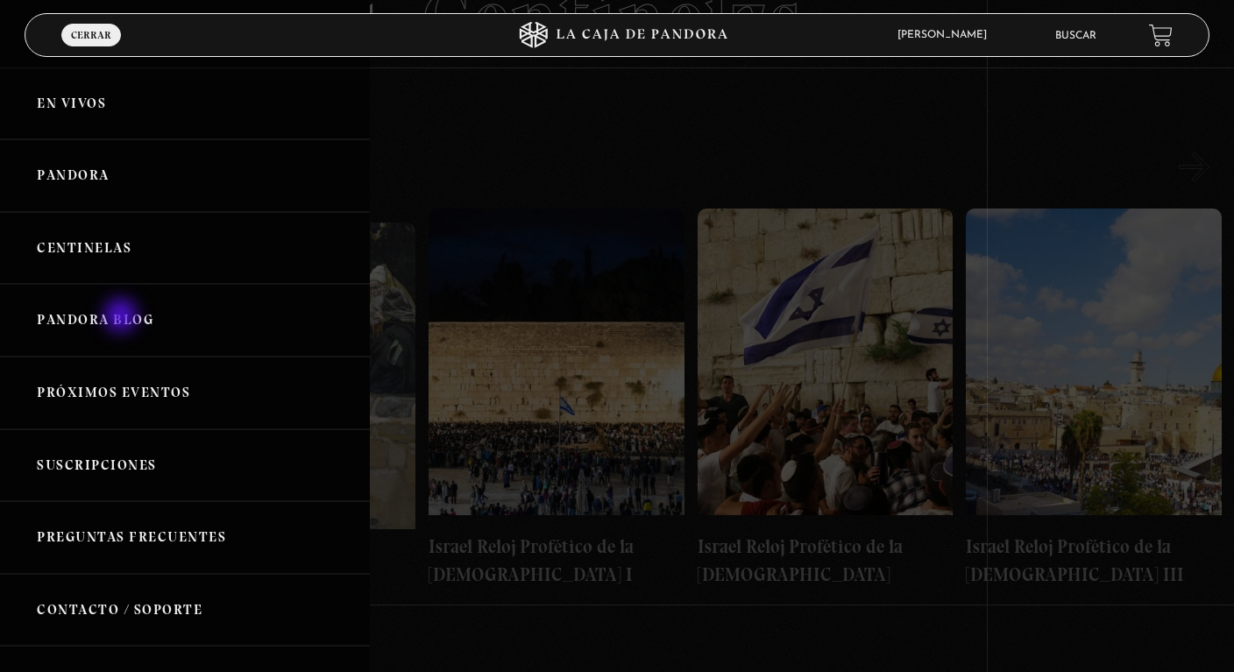
click at [123, 317] on link "Pandora Blog" at bounding box center [185, 320] width 370 height 73
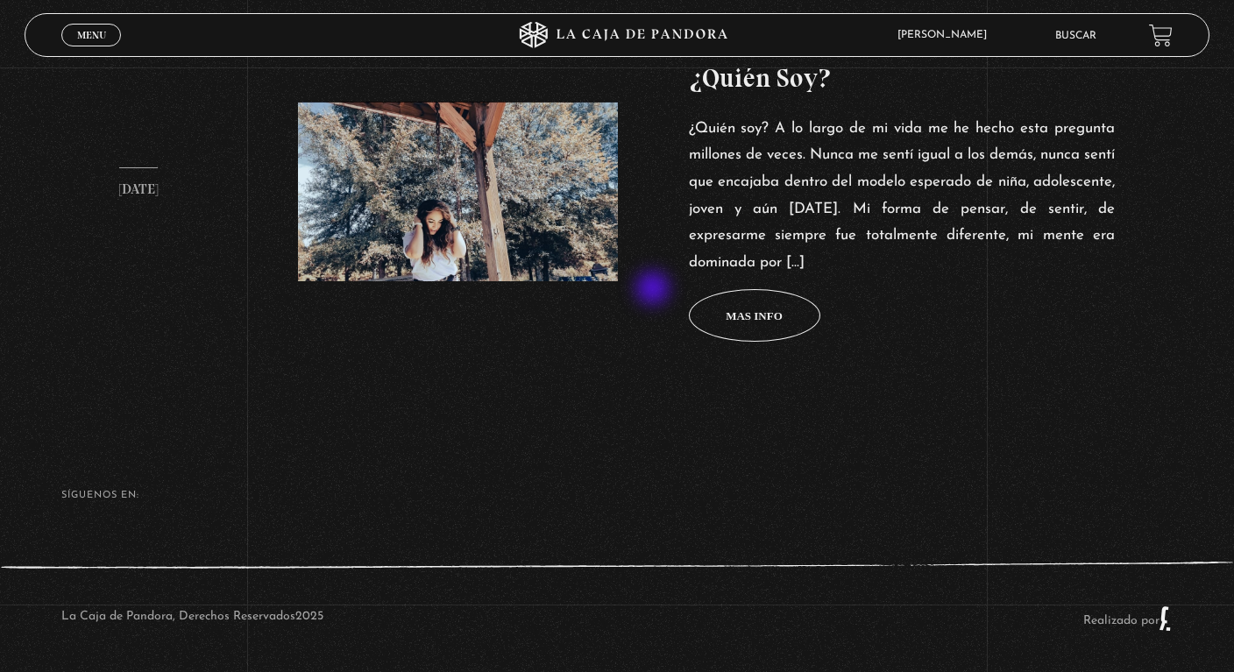
scroll to position [774, 0]
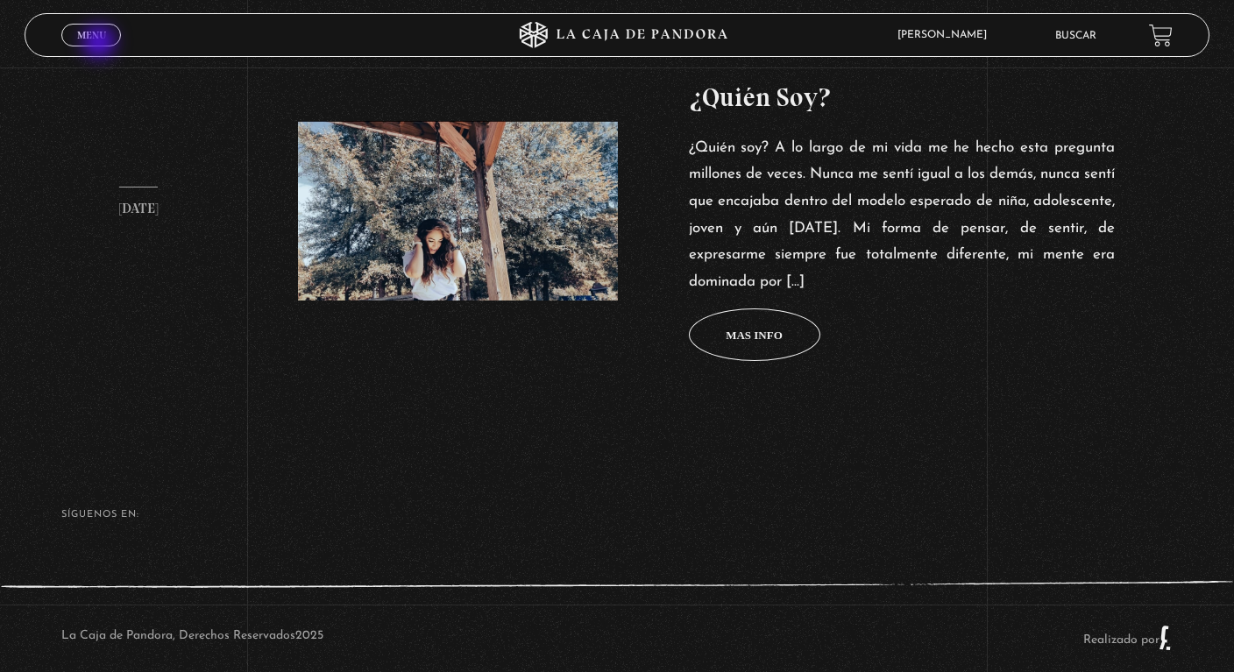
click at [101, 45] on span "Cerrar" at bounding box center [91, 51] width 41 height 12
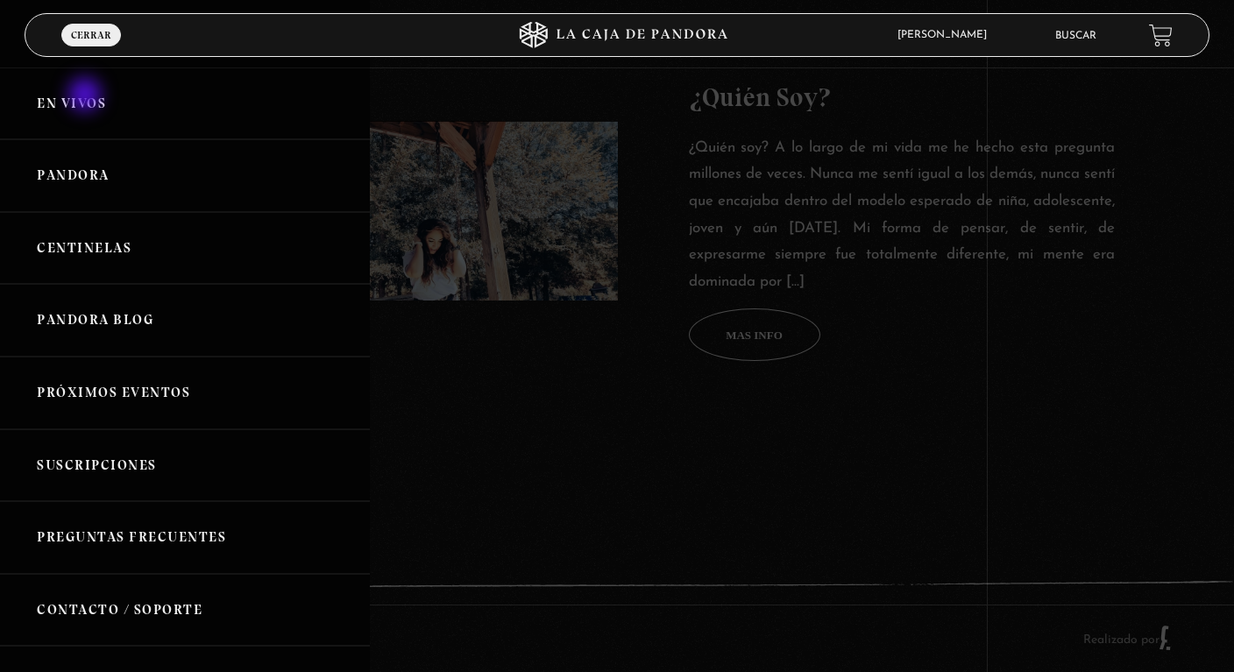
click at [87, 96] on link "En vivos" at bounding box center [185, 103] width 370 height 73
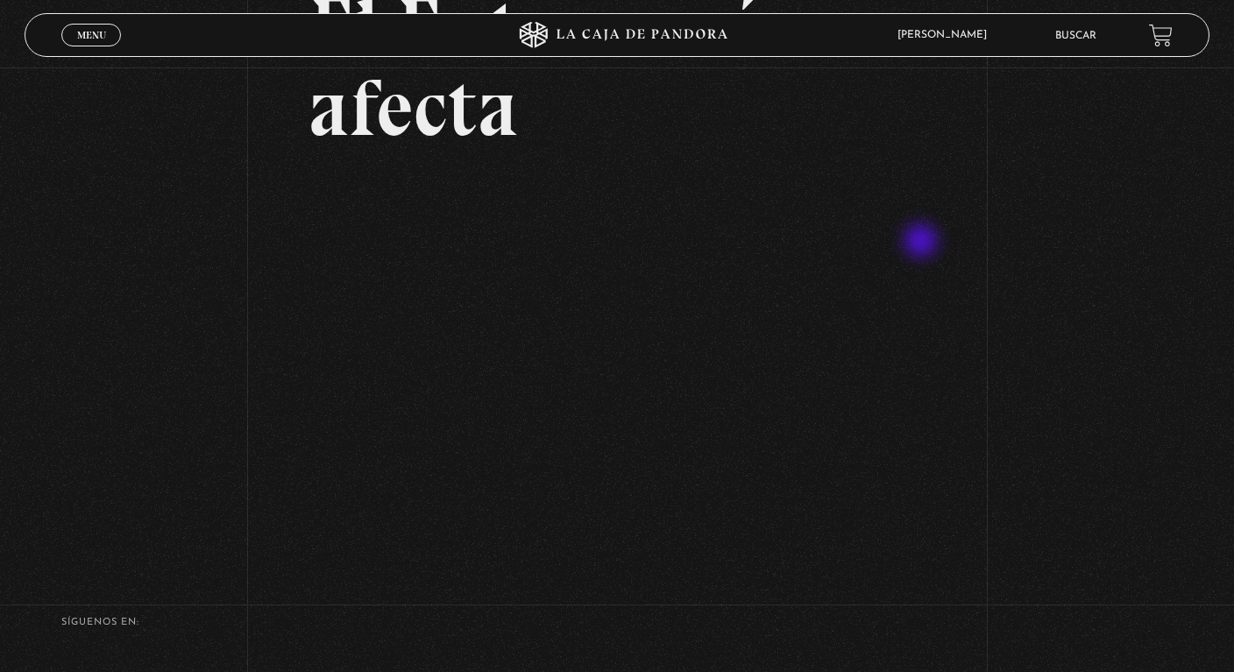
scroll to position [179, 0]
